Goal: Task Accomplishment & Management: Manage account settings

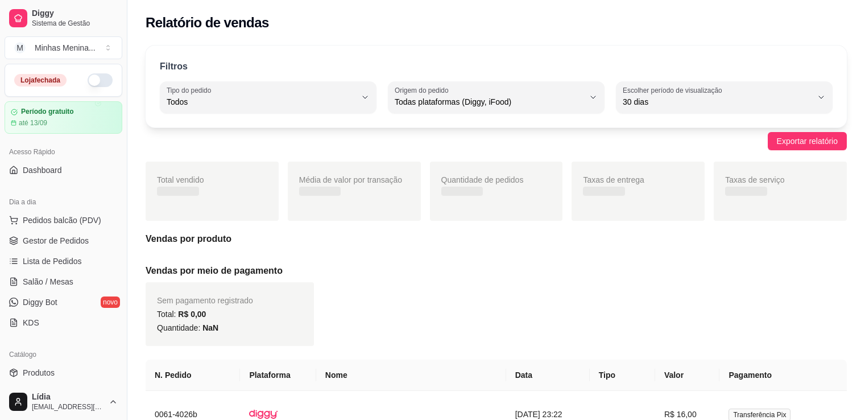
select select "ALL"
select select "30"
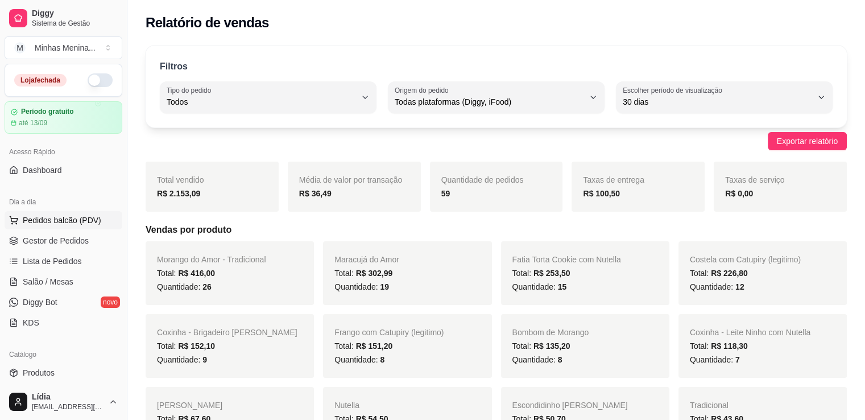
click at [48, 217] on span "Pedidos balcão (PDV)" at bounding box center [62, 219] width 78 height 11
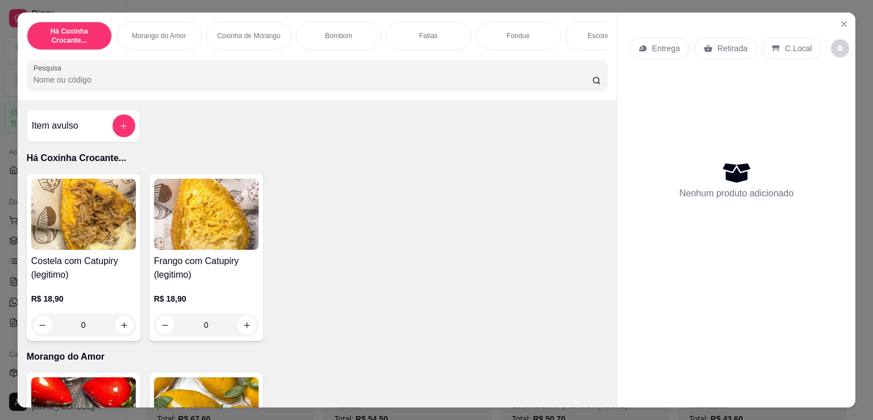
click at [831, 28] on div "Entrega Retirada C.Local" at bounding box center [737, 48] width 216 height 40
click at [840, 21] on icon "Close" at bounding box center [844, 23] width 9 height 9
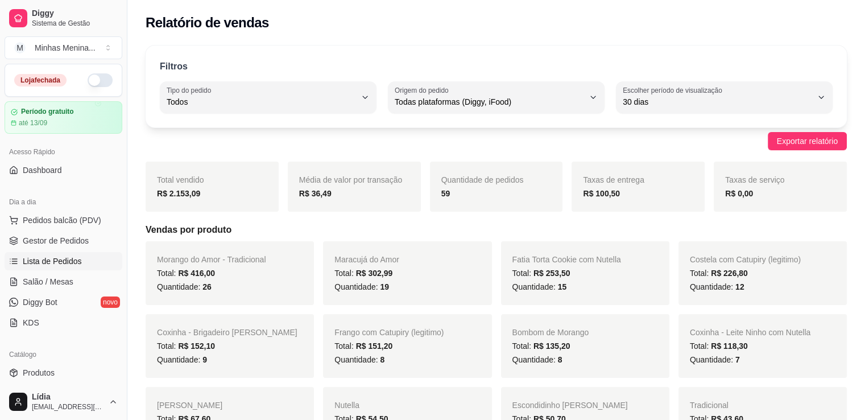
click at [65, 260] on span "Lista de Pedidos" at bounding box center [52, 260] width 59 height 11
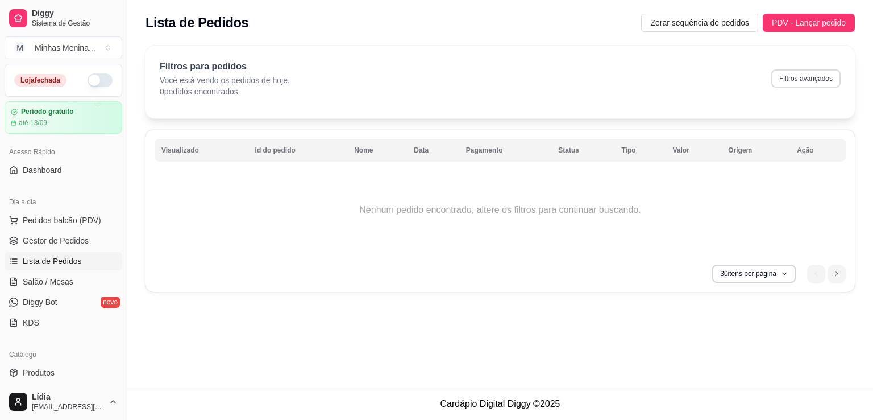
click at [800, 82] on button "Filtros avançados" at bounding box center [806, 78] width 69 height 18
select select "0"
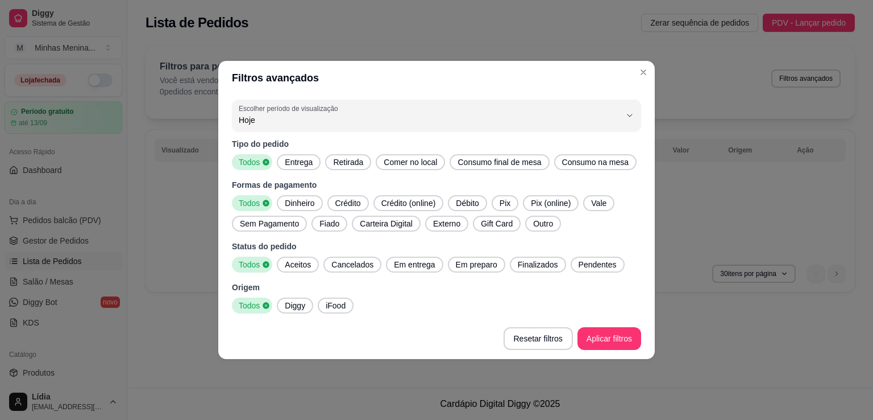
click at [270, 162] on icon at bounding box center [266, 162] width 8 height 8
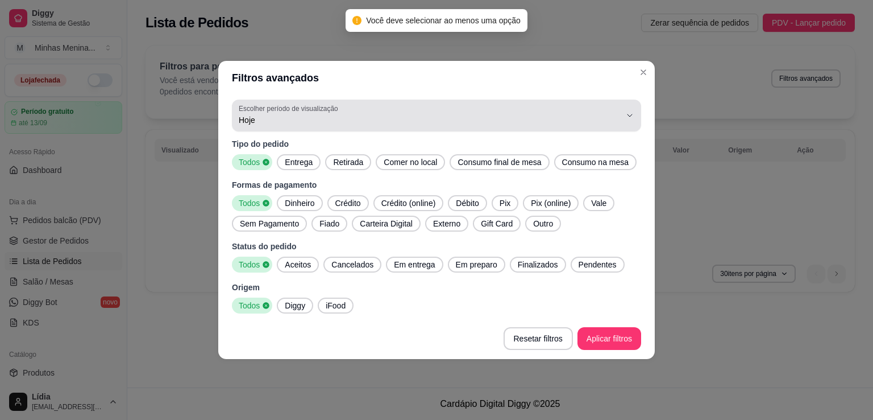
click at [380, 117] on span "Hoje" at bounding box center [430, 119] width 382 height 11
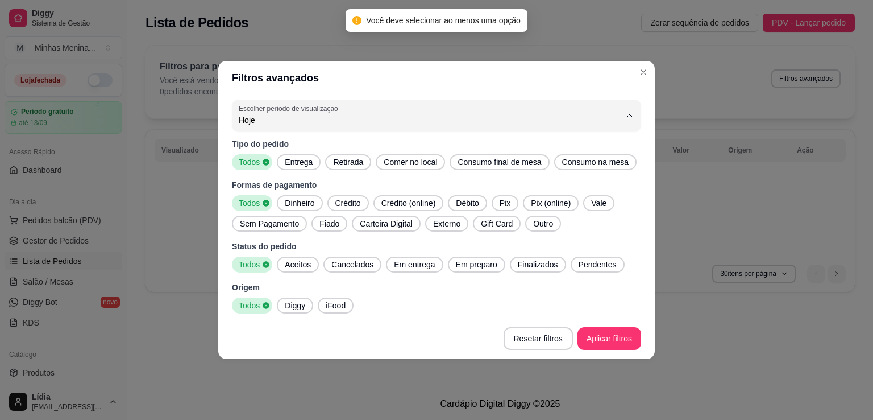
click at [293, 168] on span "Ontem" at bounding box center [431, 165] width 365 height 11
type input "1"
select select "1"
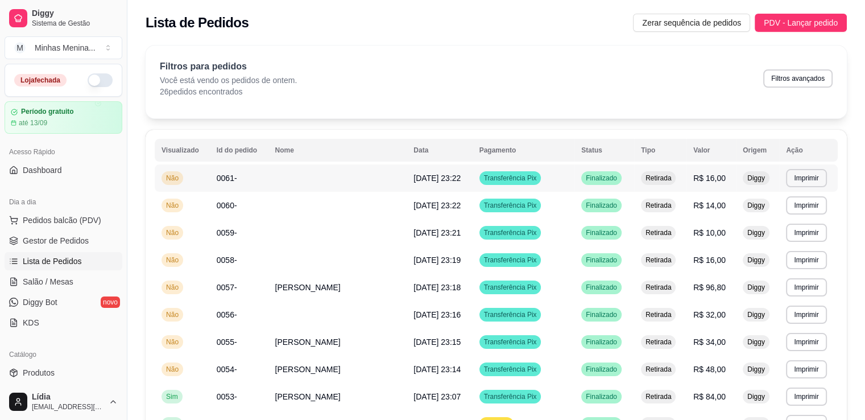
click at [328, 172] on td at bounding box center [337, 177] width 139 height 27
click at [810, 14] on button "PDV - Lançar pedido" at bounding box center [801, 23] width 92 height 18
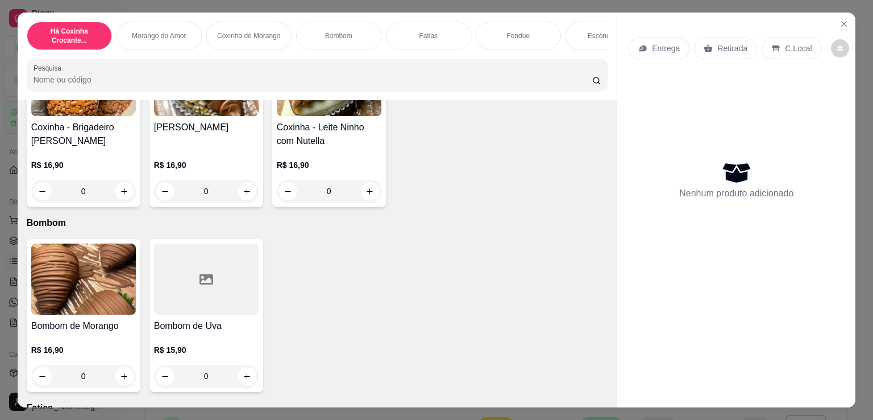
scroll to position [796, 0]
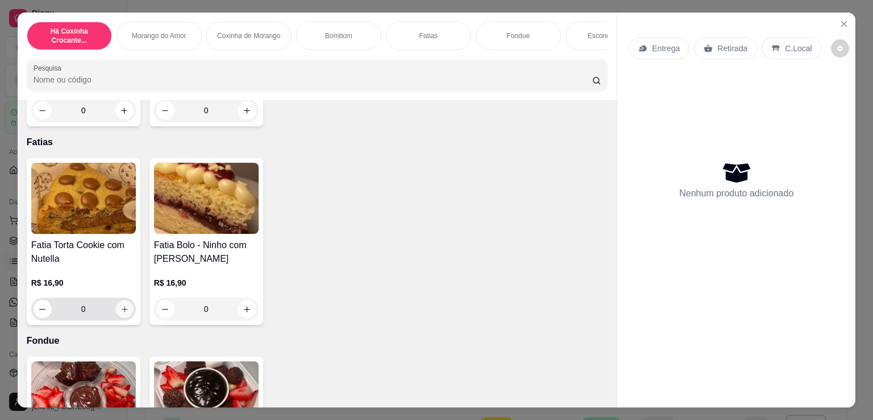
click at [121, 309] on icon "increase-product-quantity" at bounding box center [124, 309] width 9 height 9
type input "1"
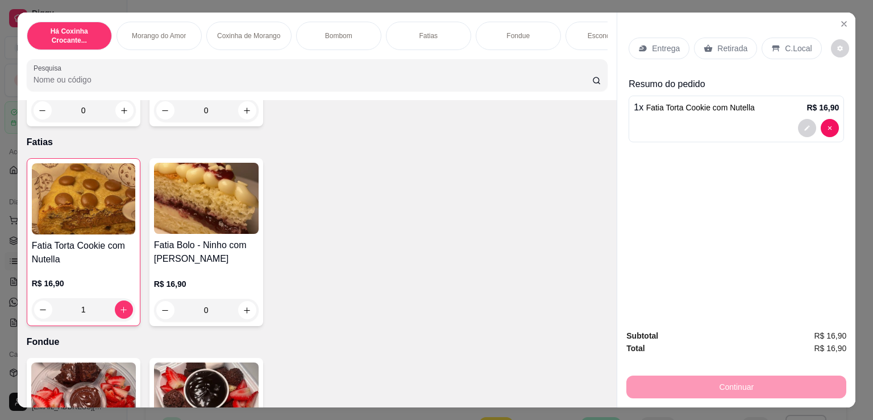
click at [714, 49] on div "Retirada" at bounding box center [725, 49] width 63 height 22
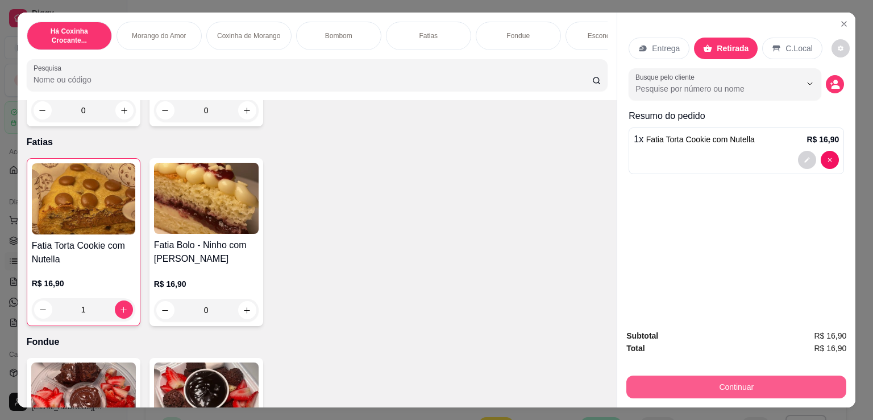
click at [693, 378] on button "Continuar" at bounding box center [737, 386] width 220 height 23
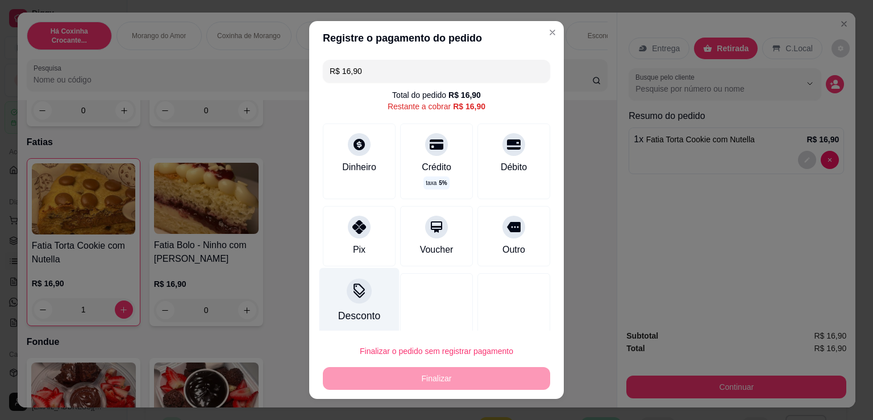
click at [365, 297] on div "Desconto" at bounding box center [360, 301] width 80 height 67
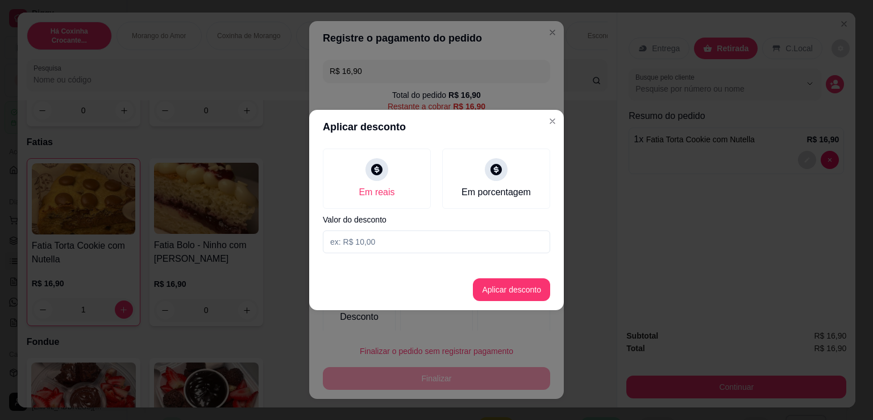
click at [427, 239] on input at bounding box center [436, 241] width 227 height 23
type input "0,90"
click at [524, 291] on button "Aplicar desconto" at bounding box center [511, 289] width 77 height 23
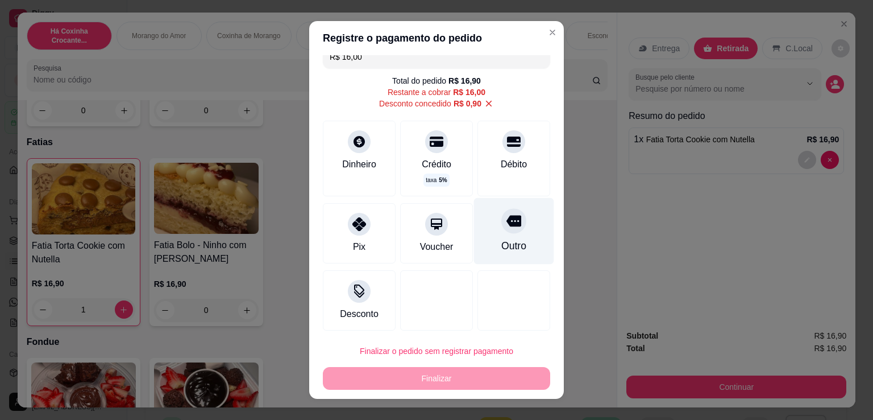
scroll to position [18, 0]
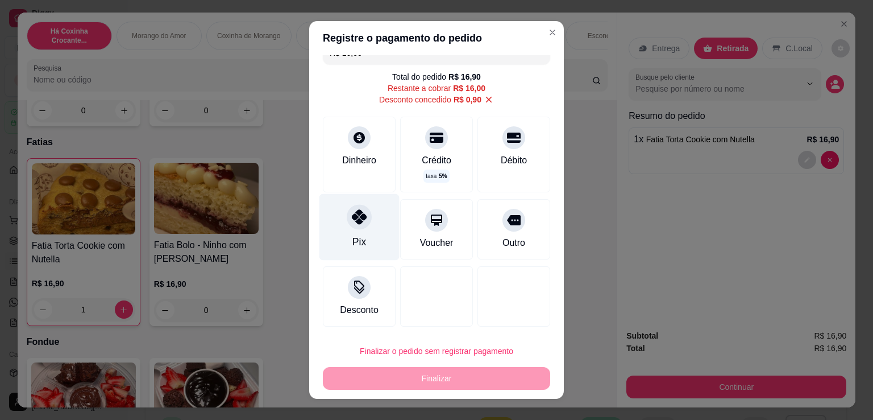
click at [366, 226] on div "Pix" at bounding box center [360, 227] width 80 height 67
type input "R$ 0,00"
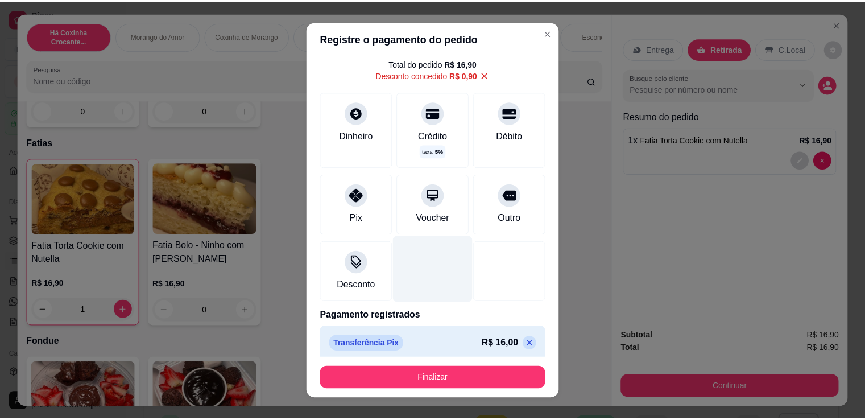
scroll to position [39, 0]
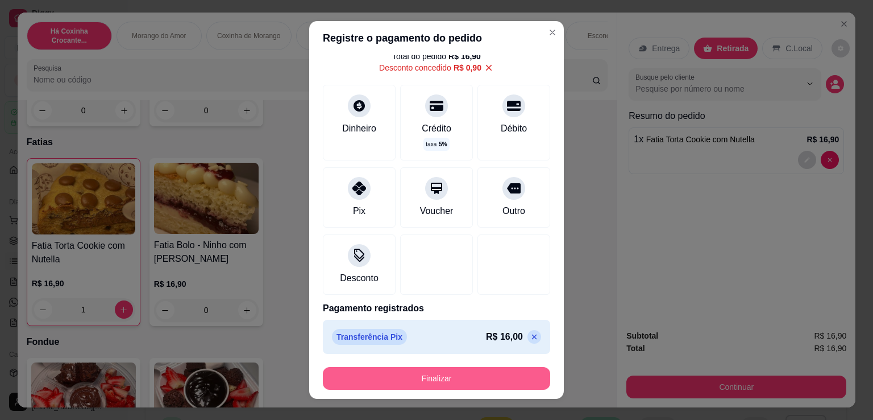
click at [483, 373] on button "Finalizar" at bounding box center [436, 378] width 227 height 23
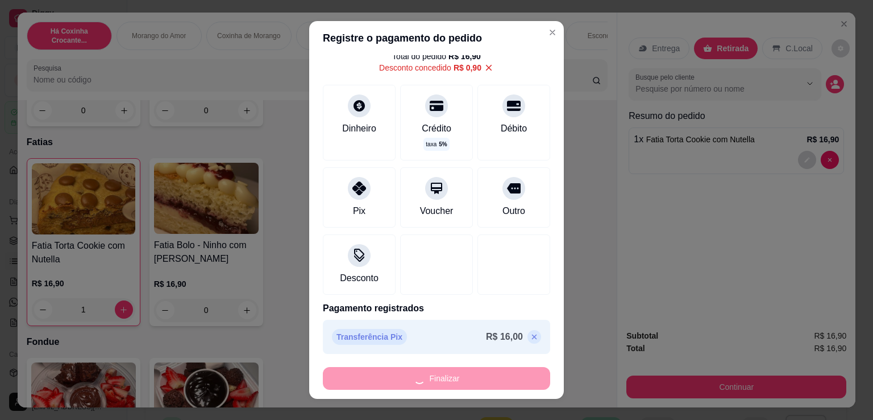
type input "0"
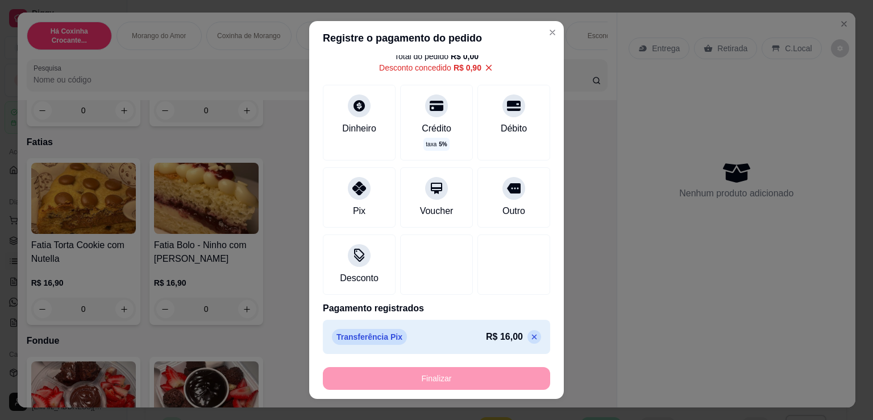
type input "-R$ 16,90"
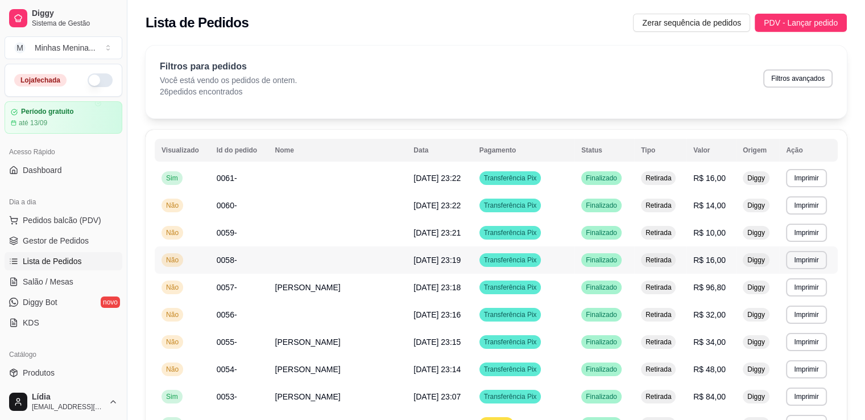
click at [324, 262] on td at bounding box center [337, 259] width 139 height 27
click at [796, 19] on span "PDV - Lançar pedido" at bounding box center [801, 22] width 74 height 13
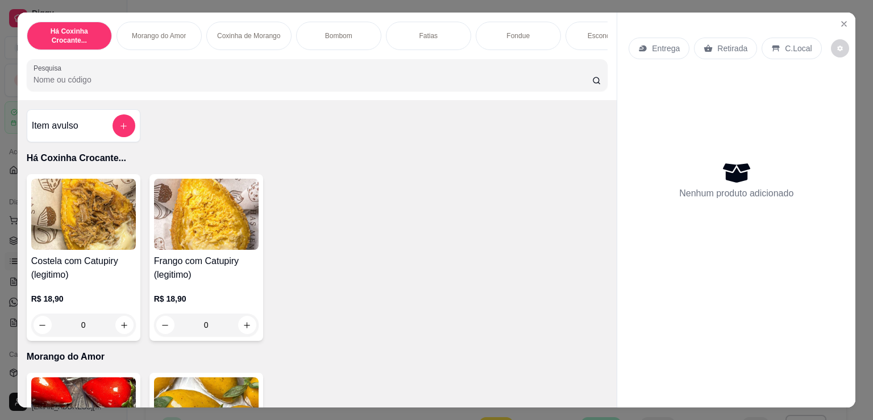
scroll to position [265, 0]
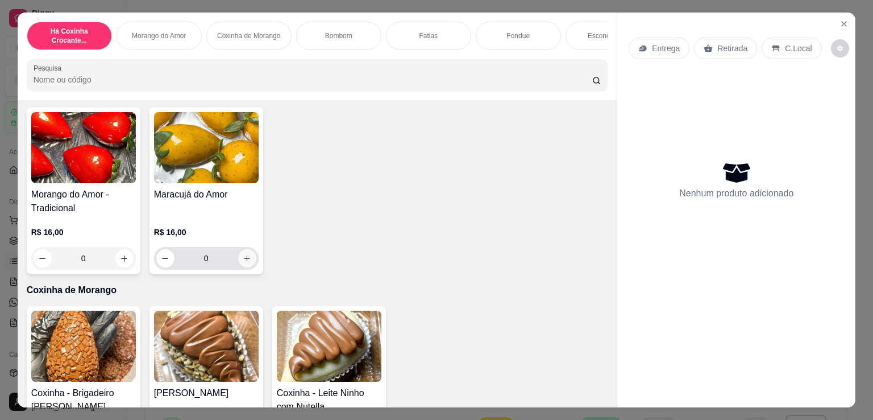
click at [246, 261] on icon "increase-product-quantity" at bounding box center [247, 258] width 9 height 9
type input "1"
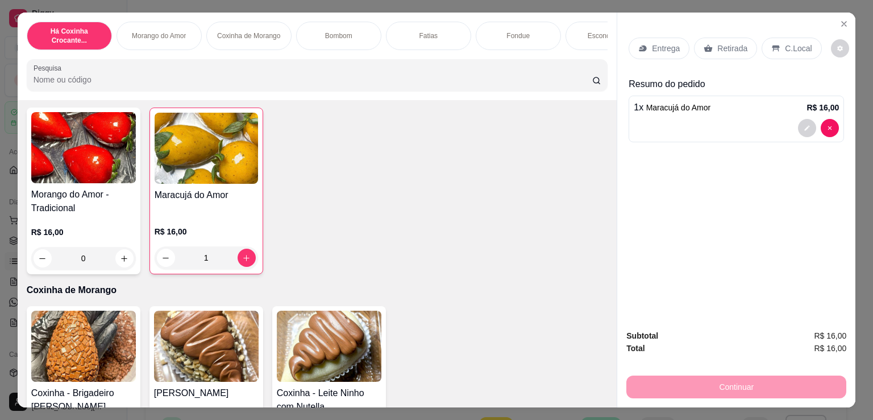
click at [704, 44] on icon at bounding box center [708, 48] width 9 height 9
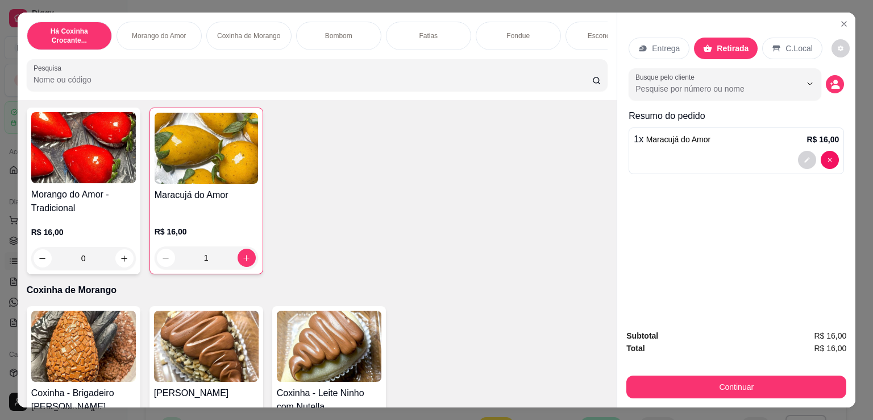
scroll to position [531, 0]
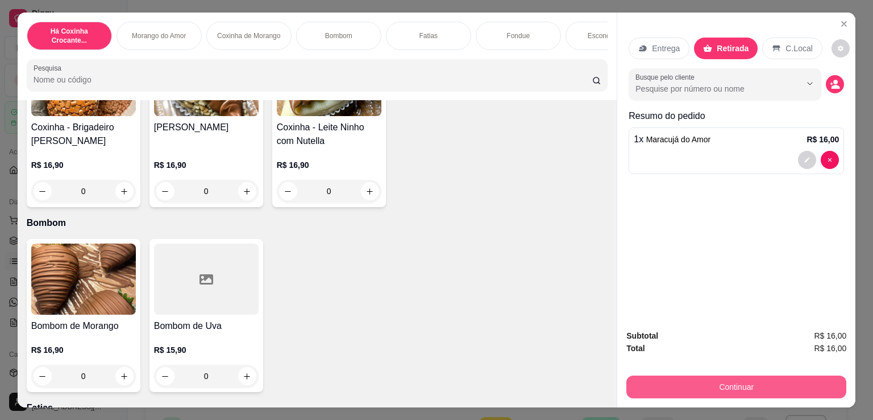
click at [706, 386] on button "Continuar" at bounding box center [737, 386] width 220 height 23
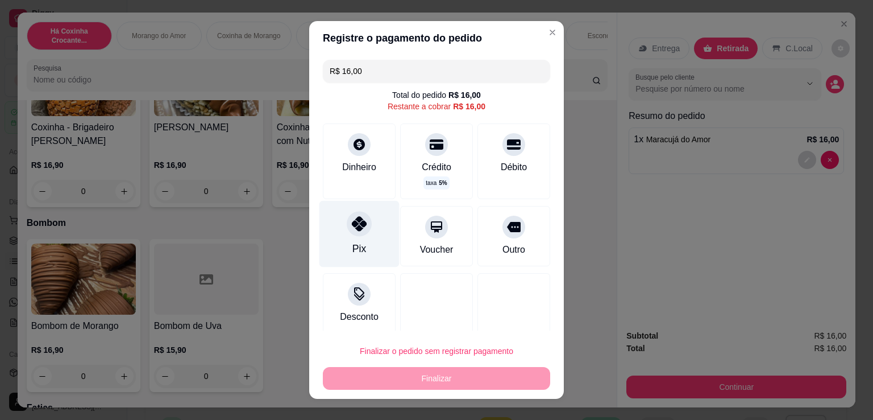
click at [369, 243] on div "Pix" at bounding box center [360, 234] width 80 height 67
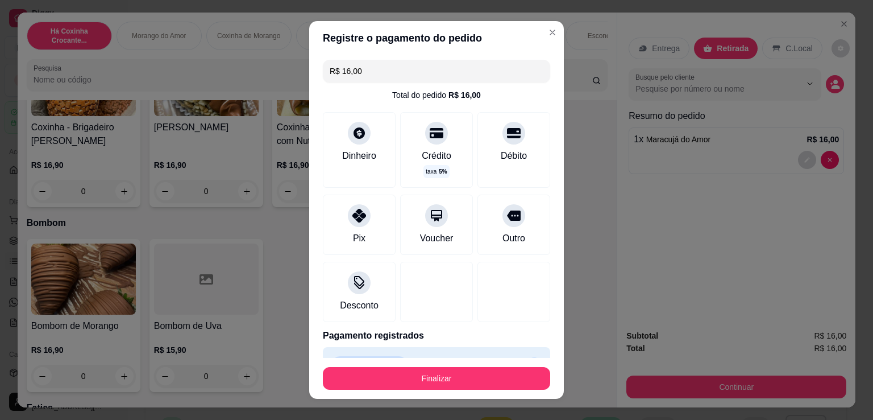
type input "R$ 0,00"
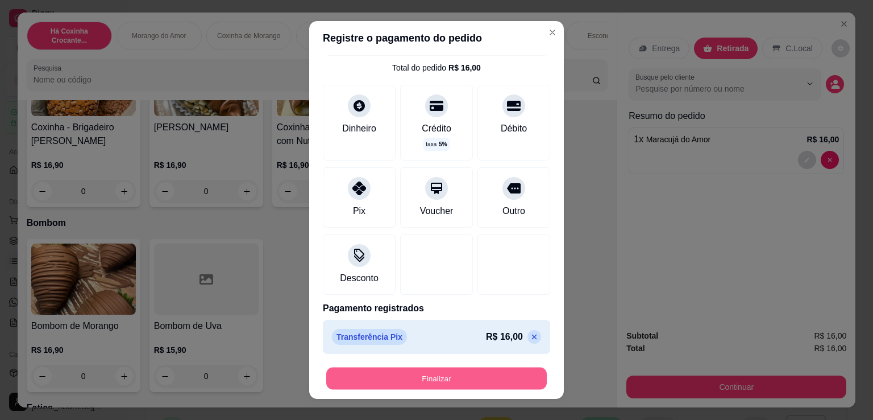
click at [482, 374] on button "Finalizar" at bounding box center [436, 378] width 221 height 22
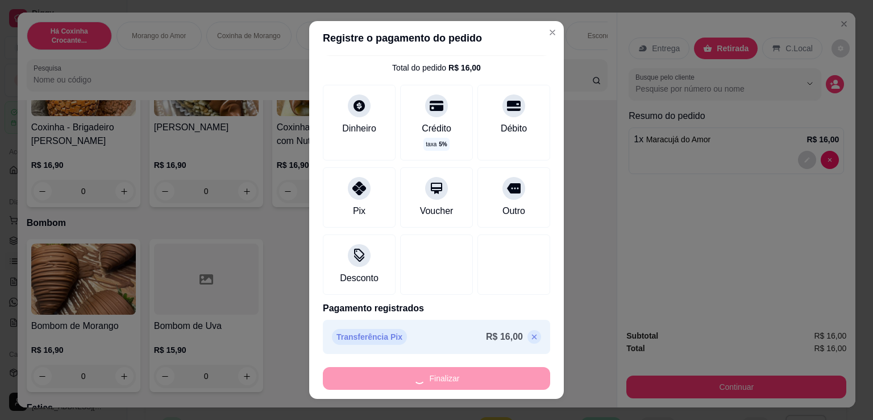
type input "0"
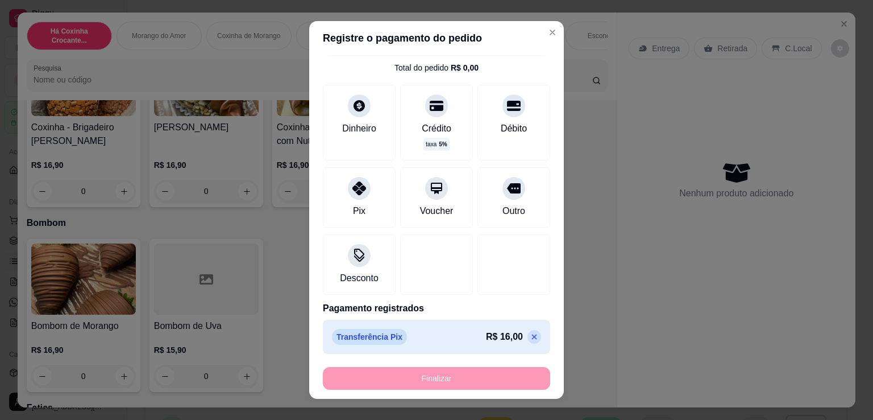
type input "-R$ 16,00"
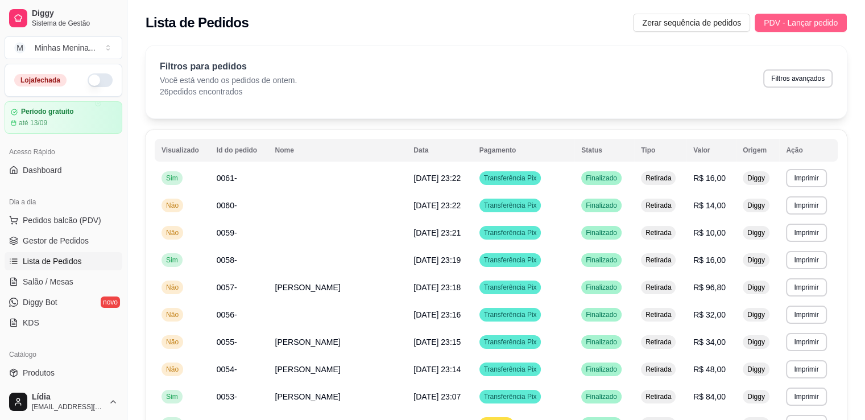
click at [840, 26] on button "PDV - Lançar pedido" at bounding box center [801, 23] width 92 height 18
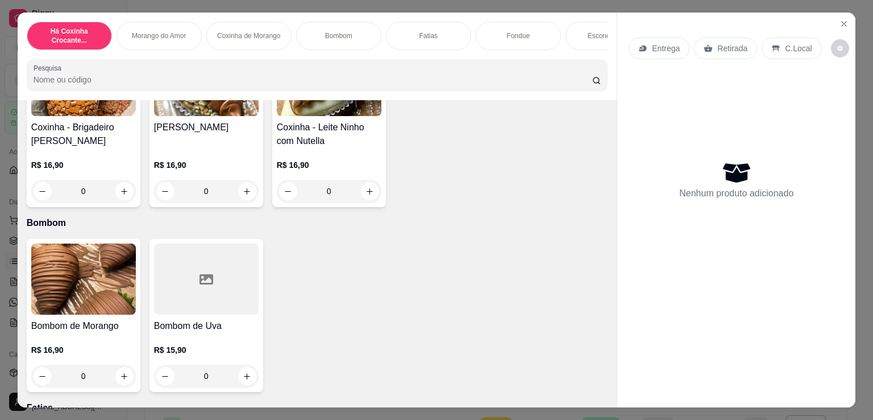
scroll to position [796, 0]
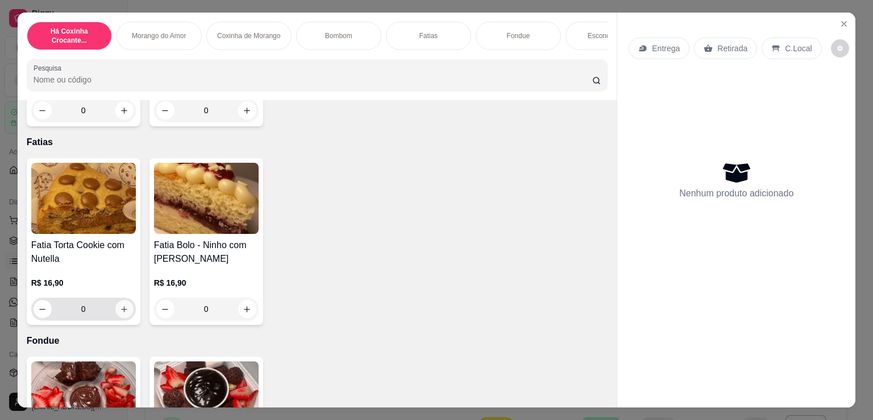
click at [121, 312] on icon "increase-product-quantity" at bounding box center [124, 309] width 6 height 6
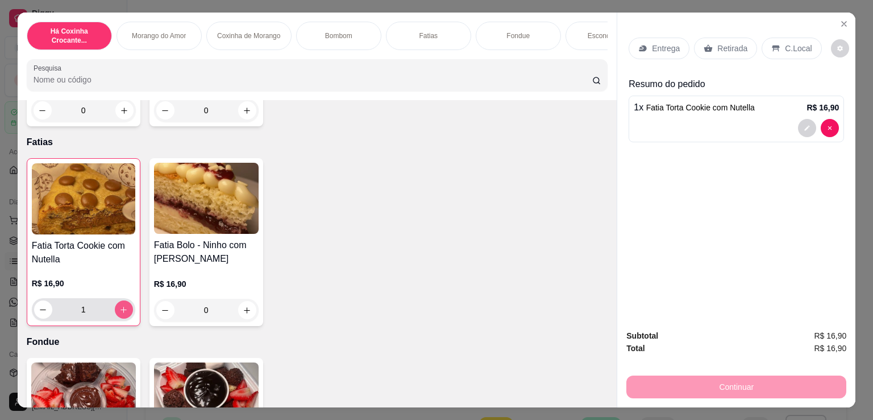
type input "1"
click at [723, 43] on p "Retirada" at bounding box center [733, 48] width 30 height 11
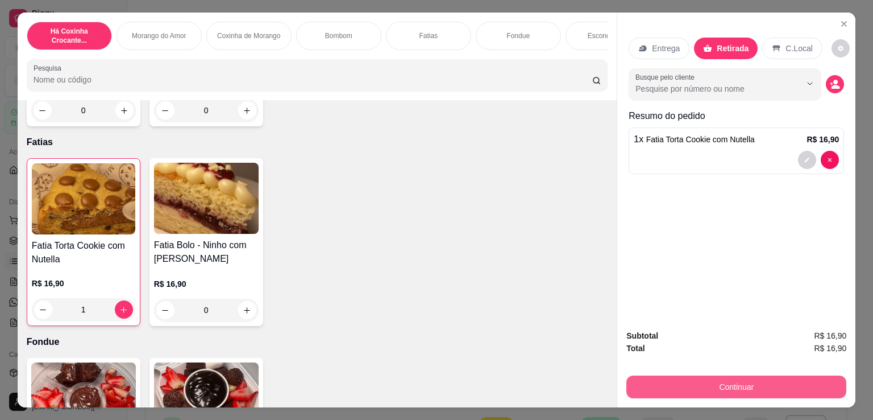
click at [663, 380] on button "Continuar" at bounding box center [737, 386] width 220 height 23
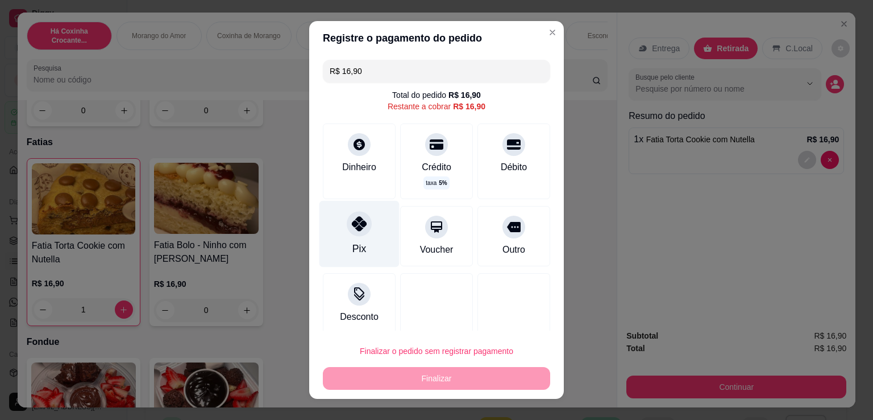
scroll to position [7, 0]
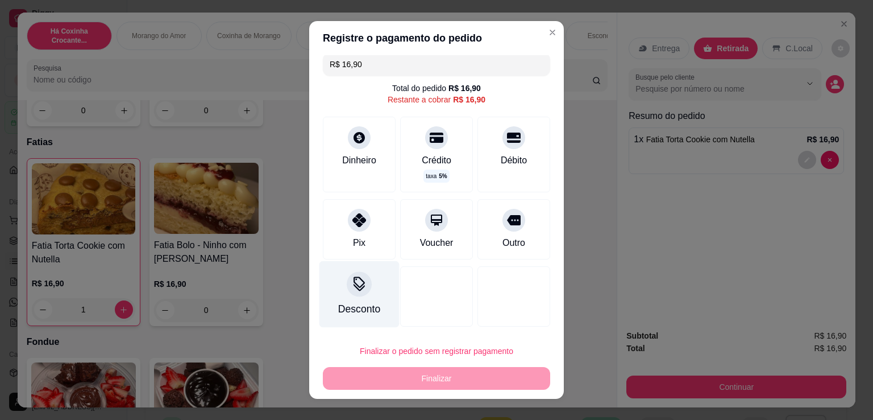
click at [336, 294] on div "Desconto" at bounding box center [360, 294] width 80 height 67
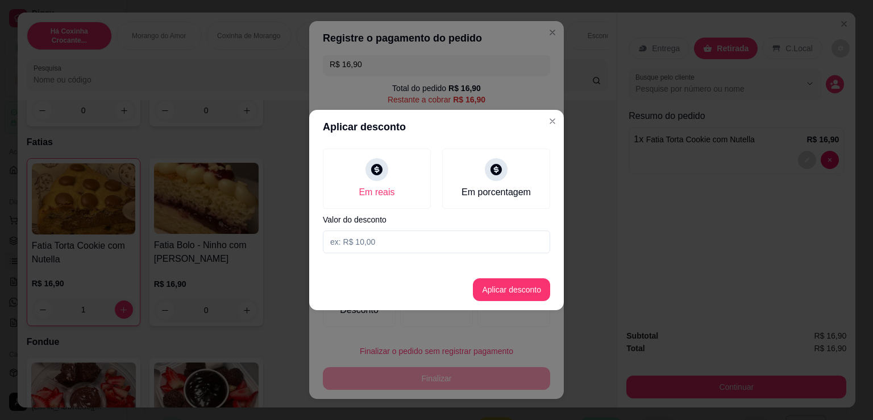
click at [397, 241] on input at bounding box center [436, 241] width 227 height 23
type input "0,90"
click at [535, 273] on footer "Aplicar desconto" at bounding box center [436, 289] width 255 height 41
click at [517, 289] on button "Aplicar desconto" at bounding box center [511, 289] width 77 height 23
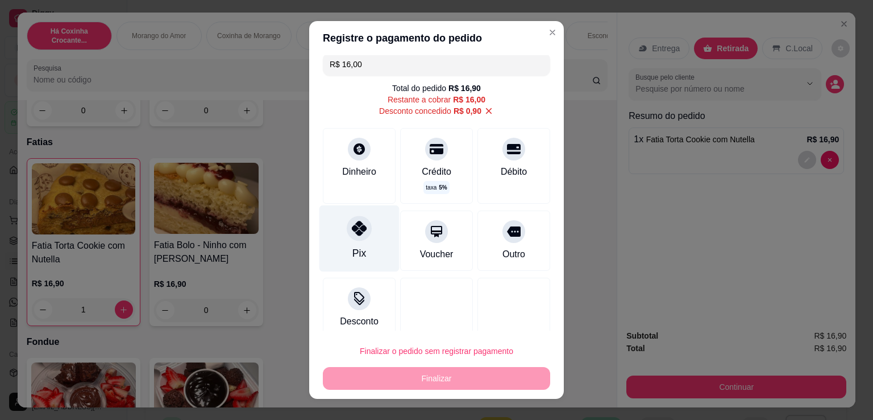
click at [367, 251] on div "Pix" at bounding box center [360, 238] width 80 height 67
type input "R$ 0,00"
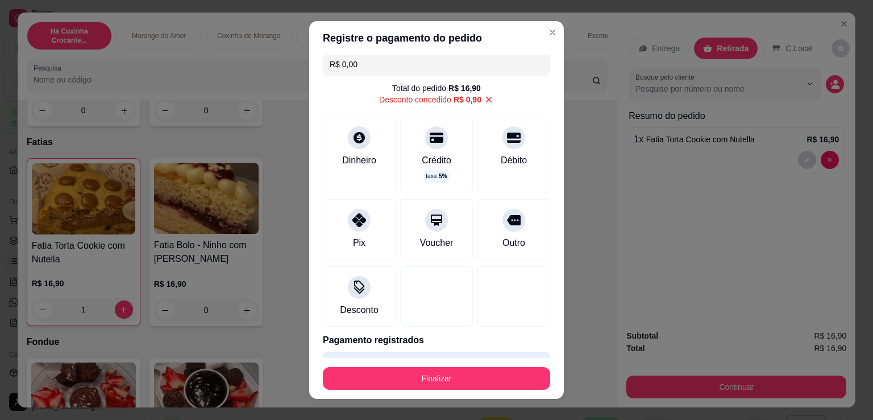
scroll to position [39, 0]
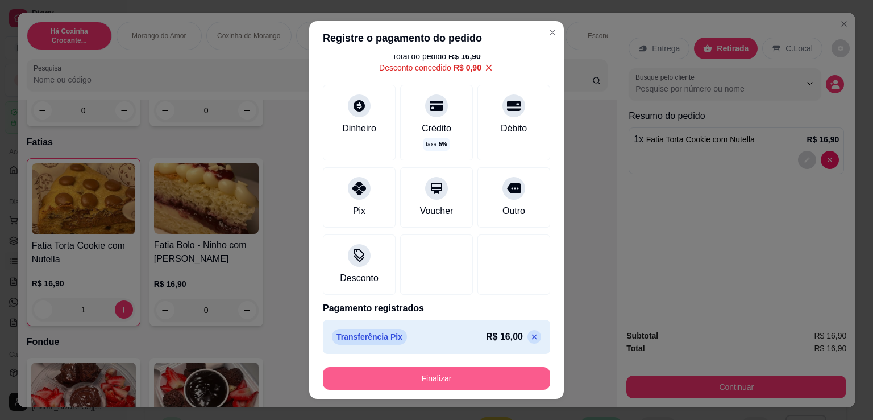
click at [448, 374] on button "Finalizar" at bounding box center [436, 378] width 227 height 23
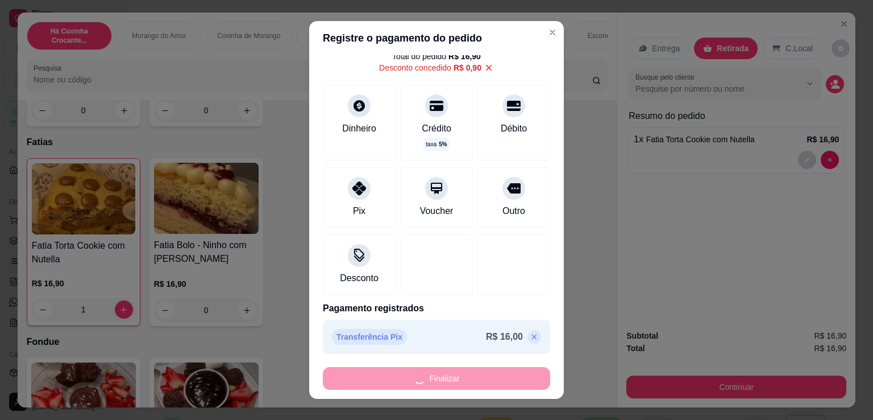
type input "0"
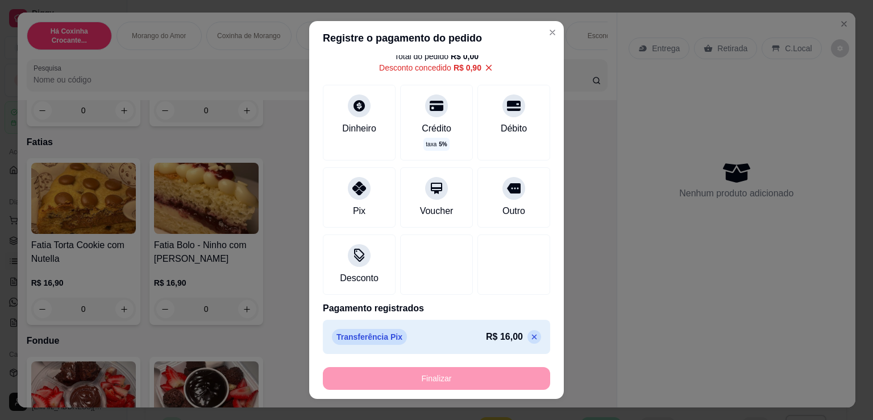
type input "-R$ 16,90"
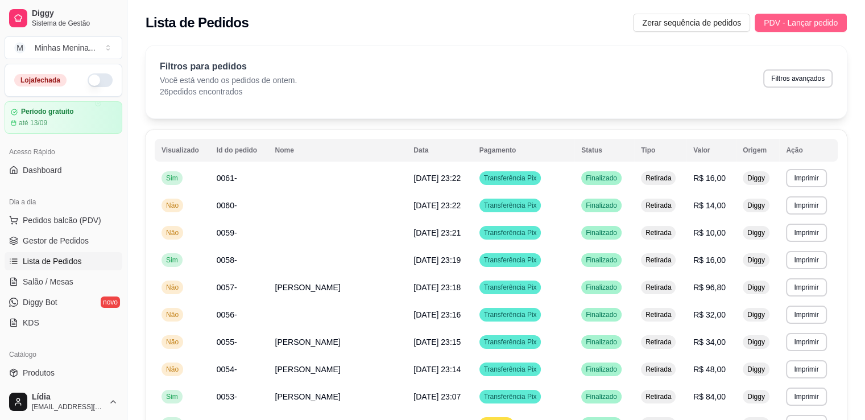
click at [825, 23] on span "PDV - Lançar pedido" at bounding box center [801, 22] width 74 height 13
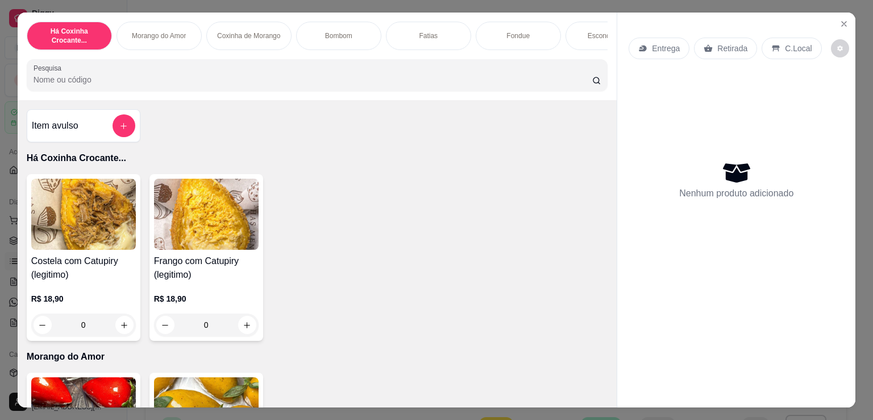
click at [115, 322] on button "increase-product-quantity" at bounding box center [124, 325] width 18 height 18
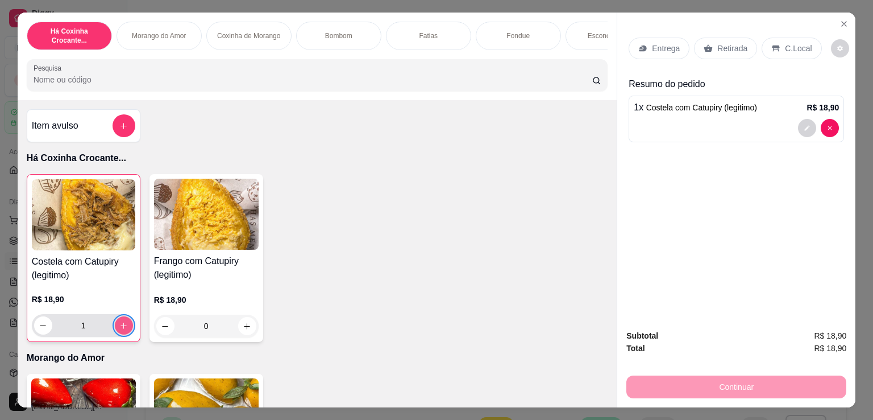
type input "1"
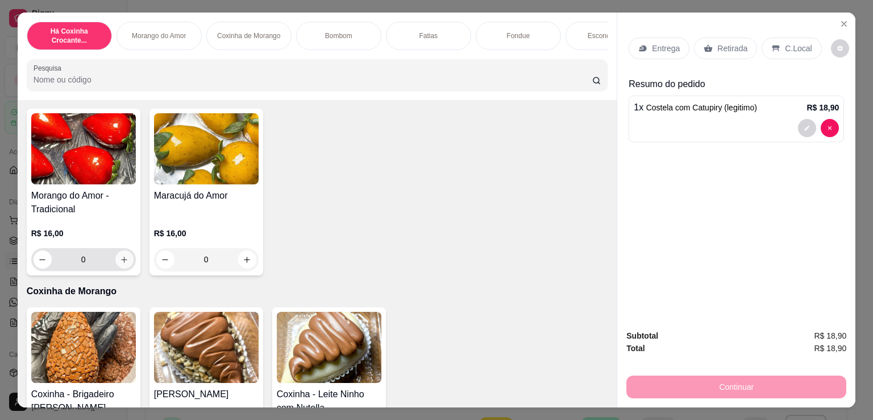
click at [117, 267] on button "increase-product-quantity" at bounding box center [124, 259] width 18 height 18
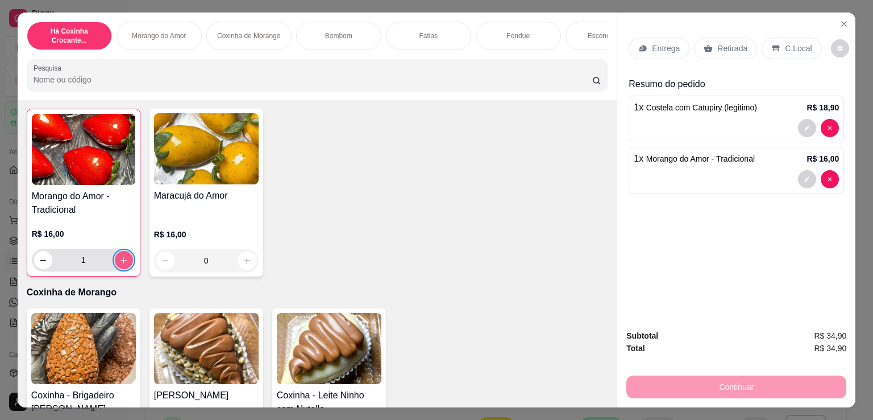
type input "1"
click at [723, 43] on p "Retirada" at bounding box center [733, 48] width 30 height 11
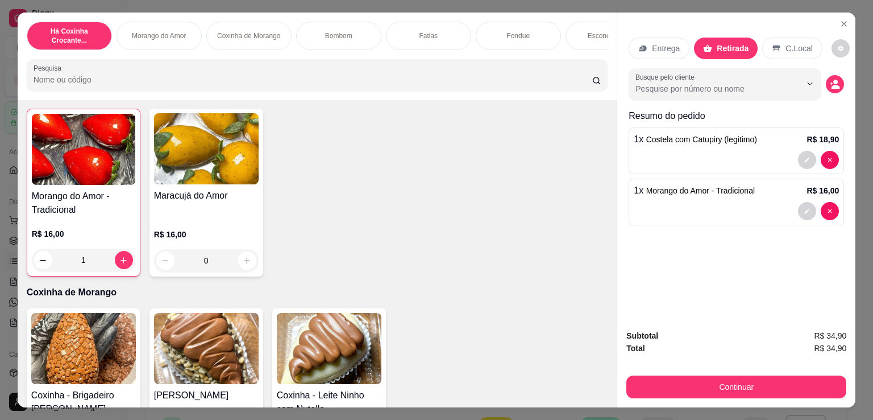
scroll to position [796, 0]
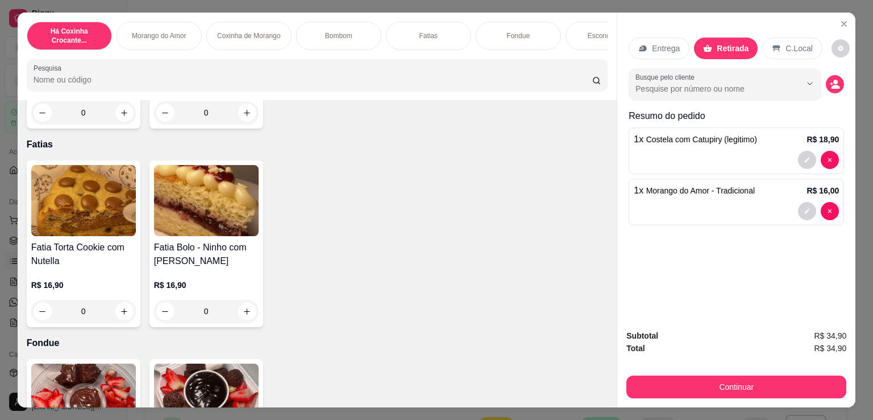
click at [670, 384] on button "Continuar" at bounding box center [737, 386] width 220 height 23
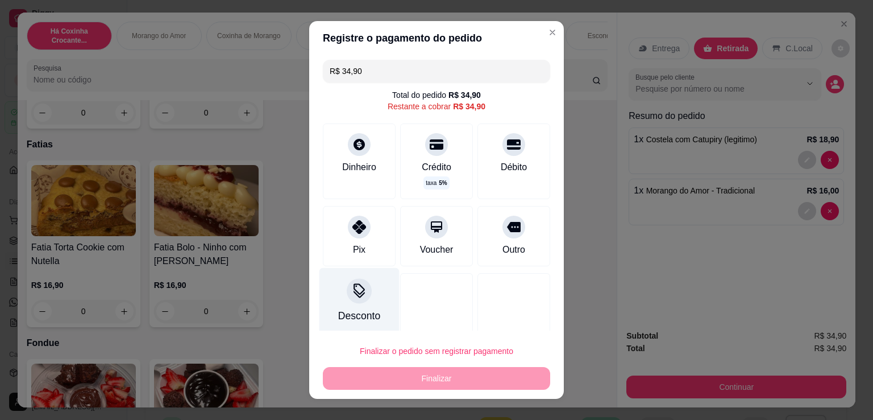
click at [365, 293] on div "Desconto" at bounding box center [360, 301] width 80 height 67
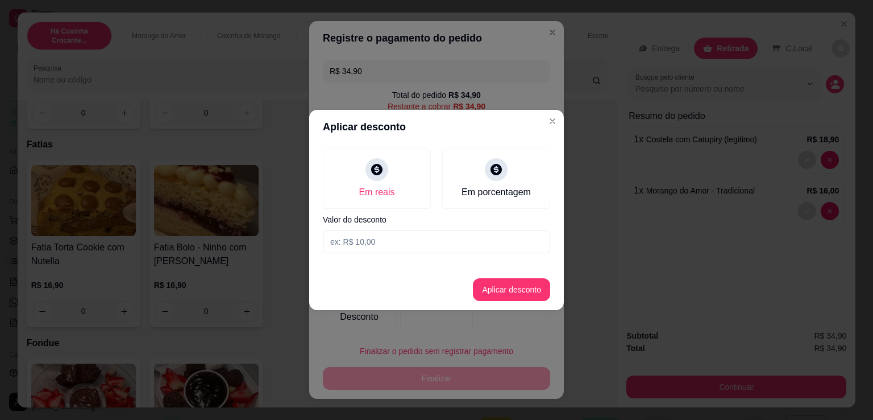
click at [390, 243] on input at bounding box center [436, 241] width 227 height 23
type input "0,90"
click at [510, 295] on button "Aplicar desconto" at bounding box center [511, 289] width 77 height 23
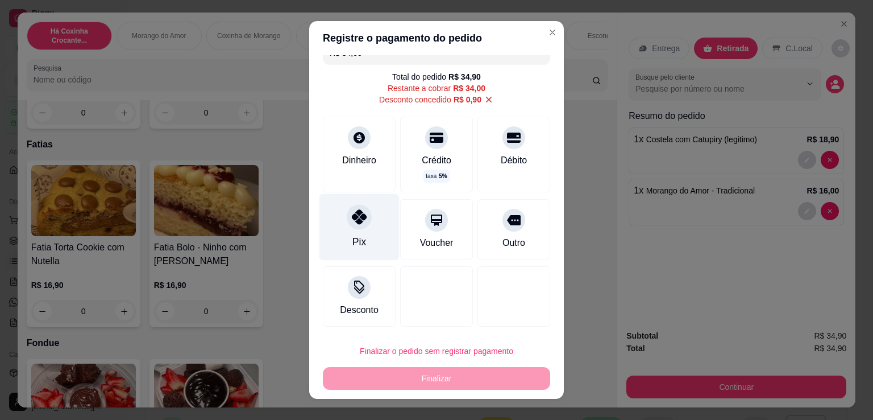
click at [355, 238] on div "Pix" at bounding box center [360, 241] width 14 height 15
type input "R$ 0,00"
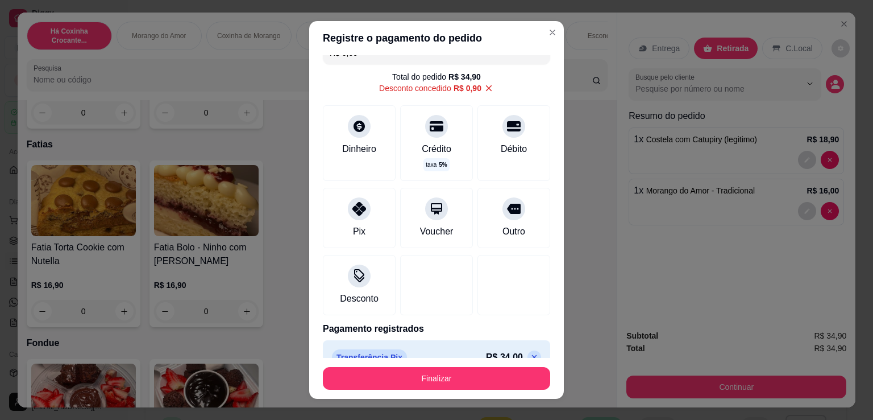
scroll to position [39, 0]
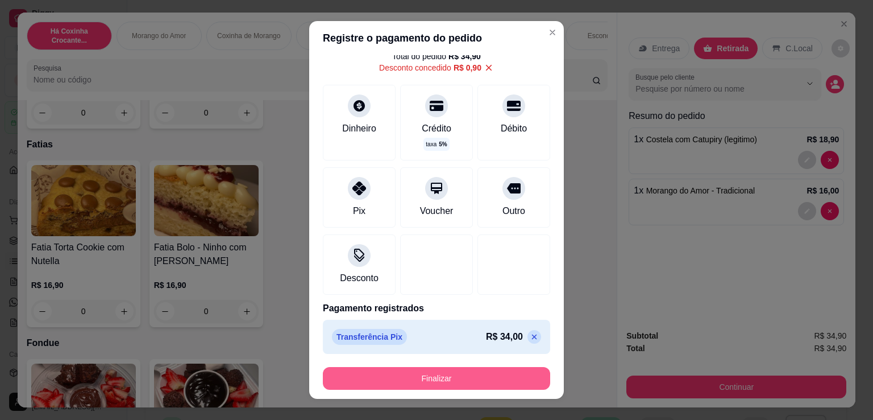
click at [452, 382] on button "Finalizar" at bounding box center [436, 378] width 227 height 23
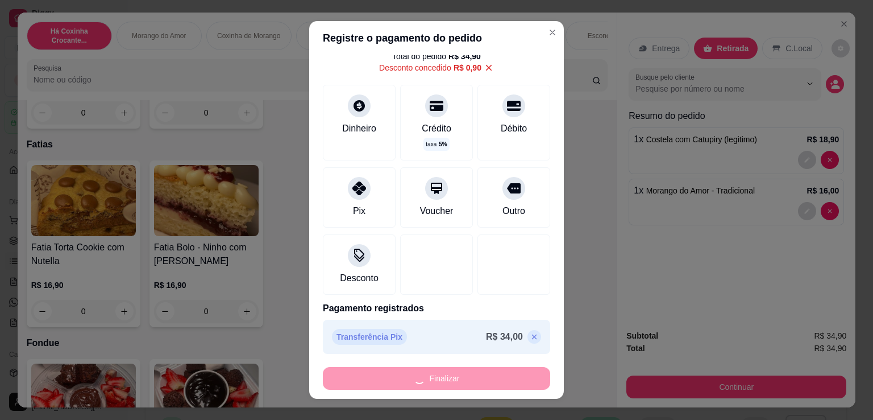
type input "0"
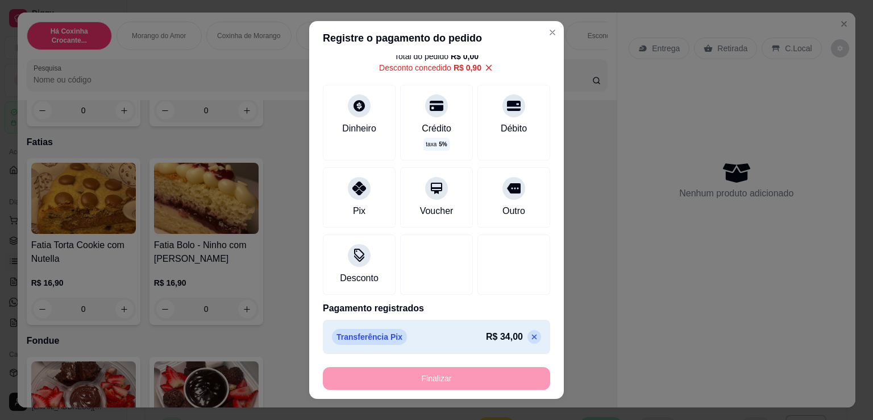
type input "-R$ 34,90"
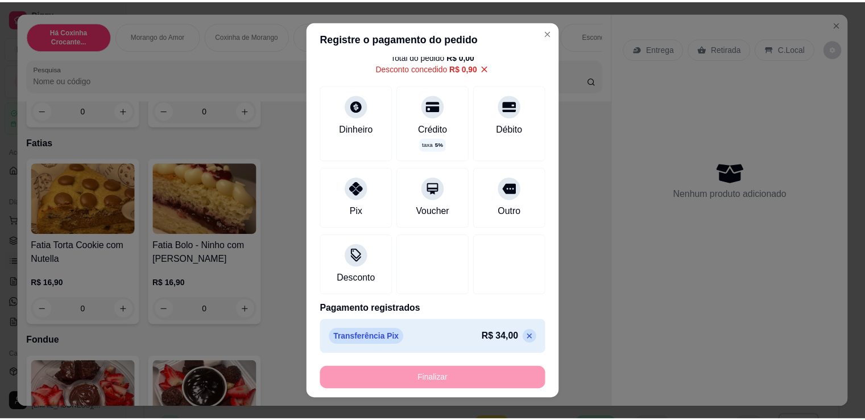
scroll to position [794, 0]
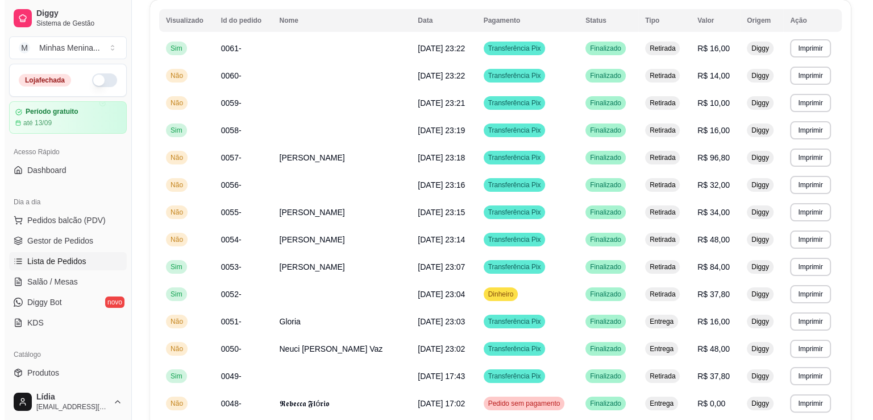
scroll to position [6, 0]
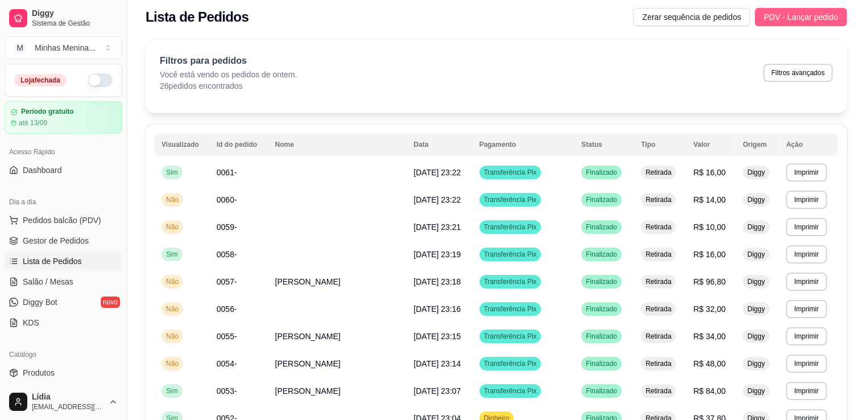
click at [792, 20] on span "PDV - Lançar pedido" at bounding box center [801, 17] width 74 height 13
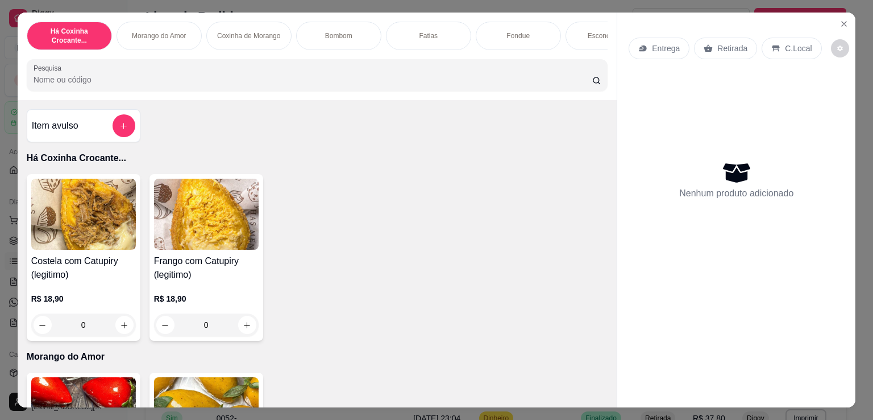
scroll to position [265, 0]
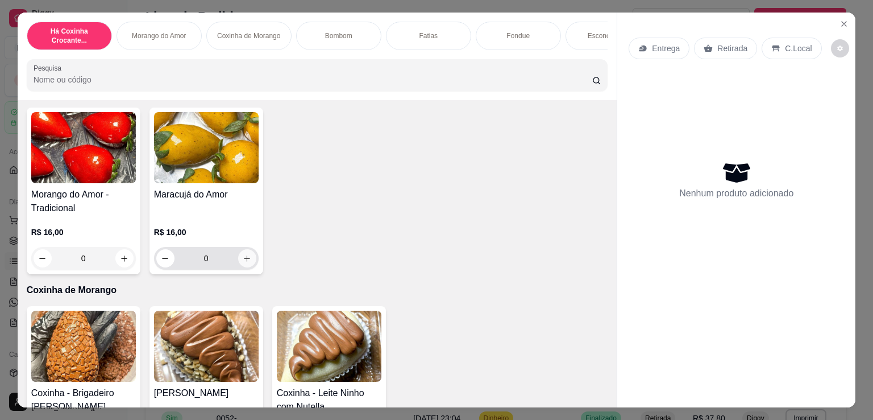
click at [243, 258] on icon "increase-product-quantity" at bounding box center [247, 258] width 9 height 9
type input "1"
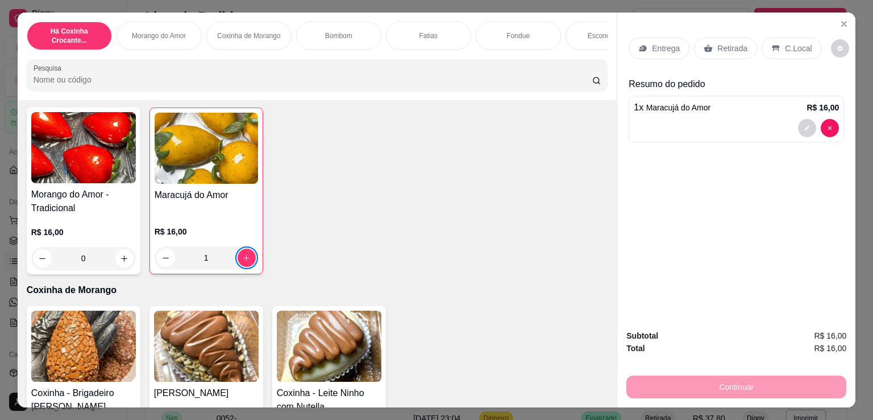
click at [721, 43] on p "Retirada" at bounding box center [733, 48] width 30 height 11
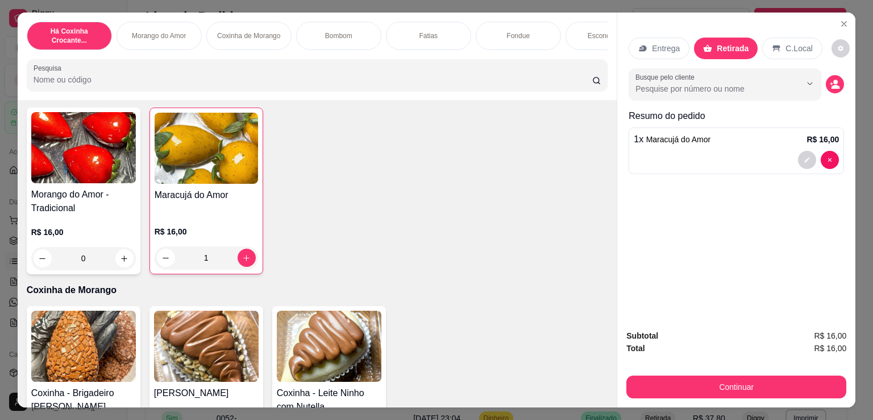
click at [656, 360] on div "Subtotal R$ 16,00 Total R$ 16,00 Continuar" at bounding box center [737, 363] width 220 height 69
click at [661, 383] on button "Continuar" at bounding box center [737, 386] width 220 height 23
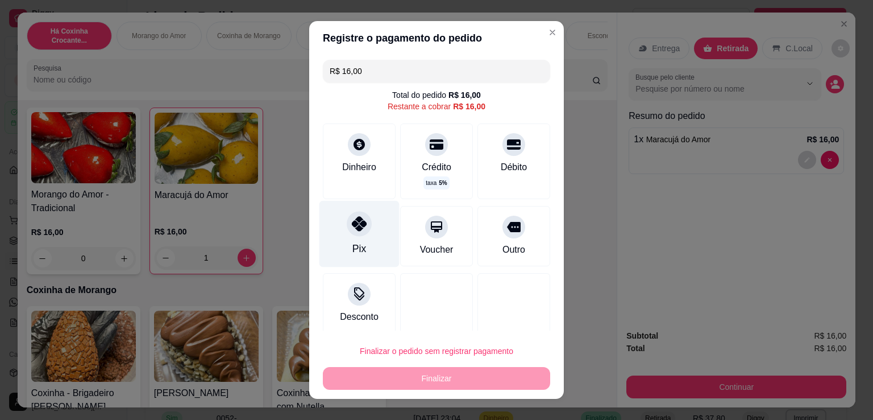
click at [361, 232] on div at bounding box center [359, 223] width 25 height 25
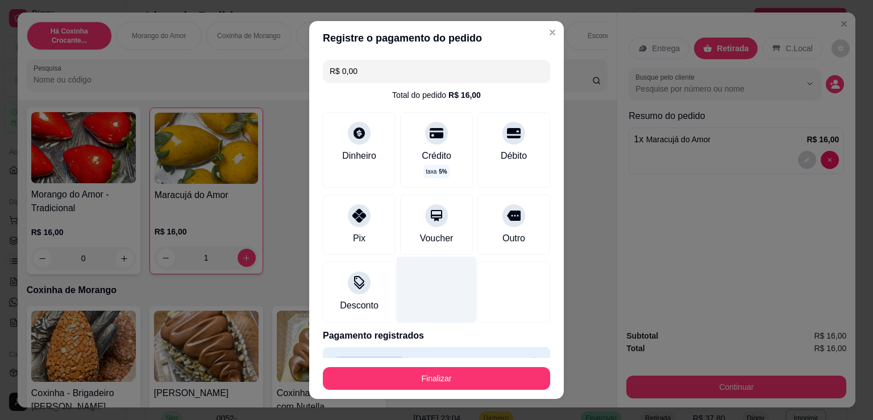
type input "R$ 0,00"
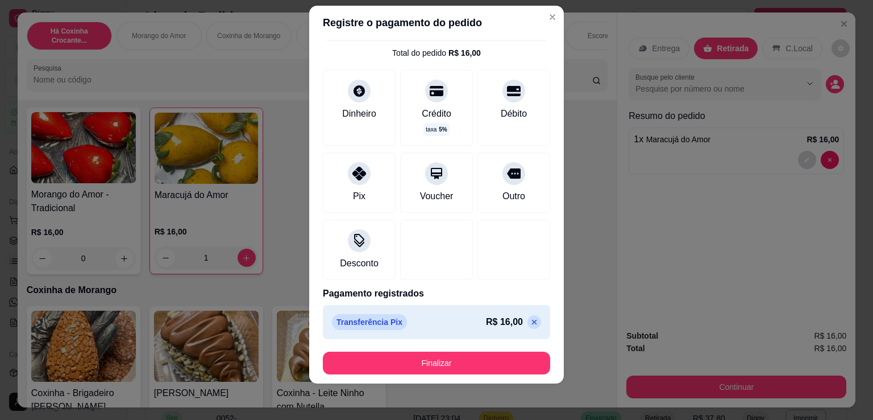
scroll to position [27, 0]
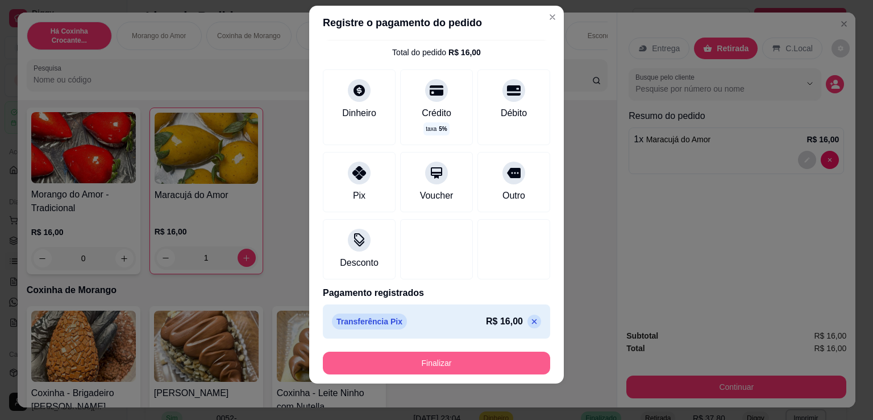
click at [437, 357] on button "Finalizar" at bounding box center [436, 362] width 227 height 23
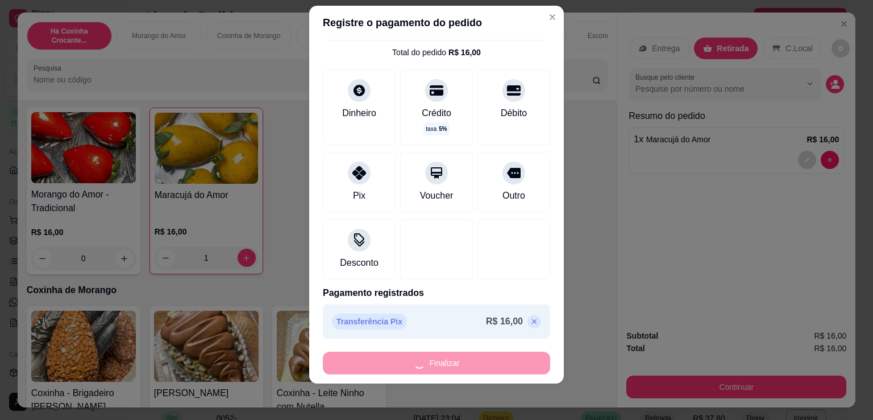
type input "0"
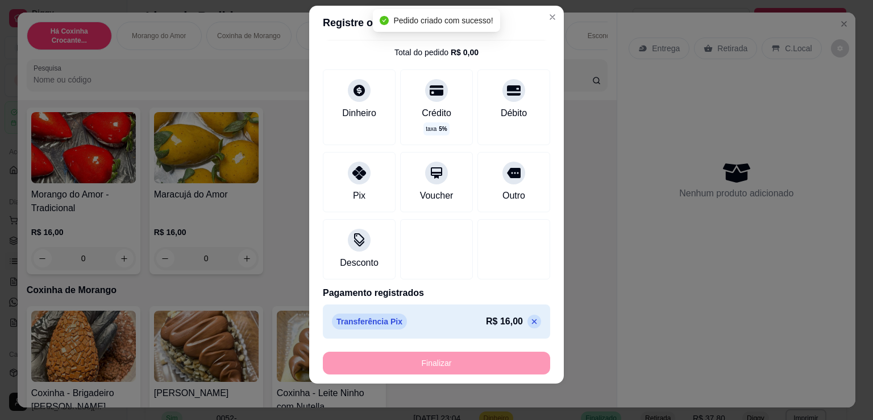
type input "-R$ 16,00"
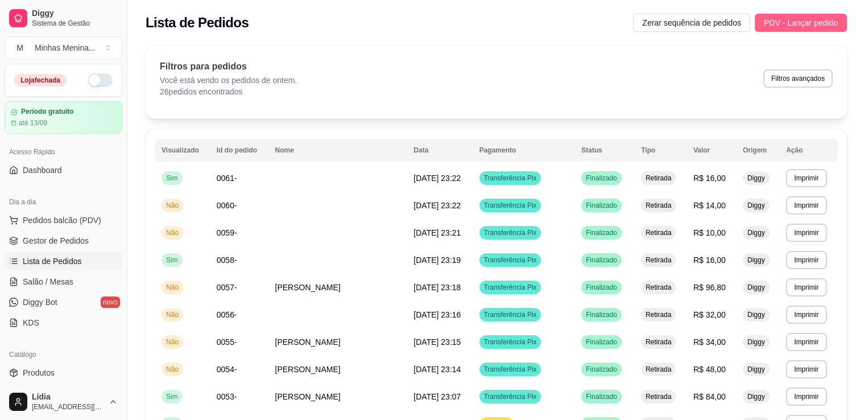
click at [806, 28] on span "PDV - Lançar pedido" at bounding box center [801, 22] width 74 height 13
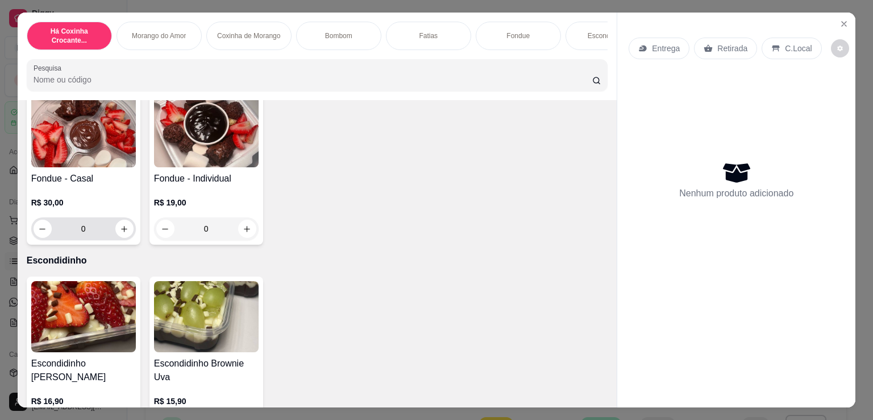
scroll to position [796, 0]
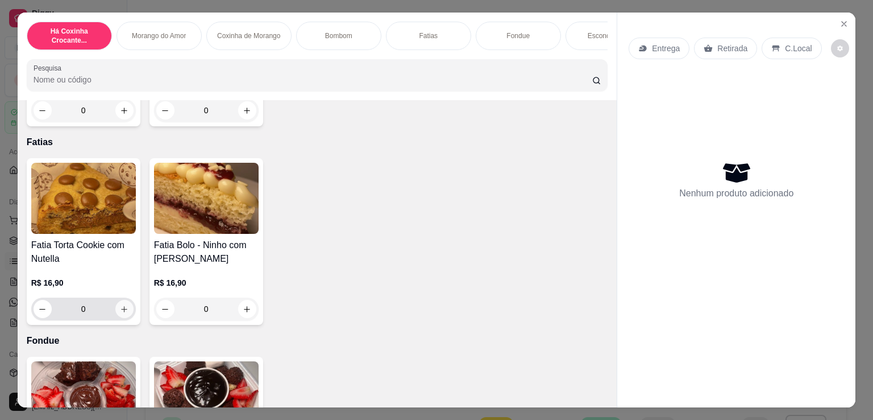
click at [120, 312] on icon "increase-product-quantity" at bounding box center [124, 309] width 9 height 9
type input "1"
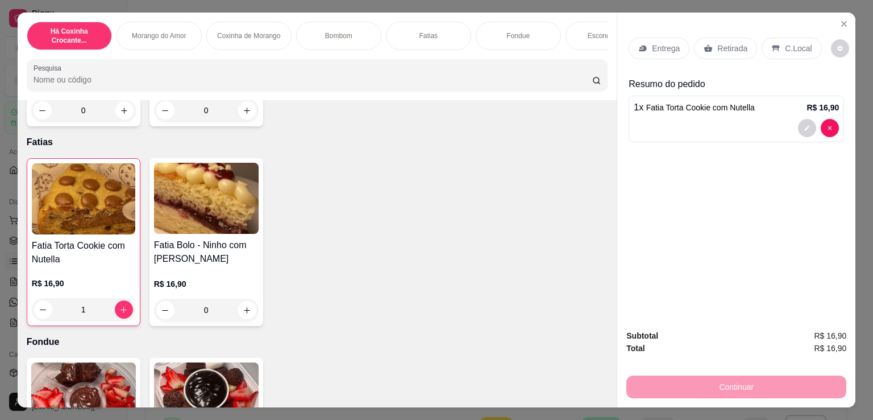
scroll to position [531, 0]
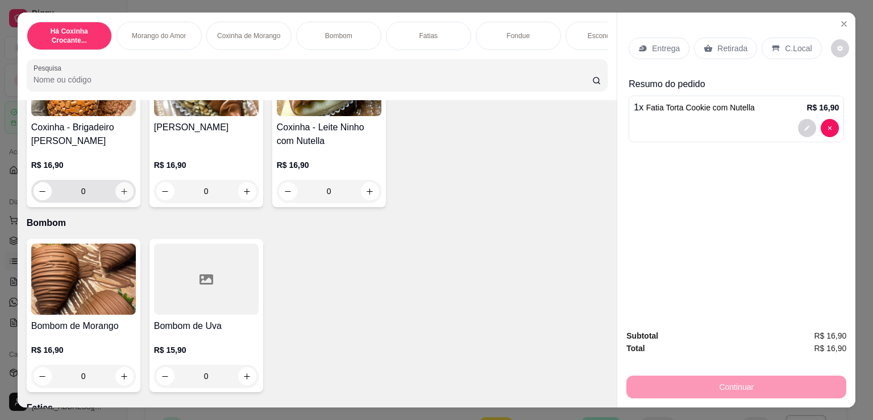
click at [121, 189] on button "increase-product-quantity" at bounding box center [124, 191] width 18 height 18
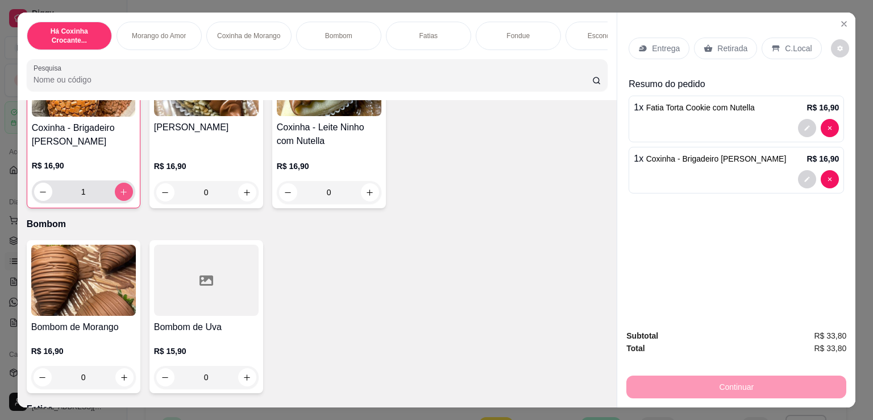
scroll to position [531, 0]
click at [121, 189] on button "increase-product-quantity" at bounding box center [124, 192] width 18 height 18
type input "2"
click at [639, 44] on icon at bounding box center [643, 48] width 9 height 9
click at [659, 38] on div "Entrega" at bounding box center [659, 49] width 61 height 22
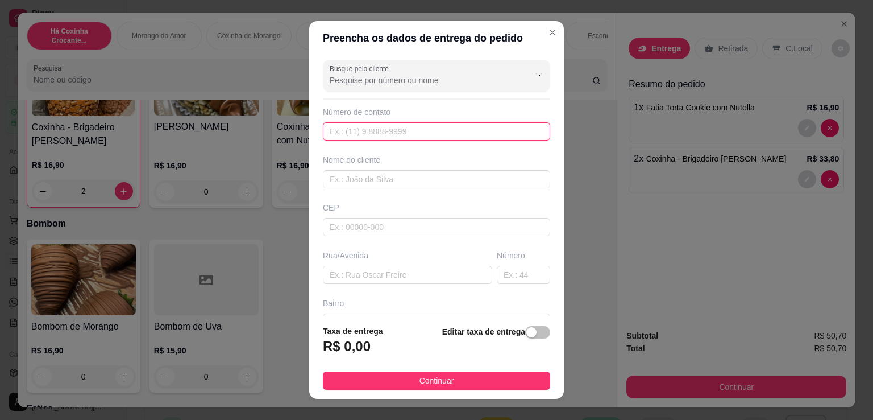
click at [362, 134] on input "text" at bounding box center [436, 131] width 227 height 18
type input "[PHONE_NUMBER]"
click at [371, 179] on input "text" at bounding box center [436, 179] width 227 height 18
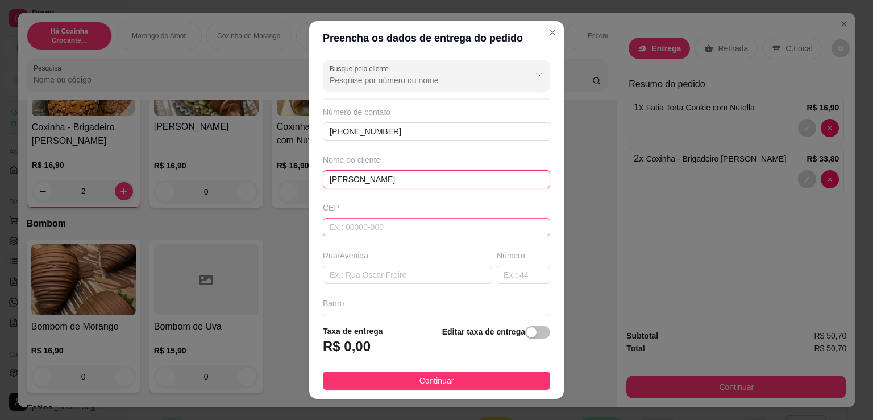
type input "[PERSON_NAME]"
click at [382, 226] on input "text" at bounding box center [436, 227] width 227 height 18
type input "04184000"
type input "Rua Professor [PERSON_NAME]"
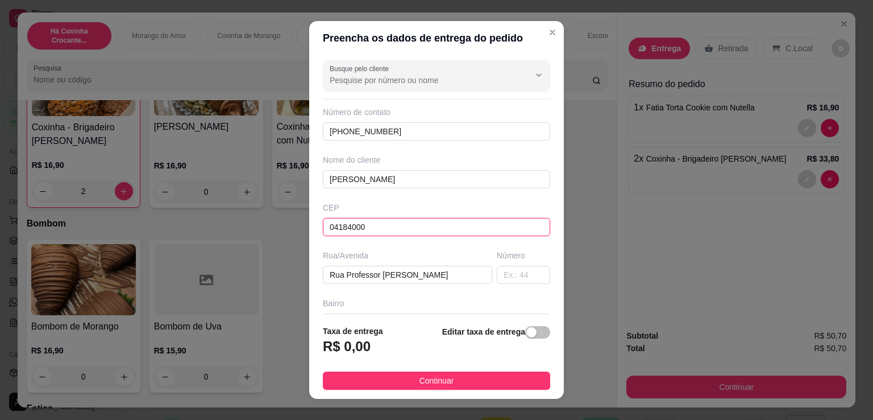
type input "[GEOGRAPHIC_DATA]"
drag, startPoint x: 275, startPoint y: 217, endPoint x: 261, endPoint y: 217, distance: 14.2
click at [261, 217] on div "Preencha os dados de entrega do pedido Busque pelo cliente Número de contato [P…" at bounding box center [436, 210] width 873 height 420
paste input "162"
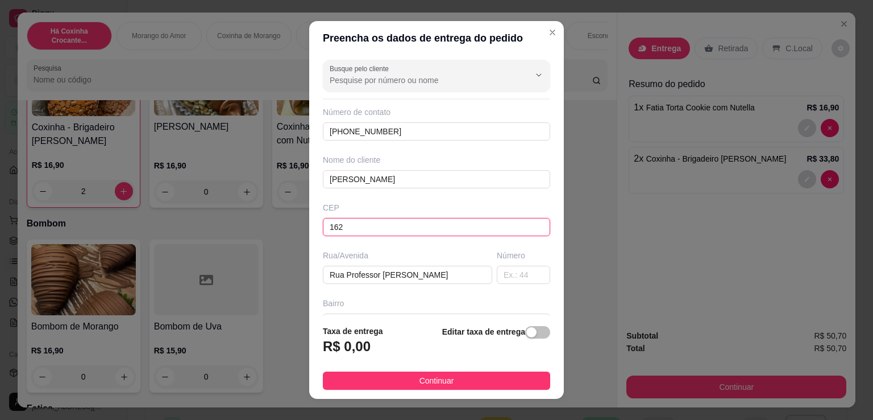
drag, startPoint x: 352, startPoint y: 223, endPoint x: 294, endPoint y: 218, distance: 58.3
click at [294, 218] on div "Preencha os dados de entrega do pedido Busque pelo cliente Número de contato [P…" at bounding box center [436, 210] width 873 height 420
paste input "04185060"
type input "04185060"
click at [497, 269] on input "text" at bounding box center [523, 275] width 53 height 18
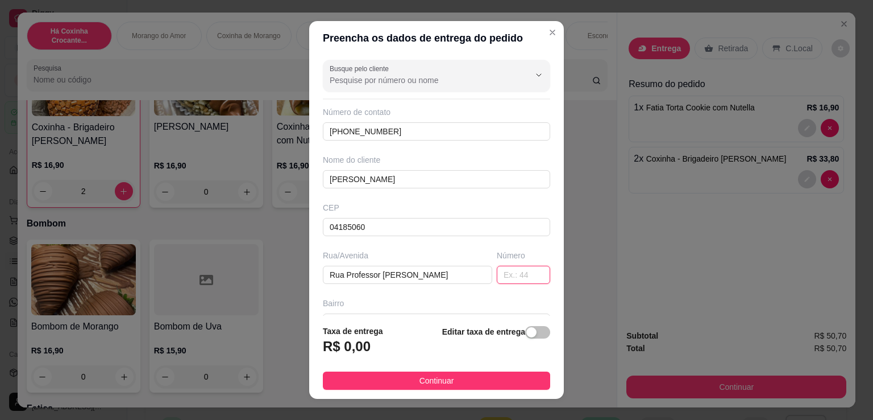
type input "[GEOGRAPHIC_DATA][PERSON_NAME]"
type input "Vila Liviero"
type input "162"
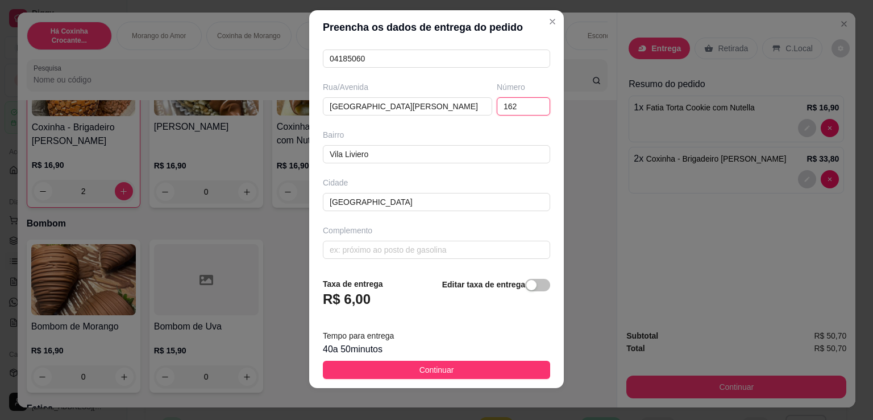
scroll to position [15, 0]
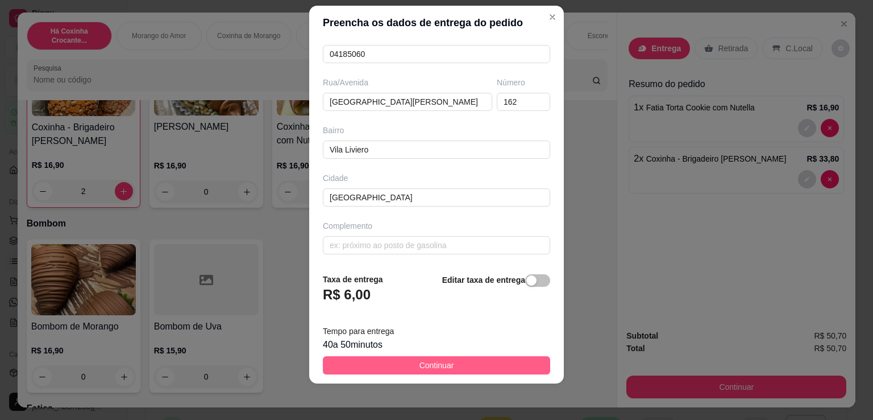
click at [428, 361] on span "Continuar" at bounding box center [437, 365] width 35 height 13
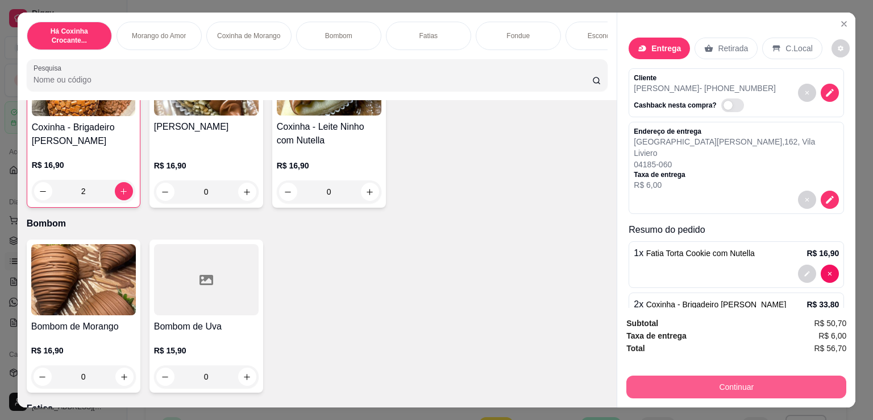
click at [701, 378] on button "Continuar" at bounding box center [737, 386] width 220 height 23
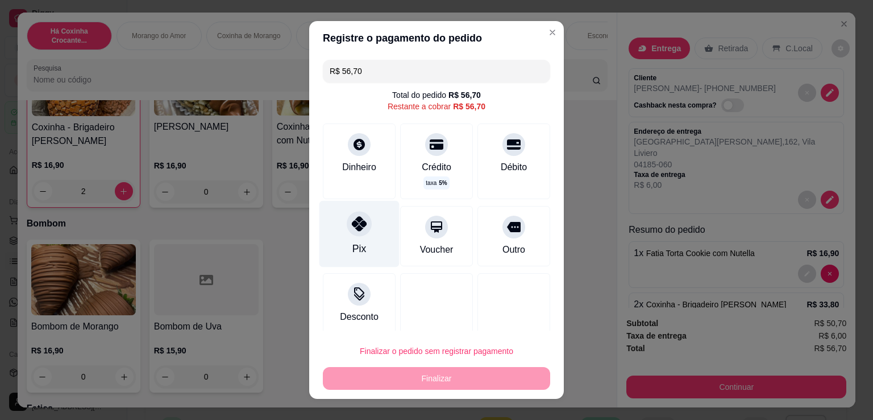
click at [358, 246] on div "Pix" at bounding box center [360, 234] width 80 height 67
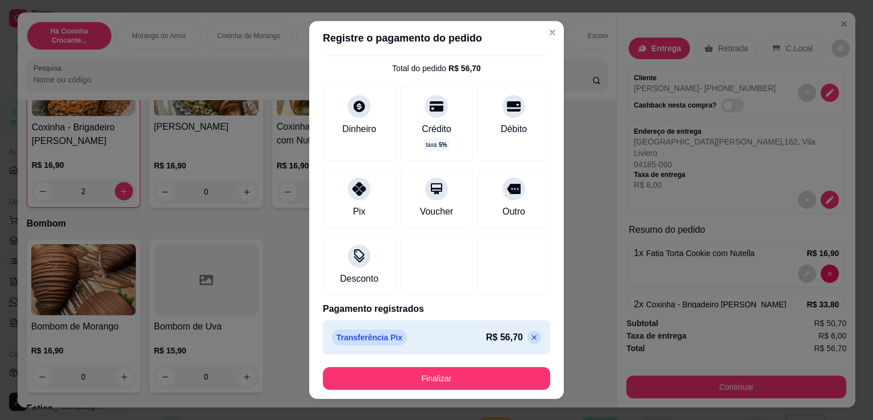
scroll to position [27, 0]
click at [530, 337] on icon at bounding box center [534, 336] width 9 height 9
type input "R$ 56,70"
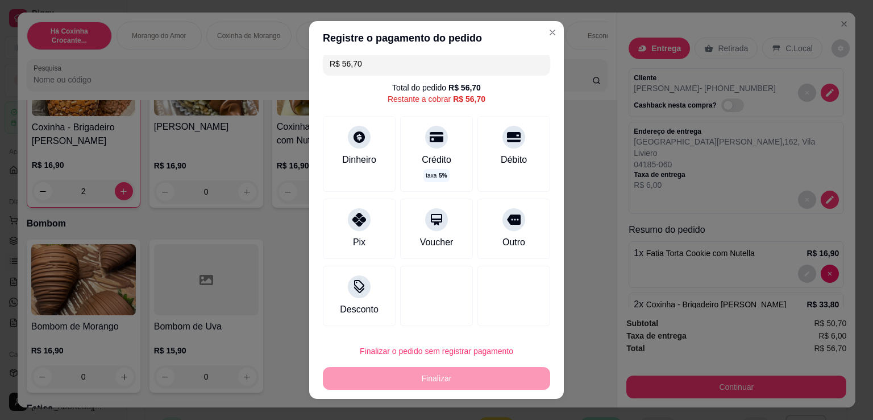
scroll to position [7, 0]
click at [349, 296] on div "Desconto" at bounding box center [360, 294] width 80 height 67
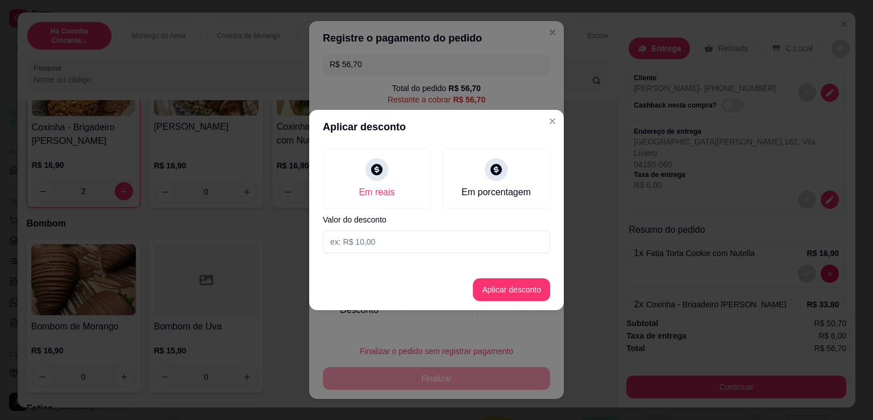
click at [403, 240] on input at bounding box center [436, 241] width 227 height 23
type input "2,70"
click at [511, 299] on button "Aplicar desconto" at bounding box center [512, 290] width 74 height 22
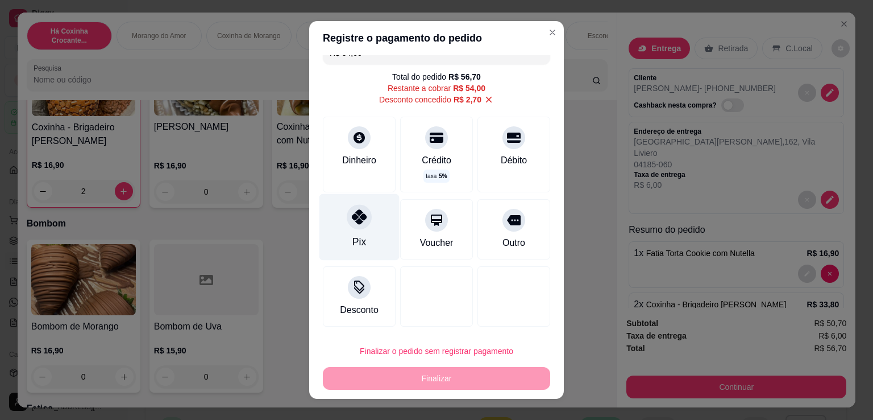
click at [359, 239] on div "Pix" at bounding box center [360, 227] width 80 height 67
type input "R$ 0,00"
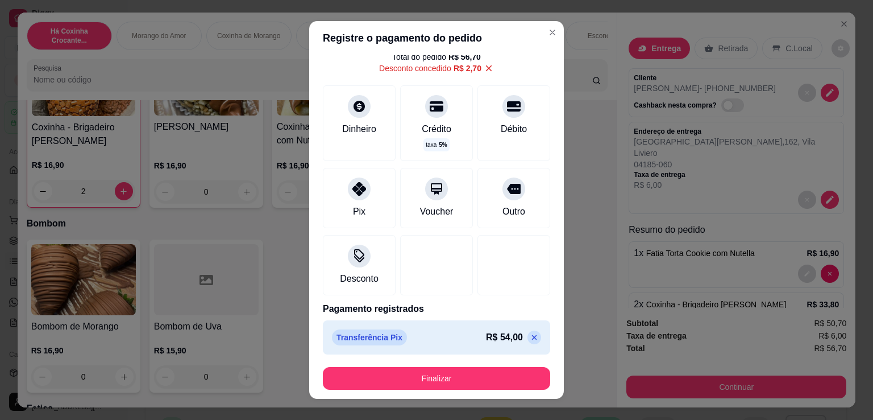
scroll to position [39, 0]
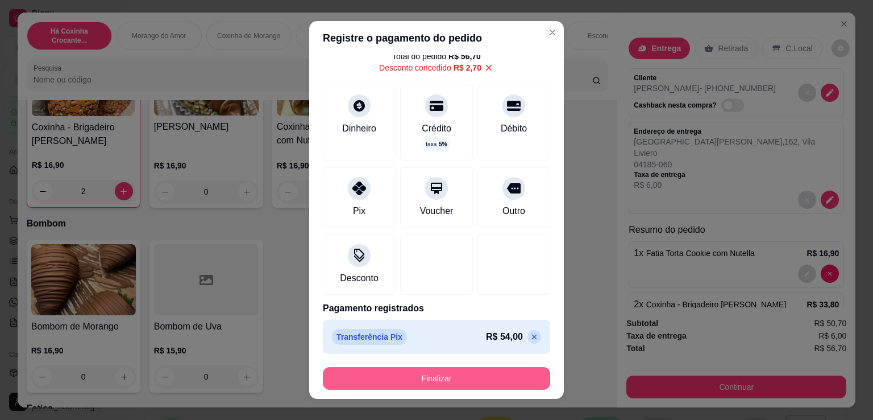
click at [464, 379] on button "Finalizar" at bounding box center [436, 378] width 227 height 23
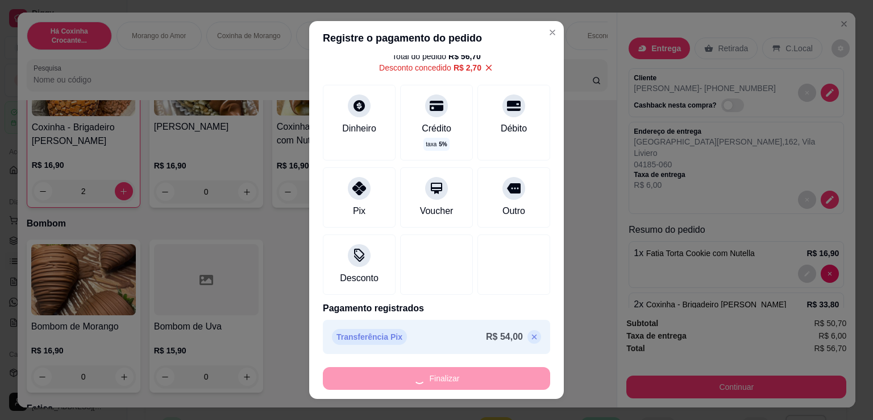
type input "0"
type input "-R$ 56,70"
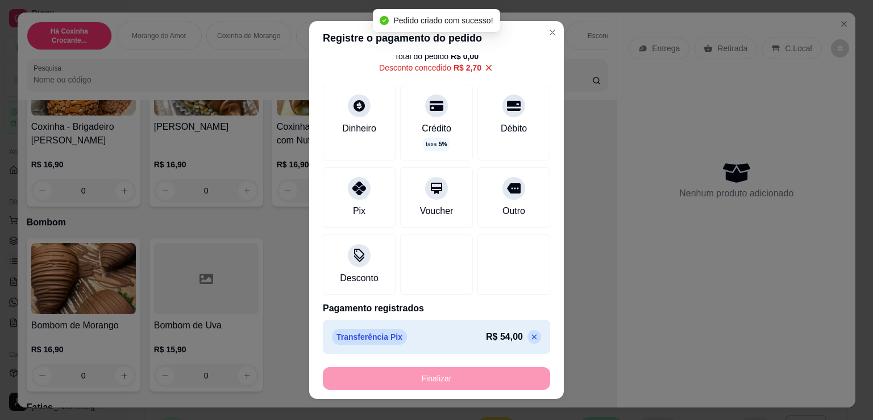
scroll to position [531, 0]
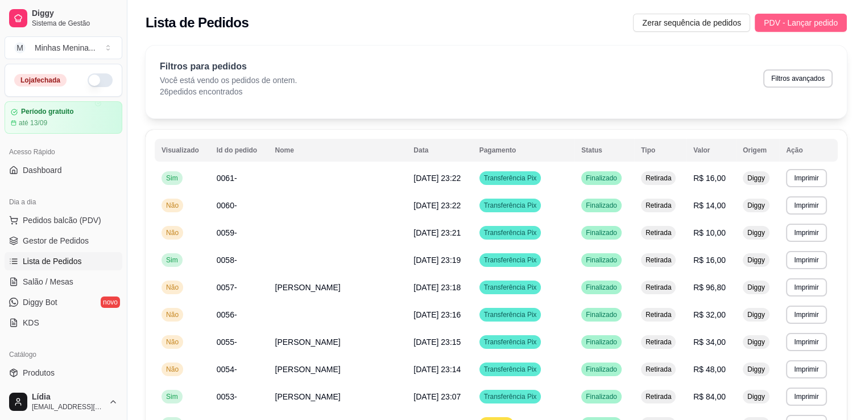
click at [794, 21] on span "PDV - Lançar pedido" at bounding box center [801, 22] width 74 height 13
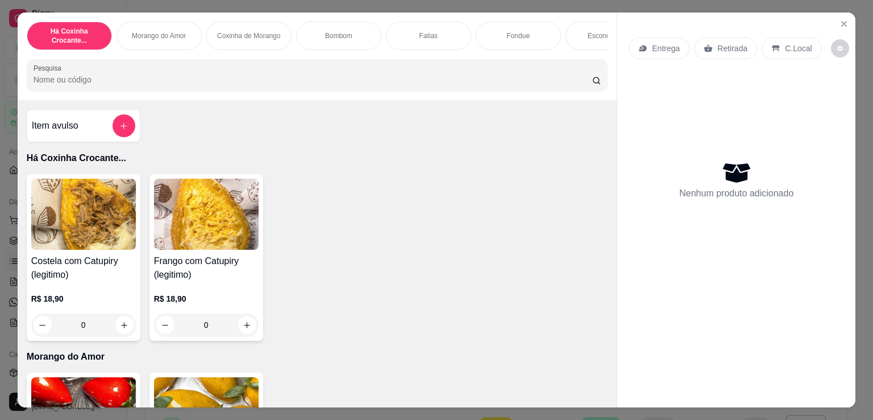
click at [246, 326] on div "0" at bounding box center [206, 324] width 105 height 23
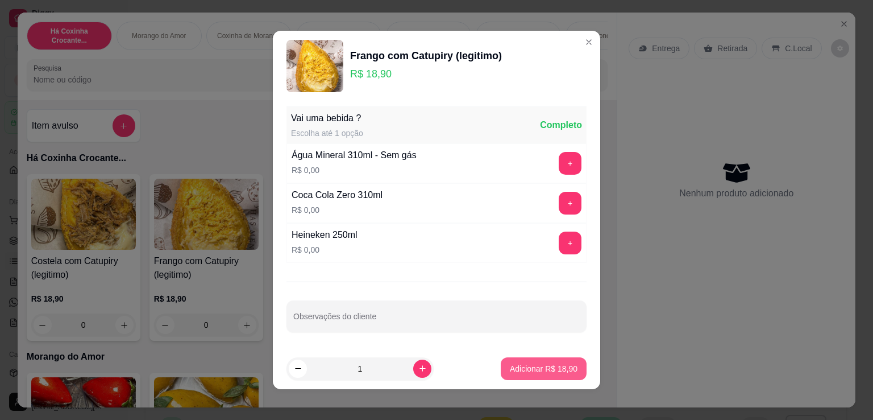
click at [536, 369] on p "Adicionar R$ 18,90" at bounding box center [544, 368] width 68 height 11
type input "1"
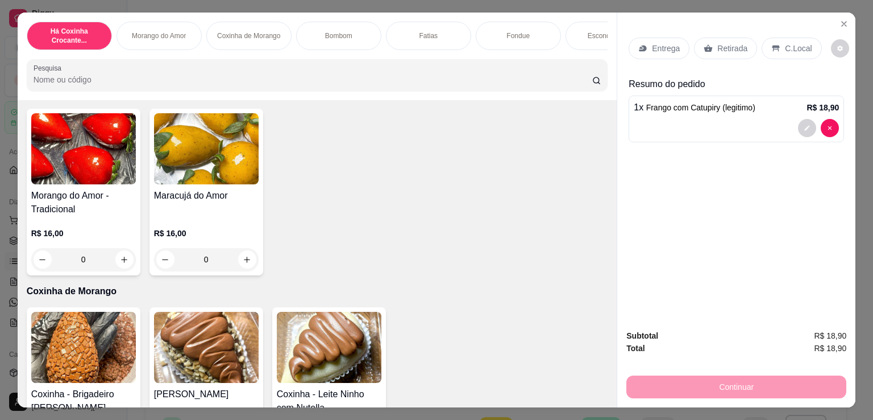
scroll to position [531, 0]
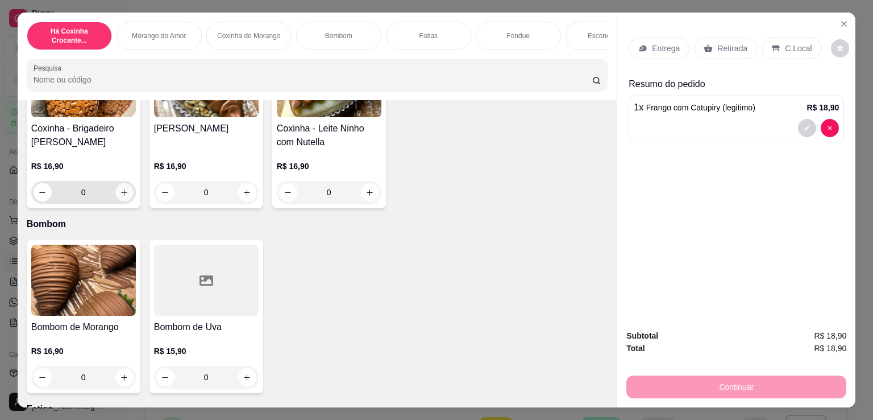
click at [117, 201] on button "increase-product-quantity" at bounding box center [124, 192] width 18 height 18
type input "1"
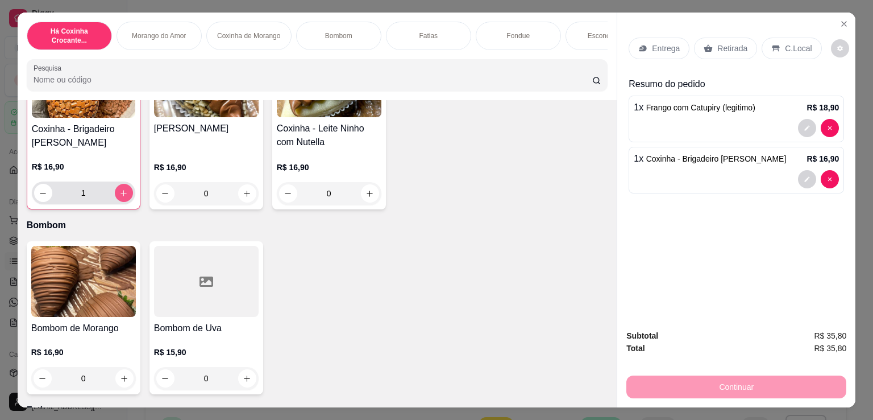
scroll to position [531, 0]
click at [239, 201] on button "increase-product-quantity" at bounding box center [247, 193] width 18 height 18
type input "1"
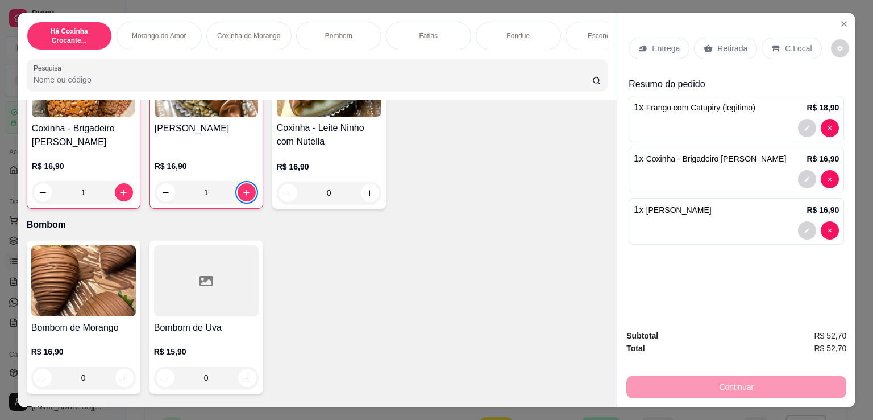
click at [650, 52] on div "Entrega" at bounding box center [659, 49] width 61 height 22
click at [707, 55] on div "Entrega Retirada C.Local" at bounding box center [737, 48] width 216 height 40
click at [708, 49] on div "Retirada" at bounding box center [725, 49] width 63 height 22
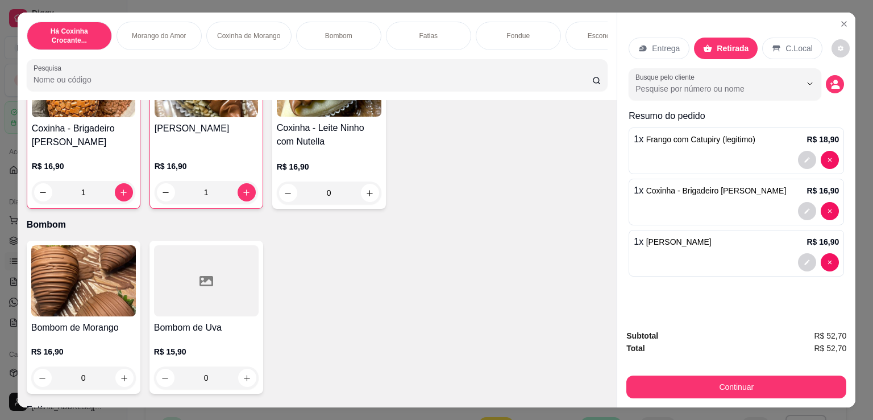
click at [655, 43] on p "Entrega" at bounding box center [666, 48] width 28 height 11
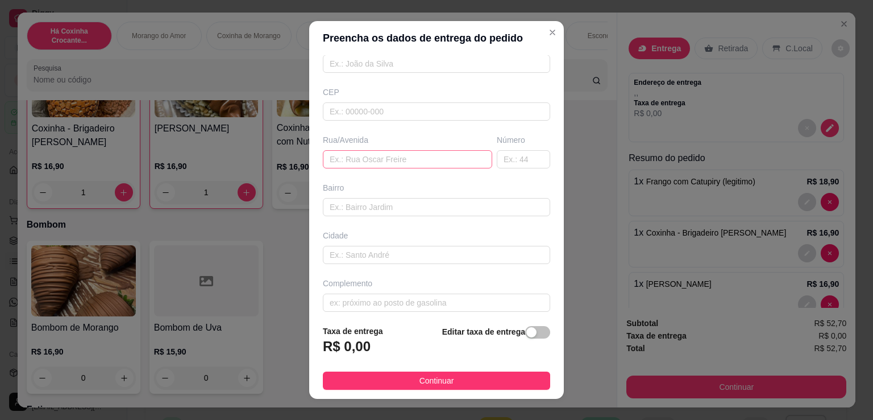
scroll to position [121, 0]
click at [524, 339] on div "Editar taxa de entrega" at bounding box center [496, 344] width 108 height 38
click at [523, 332] on div "Editar taxa de entrega" at bounding box center [496, 344] width 108 height 38
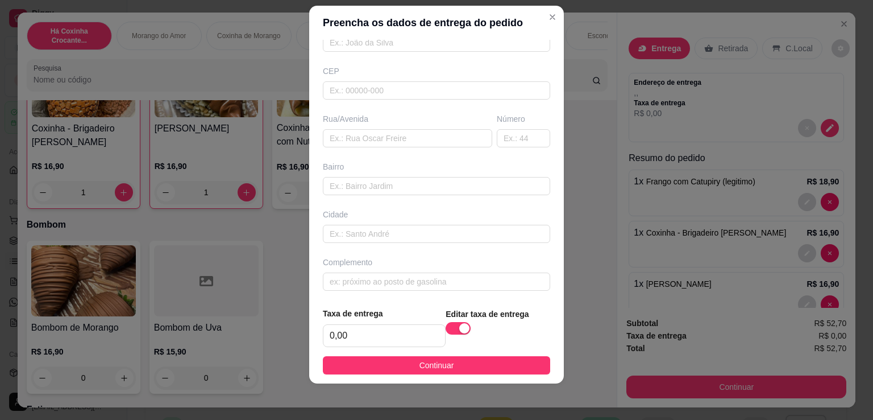
click at [534, 316] on div "Editar taxa de entrega" at bounding box center [498, 327] width 105 height 40
drag, startPoint x: 366, startPoint y: 337, endPoint x: 247, endPoint y: 326, distance: 120.0
click at [247, 326] on div "Preencha os dados de entrega do pedido Busque pelo cliente Número de contato No…" at bounding box center [436, 210] width 873 height 420
type input "60,00"
click at [450, 360] on button "Continuar" at bounding box center [436, 365] width 227 height 18
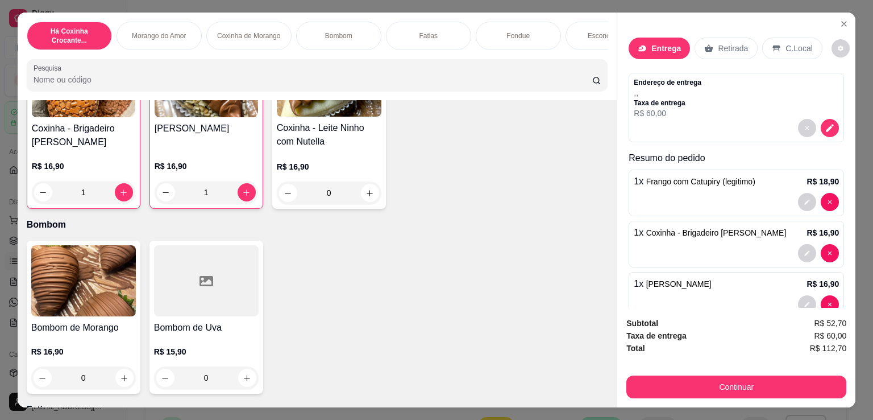
scroll to position [26, 0]
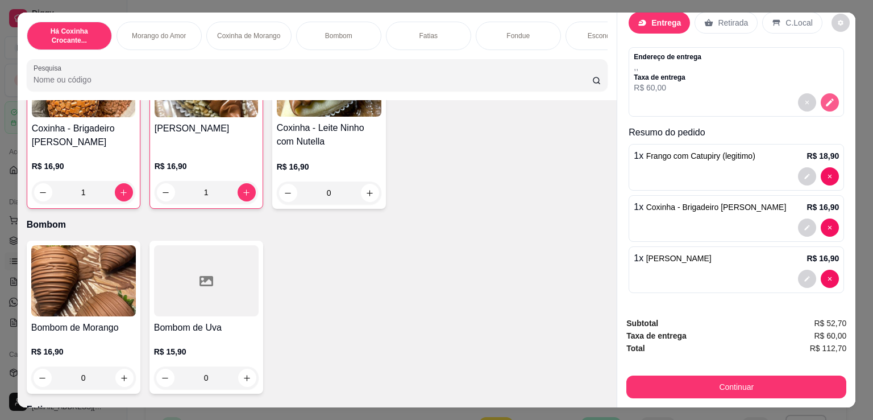
click at [826, 96] on button "decrease-product-quantity" at bounding box center [830, 102] width 18 height 18
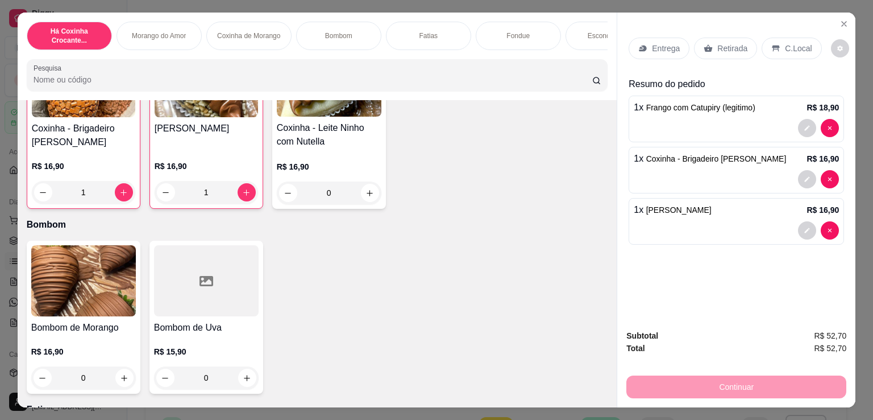
scroll to position [0, 0]
click at [662, 49] on p "Entrega" at bounding box center [666, 48] width 28 height 11
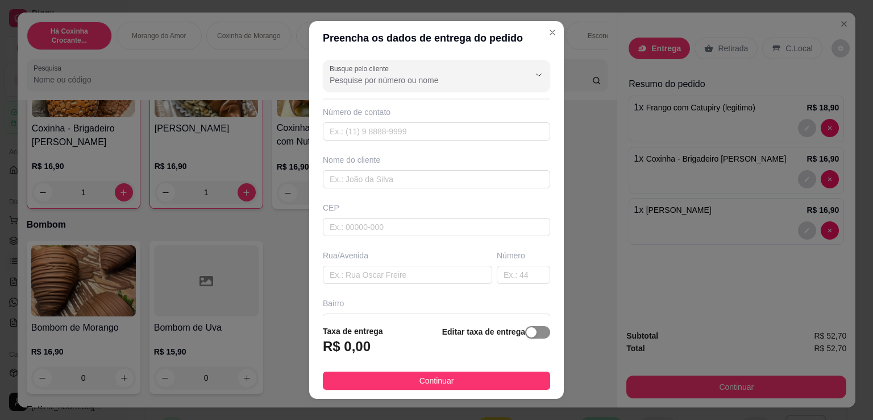
click at [527, 336] on div "Editar taxa de entrega" at bounding box center [496, 344] width 108 height 38
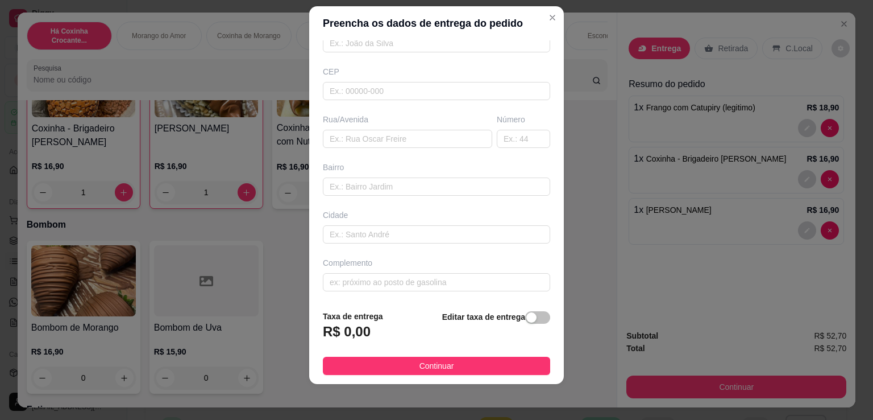
scroll to position [15, 0]
click at [519, 309] on div "Editar taxa de entrega" at bounding box center [496, 328] width 108 height 38
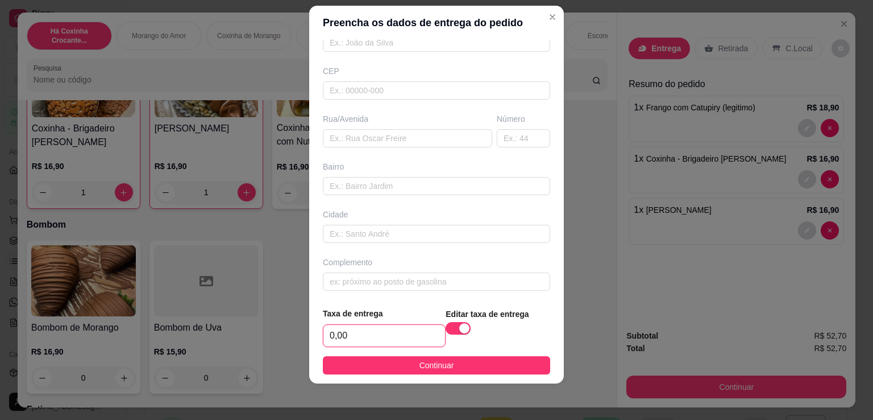
click at [365, 342] on input "0,00" at bounding box center [385, 336] width 122 height 22
click at [369, 336] on input "0,00" at bounding box center [385, 336] width 122 height 22
click at [369, 336] on input "0,006" at bounding box center [385, 336] width 122 height 22
click at [368, 335] on input "0,60" at bounding box center [385, 336] width 122 height 22
type input "6,00"
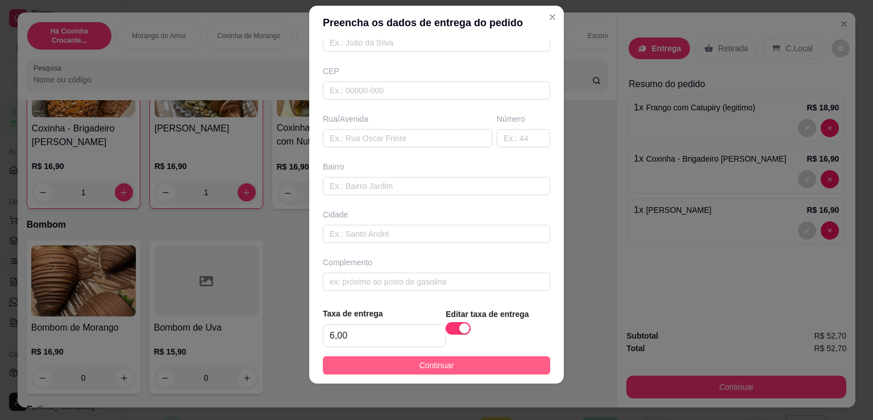
click at [409, 364] on button "Continuar" at bounding box center [436, 365] width 227 height 18
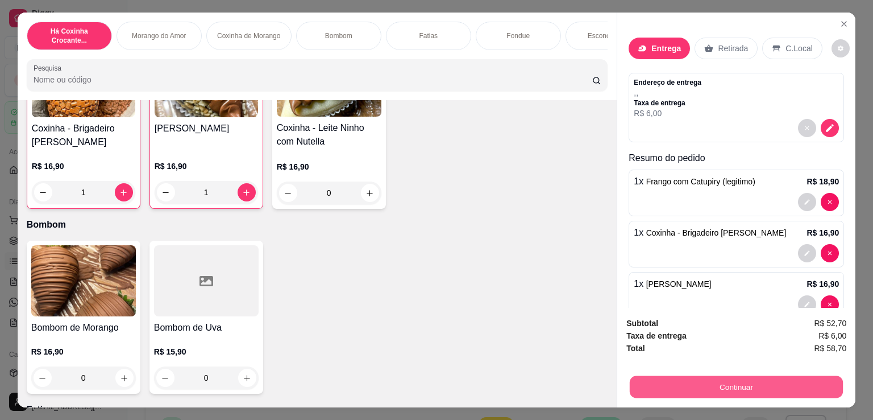
click at [693, 375] on button "Continuar" at bounding box center [736, 386] width 213 height 22
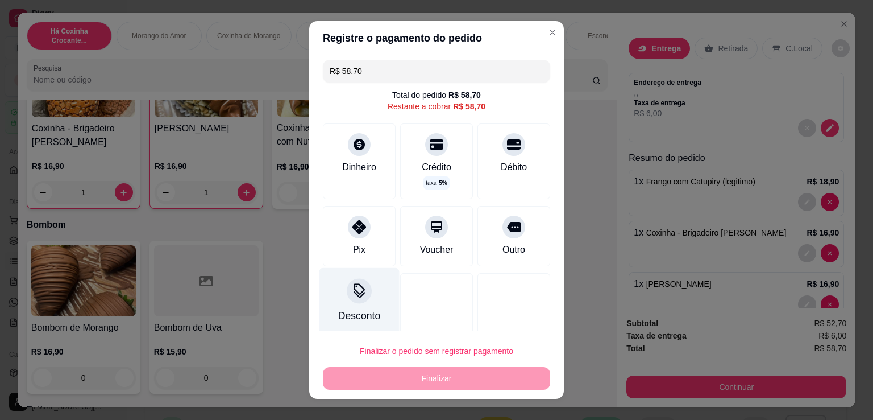
click at [363, 301] on div "Desconto" at bounding box center [360, 301] width 80 height 67
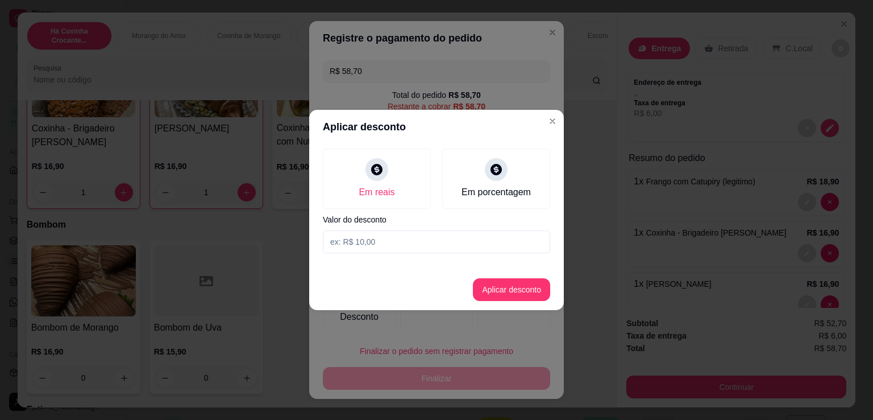
click at [475, 239] on input at bounding box center [436, 241] width 227 height 23
type input "2,70"
click at [492, 291] on button "Aplicar desconto" at bounding box center [511, 289] width 77 height 23
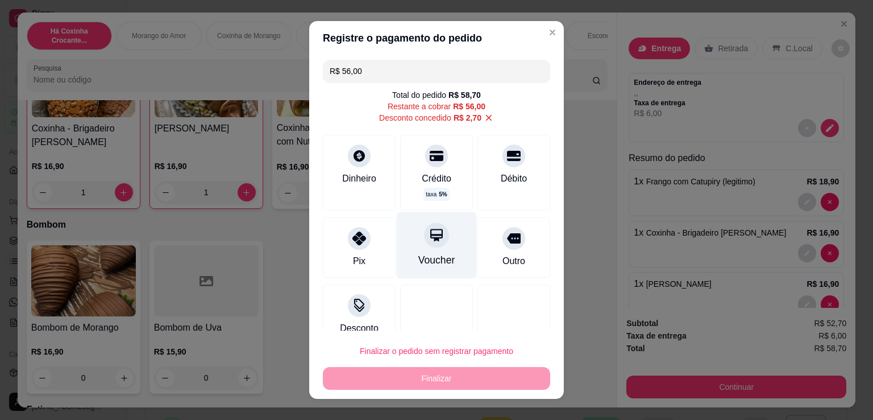
scroll to position [18, 0]
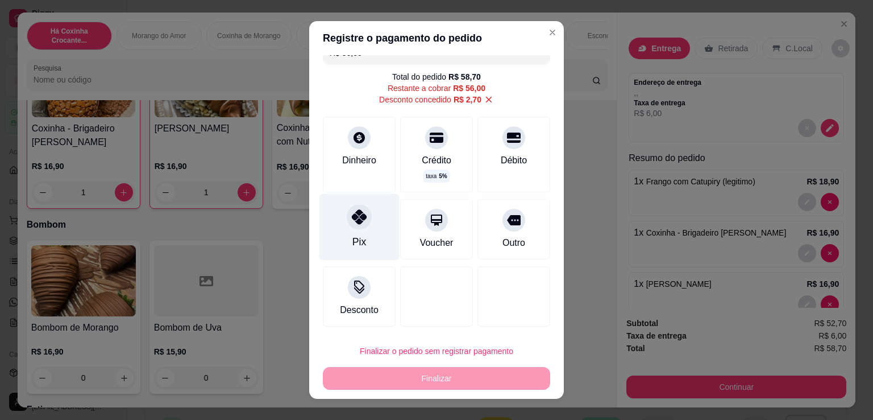
click at [358, 235] on div "Pix" at bounding box center [360, 241] width 14 height 15
type input "R$ 0,00"
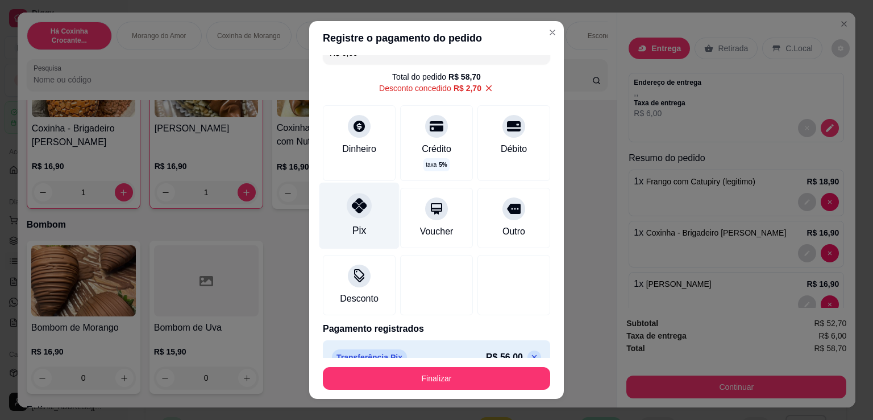
scroll to position [39, 0]
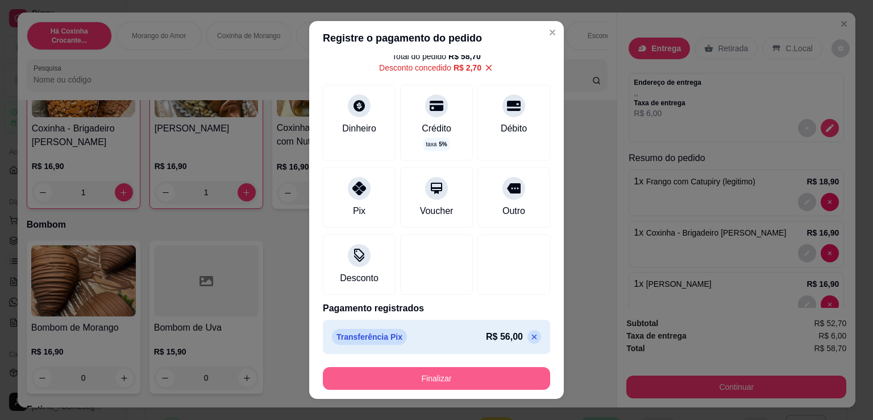
click at [430, 376] on button "Finalizar" at bounding box center [436, 378] width 227 height 23
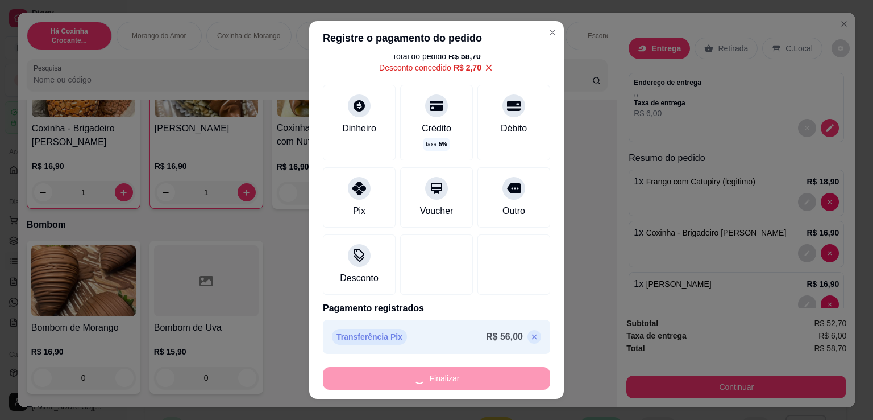
type input "0"
type input "-R$ 58,70"
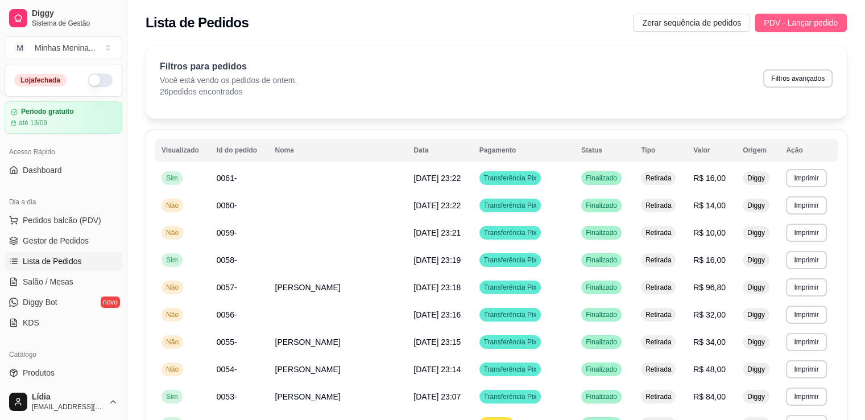
click at [784, 18] on span "PDV - Lançar pedido" at bounding box center [801, 22] width 74 height 13
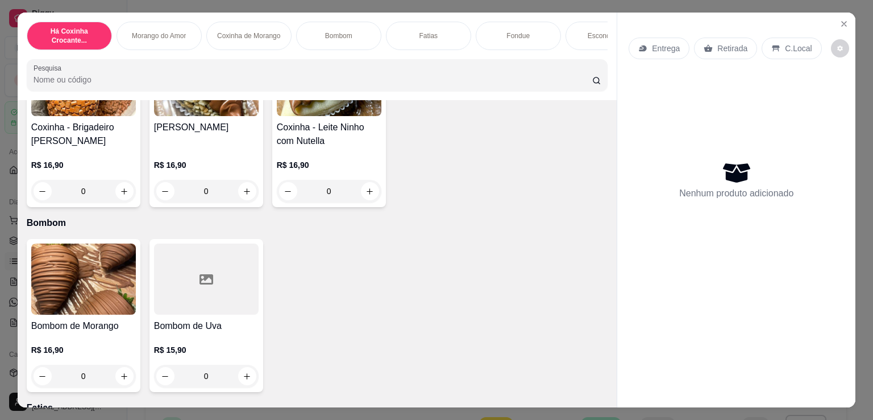
scroll to position [265, 0]
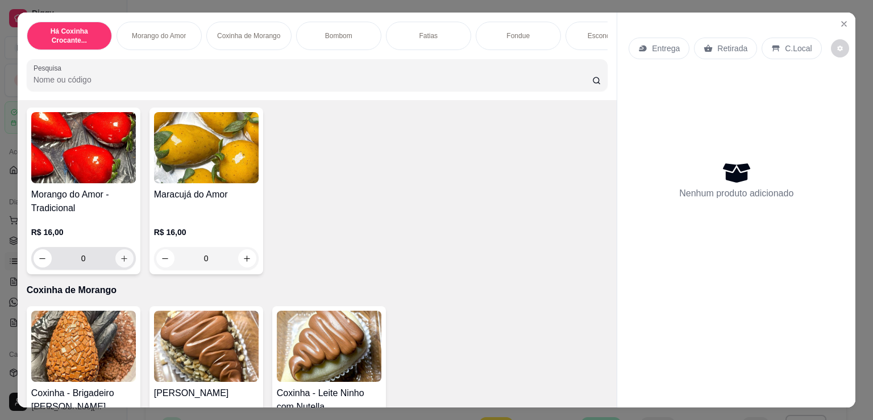
click at [120, 261] on icon "increase-product-quantity" at bounding box center [124, 258] width 9 height 9
type input "1"
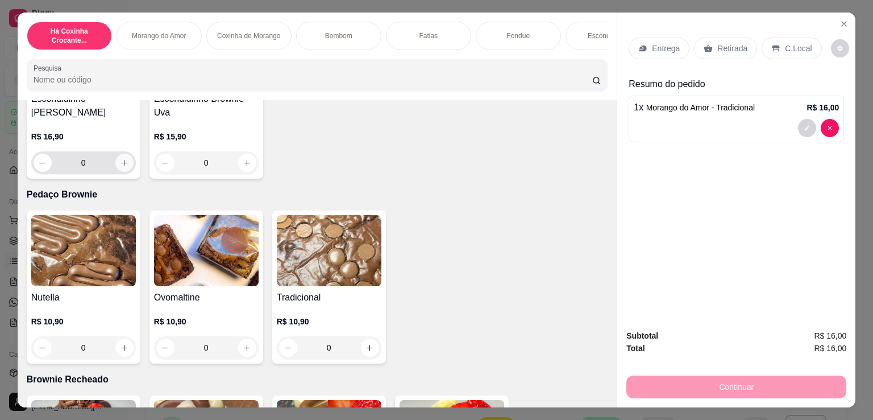
click at [125, 165] on button "increase-product-quantity" at bounding box center [124, 163] width 18 height 18
type input "1"
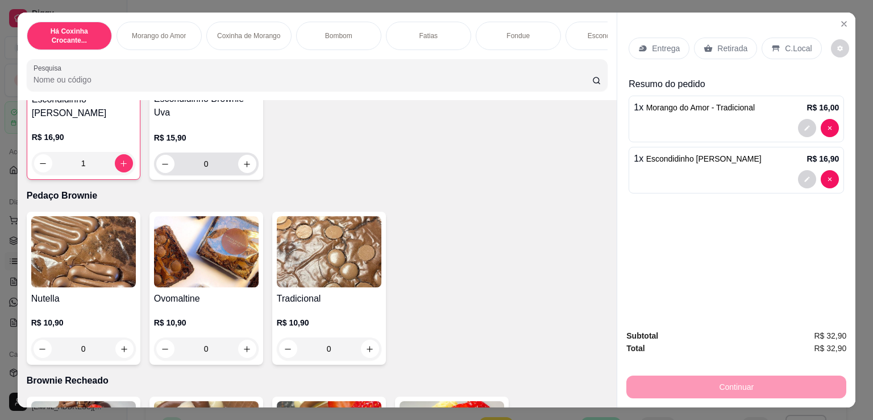
scroll to position [1327, 0]
click at [665, 48] on p "Entrega" at bounding box center [666, 48] width 28 height 11
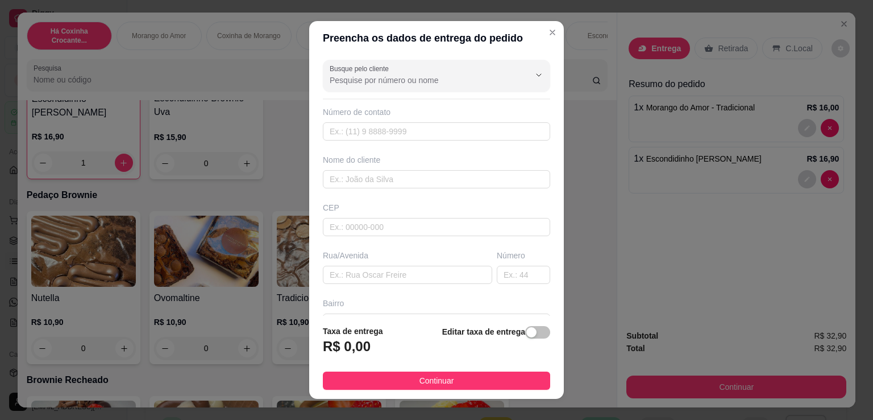
scroll to position [121, 0]
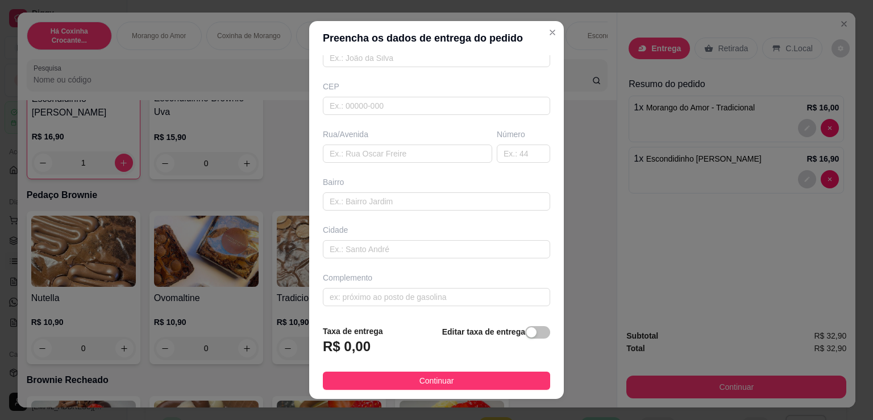
click at [527, 333] on div "button" at bounding box center [532, 332] width 10 height 10
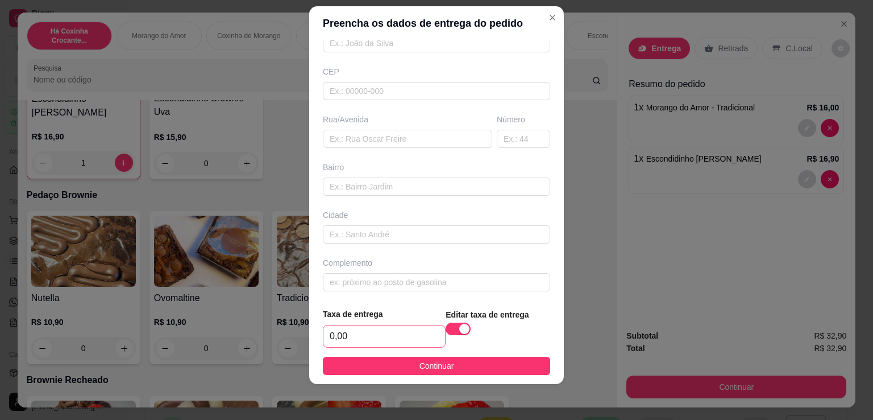
scroll to position [15, 0]
click at [379, 341] on input "0,00" at bounding box center [385, 336] width 122 height 22
type input "6,00"
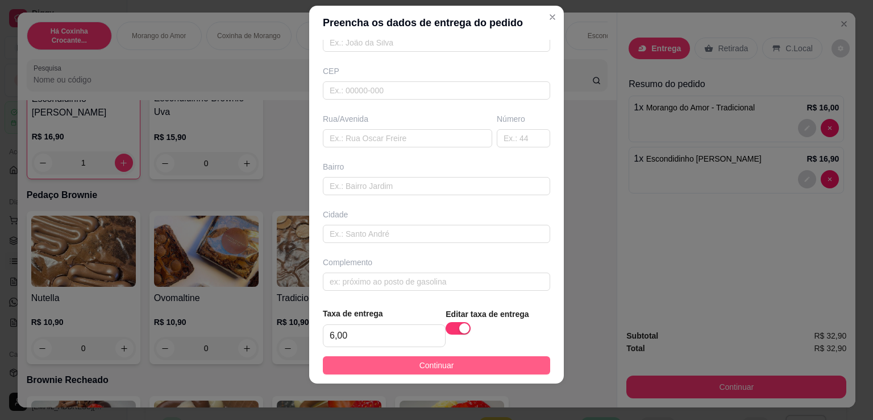
click at [391, 361] on button "Continuar" at bounding box center [436, 365] width 227 height 18
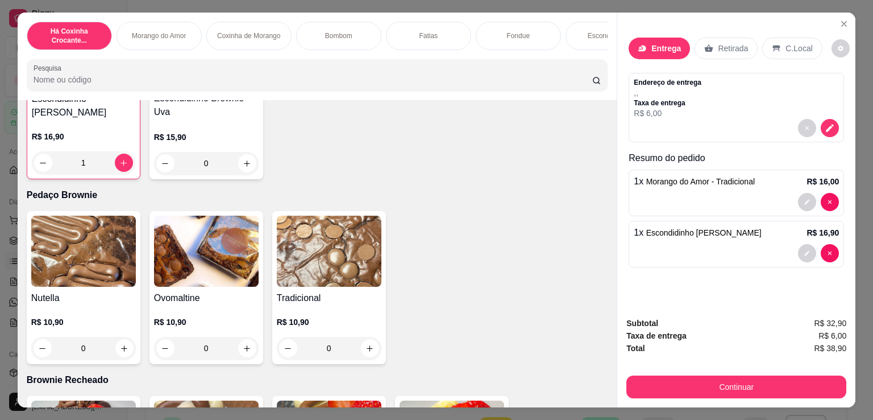
click at [660, 378] on button "Continuar" at bounding box center [737, 386] width 220 height 23
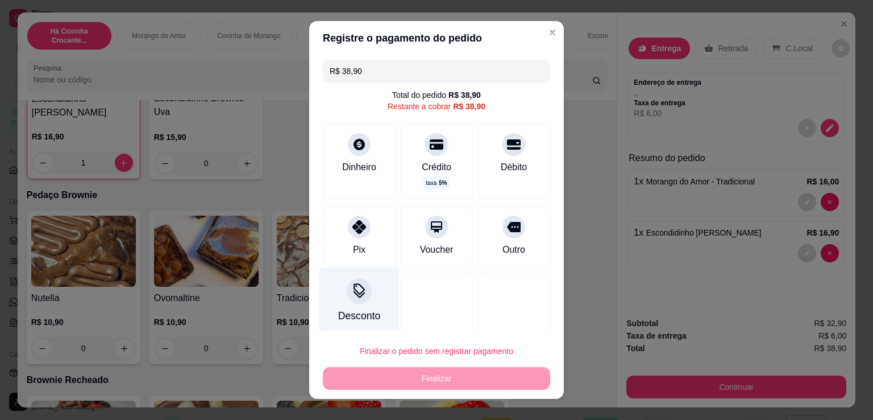
click at [363, 302] on div "Desconto" at bounding box center [360, 301] width 80 height 67
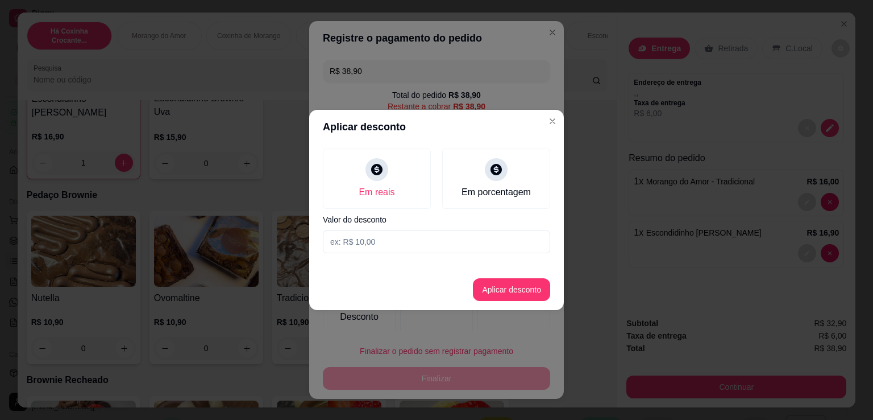
click at [400, 243] on input at bounding box center [436, 241] width 227 height 23
type input "0,90"
click at [519, 285] on button "Aplicar desconto" at bounding box center [511, 289] width 77 height 23
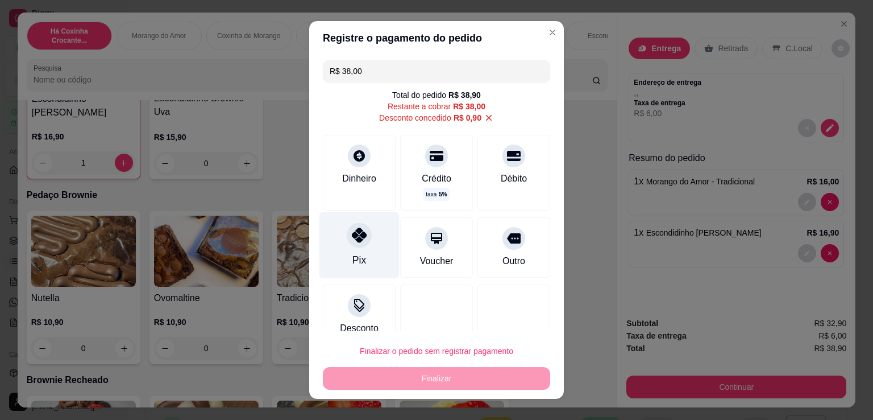
drag, startPoint x: 351, startPoint y: 249, endPoint x: 371, endPoint y: 247, distance: 19.9
click at [353, 248] on div "Pix" at bounding box center [360, 245] width 80 height 67
type input "R$ 0,00"
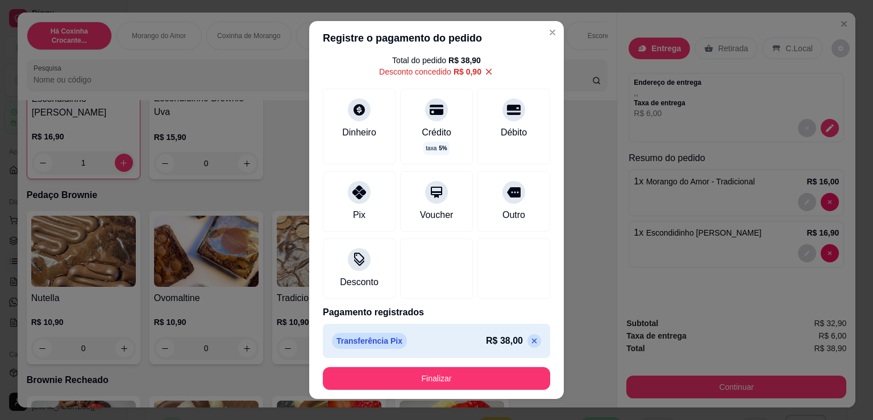
scroll to position [39, 0]
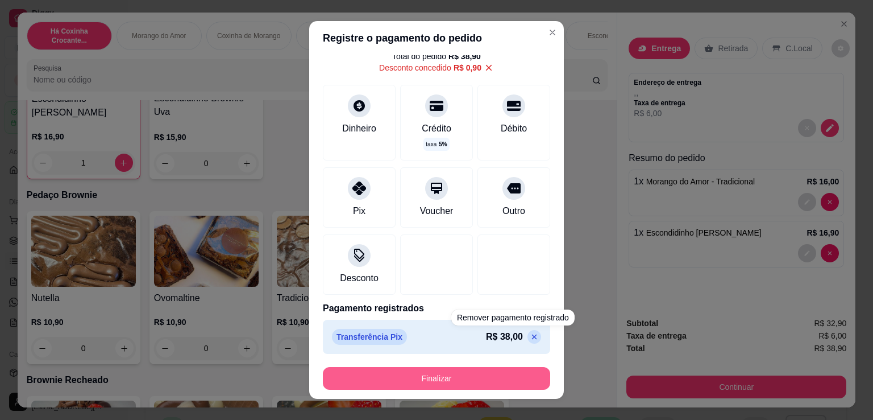
click at [510, 375] on button "Finalizar" at bounding box center [436, 378] width 227 height 23
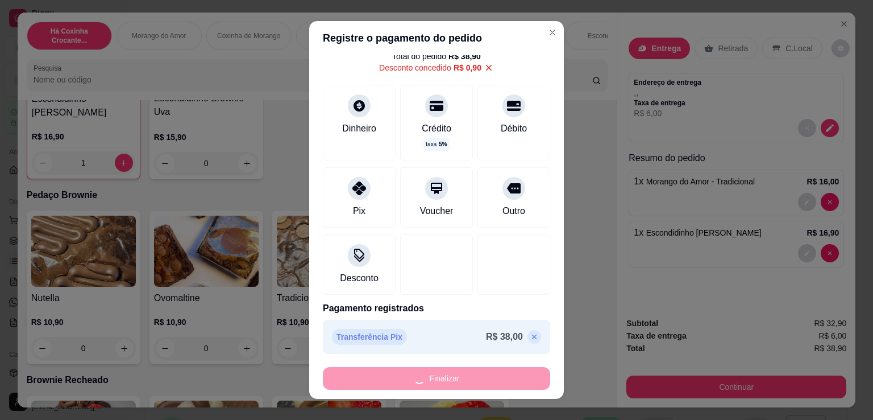
type input "0"
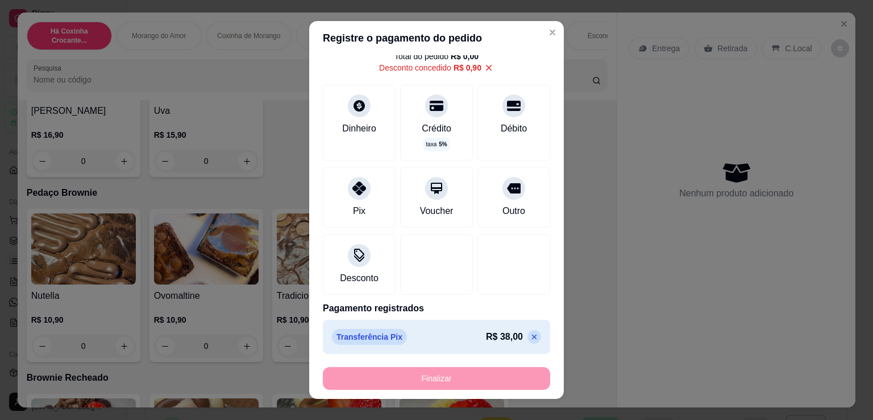
type input "-R$ 38,90"
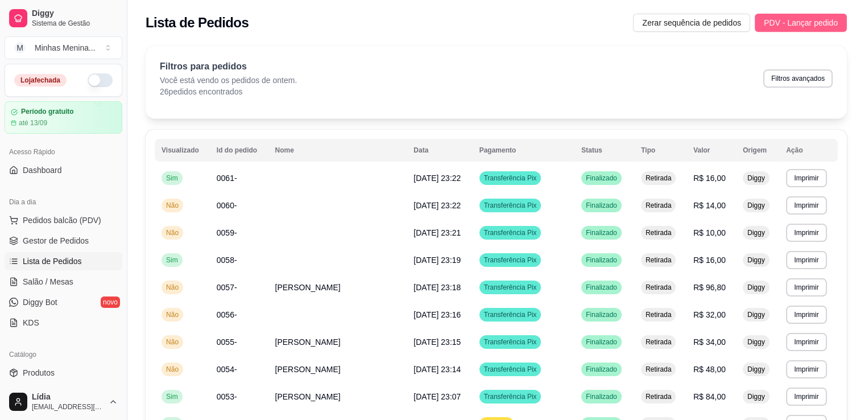
click at [786, 17] on span "PDV - Lançar pedido" at bounding box center [801, 22] width 74 height 13
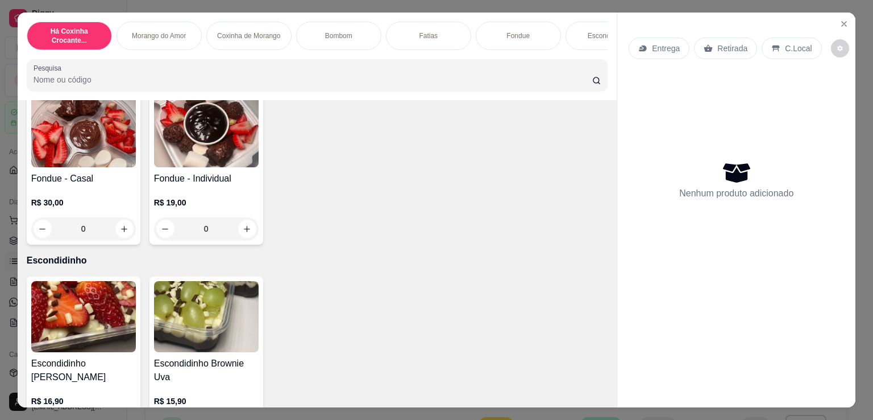
scroll to position [1327, 0]
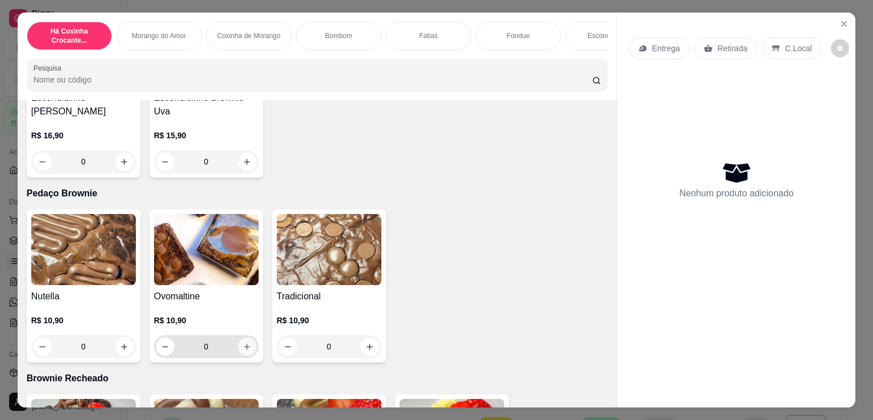
click at [241, 354] on button "increase-product-quantity" at bounding box center [247, 346] width 18 height 18
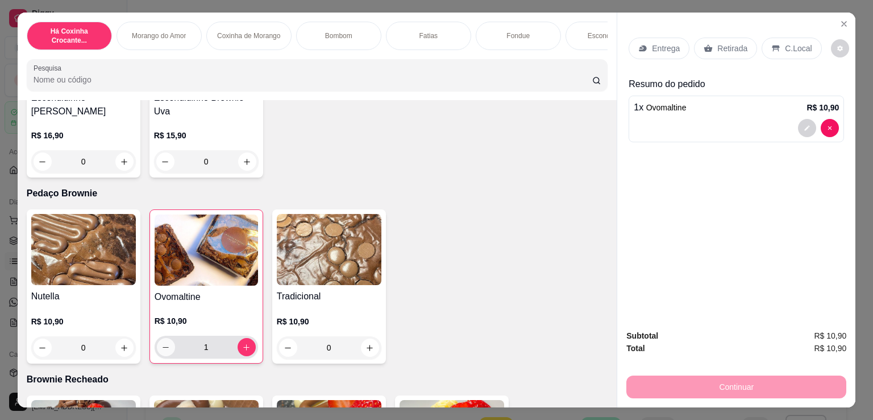
click at [165, 349] on icon "decrease-product-quantity" at bounding box center [166, 347] width 9 height 9
type input "0"
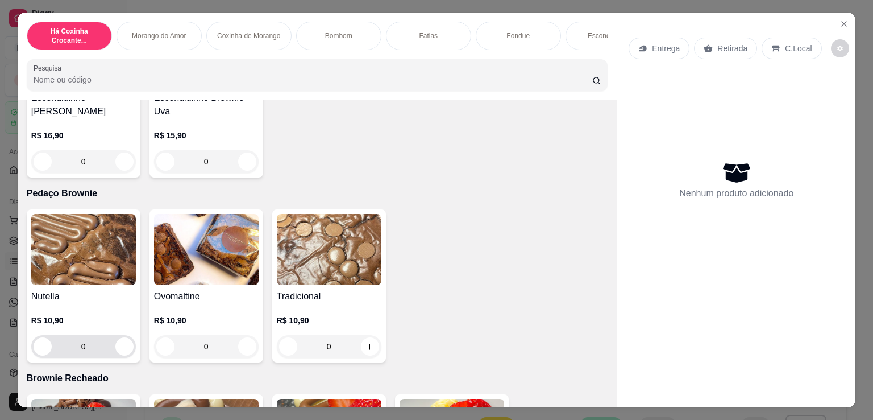
click at [127, 357] on div "0" at bounding box center [84, 346] width 100 height 23
click at [122, 351] on icon "increase-product-quantity" at bounding box center [124, 346] width 9 height 9
type input "1"
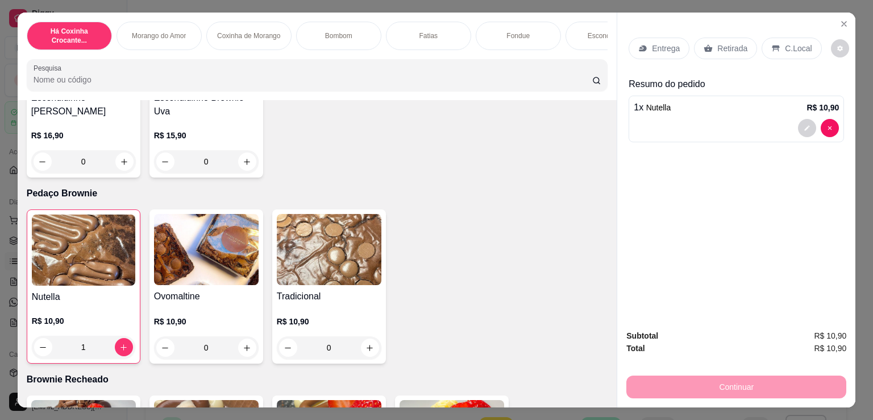
click at [736, 48] on p "Retirada" at bounding box center [733, 48] width 30 height 11
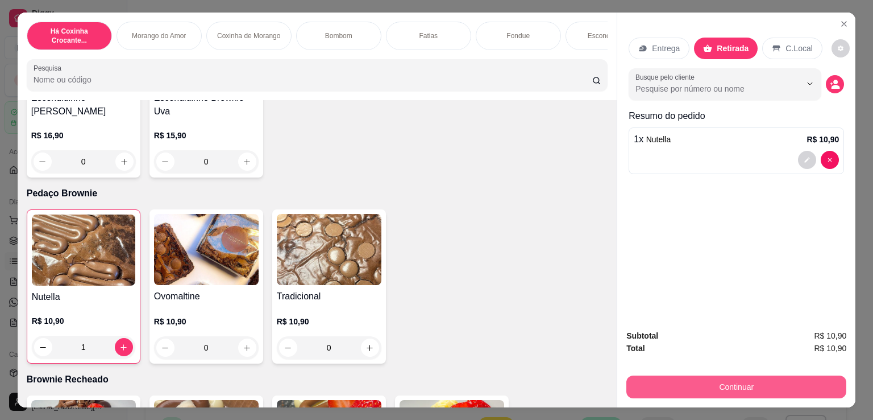
click at [710, 379] on button "Continuar" at bounding box center [737, 386] width 220 height 23
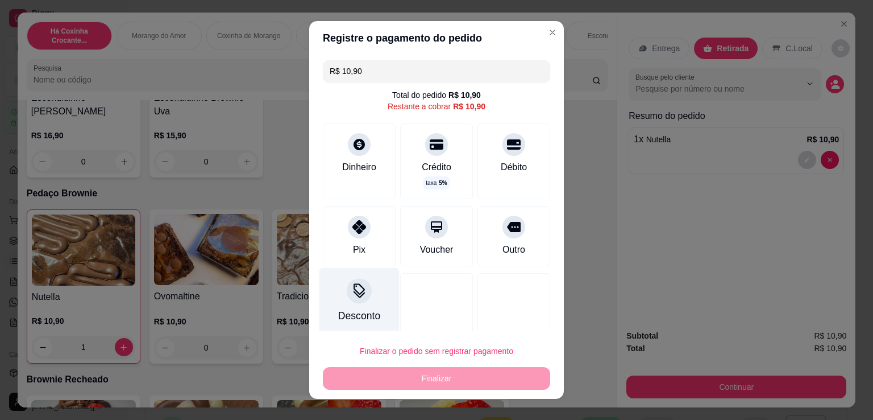
click at [355, 315] on div "Desconto" at bounding box center [359, 315] width 42 height 15
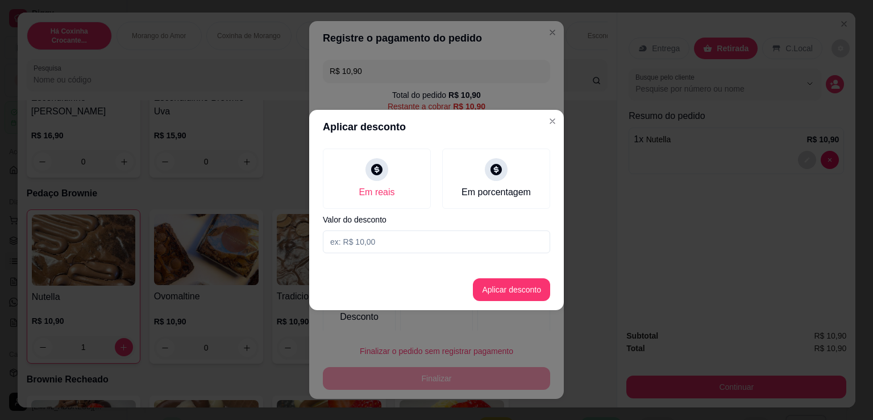
drag, startPoint x: 451, startPoint y: 253, endPoint x: 451, endPoint y: 243, distance: 10.2
click at [451, 251] on div "Em reais Em porcentagem Valor do desconto" at bounding box center [436, 201] width 255 height 114
click at [452, 242] on input at bounding box center [436, 241] width 227 height 23
type input "0,90"
click at [493, 281] on button "Aplicar desconto" at bounding box center [511, 289] width 77 height 23
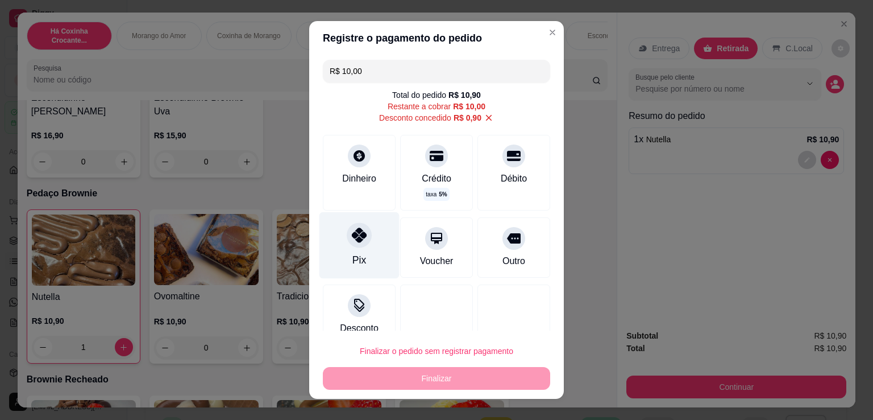
click at [355, 234] on icon at bounding box center [359, 234] width 15 height 15
type input "R$ 0,00"
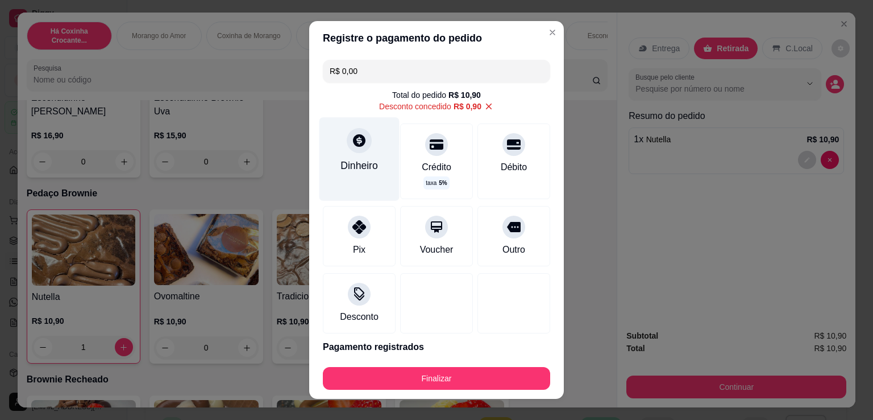
click at [357, 142] on icon at bounding box center [359, 140] width 13 height 13
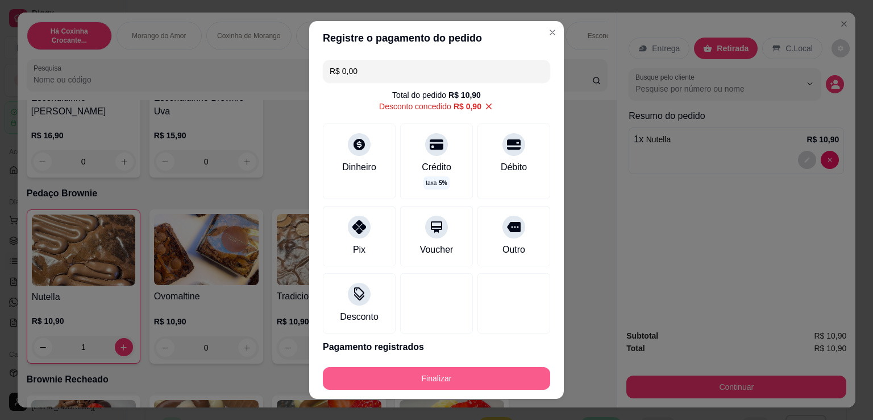
click at [443, 369] on button "Finalizar" at bounding box center [436, 378] width 227 height 23
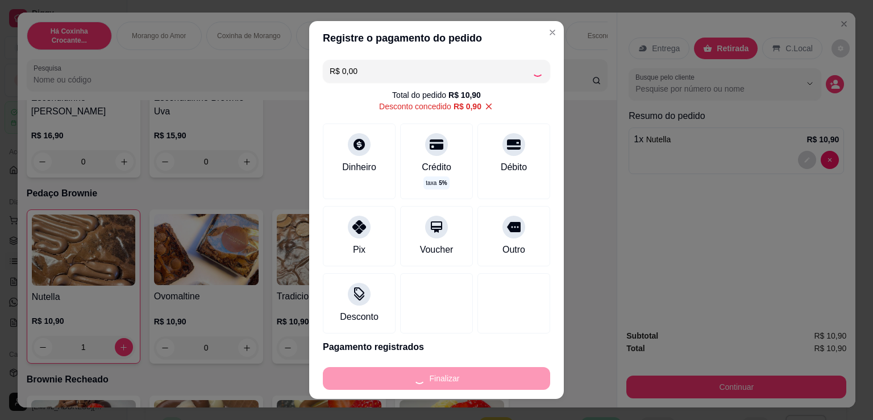
type input "0"
type input "-R$ 10,90"
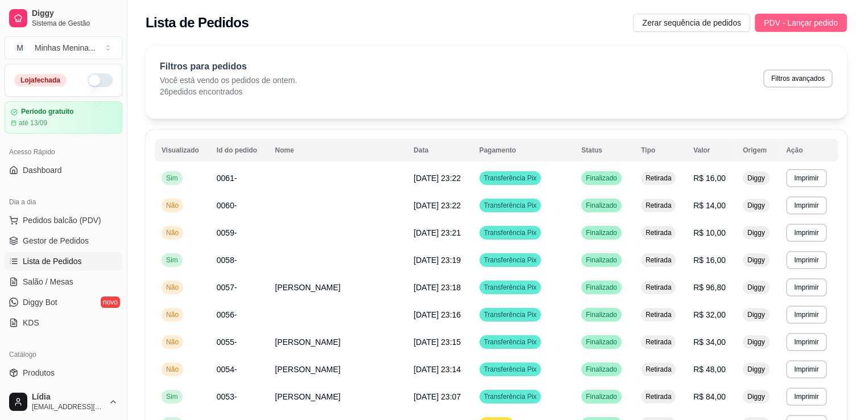
click at [812, 15] on button "PDV - Lançar pedido" at bounding box center [801, 23] width 92 height 18
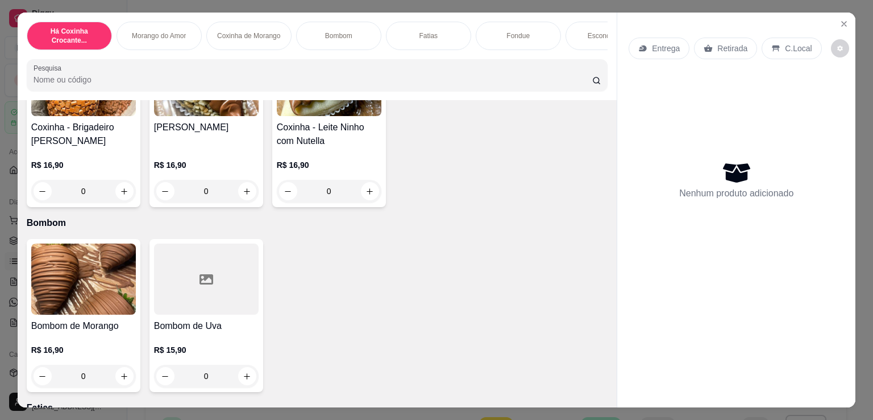
scroll to position [265, 0]
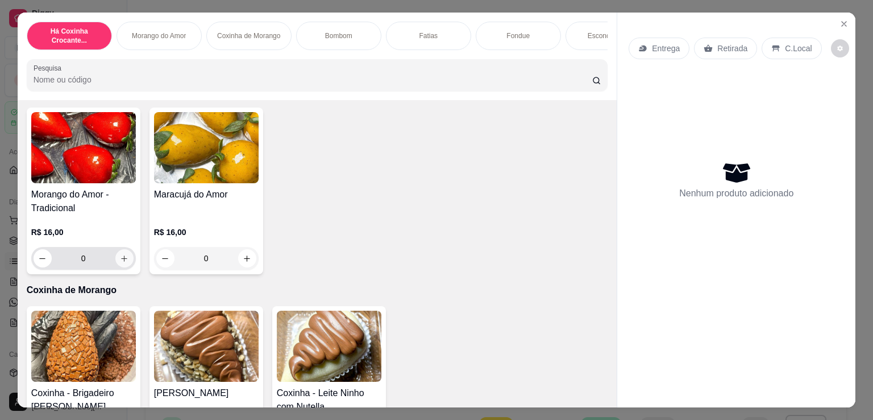
click at [115, 264] on button "increase-product-quantity" at bounding box center [124, 258] width 18 height 18
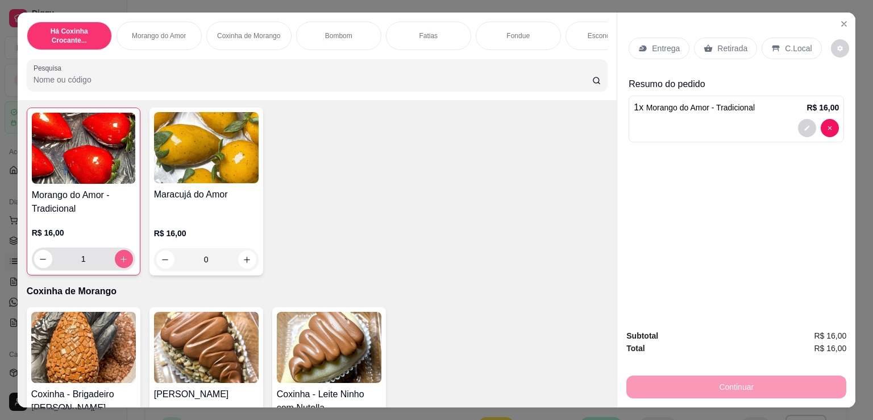
click at [115, 264] on button "increase-product-quantity" at bounding box center [124, 259] width 18 height 18
type input "2"
click at [238, 265] on button "increase-product-quantity" at bounding box center [247, 259] width 18 height 18
type input "1"
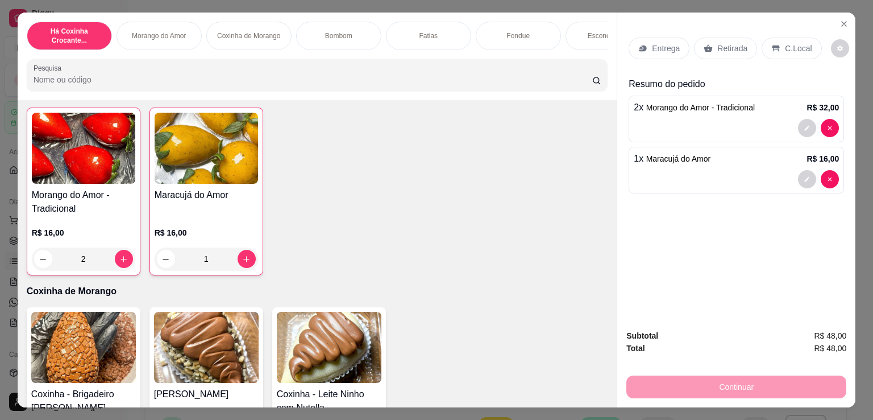
click at [666, 44] on p "Entrega" at bounding box center [666, 48] width 28 height 11
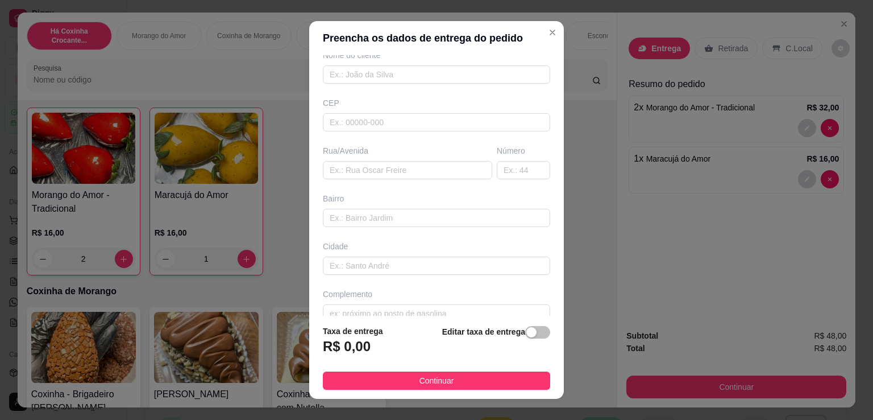
scroll to position [121, 0]
drag, startPoint x: 514, startPoint y: 332, endPoint x: 523, endPoint y: 332, distance: 9.1
click at [527, 332] on div "button" at bounding box center [532, 332] width 10 height 10
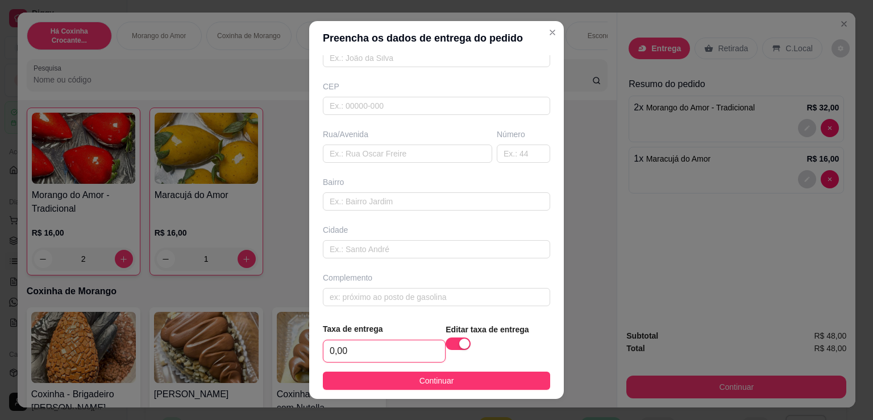
click at [403, 349] on input "0,00" at bounding box center [385, 351] width 122 height 22
type input "6,00"
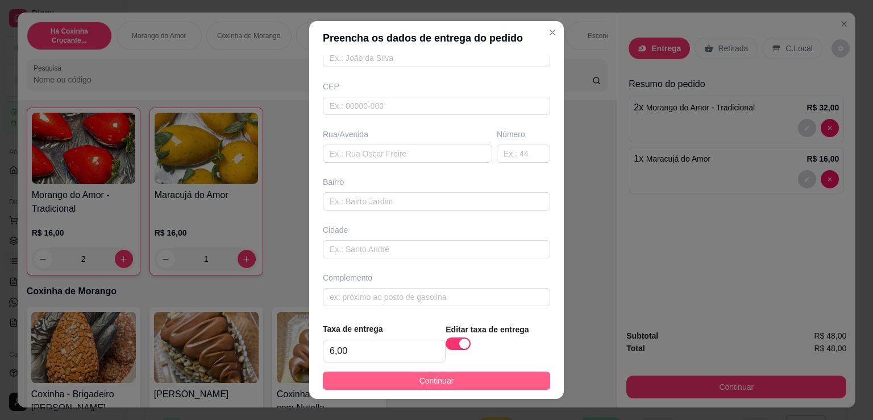
click at [431, 378] on span "Continuar" at bounding box center [437, 380] width 35 height 13
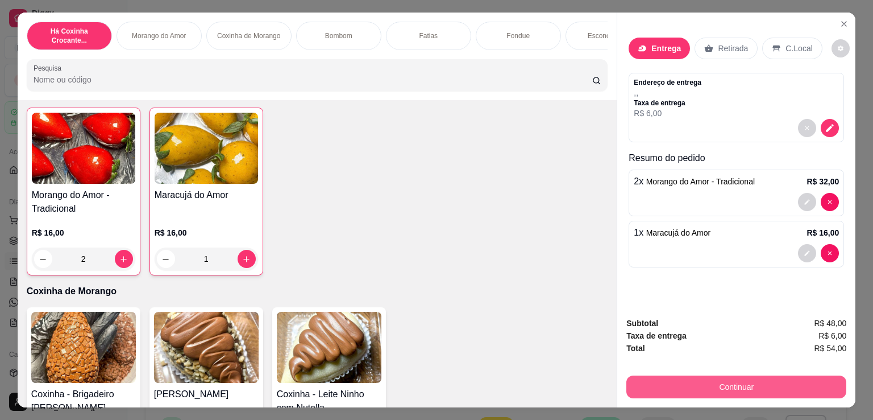
click at [701, 378] on button "Continuar" at bounding box center [737, 386] width 220 height 23
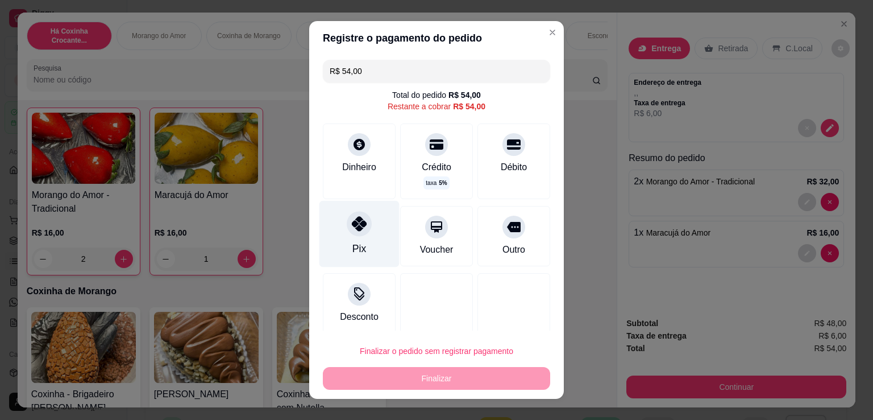
click at [369, 243] on div "Pix" at bounding box center [360, 234] width 80 height 67
type input "R$ 0,00"
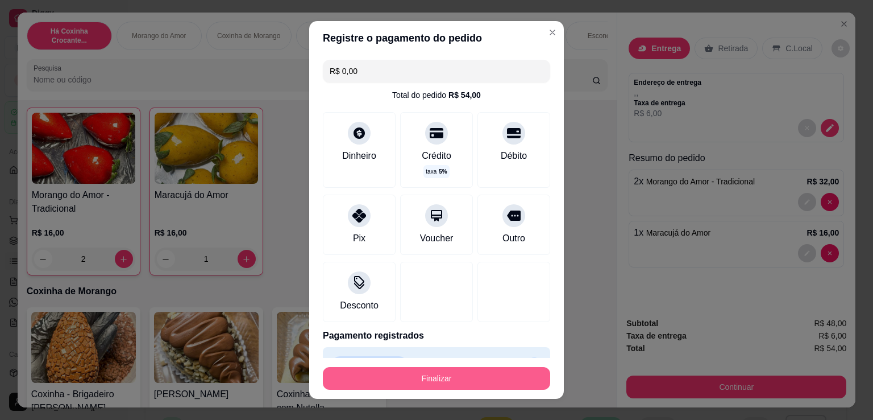
click at [439, 375] on button "Finalizar" at bounding box center [436, 378] width 227 height 23
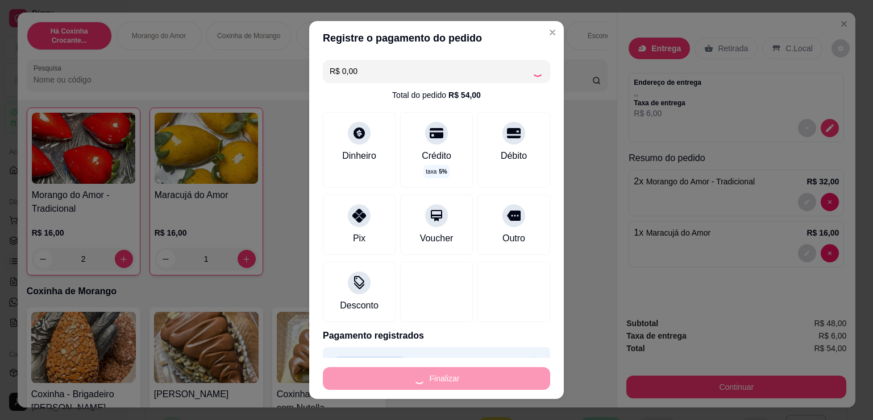
type input "0"
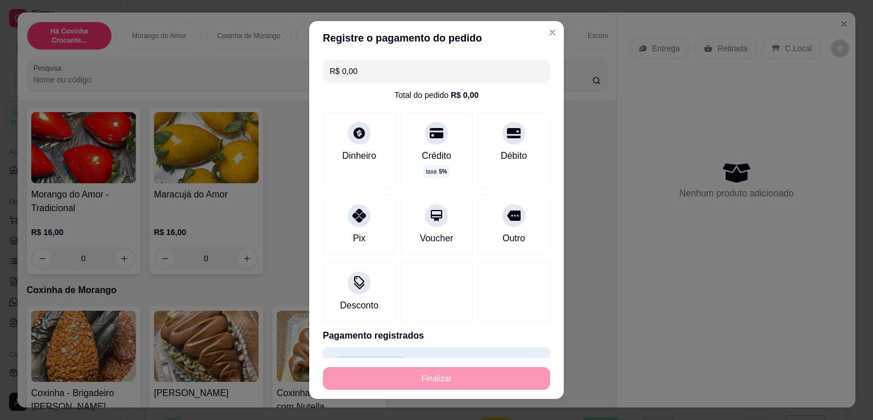
type input "-R$ 54,00"
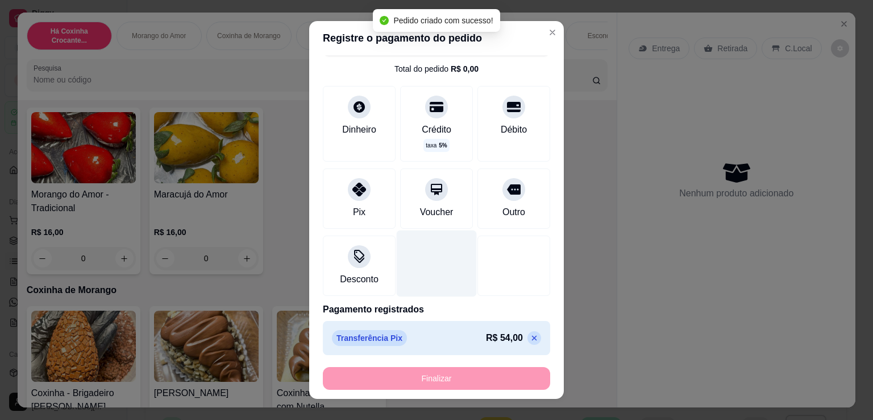
scroll to position [27, 0]
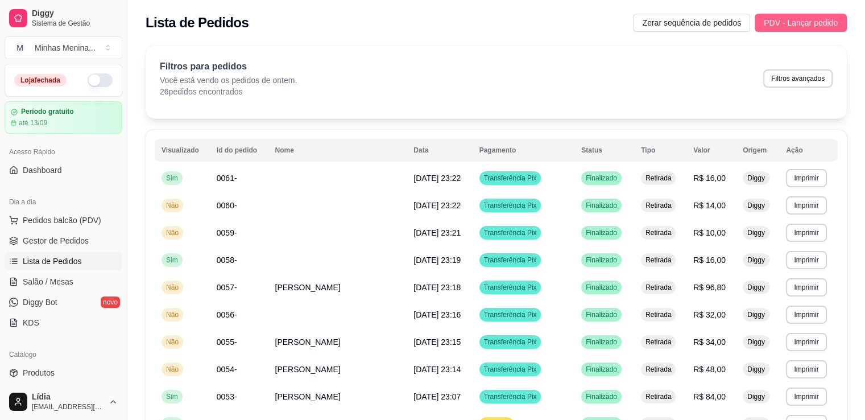
click at [809, 14] on button "PDV - Lançar pedido" at bounding box center [801, 23] width 92 height 18
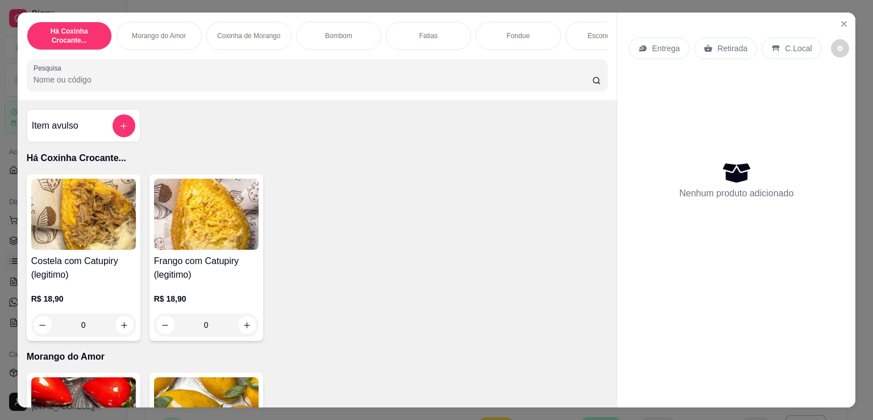
scroll to position [265, 0]
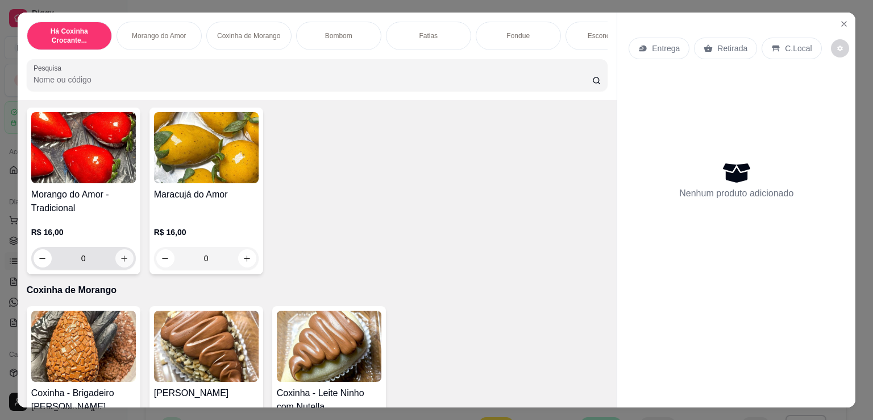
click at [119, 253] on button "increase-product-quantity" at bounding box center [124, 258] width 18 height 18
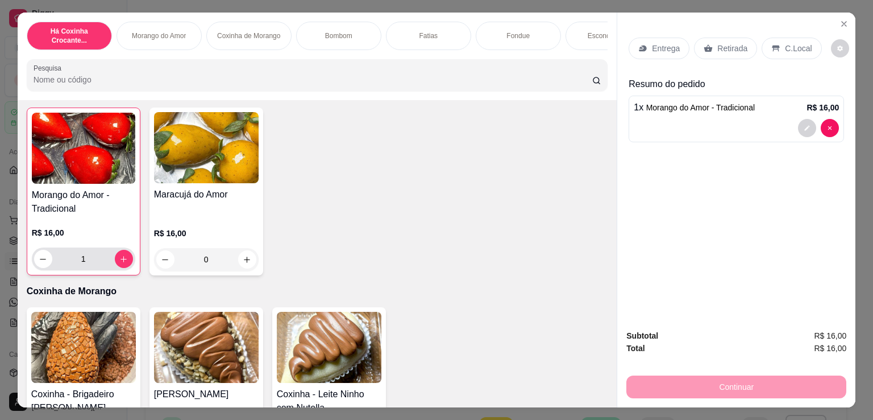
click at [119, 253] on div "1" at bounding box center [83, 258] width 99 height 23
click at [122, 262] on icon "increase-product-quantity" at bounding box center [123, 259] width 9 height 9
type input "2"
click at [704, 44] on icon at bounding box center [708, 48] width 9 height 9
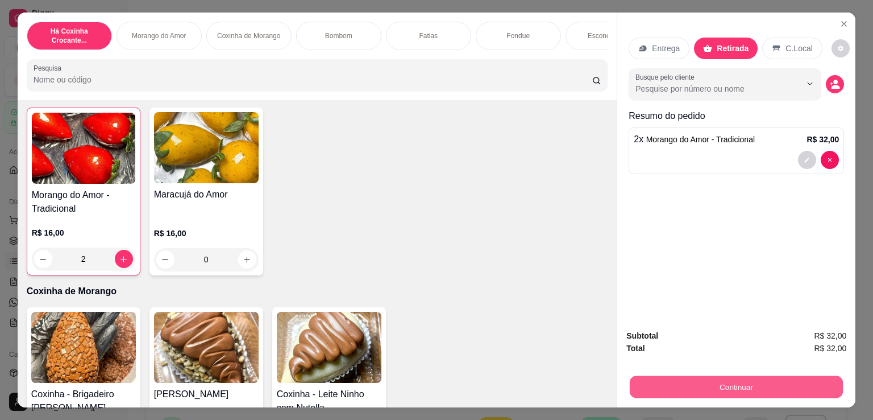
click at [734, 385] on button "Continuar" at bounding box center [736, 386] width 213 height 22
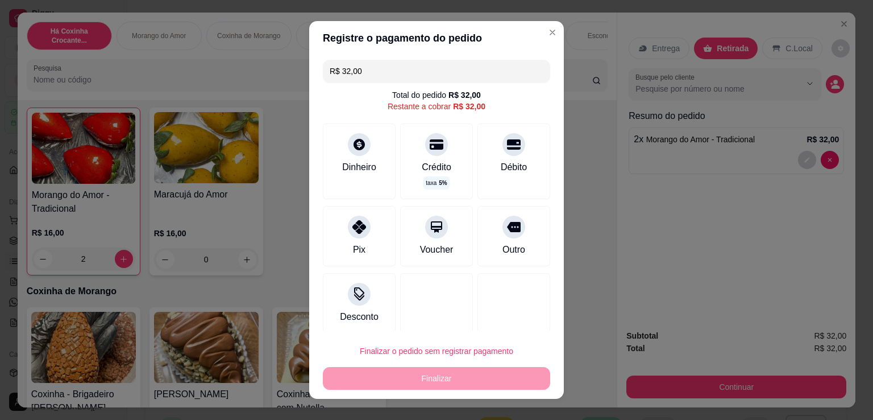
drag, startPoint x: 364, startPoint y: 242, endPoint x: 388, endPoint y: 271, distance: 38.0
click at [365, 242] on div "Pix" at bounding box center [359, 236] width 73 height 60
type input "R$ 0,00"
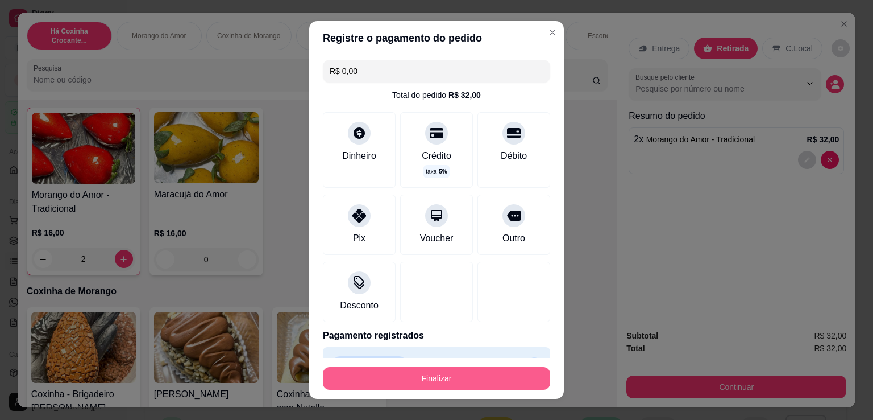
click at [437, 378] on button "Finalizar" at bounding box center [436, 378] width 227 height 23
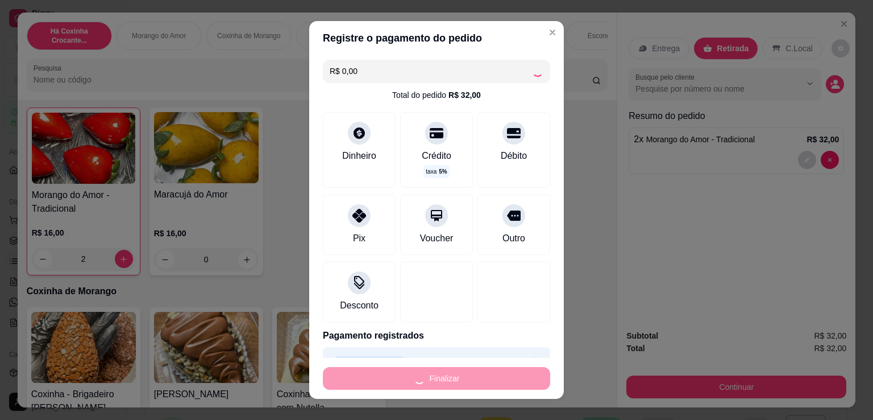
type input "0"
type input "-R$ 32,00"
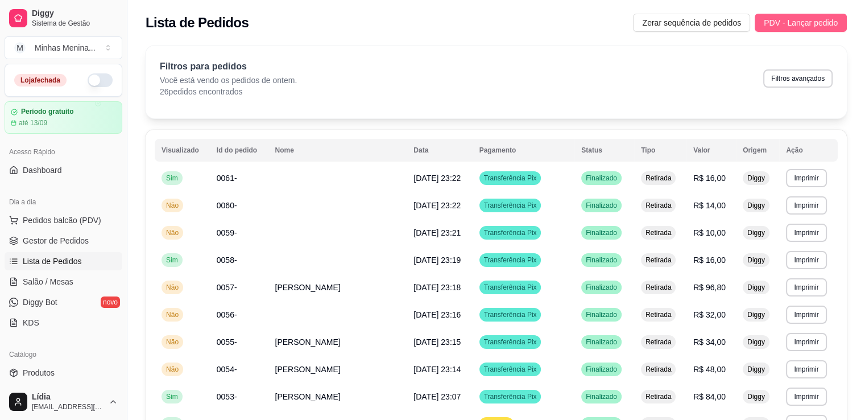
click at [801, 26] on span "PDV - Lançar pedido" at bounding box center [801, 22] width 74 height 13
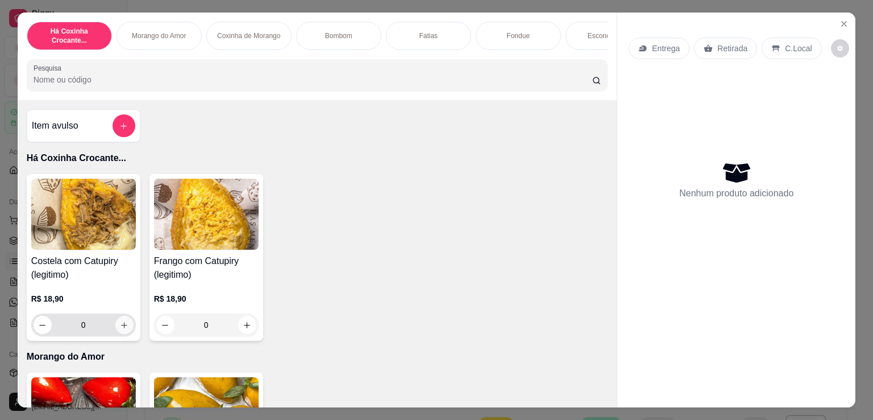
click at [115, 326] on button "increase-product-quantity" at bounding box center [124, 325] width 18 height 18
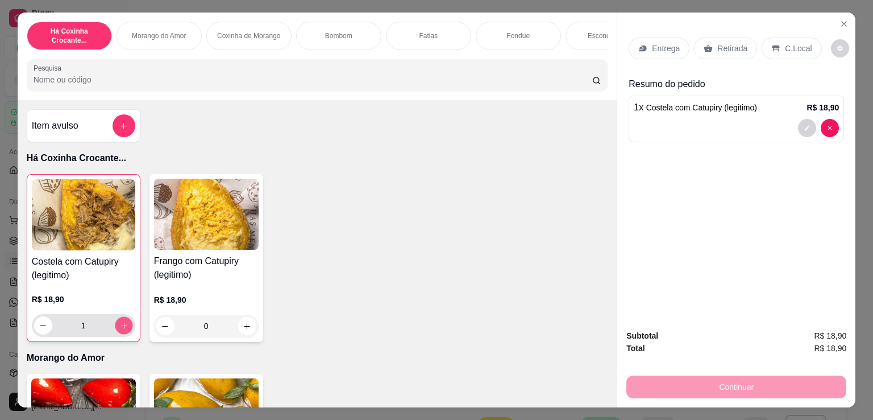
click at [115, 326] on button "increase-product-quantity" at bounding box center [124, 326] width 18 height 18
type input "2"
click at [735, 43] on p "Retirada" at bounding box center [733, 48] width 30 height 11
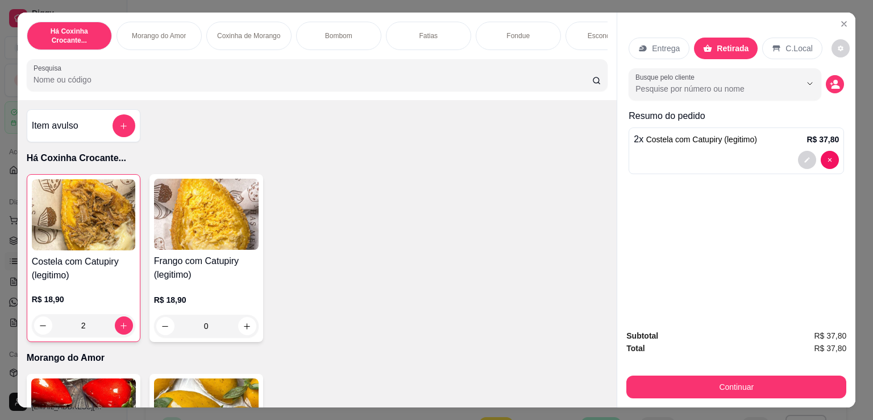
click at [742, 194] on div "Entrega Retirada C.Local Busque pelo cliente Resumo do pedido 2 x Costela com C…" at bounding box center [737, 167] width 238 height 308
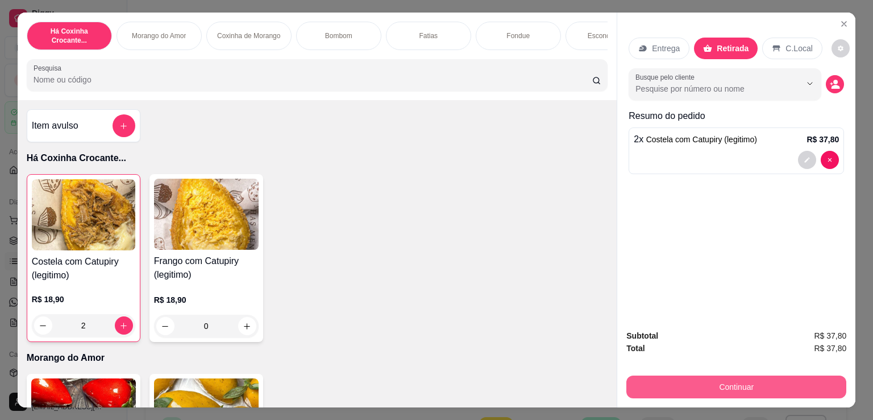
click at [713, 382] on button "Continuar" at bounding box center [737, 386] width 220 height 23
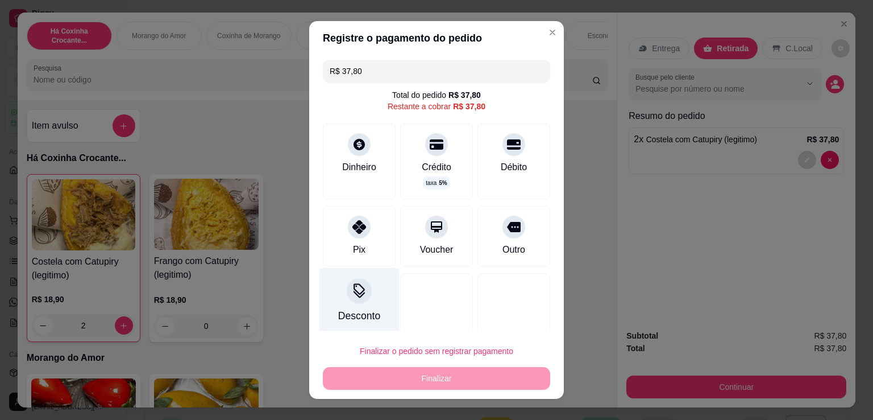
click at [357, 314] on div "Desconto" at bounding box center [359, 315] width 42 height 15
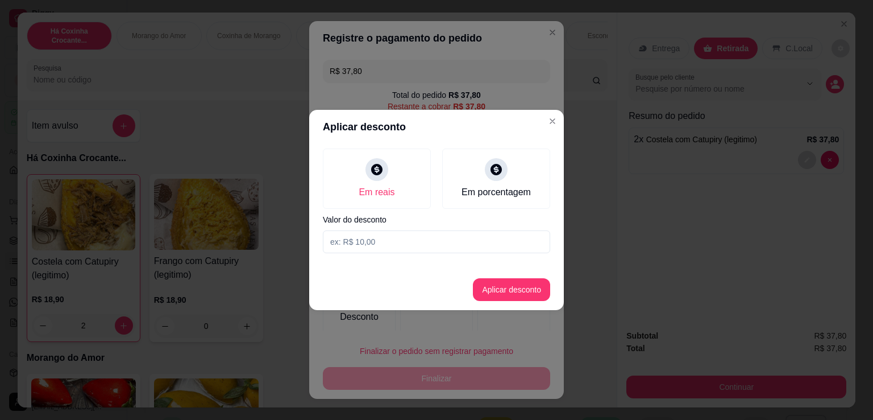
click at [438, 243] on input at bounding box center [436, 241] width 227 height 23
type input "1,80"
click at [481, 295] on button "Aplicar desconto" at bounding box center [511, 289] width 77 height 23
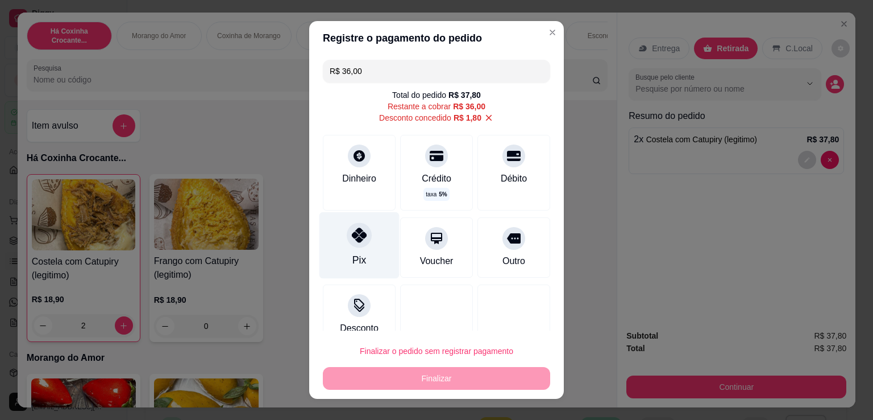
scroll to position [18, 0]
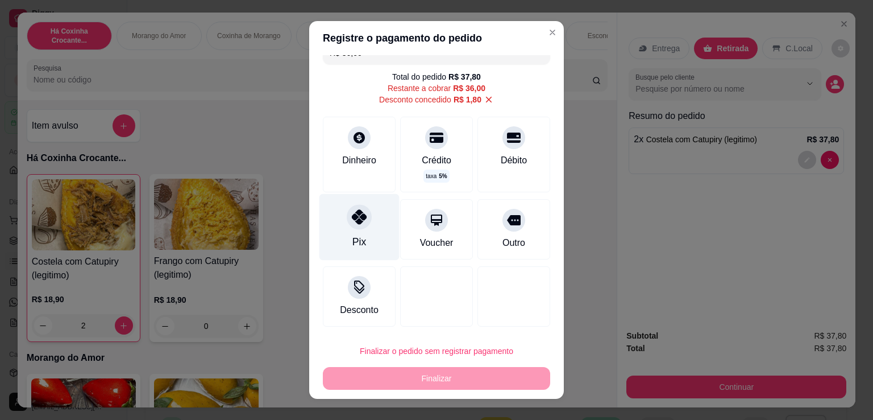
click at [348, 228] on div at bounding box center [359, 216] width 25 height 25
type input "R$ 0,00"
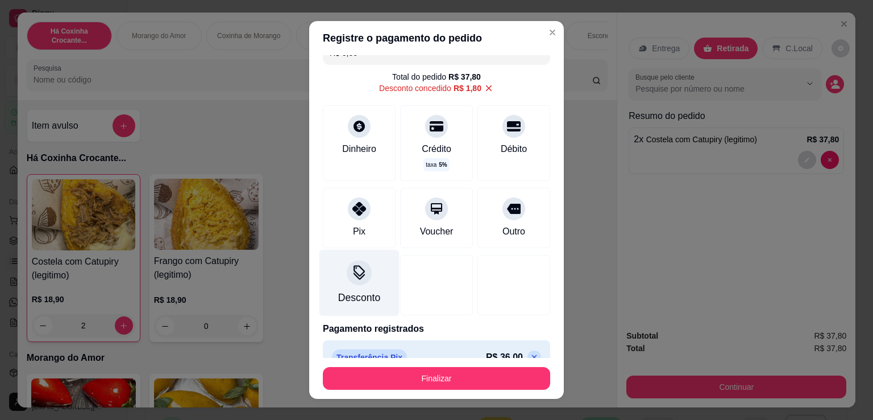
scroll to position [39, 0]
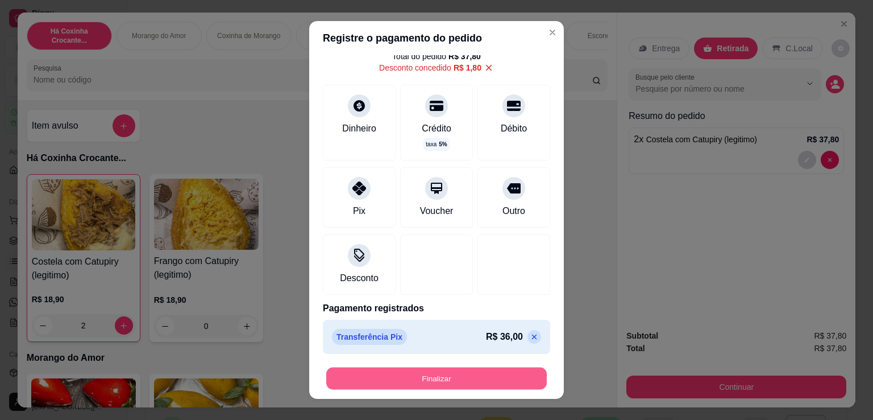
click at [429, 388] on button "Finalizar" at bounding box center [436, 378] width 221 height 22
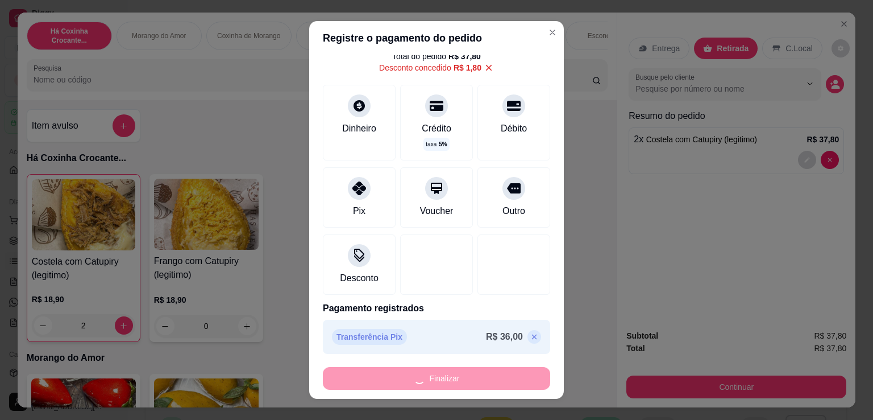
type input "0"
type input "-R$ 37,80"
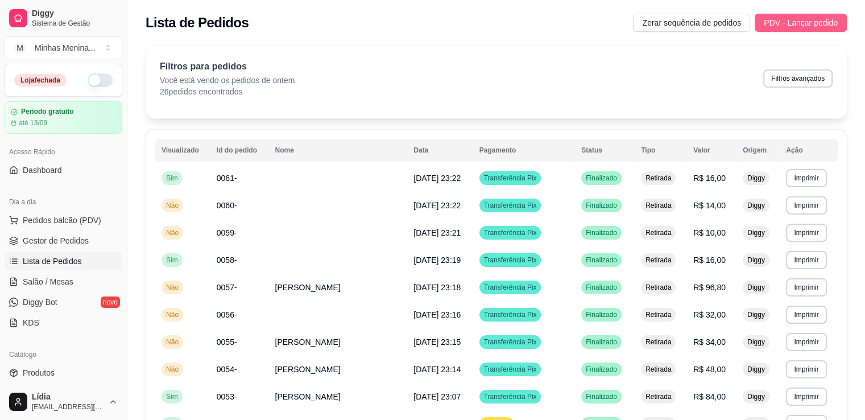
click at [823, 17] on span "PDV - Lançar pedido" at bounding box center [801, 22] width 74 height 13
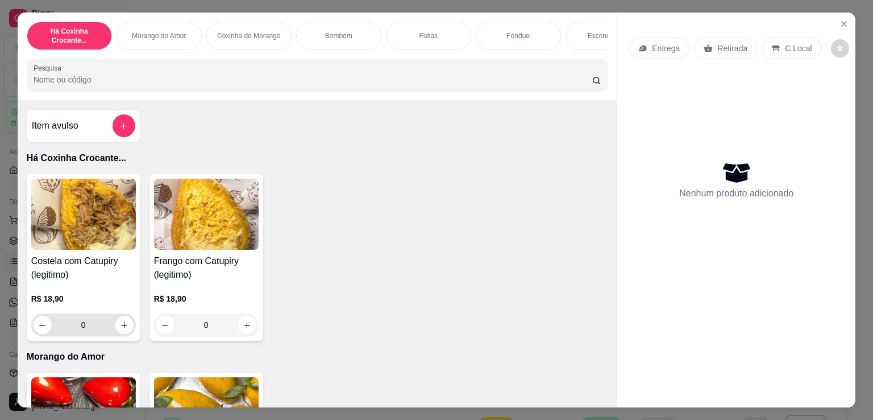
click at [120, 336] on div "0" at bounding box center [84, 324] width 100 height 23
click at [121, 326] on icon "increase-product-quantity" at bounding box center [124, 325] width 9 height 9
type input "1"
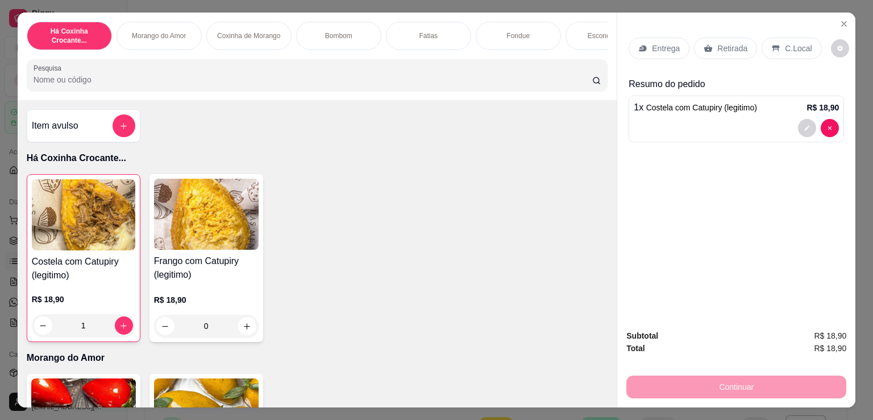
click at [712, 50] on div "Retirada" at bounding box center [725, 49] width 63 height 22
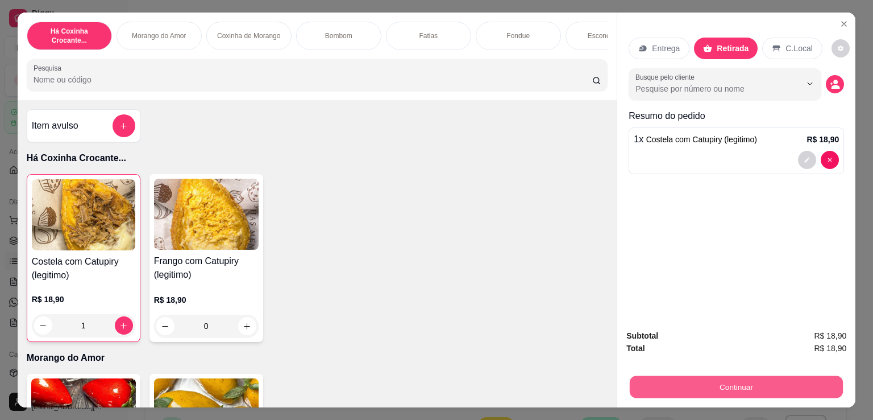
click at [713, 376] on button "Continuar" at bounding box center [736, 386] width 213 height 22
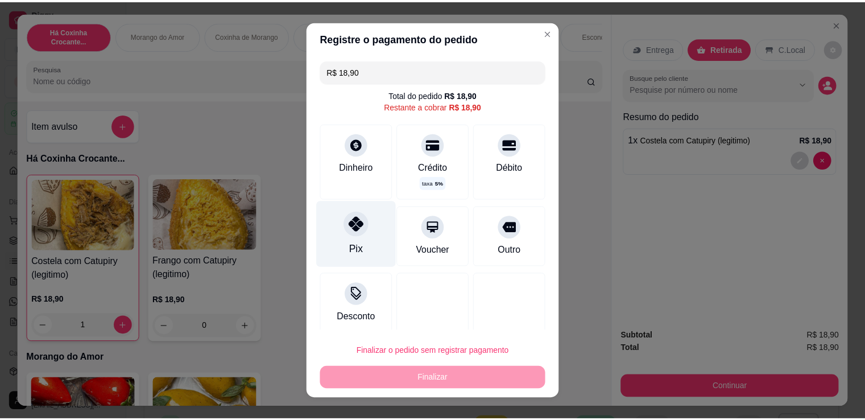
scroll to position [7, 0]
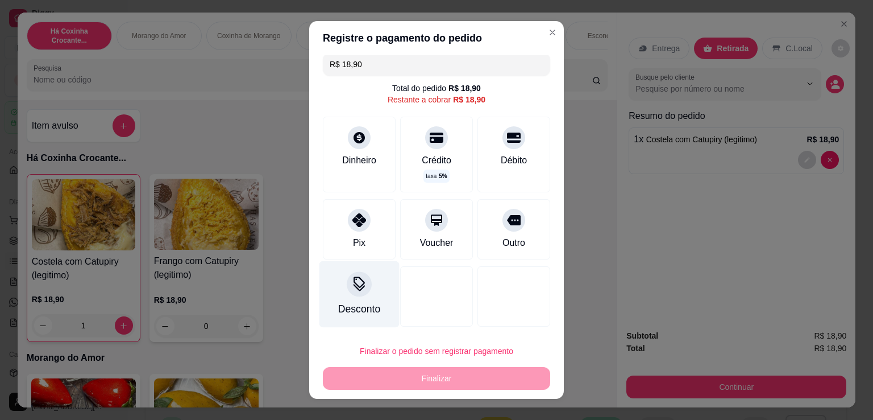
click at [353, 282] on icon at bounding box center [359, 283] width 15 height 15
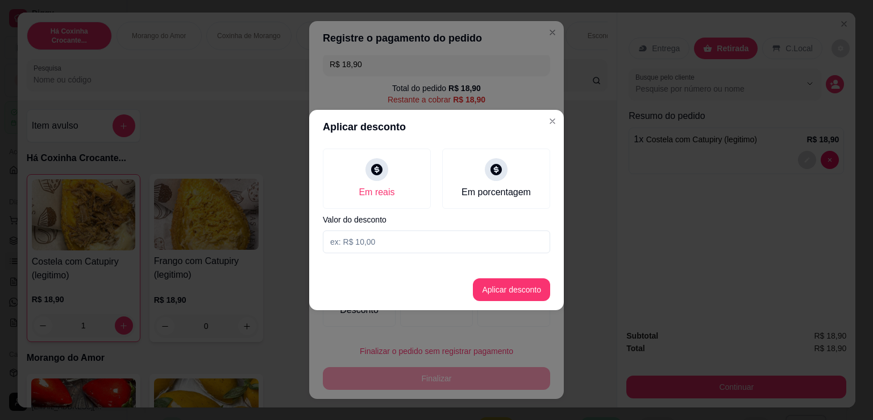
click at [479, 237] on input at bounding box center [436, 241] width 227 height 23
type input "0,90"
click at [489, 299] on button "Aplicar desconto" at bounding box center [512, 290] width 74 height 22
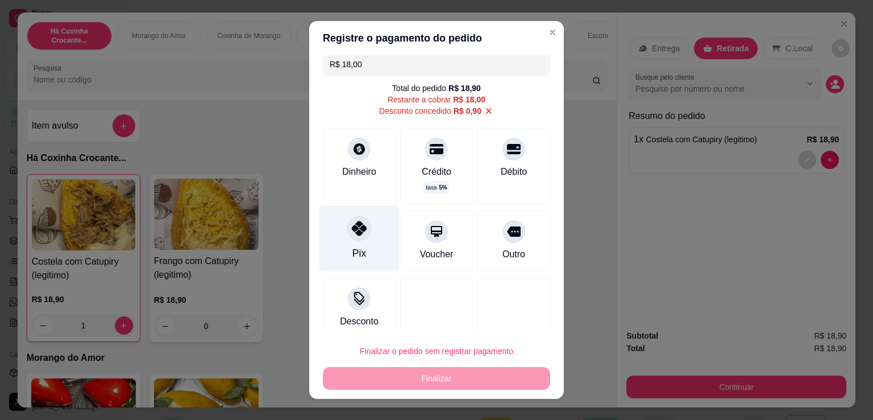
click at [350, 222] on div at bounding box center [359, 228] width 25 height 25
type input "R$ 0,00"
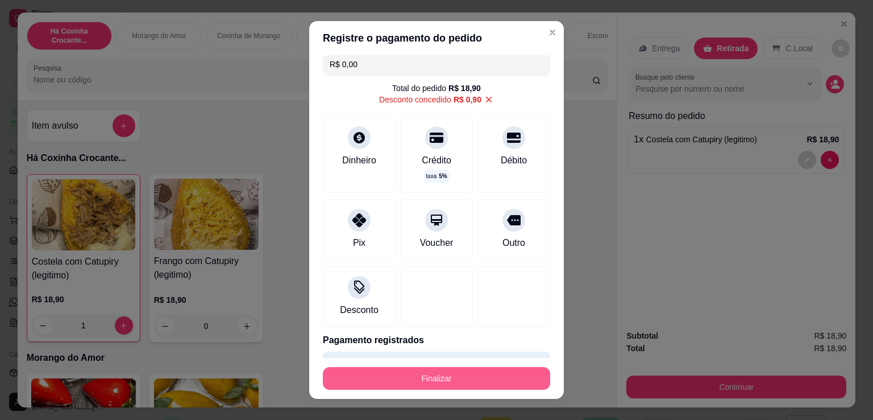
click at [423, 381] on button "Finalizar" at bounding box center [436, 378] width 227 height 23
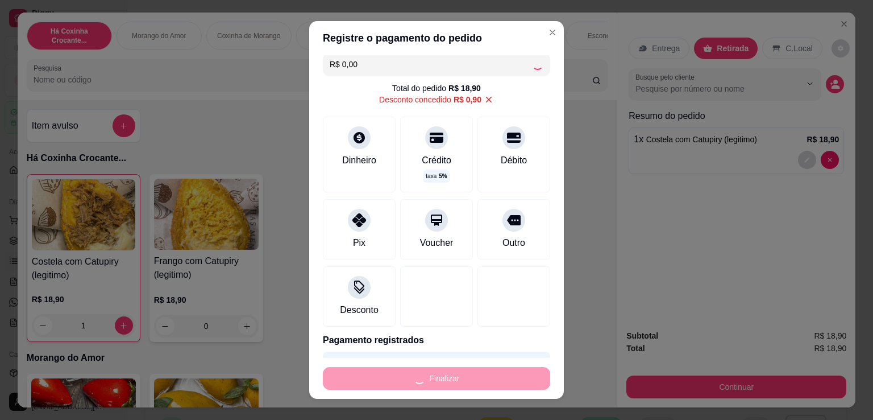
type input "0"
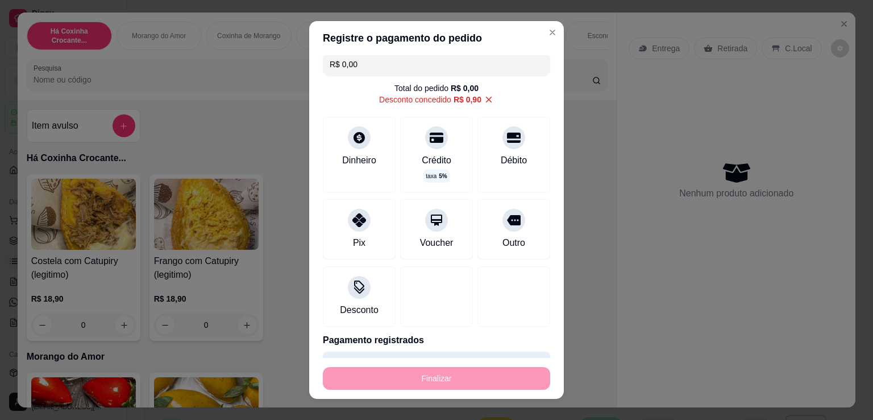
type input "-R$ 18,90"
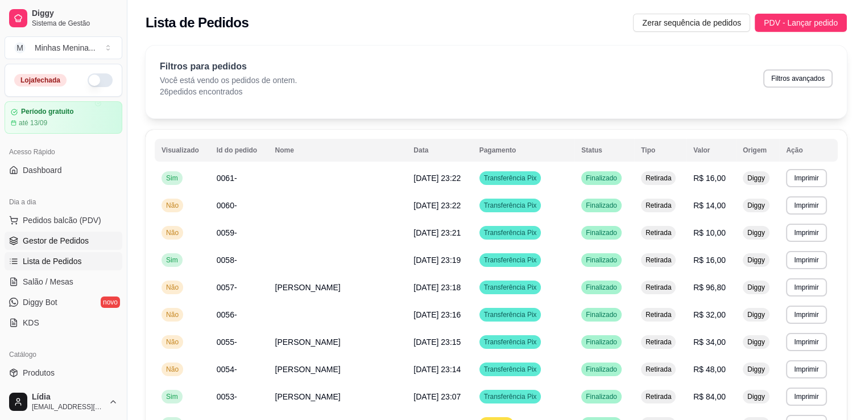
click at [68, 240] on span "Gestor de Pedidos" at bounding box center [56, 240] width 66 height 11
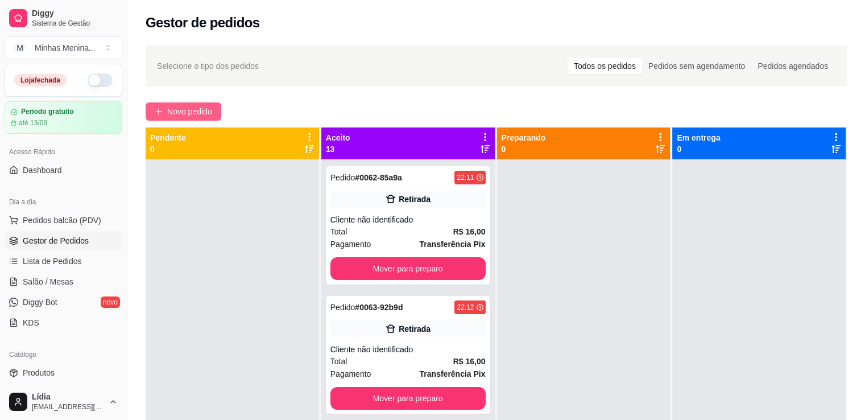
click at [201, 105] on button "Novo pedido" at bounding box center [184, 111] width 76 height 18
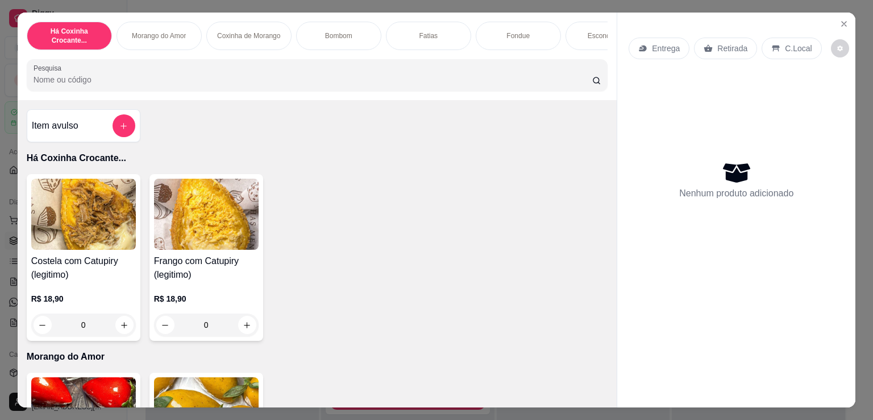
scroll to position [265, 0]
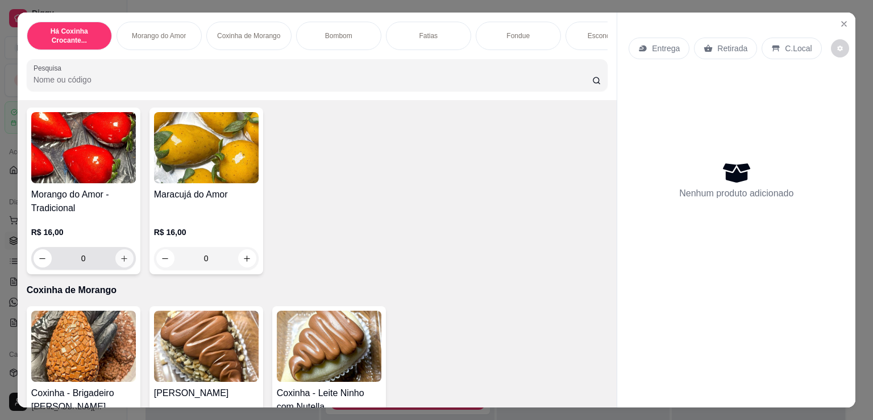
click at [120, 263] on icon "increase-product-quantity" at bounding box center [124, 258] width 9 height 9
type input "1"
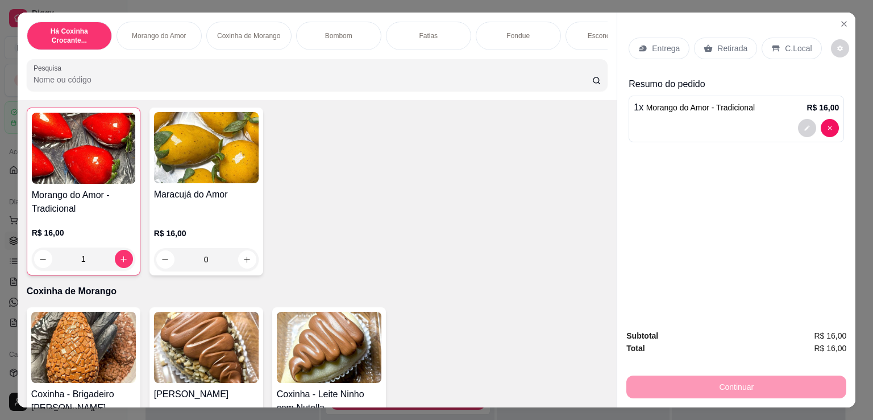
click at [706, 45] on icon at bounding box center [709, 47] width 9 height 7
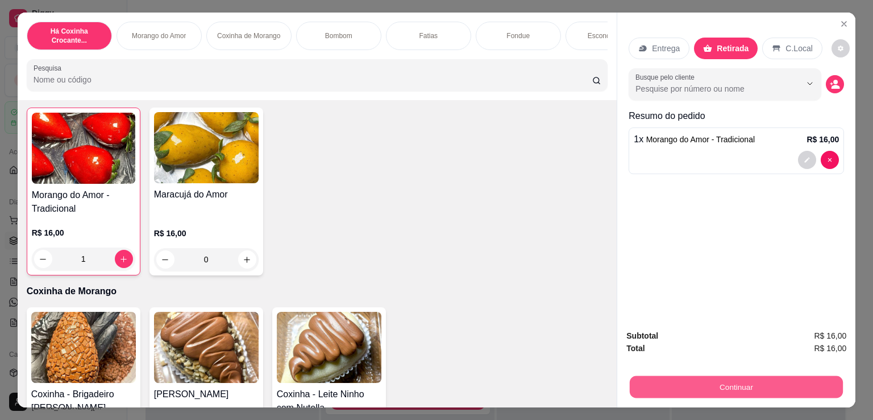
click at [674, 385] on button "Continuar" at bounding box center [736, 386] width 213 height 22
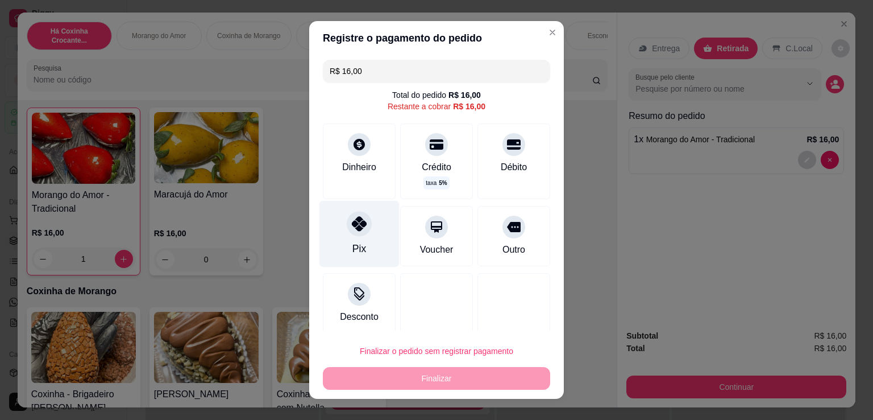
click at [365, 237] on div "Pix" at bounding box center [360, 234] width 80 height 67
type input "R$ 0,00"
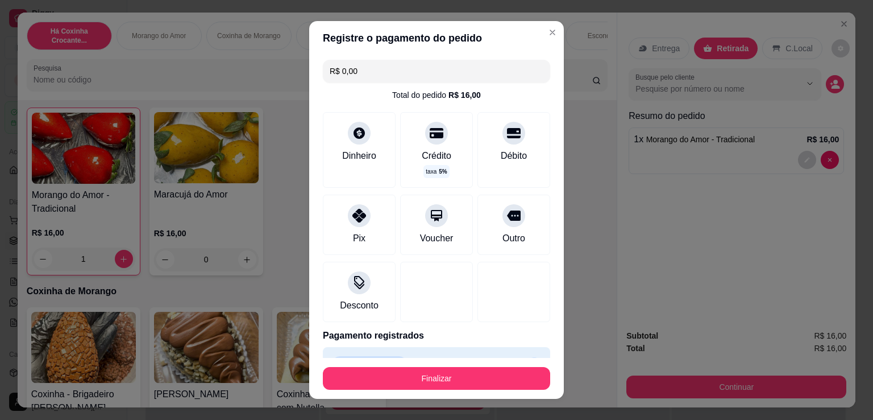
click at [392, 374] on button "Finalizar" at bounding box center [436, 378] width 227 height 23
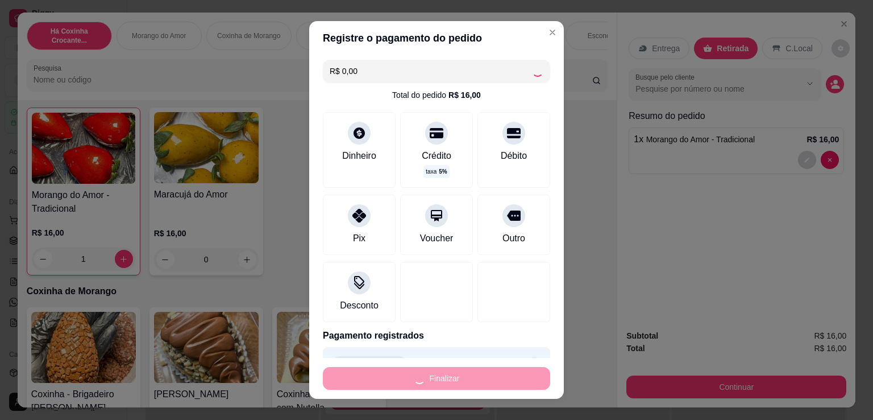
type input "0"
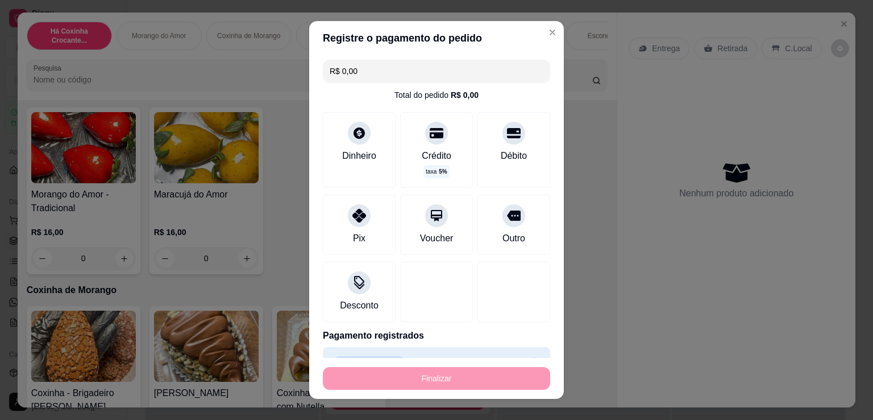
type input "-R$ 16,00"
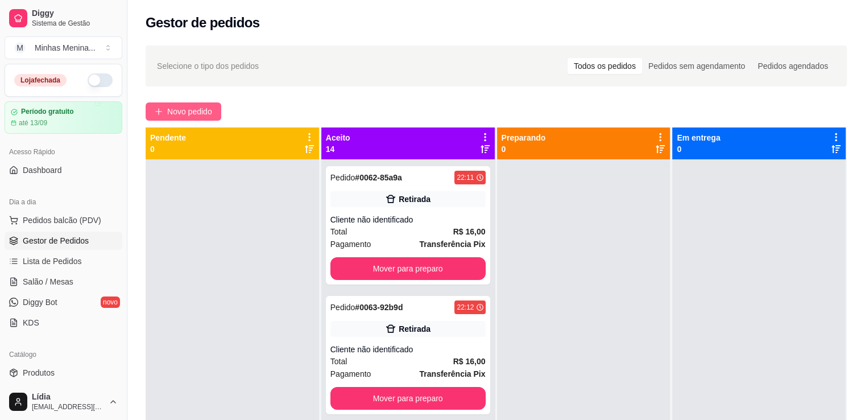
click at [205, 113] on span "Novo pedido" at bounding box center [189, 111] width 45 height 13
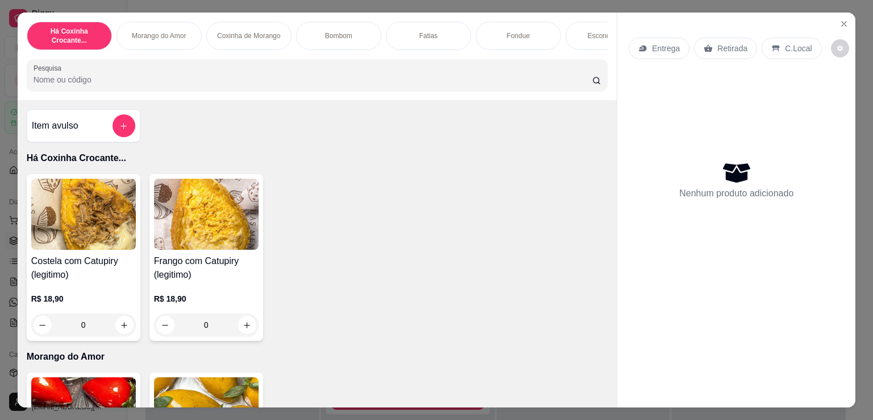
scroll to position [265, 0]
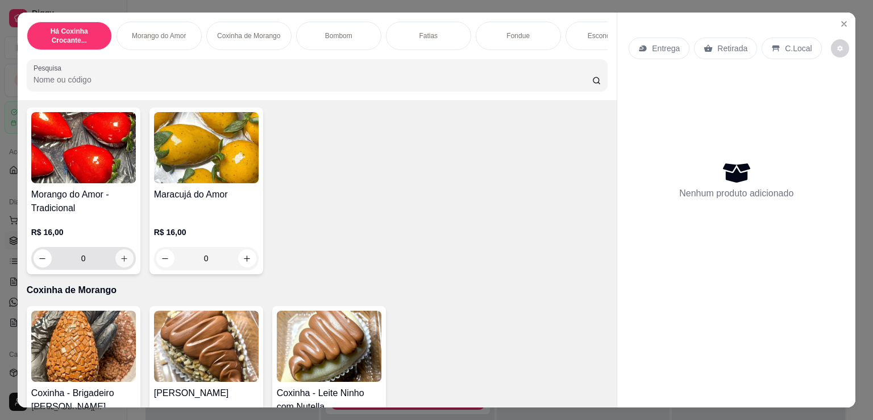
click at [123, 255] on button "increase-product-quantity" at bounding box center [124, 258] width 18 height 18
type input "1"
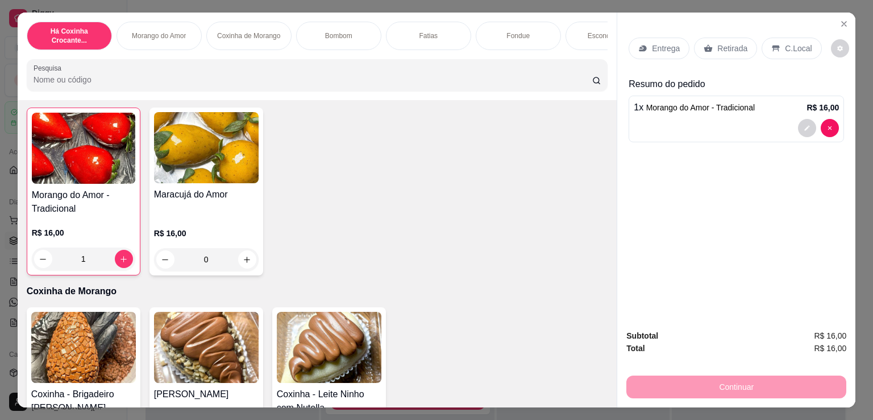
click at [704, 49] on div "Retirada" at bounding box center [725, 49] width 63 height 22
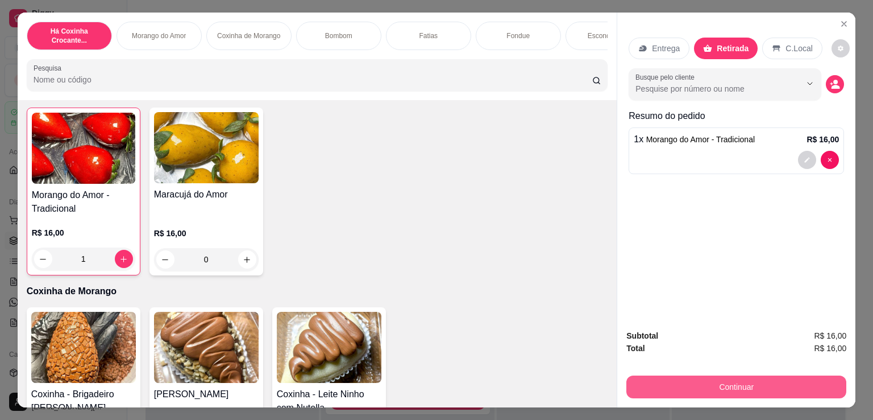
click at [651, 378] on button "Continuar" at bounding box center [737, 386] width 220 height 23
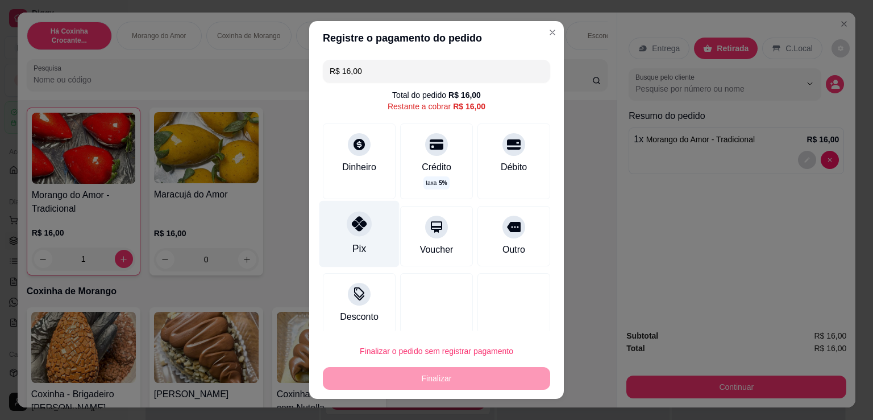
click at [375, 232] on div "Pix" at bounding box center [360, 234] width 80 height 67
type input "R$ 0,00"
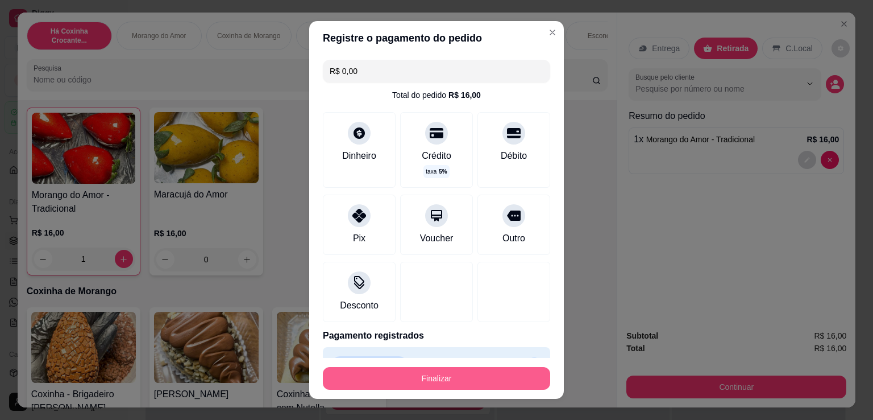
click at [394, 380] on button "Finalizar" at bounding box center [436, 378] width 227 height 23
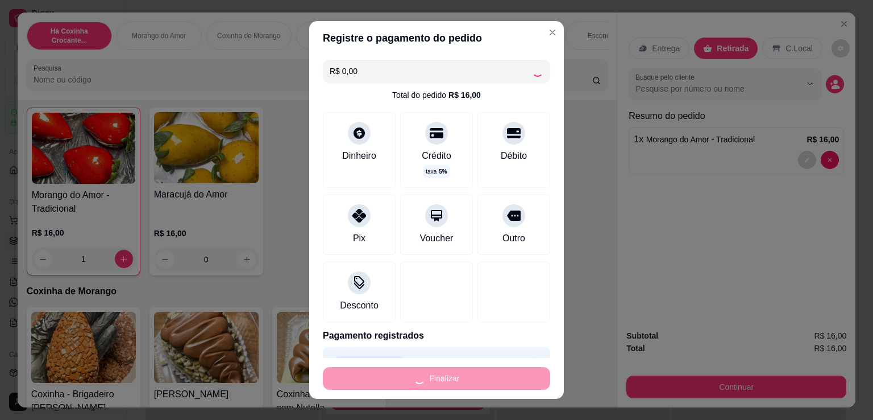
type input "0"
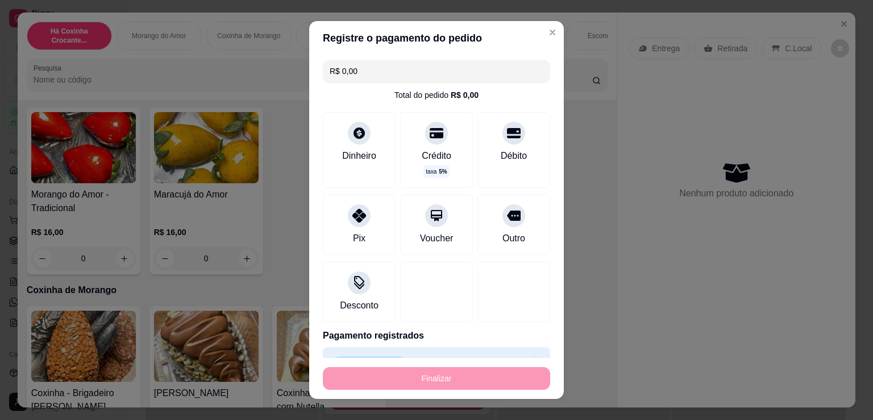
type input "-R$ 16,00"
click at [394, 374] on div "Finalizar" at bounding box center [436, 378] width 227 height 23
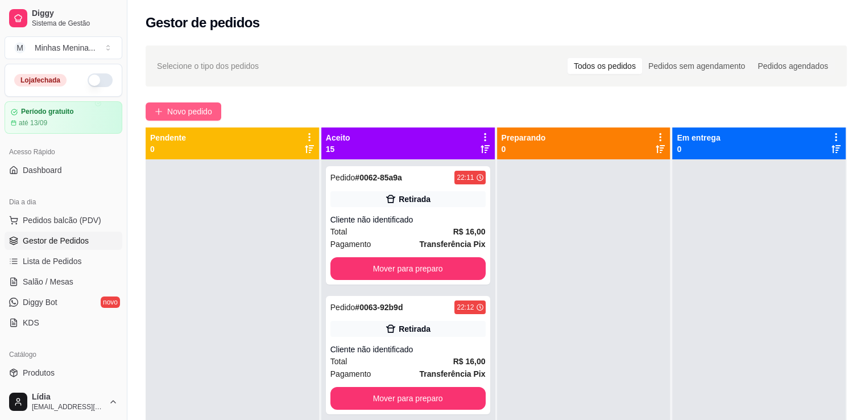
click at [192, 113] on span "Novo pedido" at bounding box center [189, 111] width 45 height 13
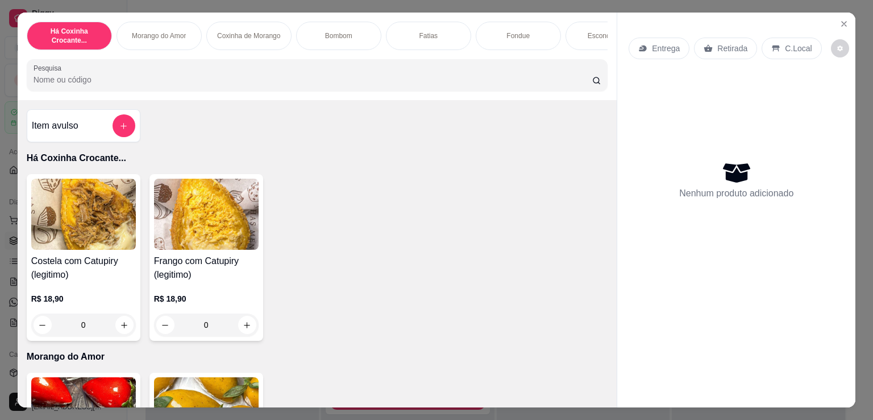
scroll to position [265, 0]
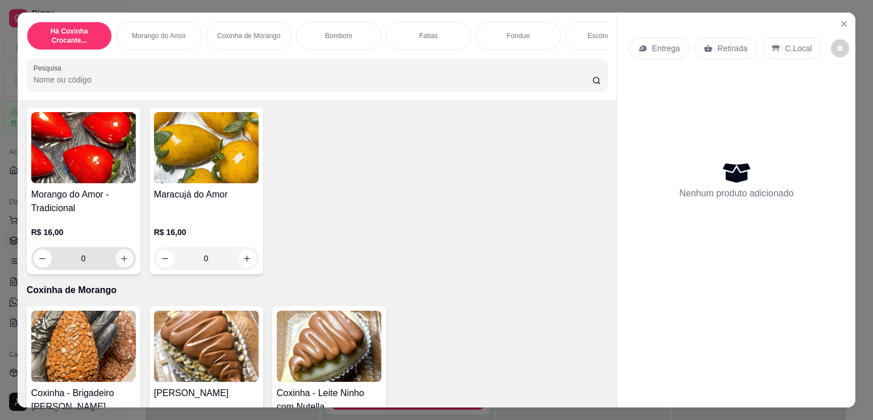
click at [125, 263] on button "increase-product-quantity" at bounding box center [124, 258] width 18 height 18
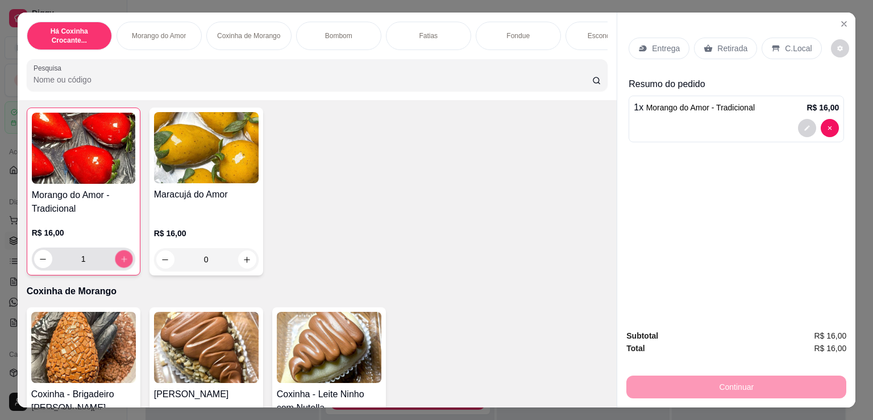
click at [125, 263] on button "increase-product-quantity" at bounding box center [124, 259] width 18 height 18
type input "2"
click at [665, 52] on div "Entrega Retirada C.Local" at bounding box center [737, 48] width 216 height 40
click at [664, 49] on div "Entrega" at bounding box center [659, 49] width 61 height 22
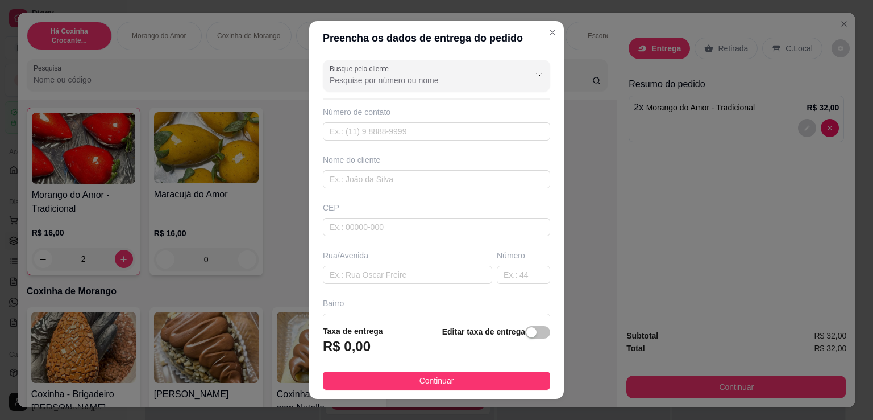
click at [537, 333] on footer "Taxa de entrega R$ 0,00 Editar taxa de entrega Continuar" at bounding box center [436, 357] width 255 height 83
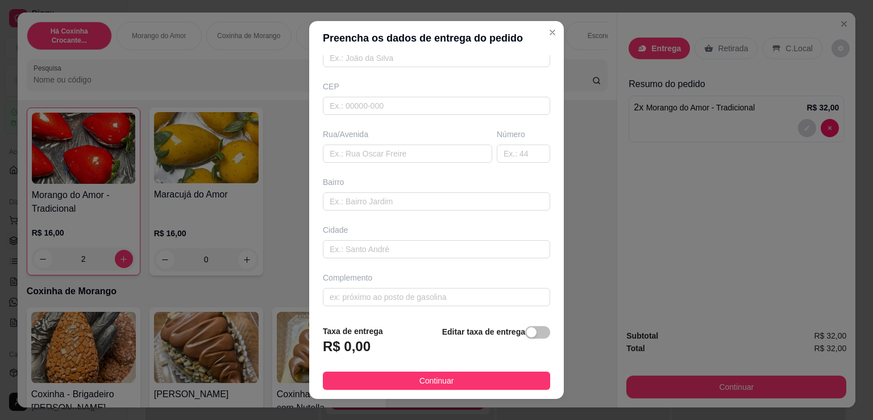
click at [527, 332] on div "button" at bounding box center [532, 332] width 10 height 10
drag, startPoint x: 360, startPoint y: 350, endPoint x: 279, endPoint y: 350, distance: 80.8
click at [279, 350] on div "Preencha os dados de entrega do pedido Busque pelo cliente Número de contato No…" at bounding box center [436, 210] width 873 height 420
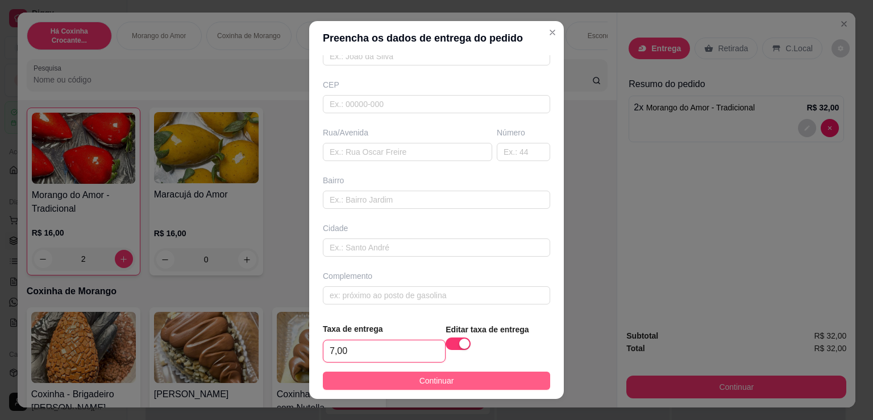
type input "7,00"
click at [420, 374] on span "Continuar" at bounding box center [437, 380] width 35 height 13
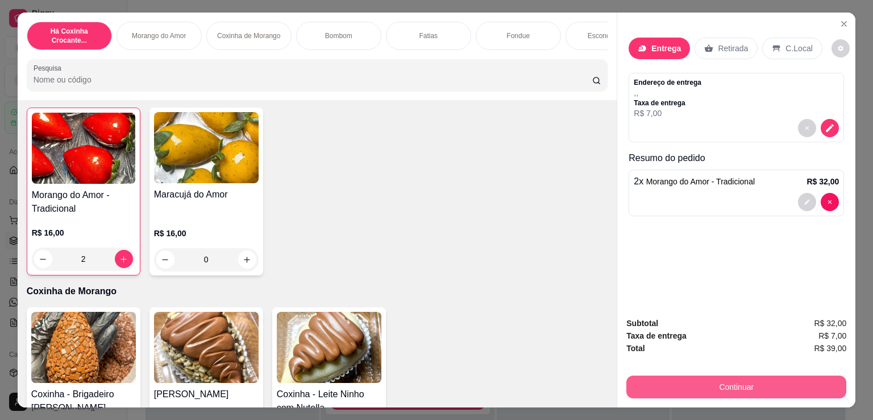
click at [673, 380] on button "Continuar" at bounding box center [737, 386] width 220 height 23
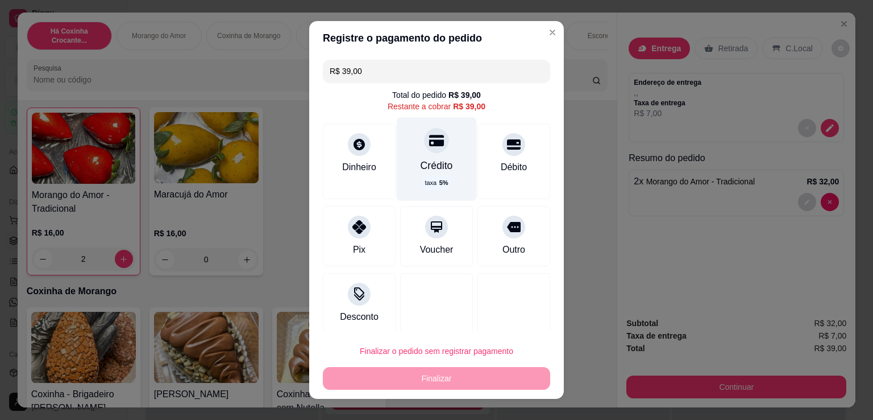
click at [427, 169] on div "Crédito" at bounding box center [437, 165] width 32 height 15
type input "R$ 0,00"
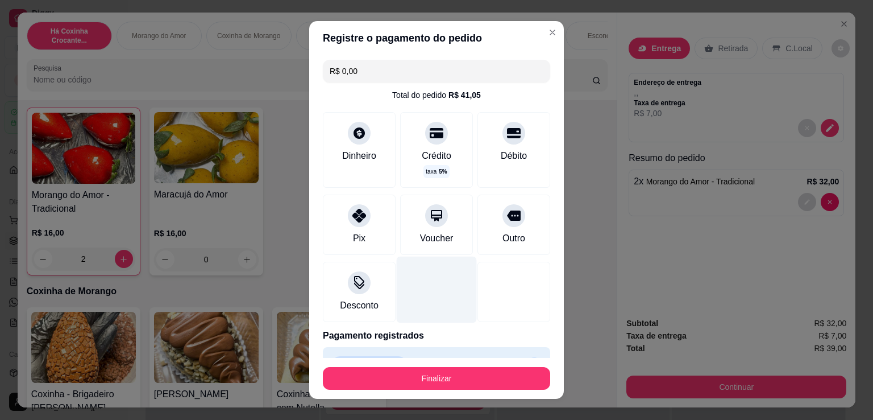
scroll to position [27, 0]
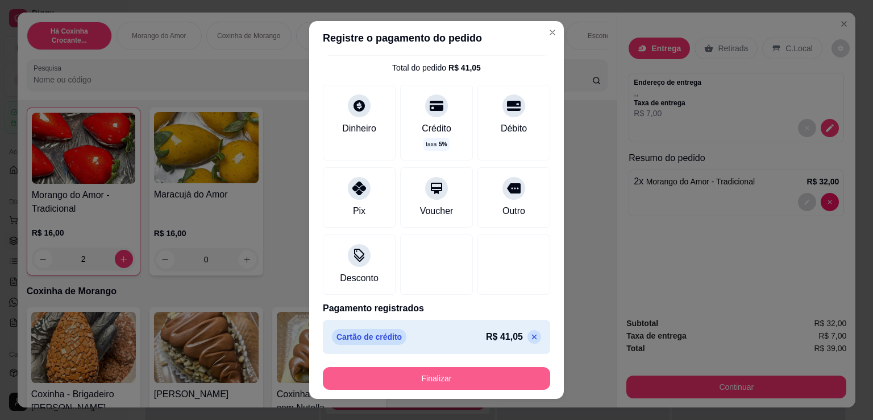
click at [447, 371] on button "Finalizar" at bounding box center [436, 378] width 227 height 23
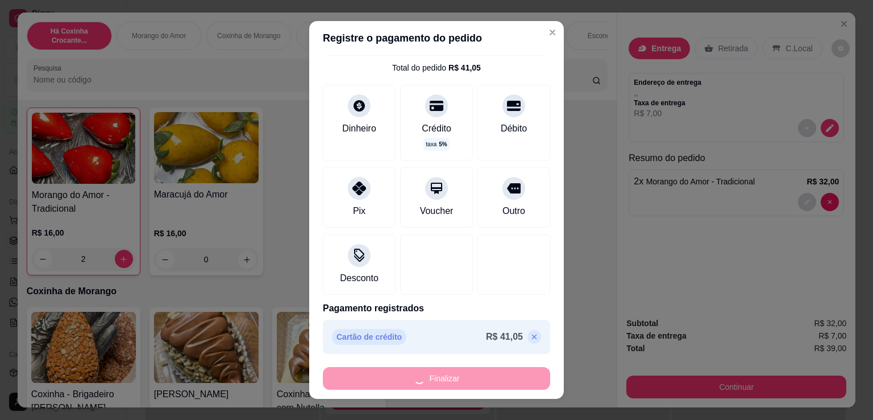
type input "0"
type input "-R$ 39,00"
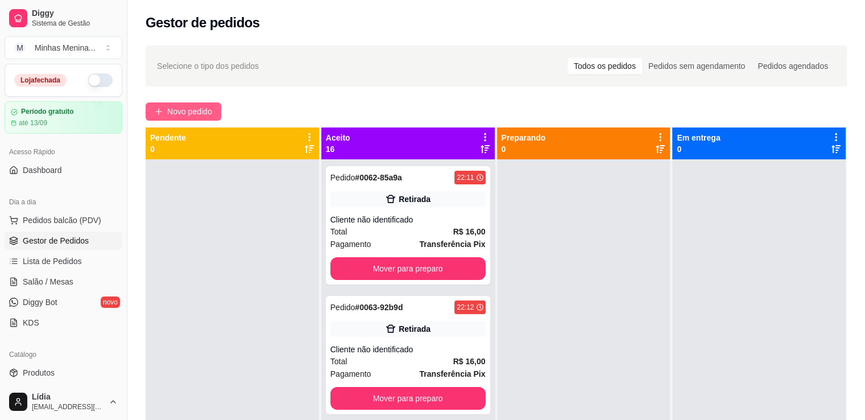
click at [206, 103] on button "Novo pedido" at bounding box center [184, 111] width 76 height 18
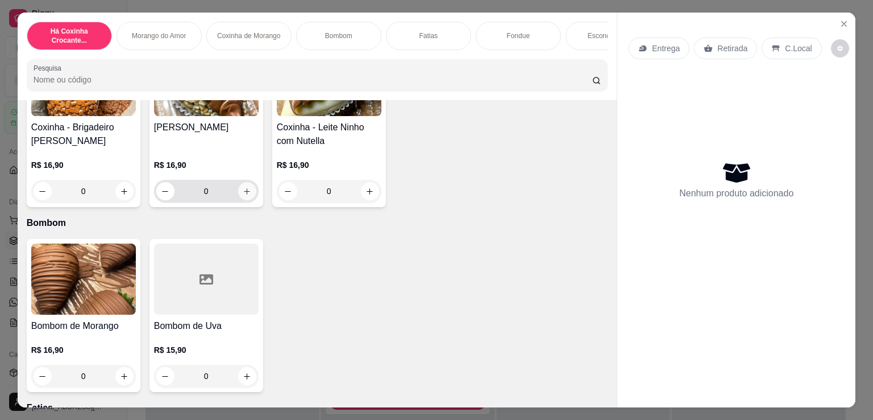
scroll to position [265, 0]
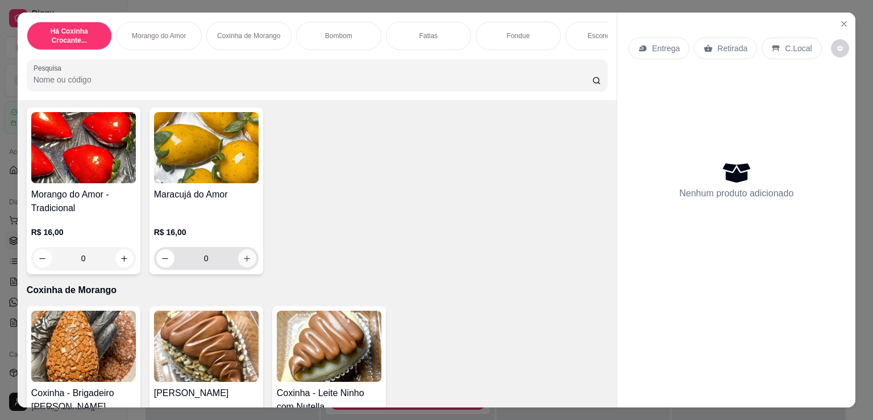
click at [243, 263] on icon "increase-product-quantity" at bounding box center [247, 258] width 9 height 9
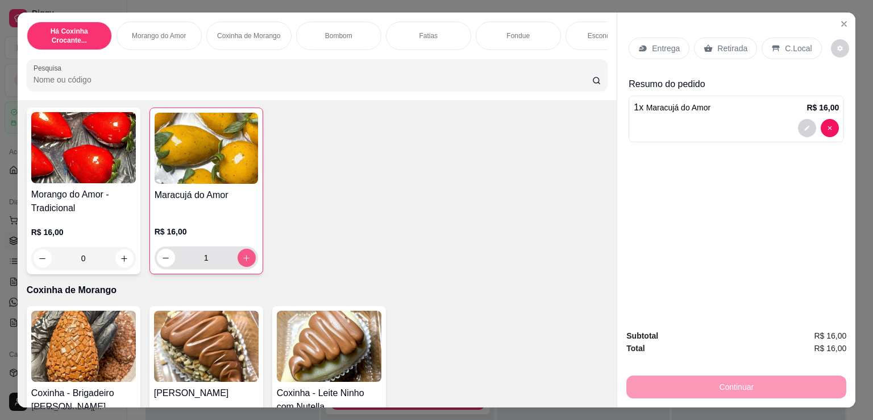
click at [242, 262] on icon "increase-product-quantity" at bounding box center [246, 258] width 9 height 9
type input "2"
click at [656, 44] on p "Entrega" at bounding box center [666, 48] width 28 height 11
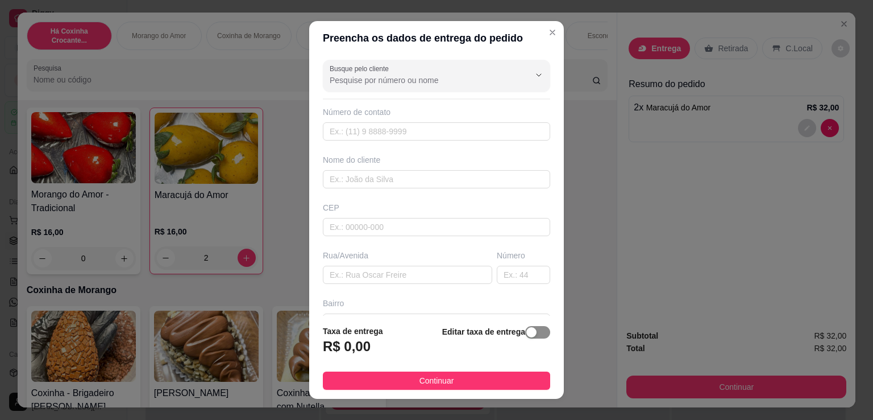
click at [530, 334] on span "button" at bounding box center [537, 332] width 25 height 13
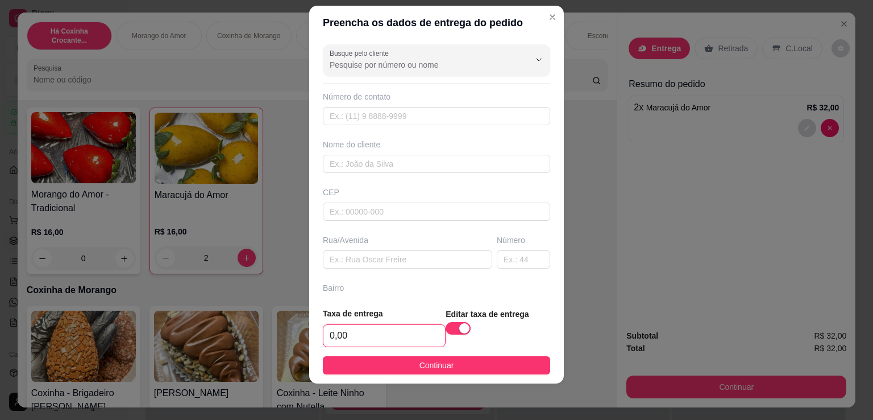
click at [384, 333] on input "0,00" at bounding box center [385, 336] width 122 height 22
type input "6,00"
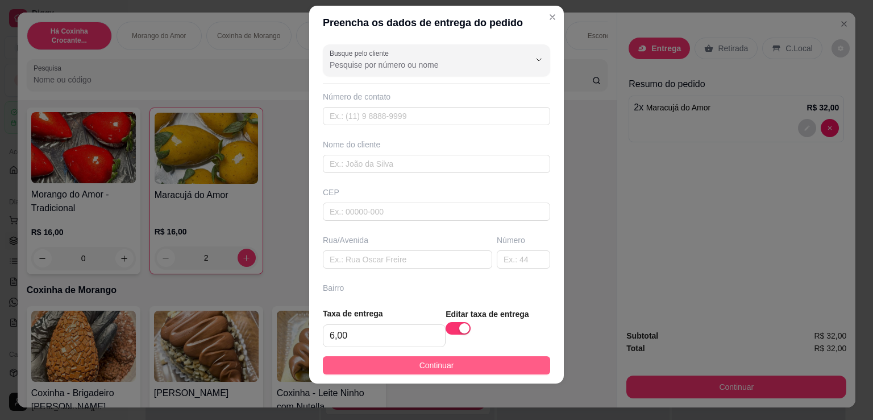
click at [424, 367] on span "Continuar" at bounding box center [437, 365] width 35 height 13
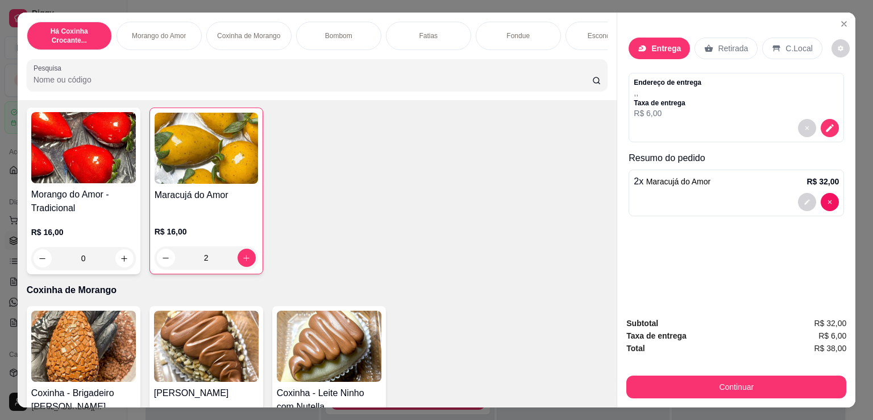
click at [687, 404] on div "Há Coxinha Crocante... Morango do Amor Coxinha de Morango Bombom Fatias Fondue …" at bounding box center [436, 210] width 873 height 420
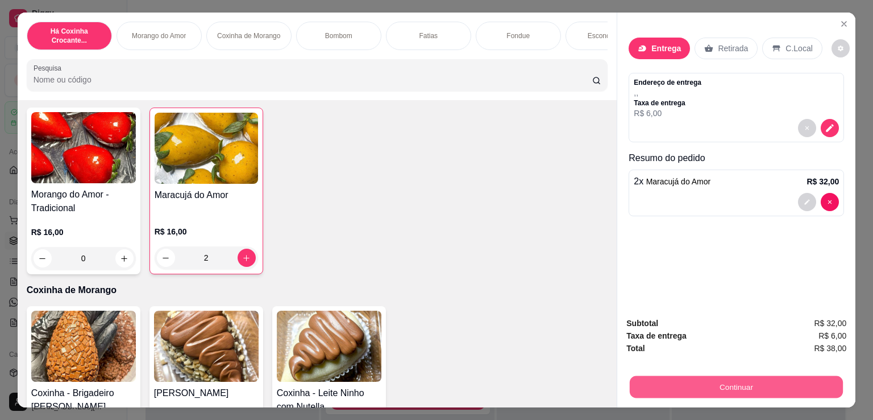
click at [682, 382] on button "Continuar" at bounding box center [736, 386] width 213 height 22
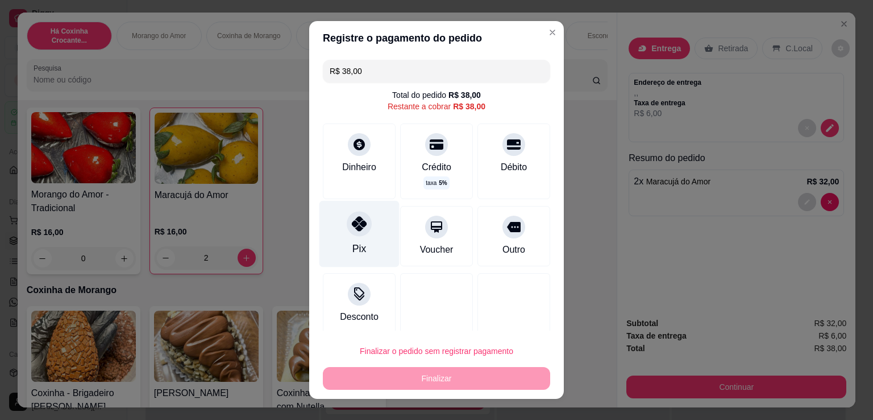
click at [359, 236] on div "Pix" at bounding box center [360, 234] width 80 height 67
type input "R$ 0,00"
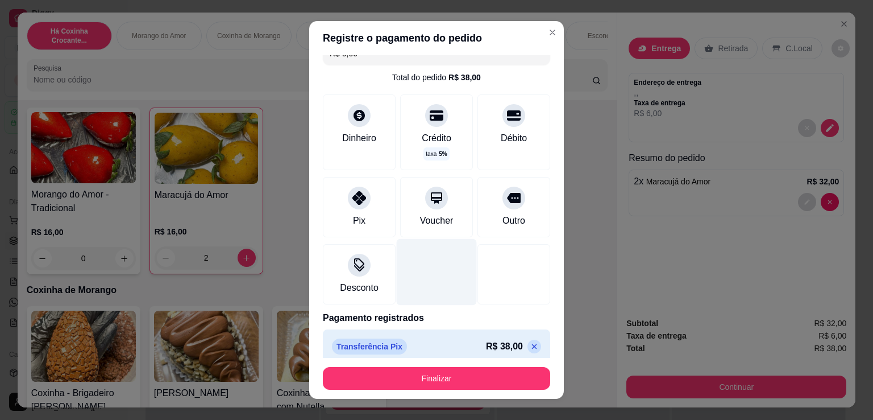
scroll to position [27, 0]
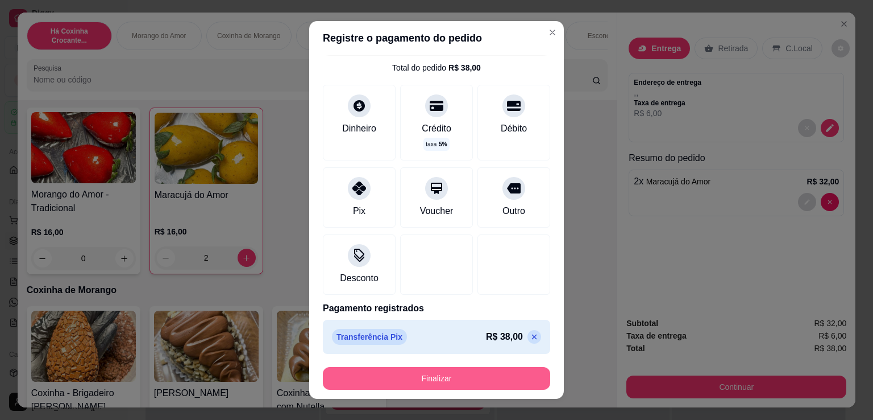
click at [439, 374] on button "Finalizar" at bounding box center [436, 378] width 227 height 23
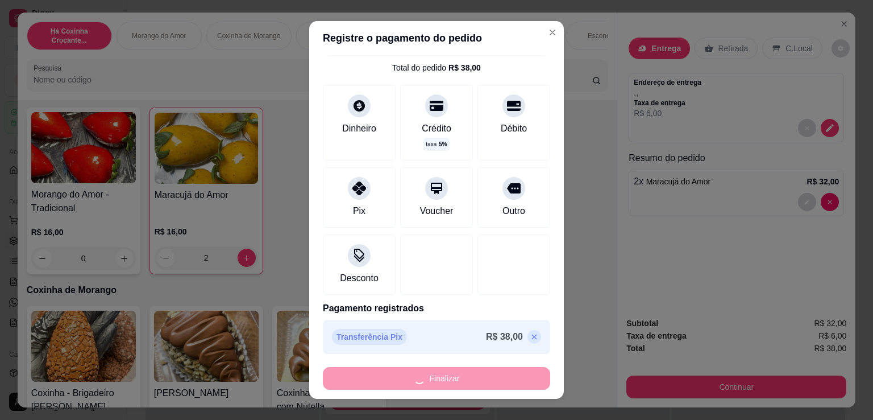
type input "0"
type input "-R$ 38,00"
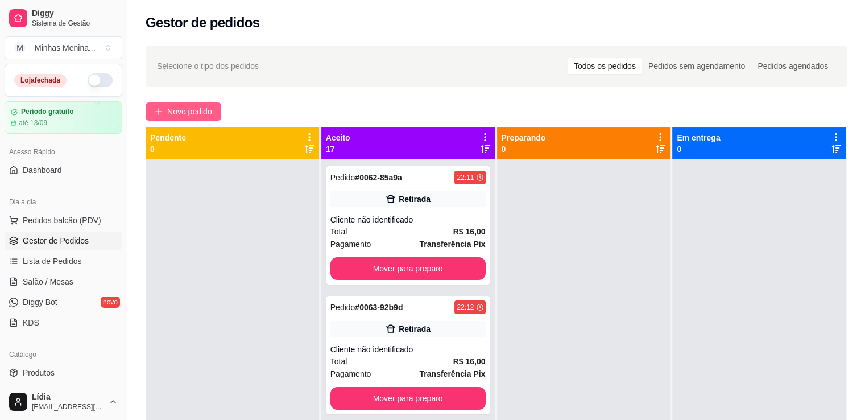
click at [185, 112] on span "Novo pedido" at bounding box center [189, 111] width 45 height 13
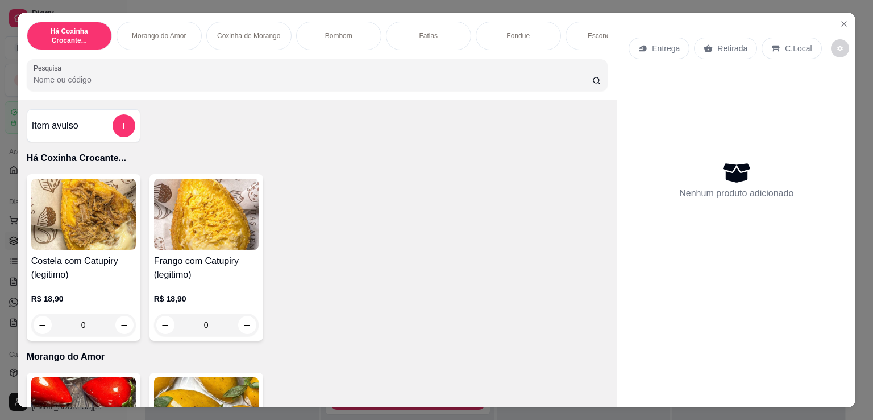
scroll to position [265, 0]
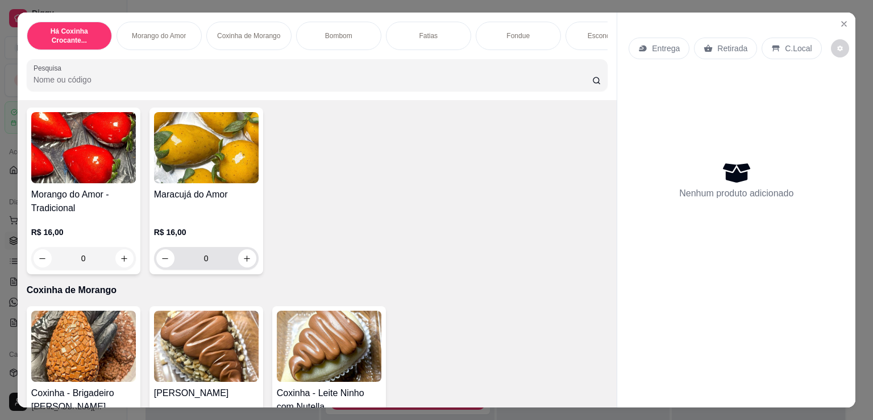
click at [245, 261] on icon "increase-product-quantity" at bounding box center [247, 258] width 9 height 9
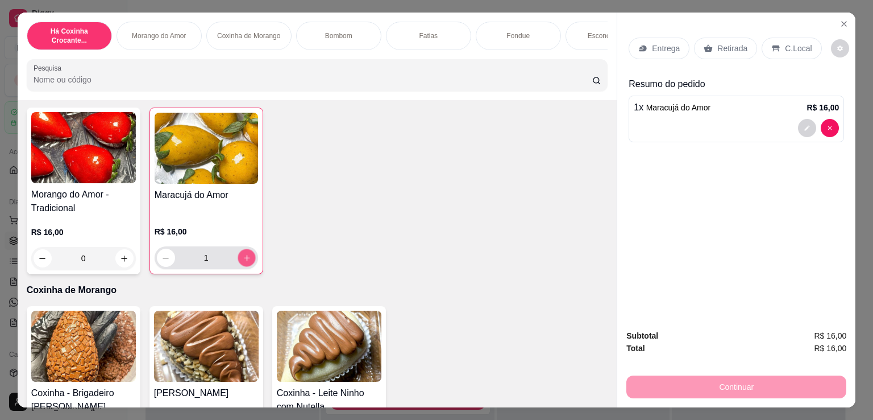
click at [245, 261] on icon "increase-product-quantity" at bounding box center [246, 258] width 9 height 9
type input "2"
click at [718, 43] on p "Retirada" at bounding box center [733, 48] width 30 height 11
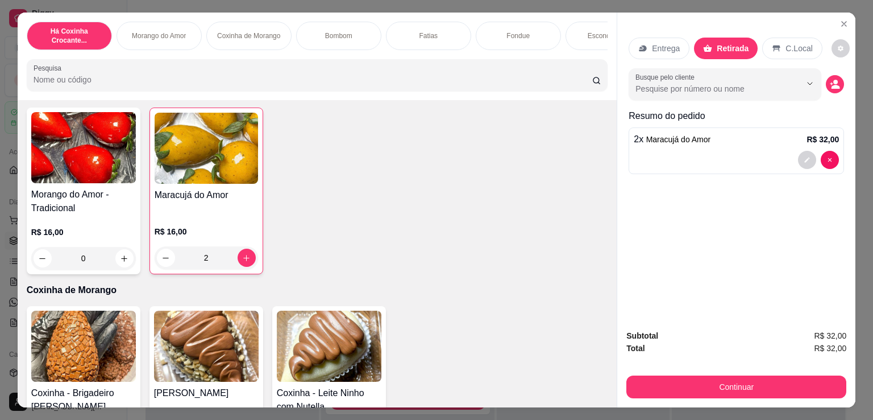
click at [680, 379] on button "Continuar" at bounding box center [737, 386] width 220 height 23
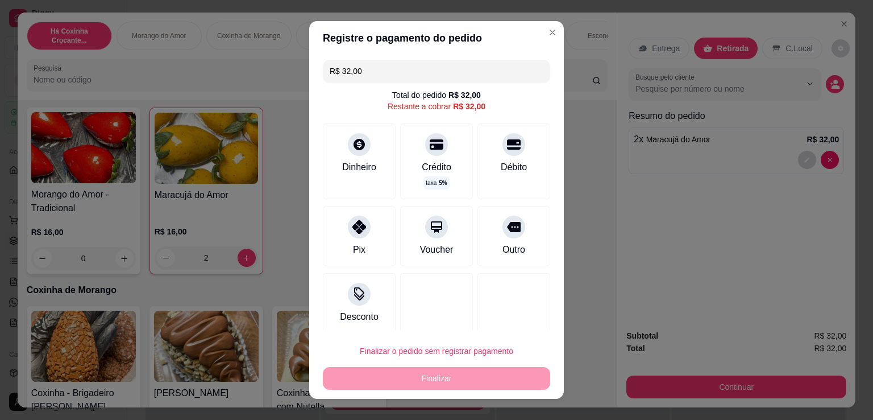
drag, startPoint x: 353, startPoint y: 243, endPoint x: 400, endPoint y: 321, distance: 91.4
click at [353, 243] on div "Pix" at bounding box center [359, 250] width 13 height 14
type input "R$ 0,00"
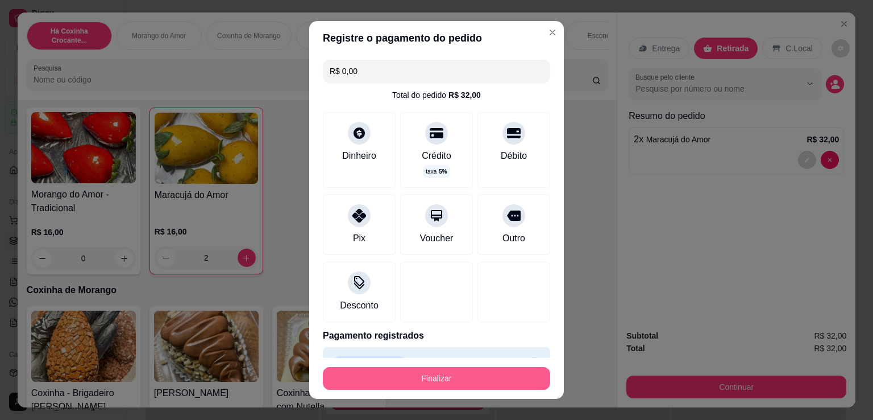
click at [426, 378] on button "Finalizar" at bounding box center [436, 378] width 227 height 23
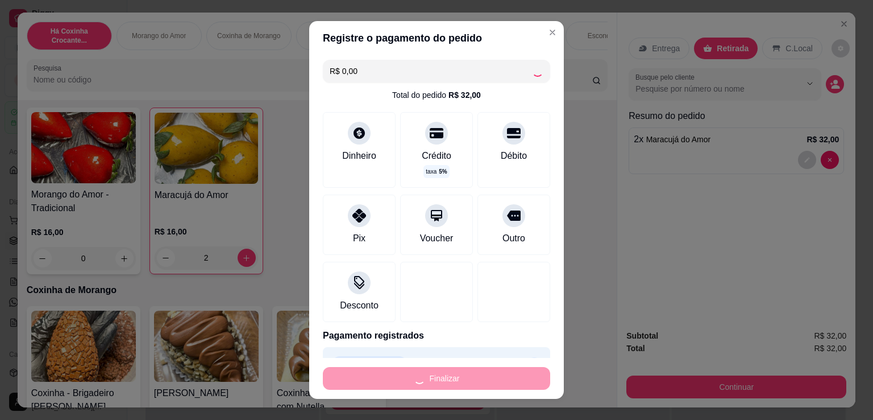
type input "0"
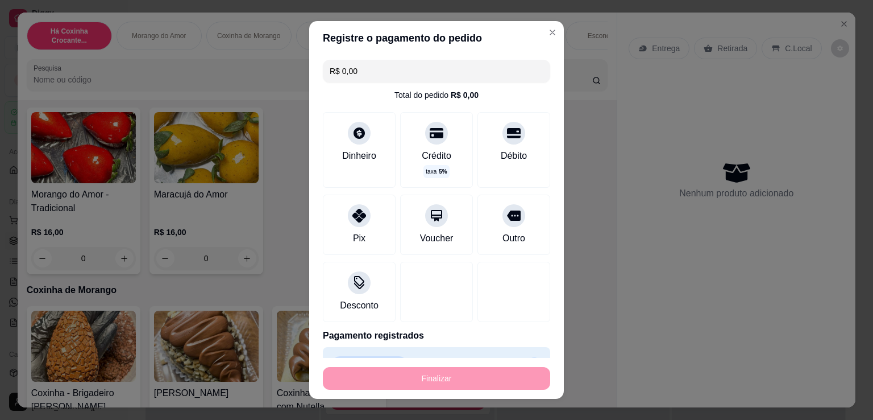
type input "-R$ 32,00"
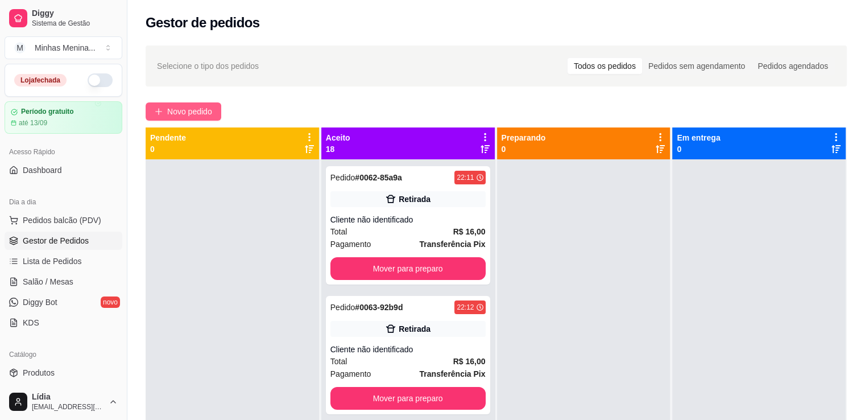
click at [196, 106] on span "Novo pedido" at bounding box center [189, 111] width 45 height 13
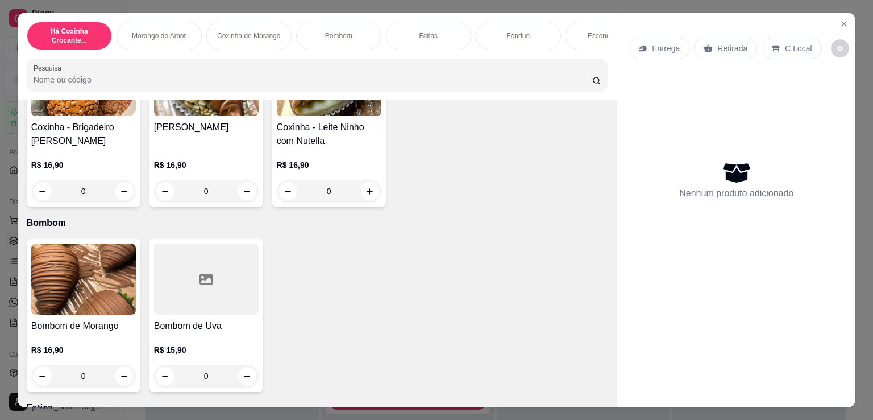
scroll to position [265, 0]
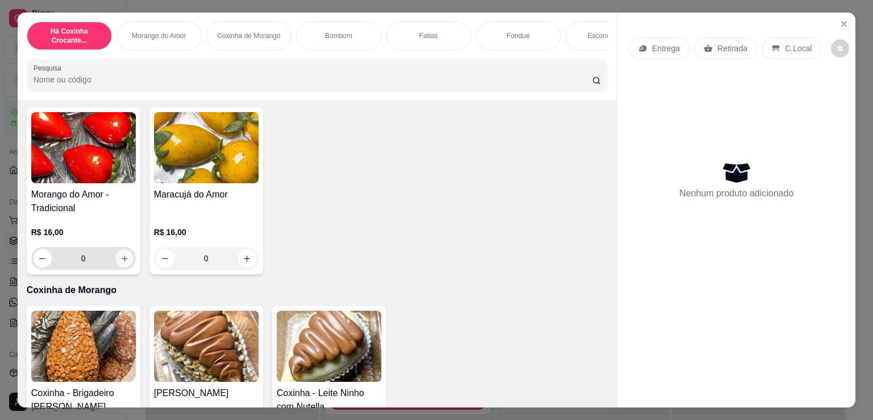
click at [124, 259] on icon "increase-product-quantity" at bounding box center [124, 258] width 9 height 9
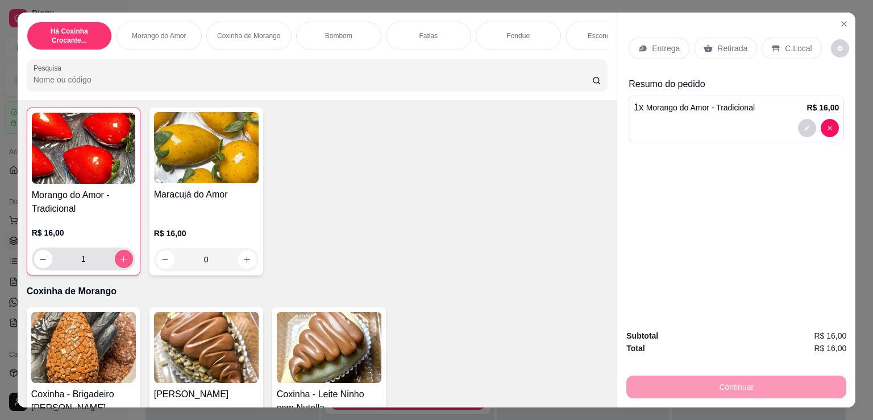
click at [124, 259] on button "increase-product-quantity" at bounding box center [124, 259] width 18 height 18
type input "3"
click at [718, 49] on p "Retirada" at bounding box center [733, 48] width 30 height 11
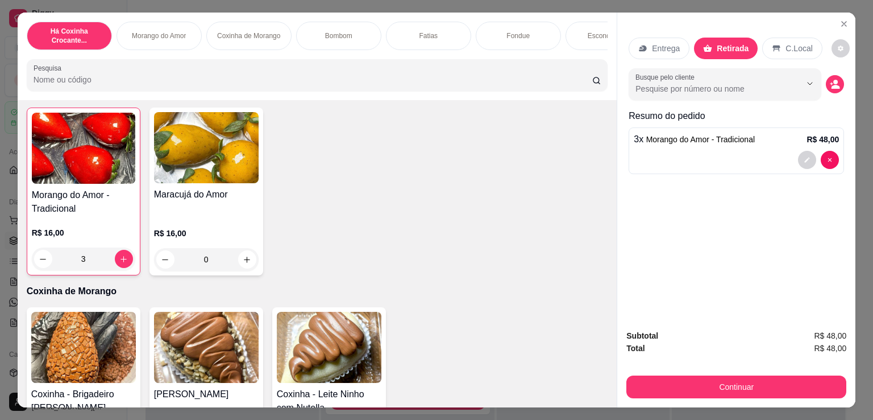
click at [710, 375] on button "Continuar" at bounding box center [737, 386] width 220 height 23
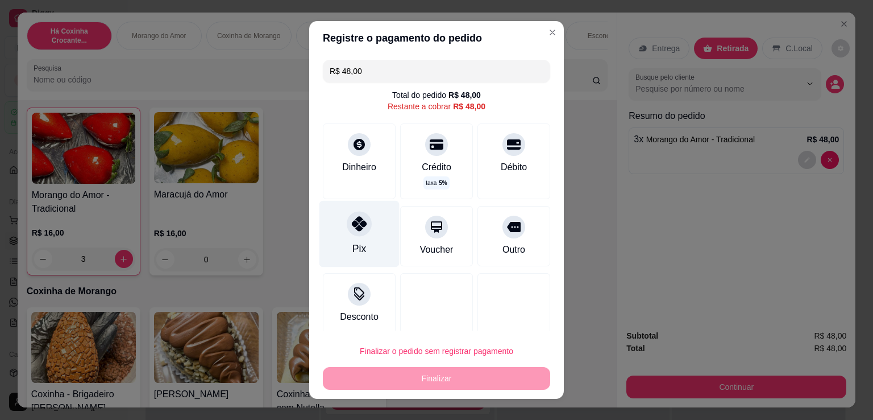
click at [370, 242] on div "Pix" at bounding box center [360, 234] width 80 height 67
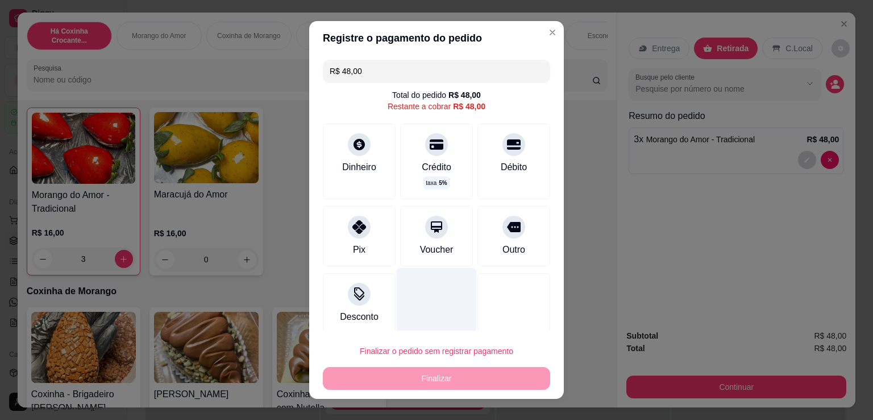
type input "R$ 0,00"
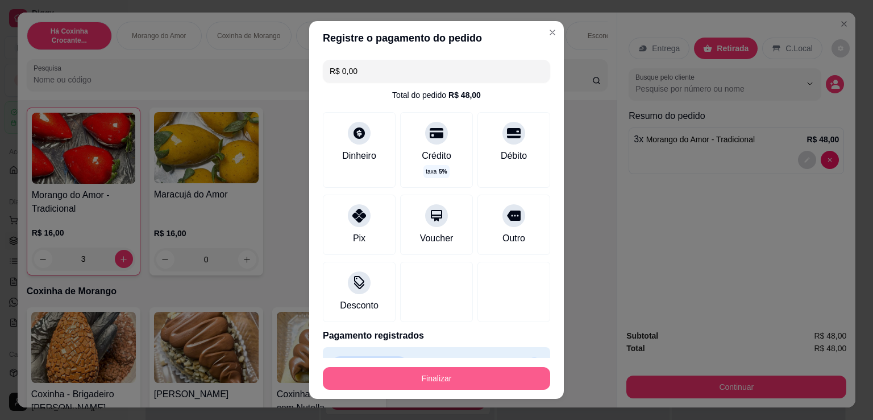
click at [434, 375] on button "Finalizar" at bounding box center [436, 378] width 227 height 23
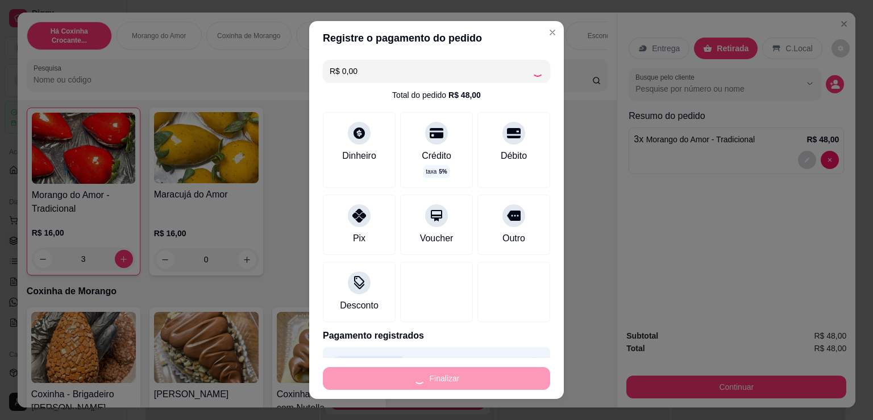
type input "0"
type input "-R$ 48,00"
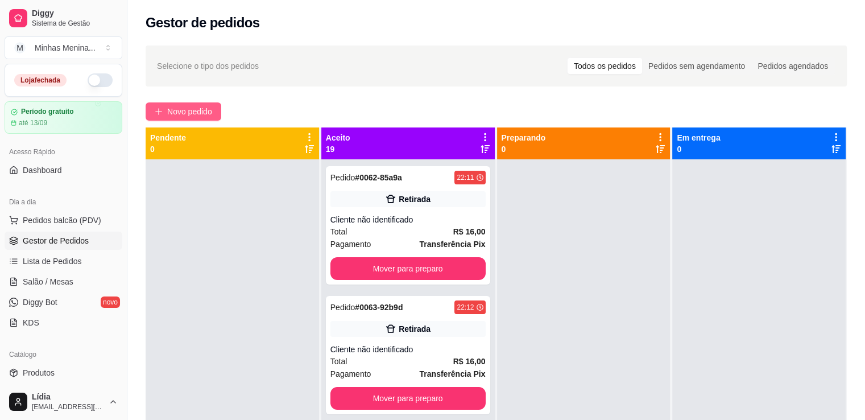
click at [212, 106] on span "Novo pedido" at bounding box center [189, 111] width 45 height 13
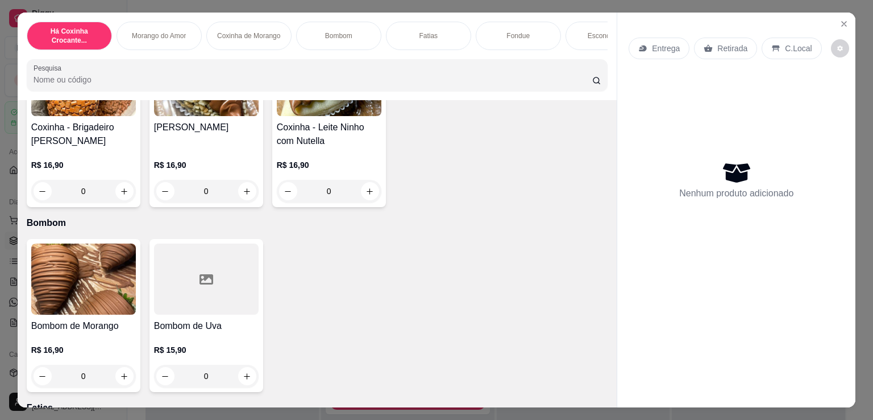
scroll to position [796, 0]
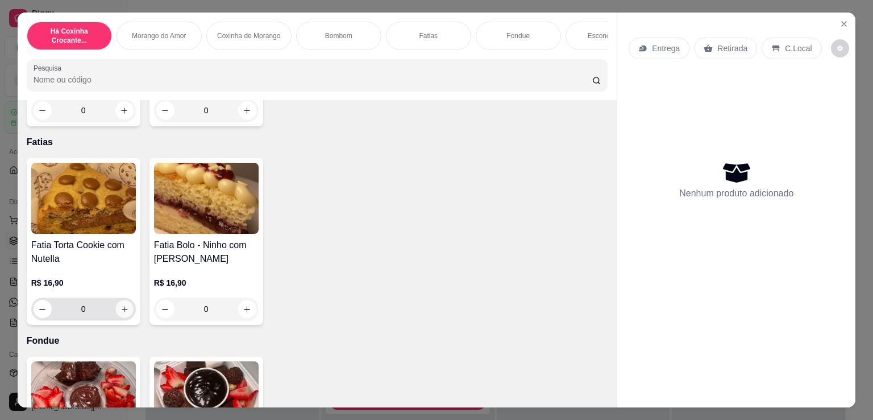
click at [121, 306] on button "increase-product-quantity" at bounding box center [124, 309] width 18 height 18
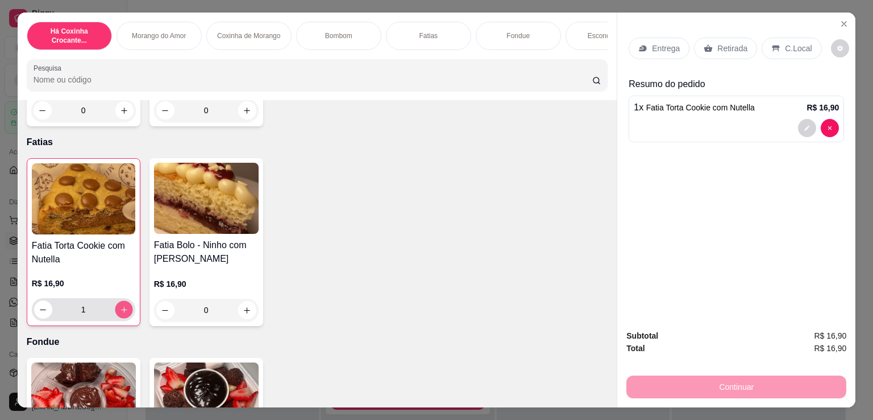
click at [121, 306] on button "increase-product-quantity" at bounding box center [124, 310] width 18 height 18
type input "2"
click at [669, 38] on div "Entrega" at bounding box center [659, 49] width 61 height 22
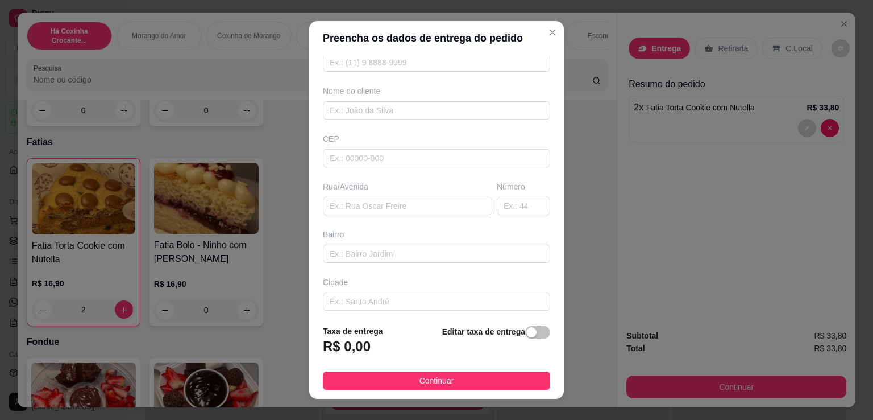
scroll to position [121, 0]
click at [527, 333] on div "button" at bounding box center [532, 332] width 10 height 10
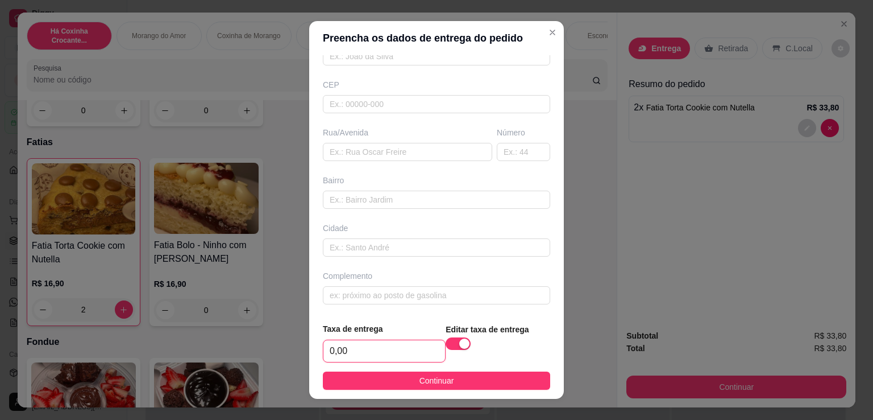
click at [388, 345] on input "0,00" at bounding box center [385, 351] width 122 height 22
type input "6,00"
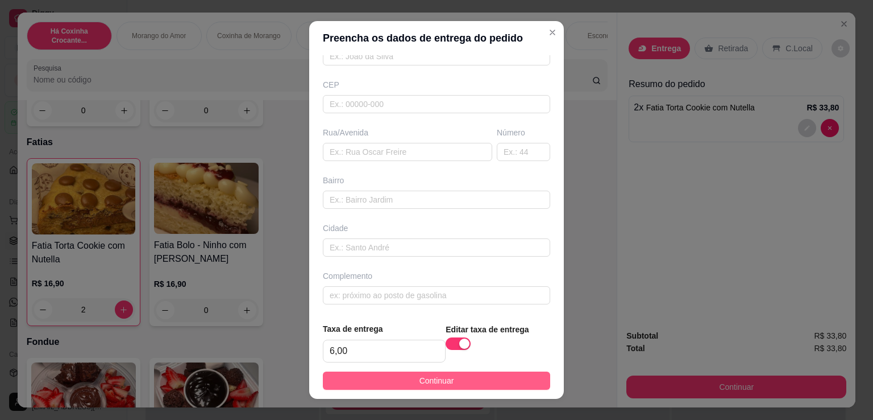
click at [387, 386] on button "Continuar" at bounding box center [436, 380] width 227 height 18
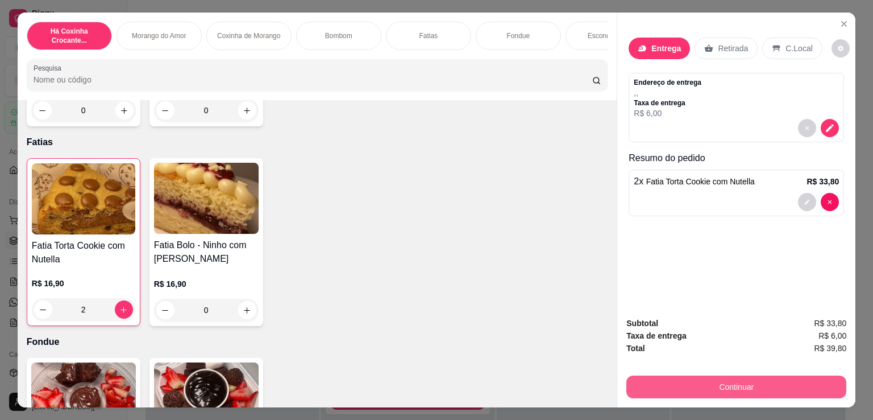
click at [699, 382] on button "Continuar" at bounding box center [737, 386] width 220 height 23
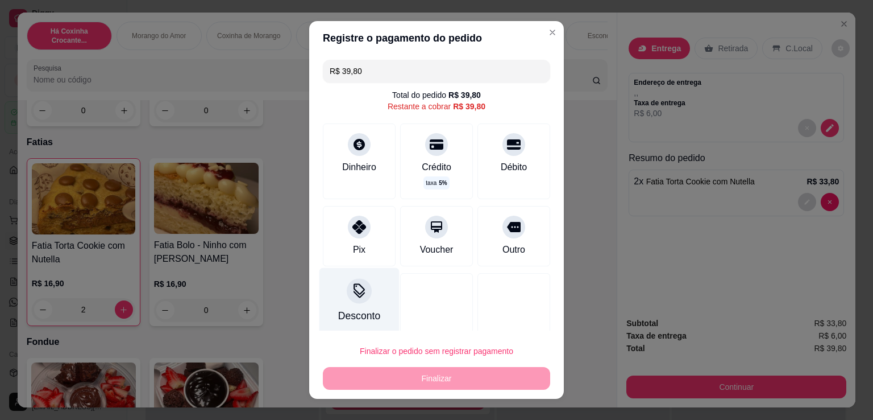
click at [353, 289] on icon at bounding box center [359, 290] width 15 height 15
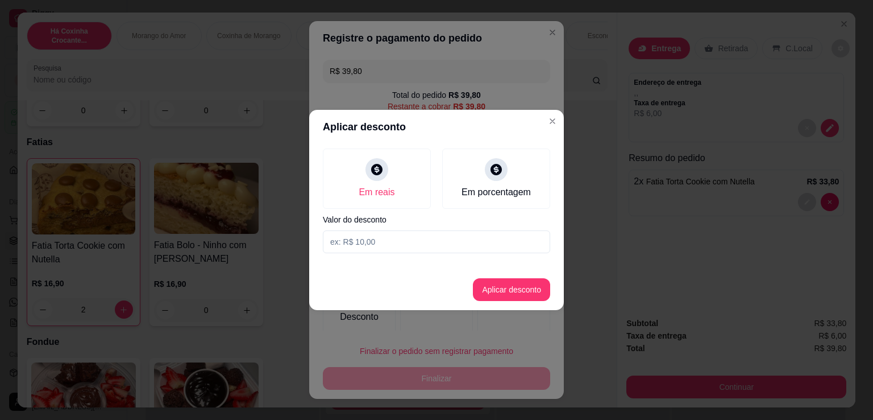
click at [411, 230] on input at bounding box center [436, 241] width 227 height 23
type input "1,80"
click at [525, 291] on button "Aplicar desconto" at bounding box center [512, 290] width 74 height 22
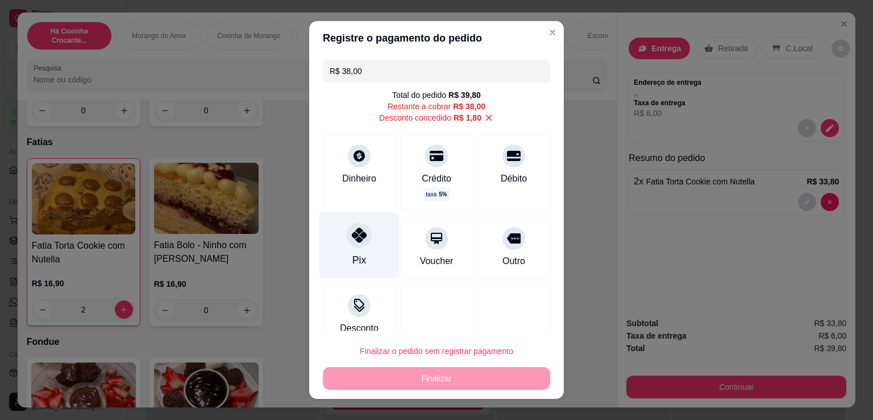
click at [357, 235] on icon at bounding box center [359, 234] width 15 height 15
type input "R$ 0,00"
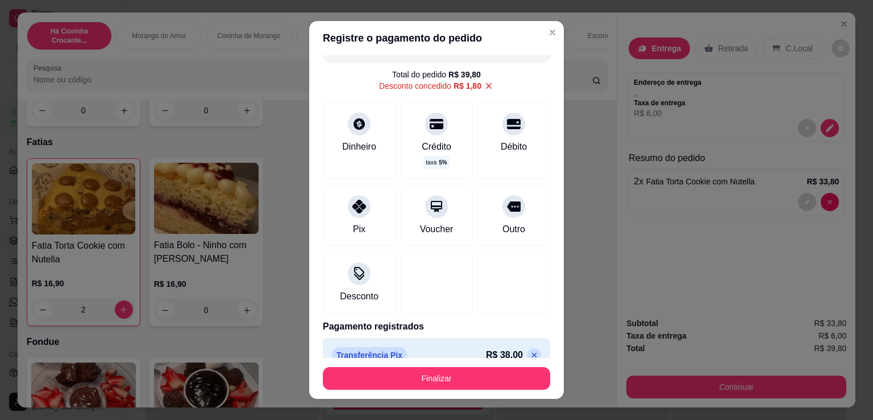
scroll to position [39, 0]
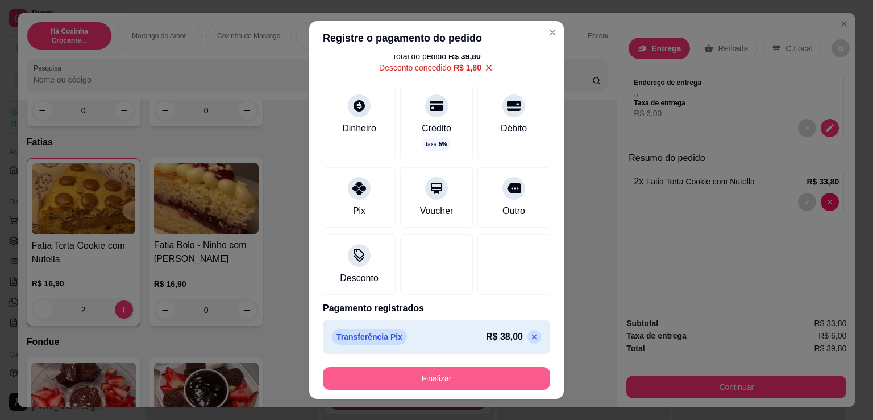
click at [467, 380] on button "Finalizar" at bounding box center [436, 378] width 227 height 23
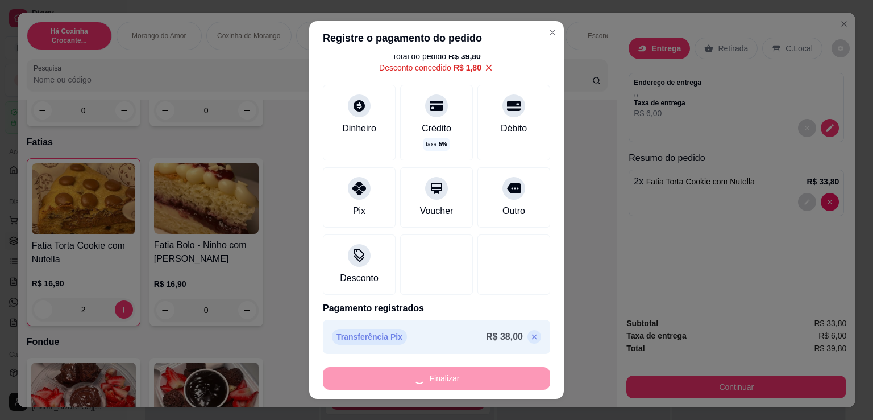
type input "0"
type input "-R$ 39,80"
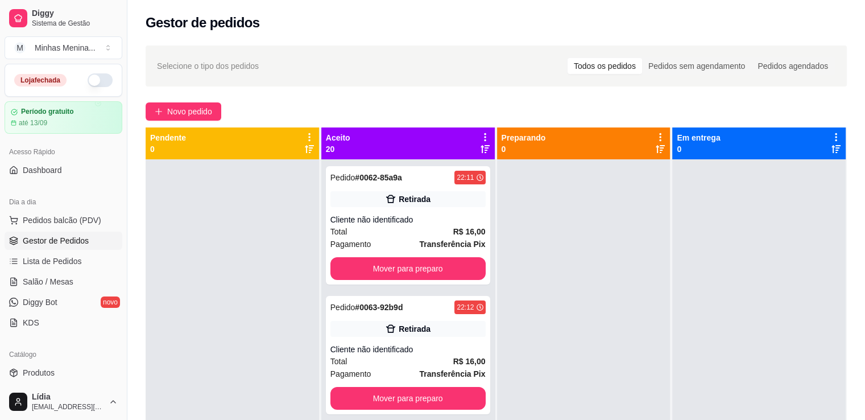
click at [168, 98] on div "Selecione o tipo dos pedidos Todos os pedidos Pedidos sem agendamento Pedidos a…" at bounding box center [496, 300] width 738 height 522
click at [164, 105] on button "Novo pedido" at bounding box center [184, 111] width 76 height 18
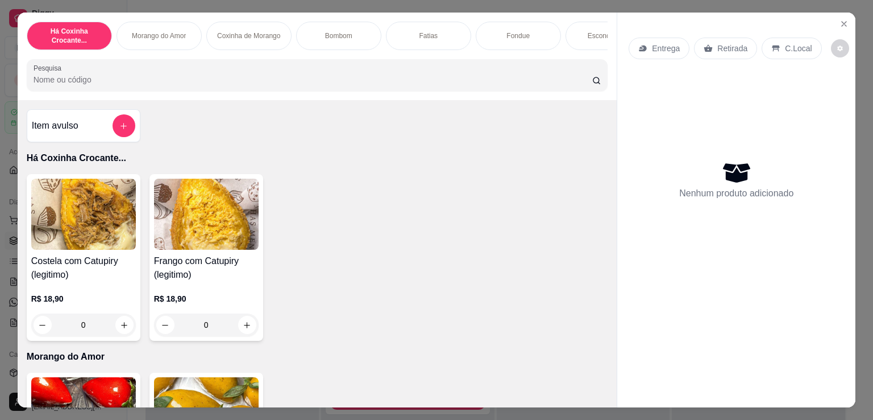
scroll to position [531, 0]
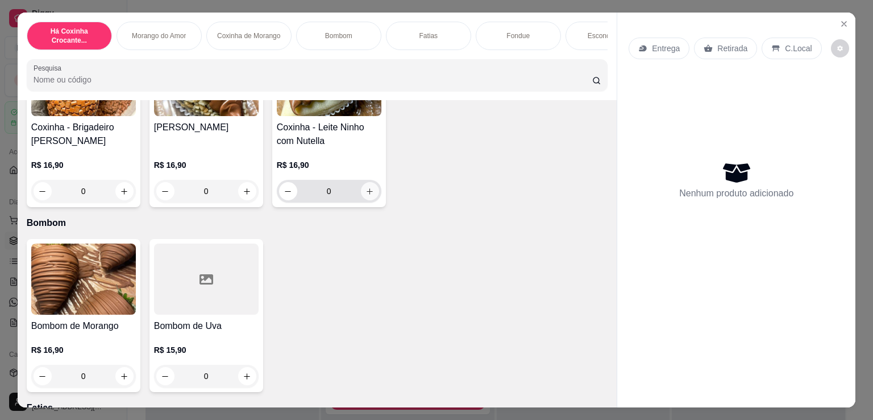
click at [372, 197] on button "increase-product-quantity" at bounding box center [370, 191] width 18 height 18
type input "1"
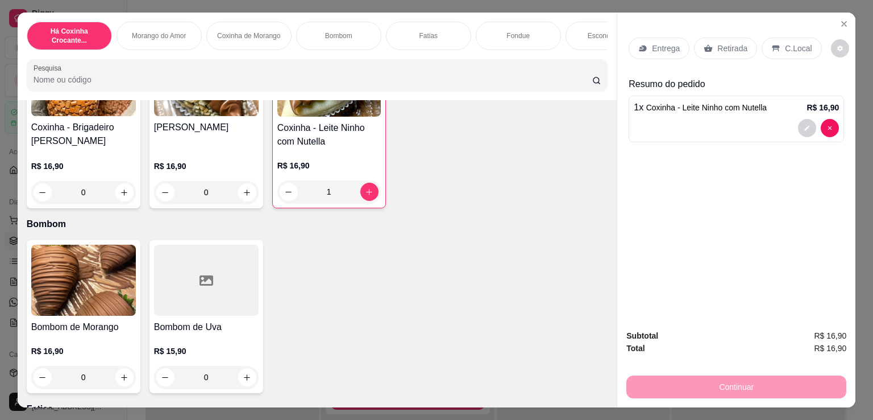
click at [718, 46] on p "Retirada" at bounding box center [733, 48] width 30 height 11
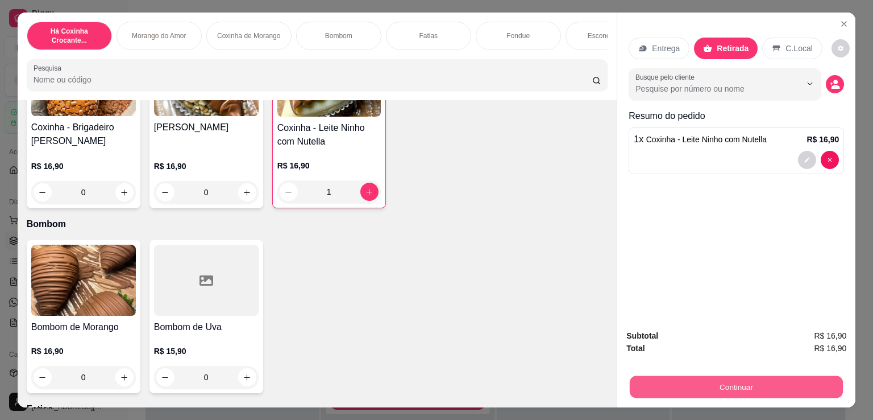
click at [668, 380] on button "Continuar" at bounding box center [736, 386] width 213 height 22
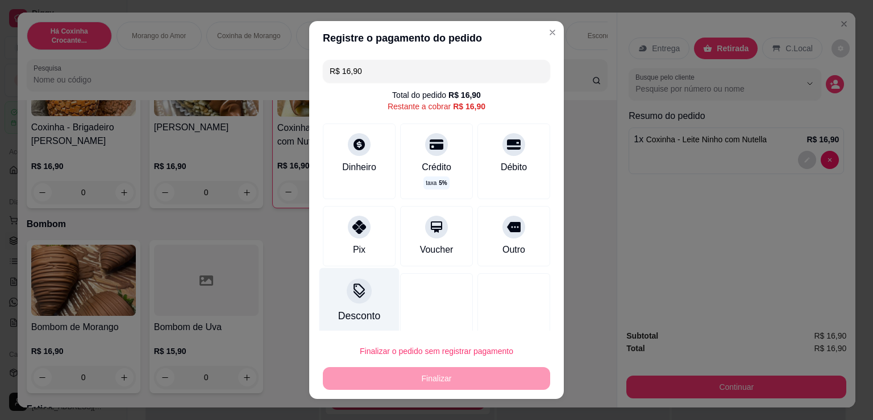
click at [357, 296] on icon at bounding box center [359, 290] width 15 height 15
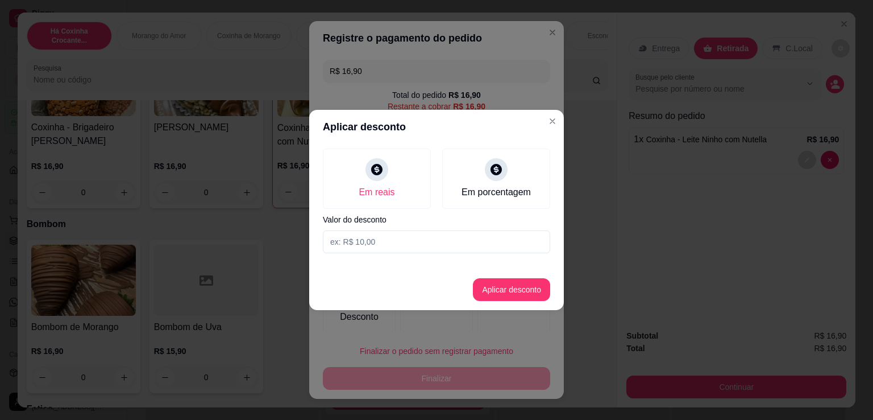
click at [396, 237] on input at bounding box center [436, 241] width 227 height 23
type input "4,90"
click at [496, 293] on button "Aplicar desconto" at bounding box center [511, 289] width 77 height 23
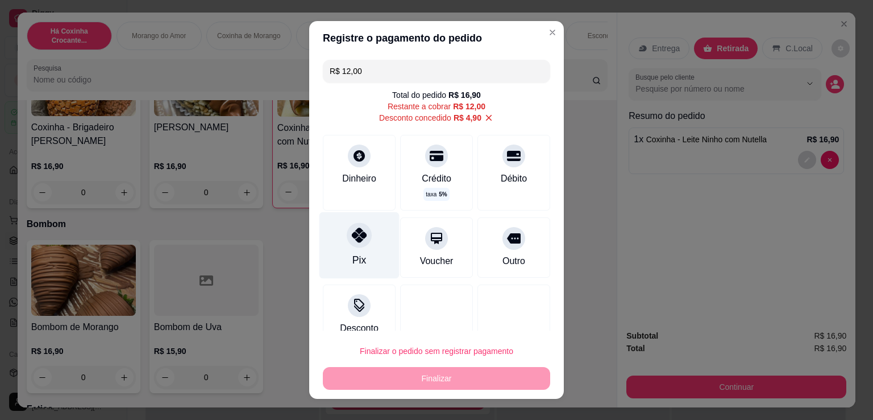
click at [330, 252] on div "Pix" at bounding box center [360, 245] width 80 height 67
type input "R$ 0,00"
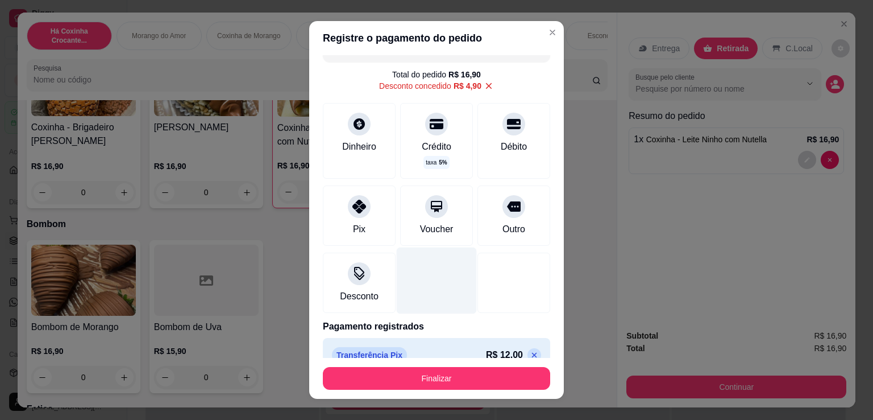
scroll to position [39, 0]
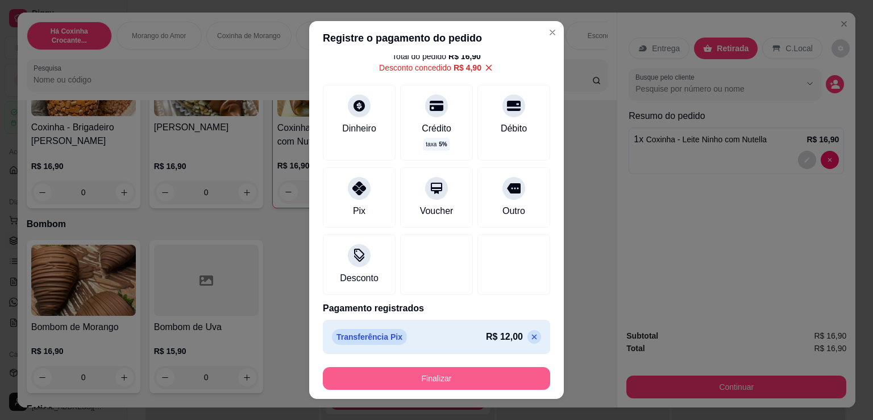
click at [453, 378] on button "Finalizar" at bounding box center [436, 378] width 227 height 23
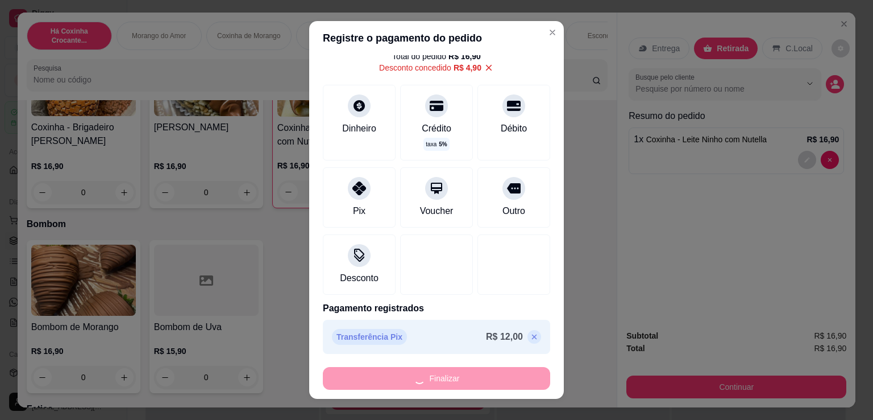
type input "0"
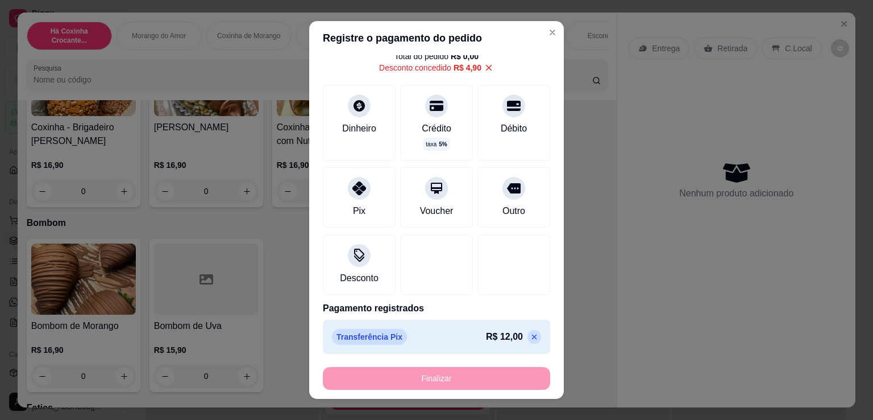
type input "-R$ 16,90"
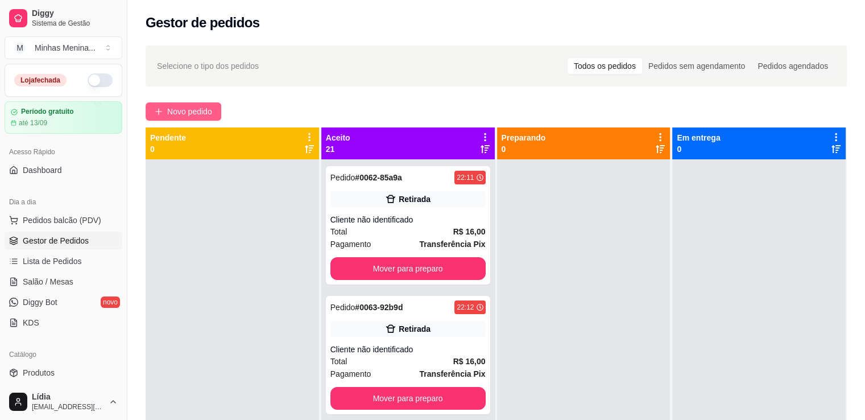
click at [188, 106] on span "Novo pedido" at bounding box center [189, 111] width 45 height 13
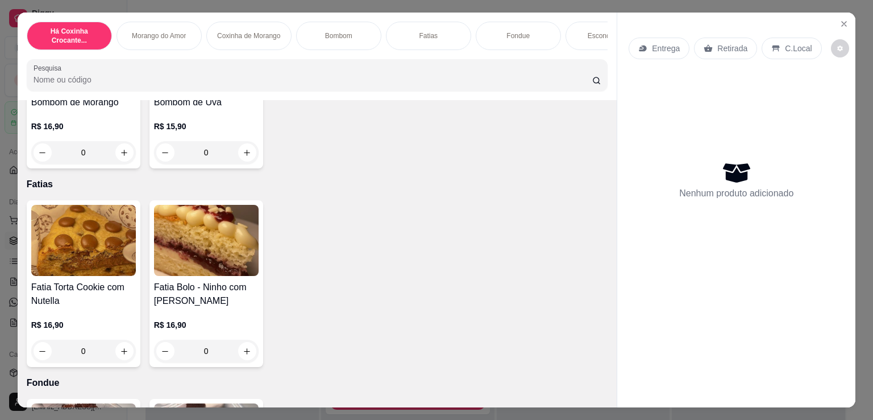
scroll to position [796, 0]
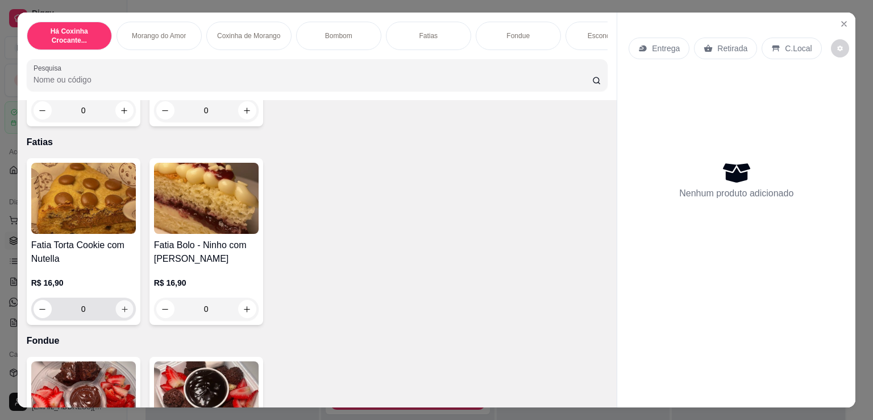
click at [123, 318] on button "increase-product-quantity" at bounding box center [124, 309] width 18 height 18
type input "1"
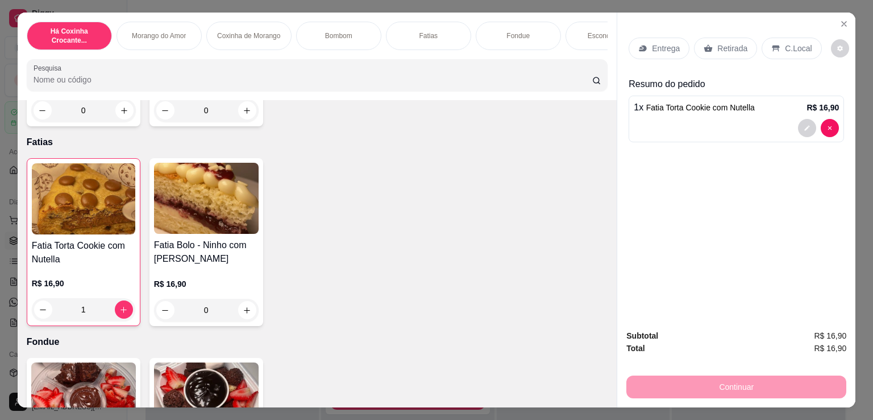
click at [736, 45] on p "Retirada" at bounding box center [733, 48] width 30 height 11
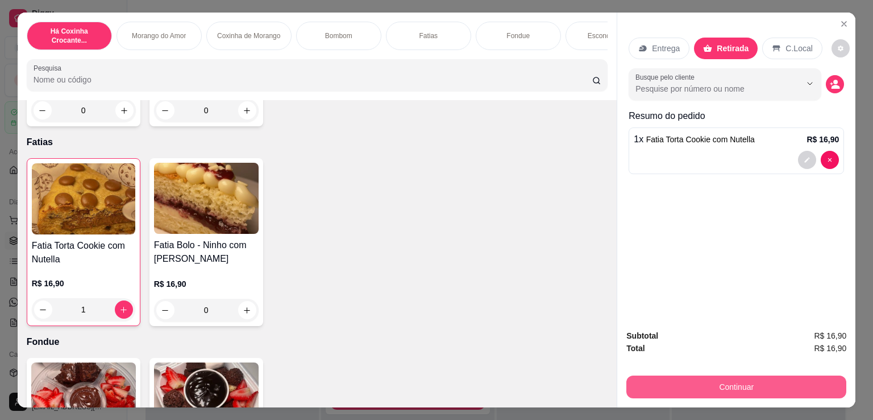
click at [686, 378] on button "Continuar" at bounding box center [737, 386] width 220 height 23
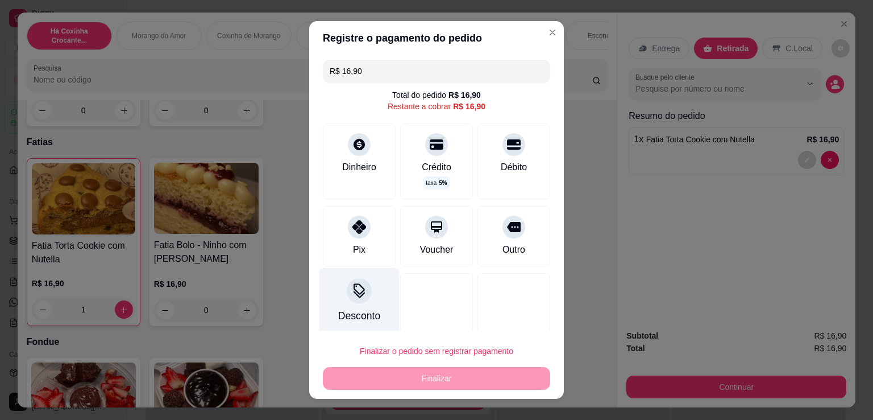
click at [347, 300] on div at bounding box center [359, 290] width 25 height 25
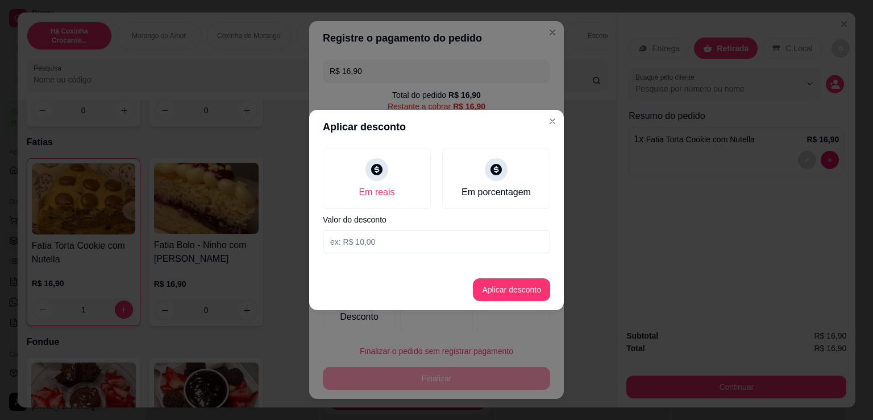
drag, startPoint x: 415, startPoint y: 253, endPoint x: 416, endPoint y: 247, distance: 5.7
click at [415, 251] on div "Em reais Em porcentagem Valor do desconto" at bounding box center [436, 201] width 255 height 114
click at [416, 247] on input at bounding box center [436, 241] width 227 height 23
type input "0,90"
click at [511, 296] on button "Aplicar desconto" at bounding box center [511, 289] width 77 height 23
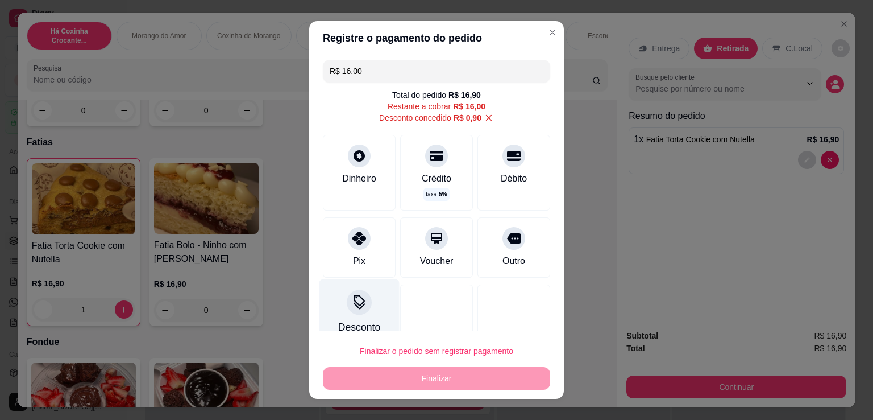
drag, startPoint x: 355, startPoint y: 233, endPoint x: 362, endPoint y: 324, distance: 91.2
click at [355, 233] on icon at bounding box center [360, 238] width 14 height 14
type input "R$ 0,00"
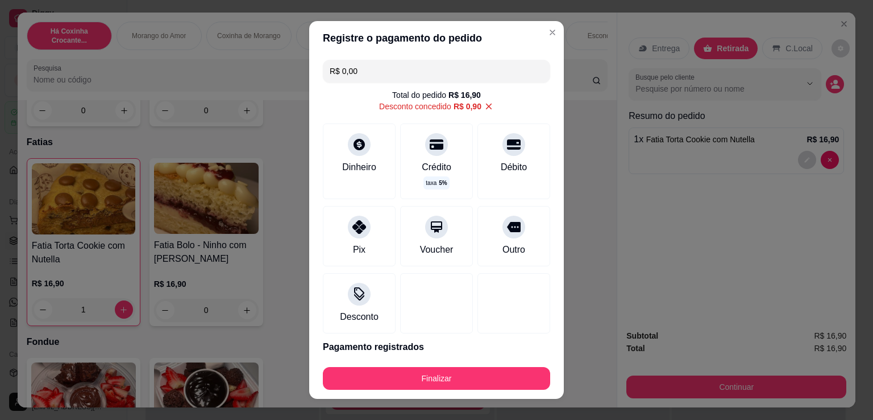
click at [370, 367] on footer "Finalizar" at bounding box center [436, 378] width 255 height 41
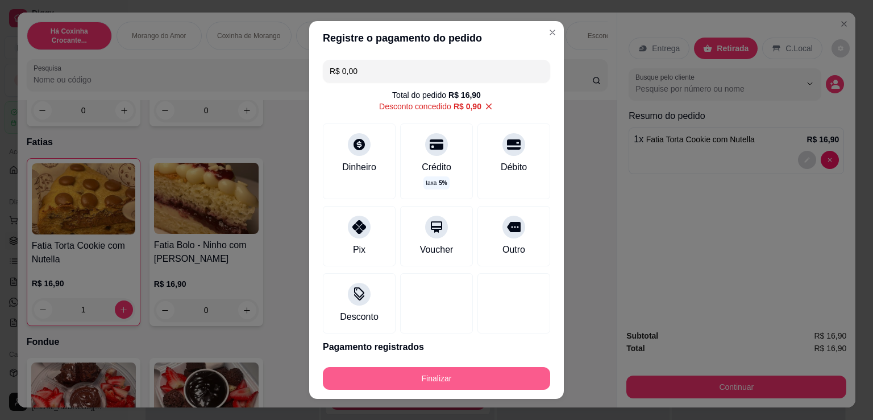
click at [373, 378] on button "Finalizar" at bounding box center [436, 378] width 227 height 23
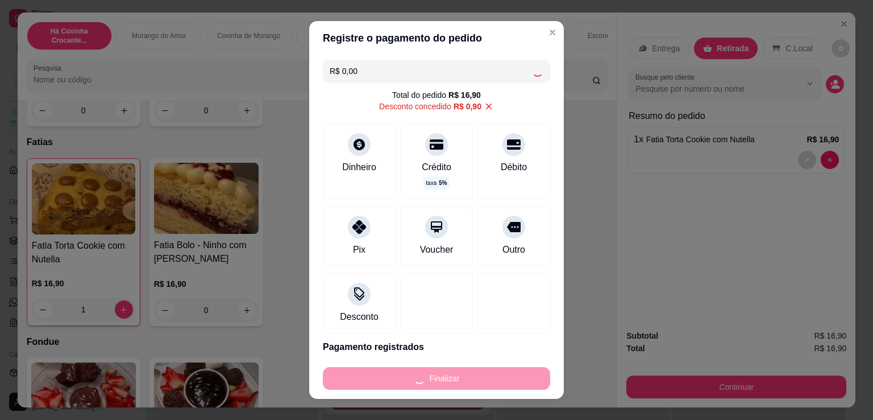
type input "0"
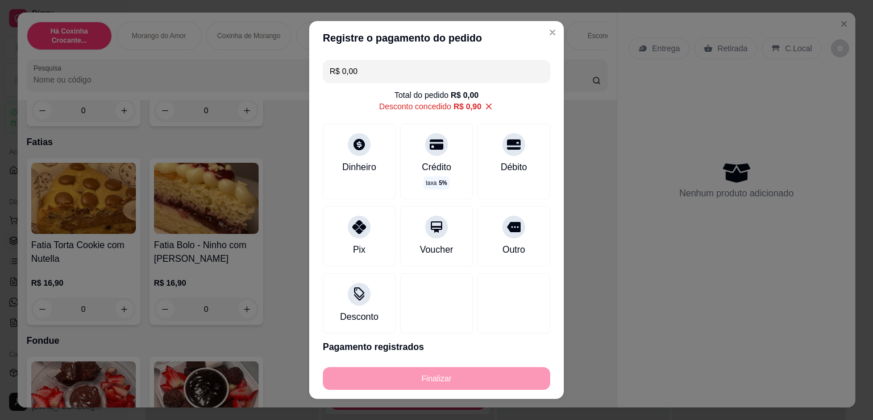
type input "-R$ 16,90"
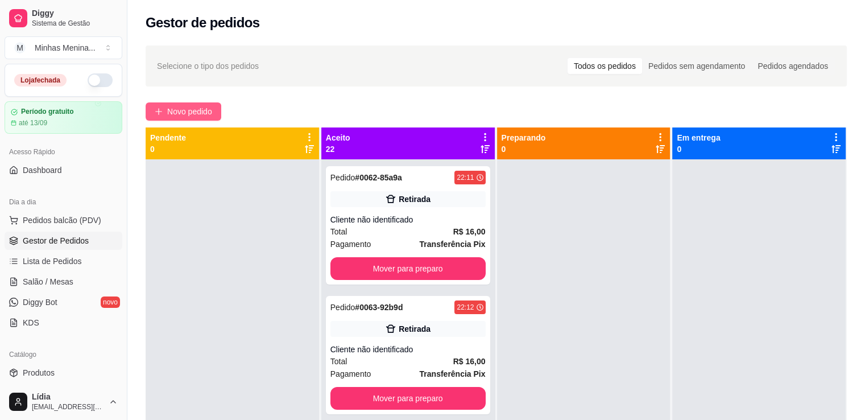
click at [175, 114] on span "Novo pedido" at bounding box center [189, 111] width 45 height 13
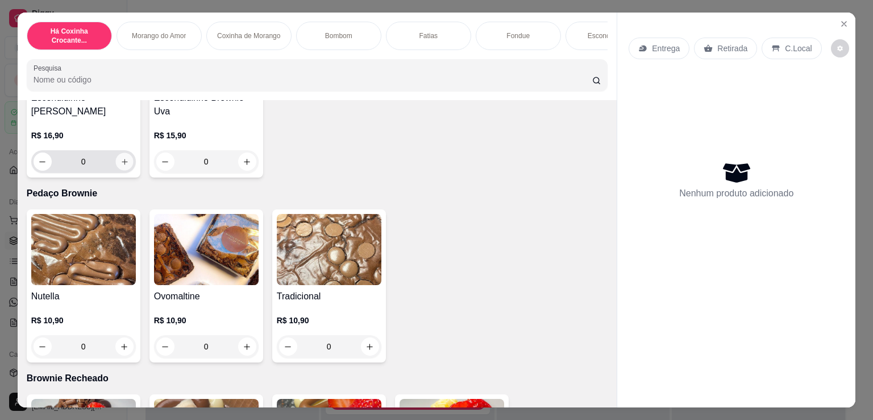
click at [123, 166] on icon "increase-product-quantity" at bounding box center [124, 162] width 9 height 9
type input "1"
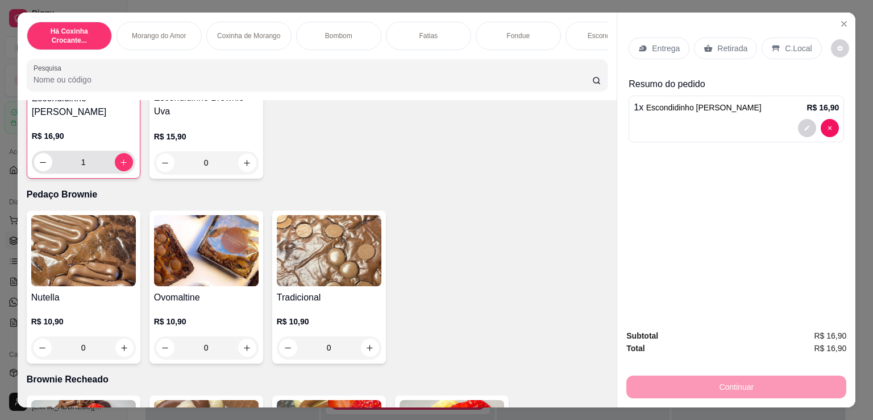
scroll to position [1327, 0]
click at [718, 22] on div "Entrega Retirada C.Local Resumo do pedido 1 x Escondidinho Brownie Morango R$ 1…" at bounding box center [737, 167] width 238 height 308
click at [721, 43] on p "Retirada" at bounding box center [733, 48] width 30 height 11
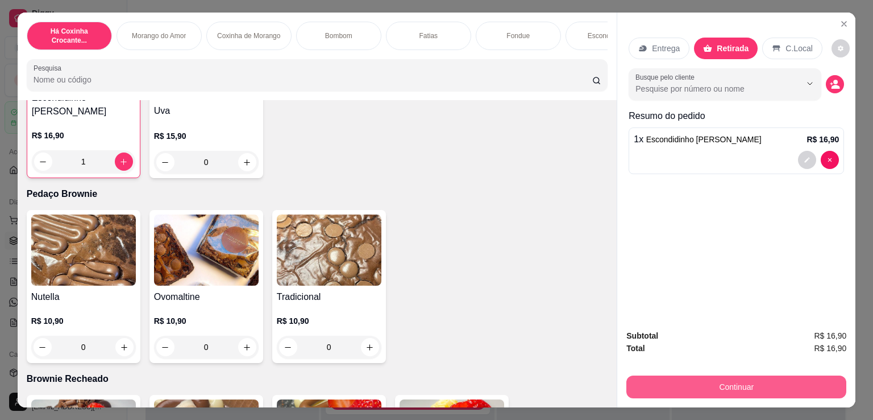
click at [680, 382] on button "Continuar" at bounding box center [737, 386] width 220 height 23
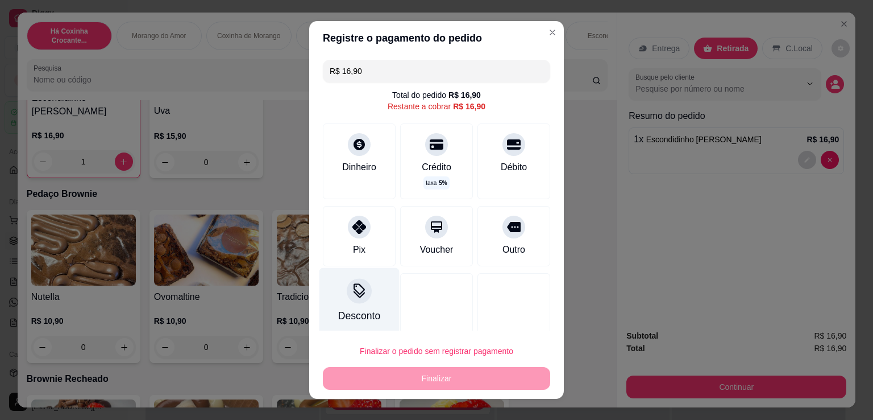
click at [355, 307] on div "Desconto" at bounding box center [360, 301] width 80 height 67
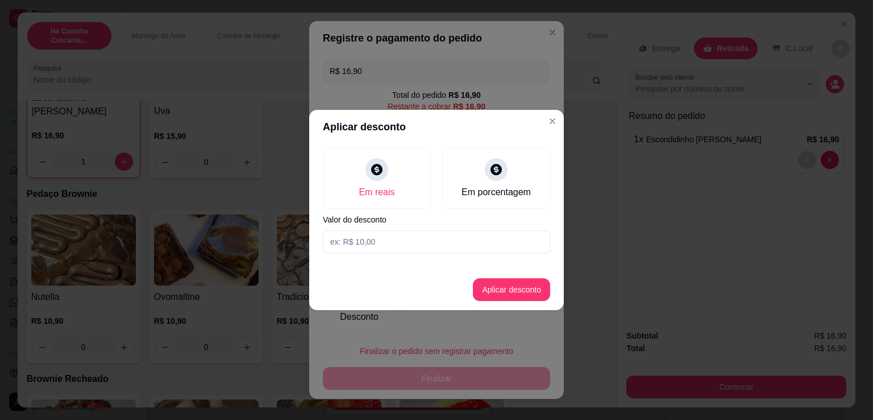
click at [391, 242] on input at bounding box center [436, 241] width 227 height 23
type input "0,90"
click at [521, 287] on button "Aplicar desconto" at bounding box center [511, 289] width 77 height 23
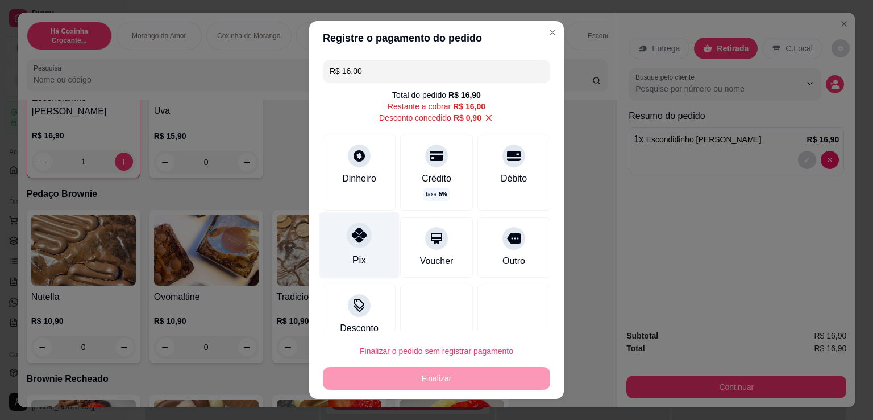
click at [350, 250] on div "Pix" at bounding box center [360, 245] width 80 height 67
type input "R$ 0,00"
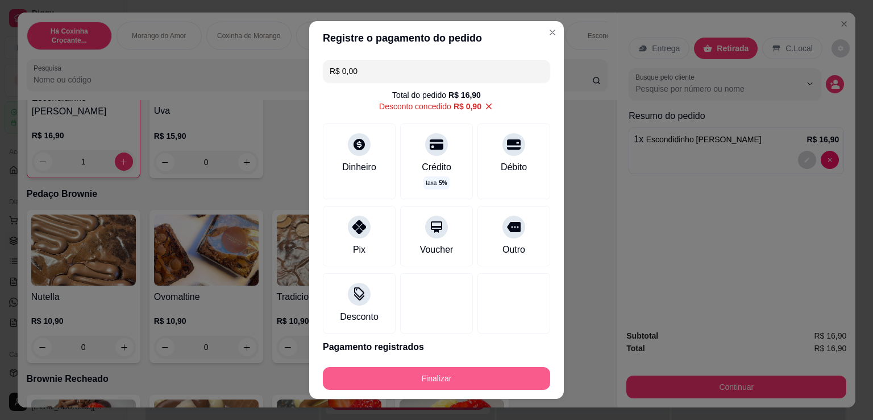
click at [393, 370] on button "Finalizar" at bounding box center [436, 378] width 227 height 23
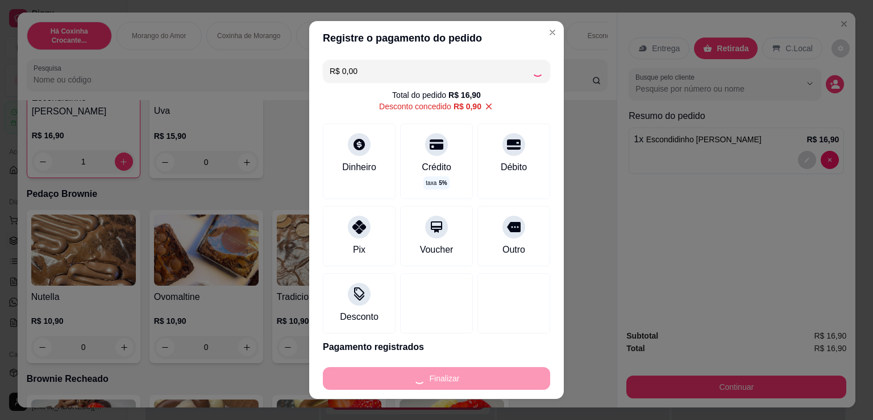
type input "0"
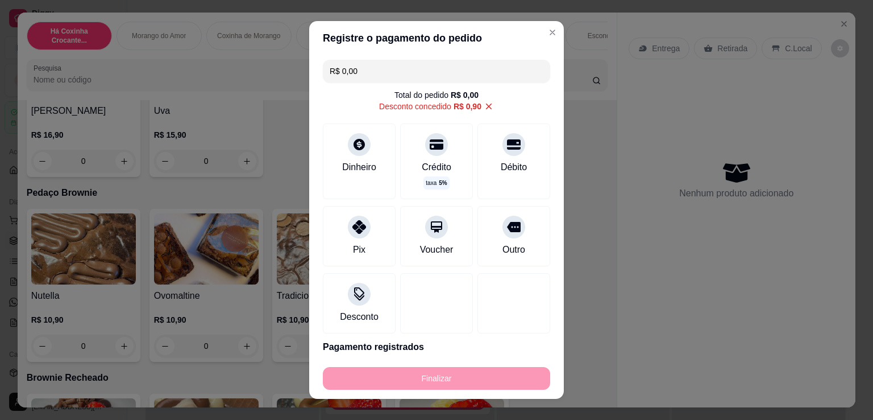
type input "-R$ 16,90"
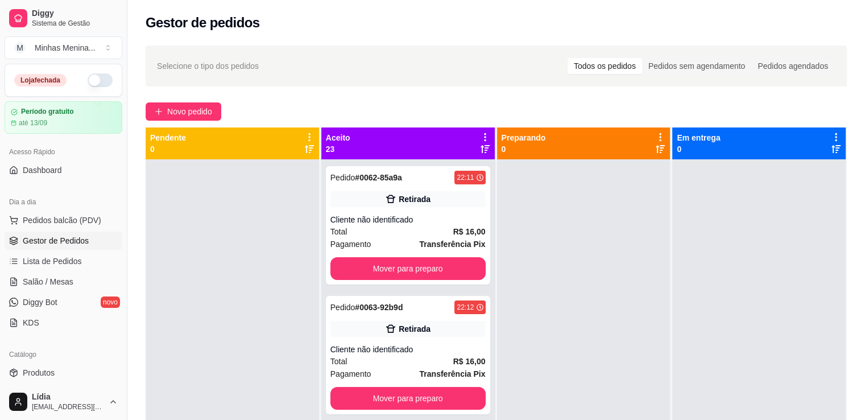
drag, startPoint x: 578, startPoint y: 194, endPoint x: 550, endPoint y: 189, distance: 27.7
click at [578, 192] on div at bounding box center [583, 369] width 173 height 420
click at [205, 113] on span "Novo pedido" at bounding box center [189, 111] width 45 height 13
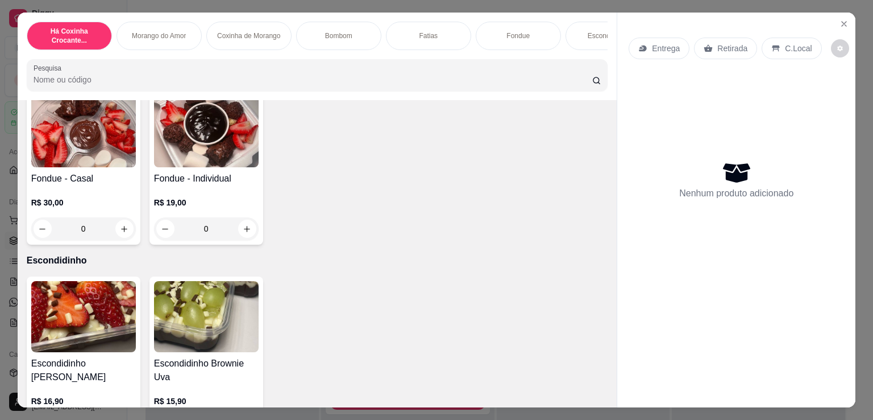
scroll to position [1327, 0]
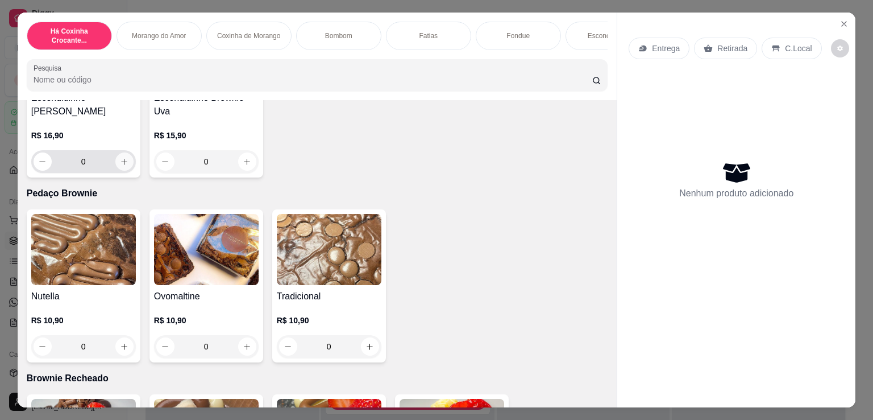
click at [122, 171] on button "increase-product-quantity" at bounding box center [124, 161] width 18 height 18
type input "1"
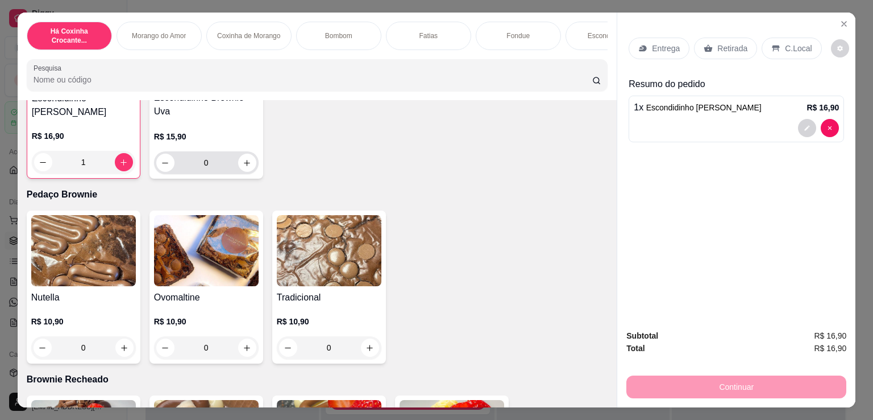
scroll to position [1327, 0]
click at [250, 168] on button "increase-product-quantity" at bounding box center [247, 163] width 18 height 18
type input "1"
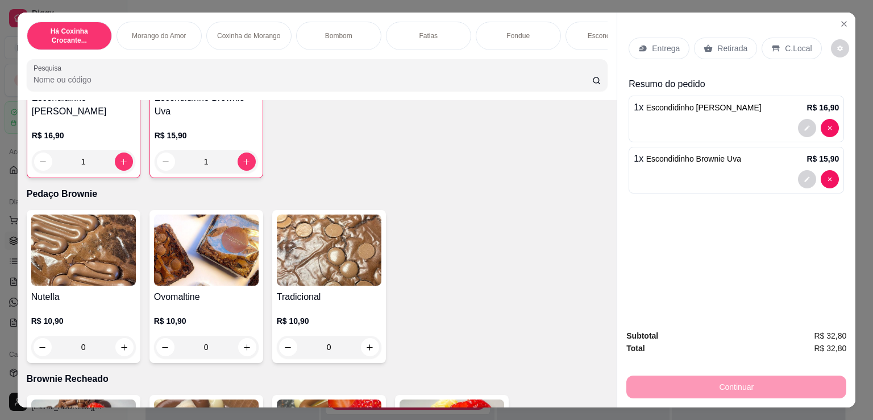
click at [718, 48] on p "Retirada" at bounding box center [733, 48] width 30 height 11
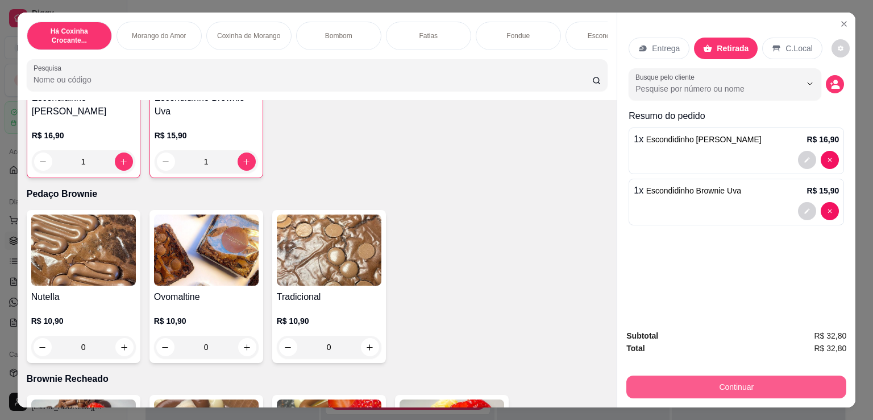
click at [685, 383] on button "Continuar" at bounding box center [737, 386] width 220 height 23
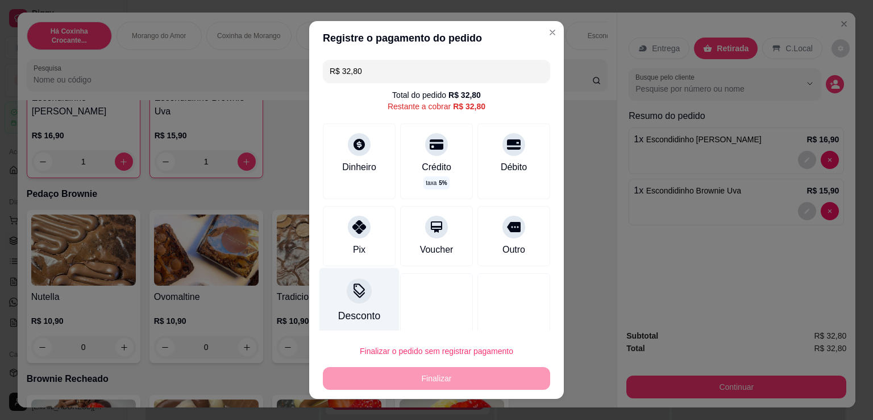
click at [362, 302] on div "Desconto" at bounding box center [360, 301] width 80 height 67
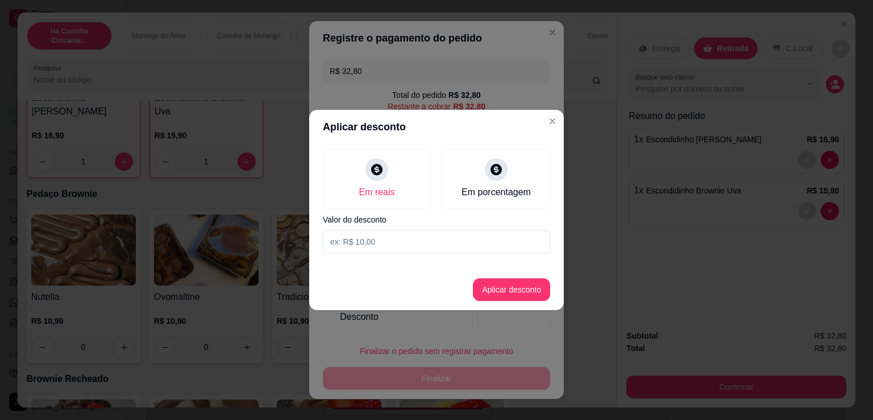
click at [409, 242] on input at bounding box center [436, 241] width 227 height 23
type input "2,80"
click at [489, 297] on button "Aplicar desconto" at bounding box center [511, 289] width 77 height 23
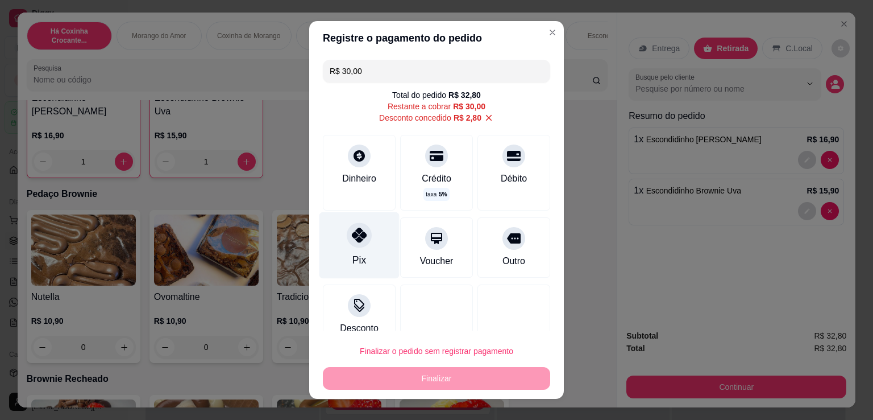
click at [357, 241] on icon at bounding box center [359, 234] width 15 height 15
type input "R$ 0,00"
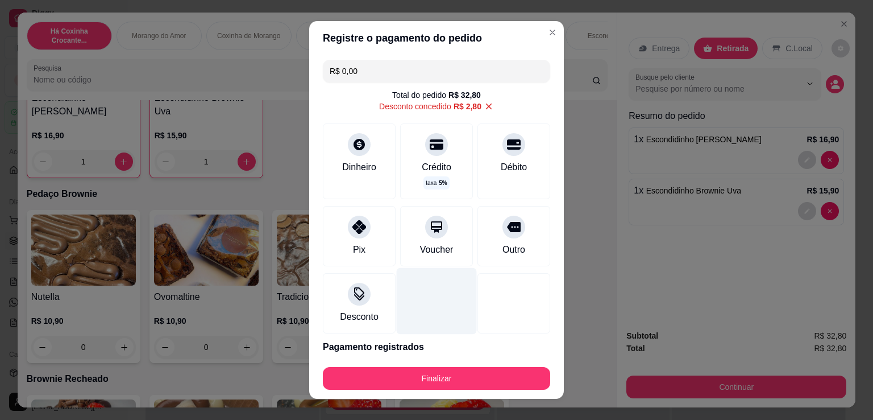
scroll to position [39, 0]
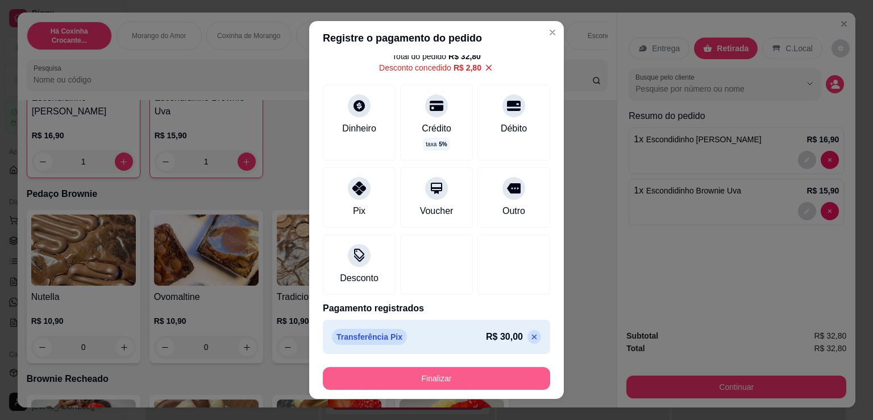
click at [457, 380] on button "Finalizar" at bounding box center [436, 378] width 227 height 23
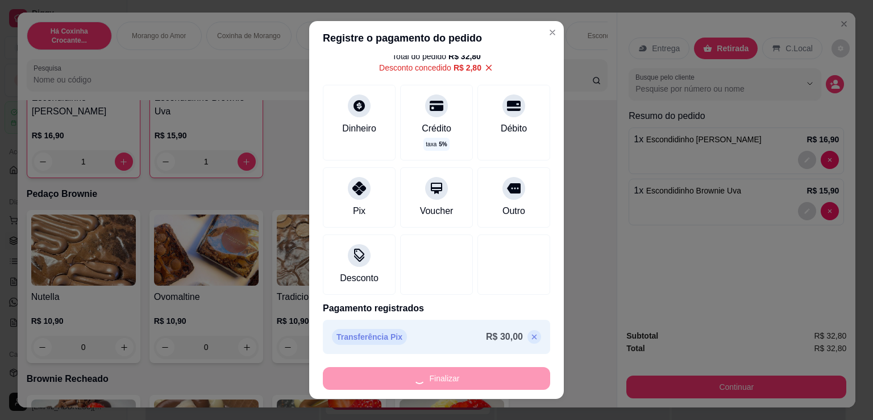
type input "0"
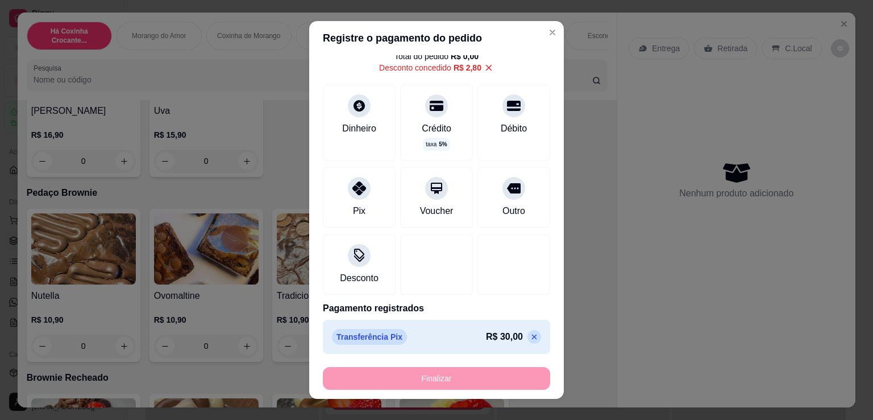
type input "-R$ 32,80"
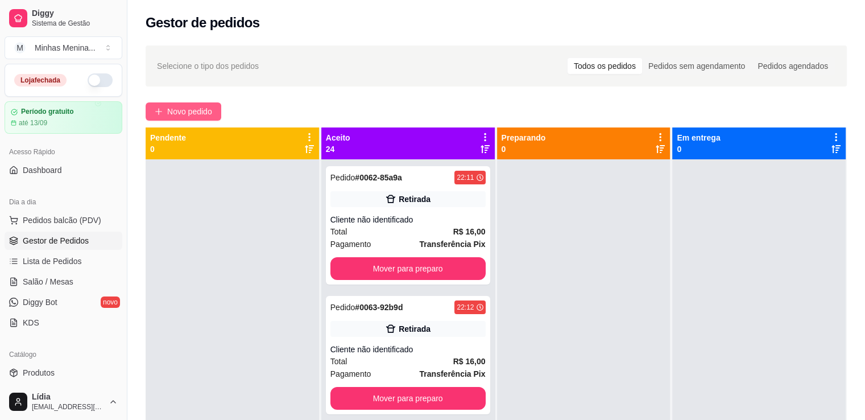
click at [200, 118] on button "Novo pedido" at bounding box center [184, 111] width 76 height 18
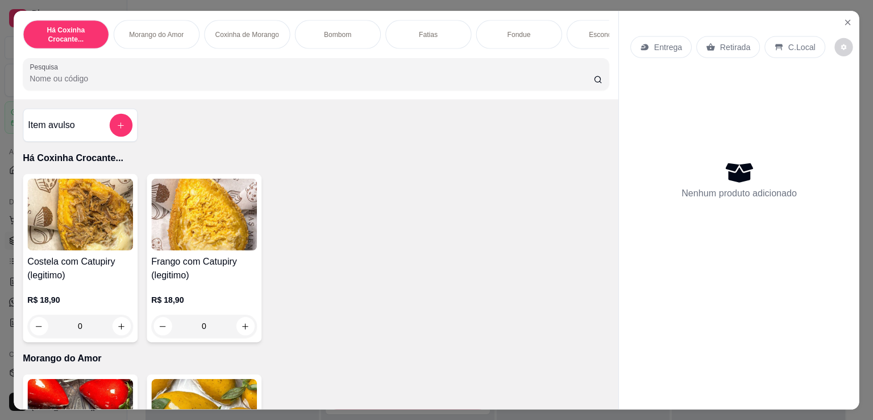
click at [198, 111] on div "Item avulso Há Coxinha Crocante... Costela com Catupiry (legitimo) R$ 18,90 0 F…" at bounding box center [316, 254] width 605 height 310
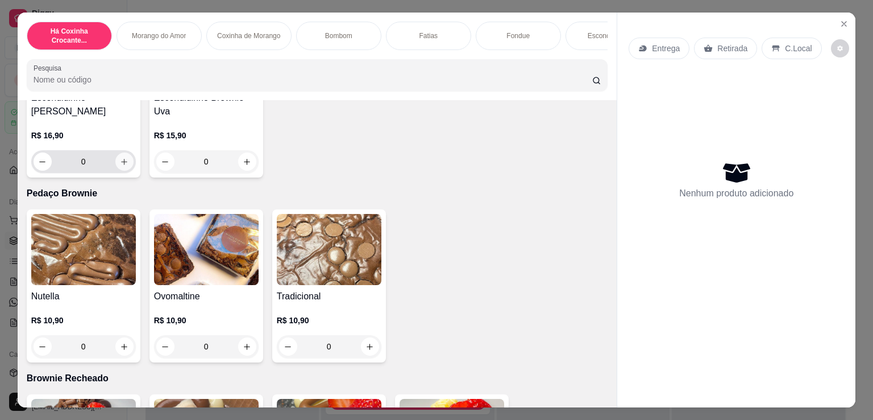
click at [122, 171] on button "increase-product-quantity" at bounding box center [124, 161] width 18 height 18
type input "1"
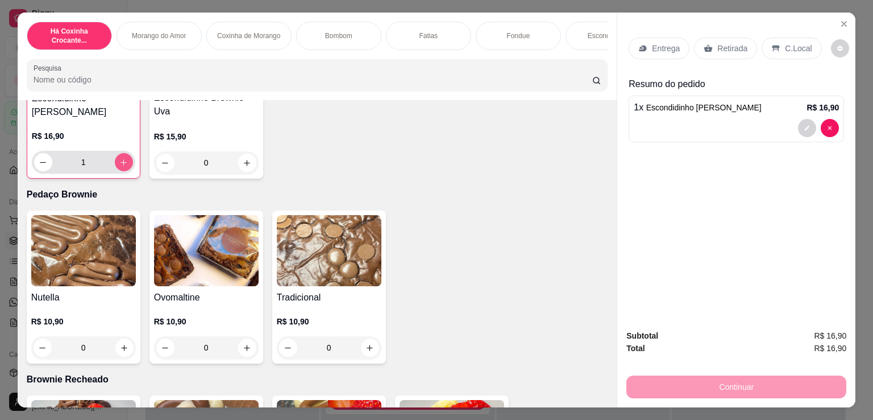
scroll to position [1327, 0]
drag, startPoint x: 724, startPoint y: 45, endPoint x: 710, endPoint y: 59, distance: 19.7
click at [724, 44] on p "Retirada" at bounding box center [733, 48] width 30 height 11
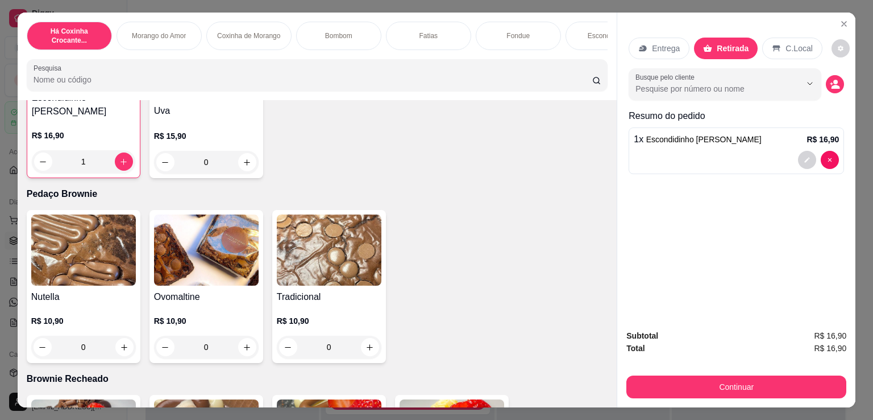
click at [669, 30] on div "Entrega Retirada C.Local" at bounding box center [737, 48] width 216 height 40
click at [662, 43] on p "Entrega" at bounding box center [666, 48] width 28 height 11
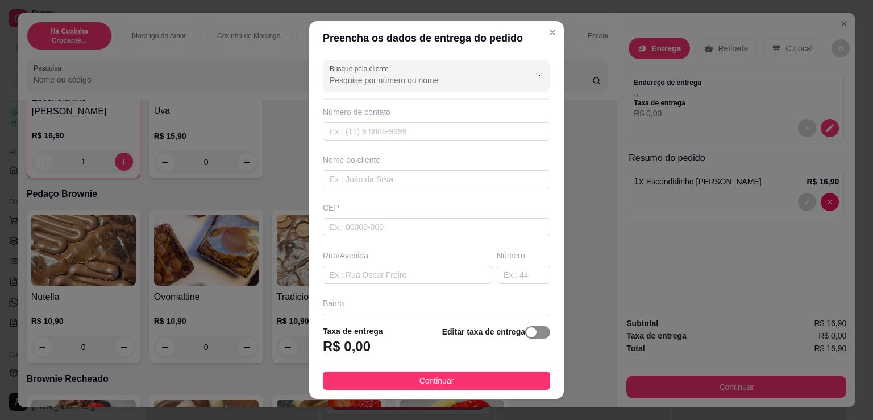
click at [527, 333] on span "button" at bounding box center [537, 332] width 25 height 13
drag, startPoint x: 375, startPoint y: 349, endPoint x: 312, endPoint y: 349, distance: 63.7
click at [312, 349] on footer "Taxa de entrega 0,00 Editar taxa de entrega Continuar" at bounding box center [436, 355] width 255 height 85
type input "8,00"
click at [361, 380] on button "Continuar" at bounding box center [436, 380] width 227 height 18
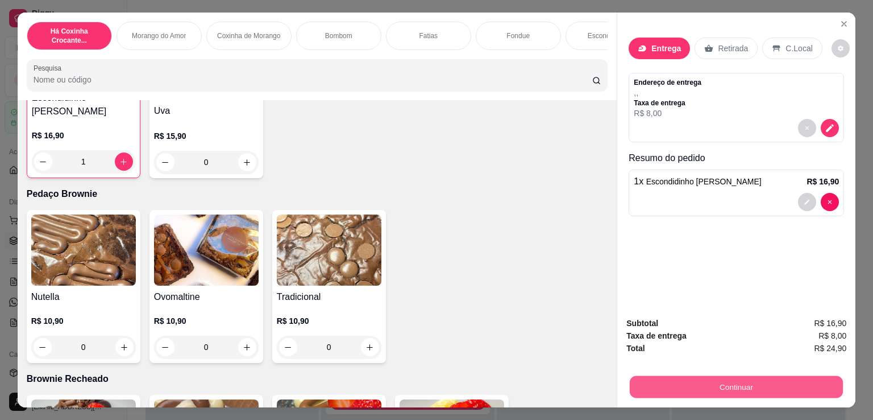
click at [666, 387] on button "Continuar" at bounding box center [736, 386] width 213 height 22
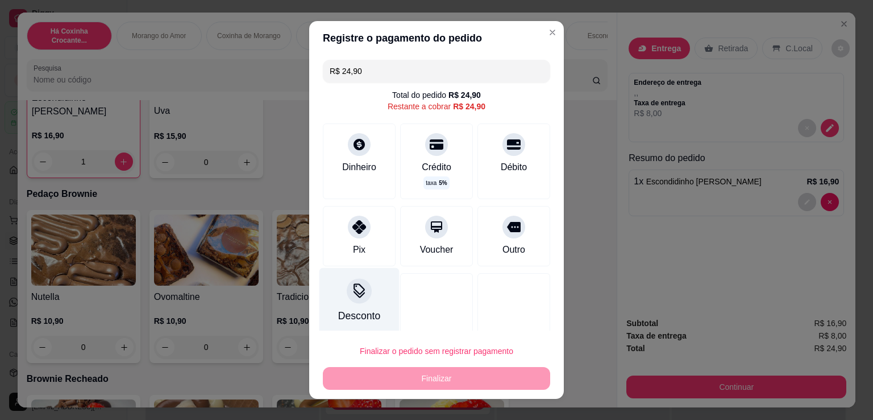
click at [369, 299] on div "Desconto" at bounding box center [360, 301] width 80 height 67
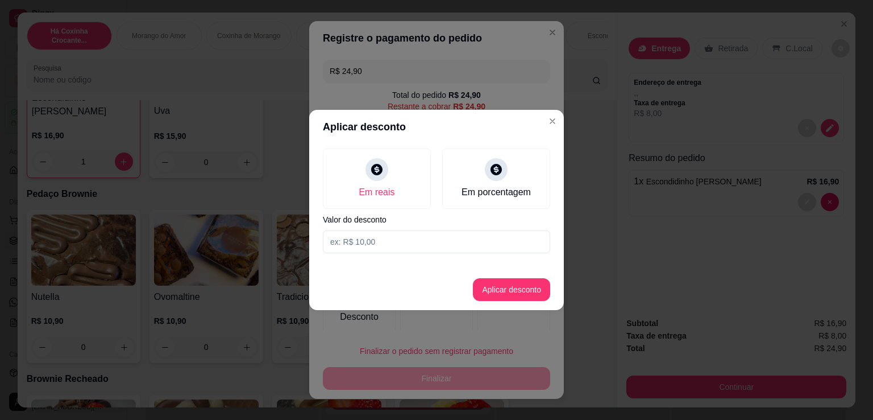
click at [400, 239] on input at bounding box center [436, 241] width 227 height 23
type input "0,90"
click at [535, 283] on button "Aplicar desconto" at bounding box center [511, 289] width 77 height 23
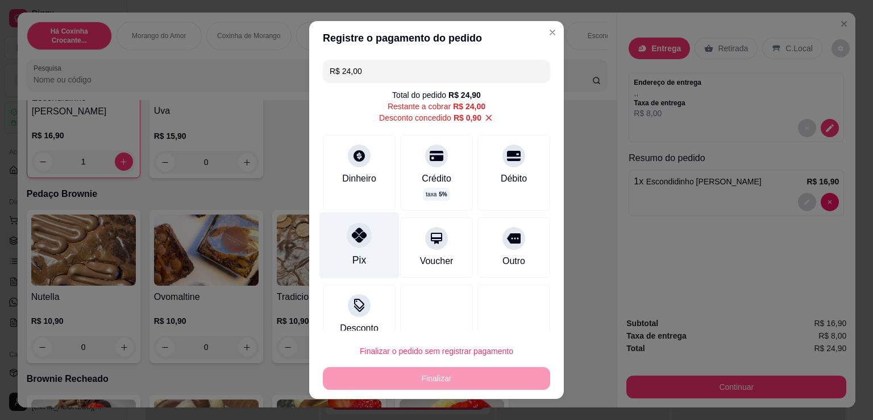
click at [351, 244] on div at bounding box center [359, 234] width 25 height 25
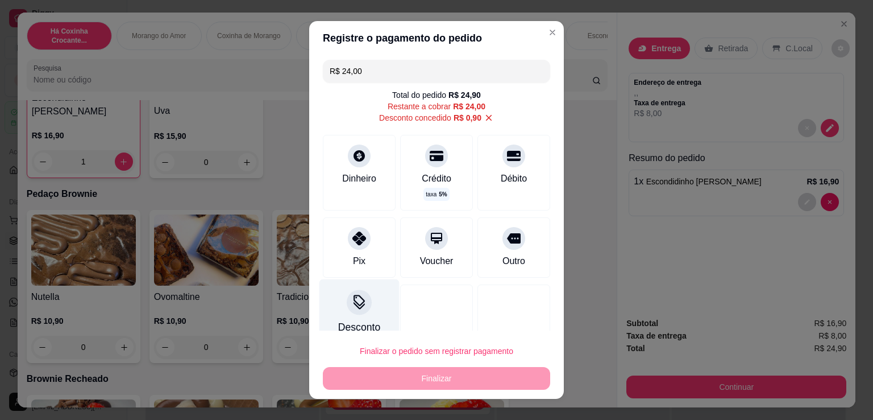
type input "R$ 0,00"
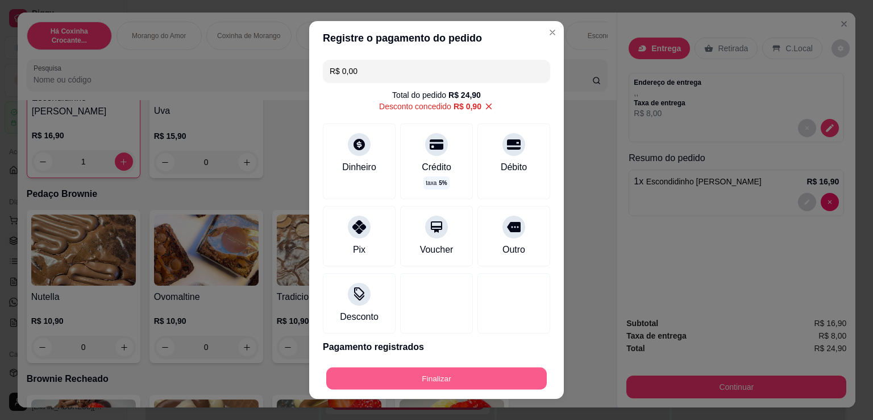
click at [416, 385] on button "Finalizar" at bounding box center [436, 378] width 221 height 22
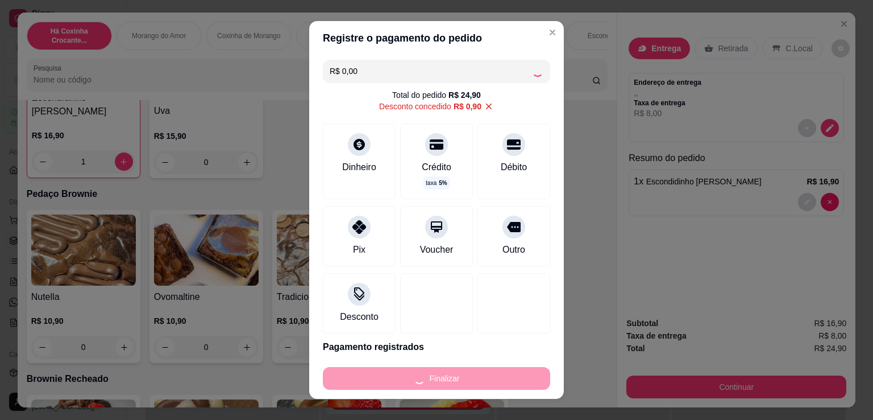
type input "0"
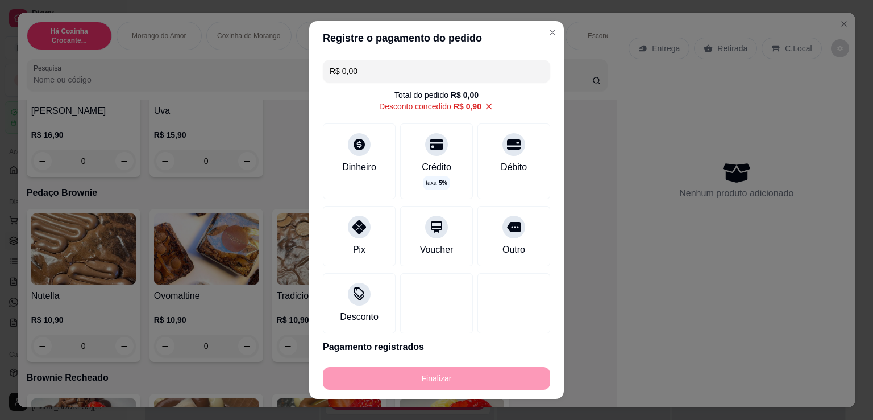
type input "-R$ 24,90"
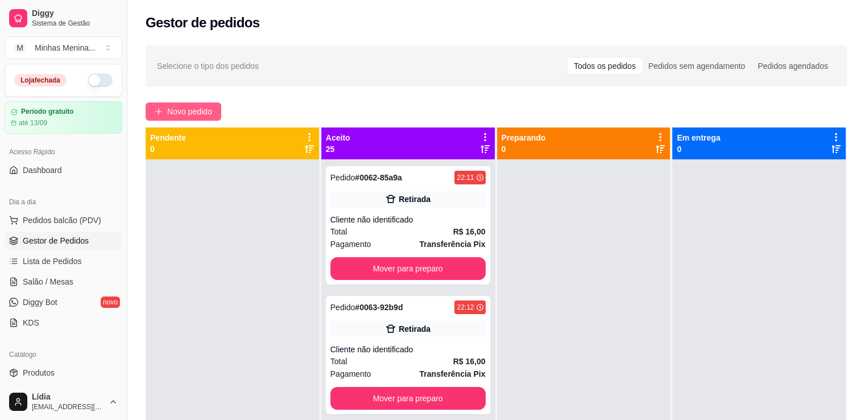
click at [202, 108] on span "Novo pedido" at bounding box center [189, 111] width 45 height 13
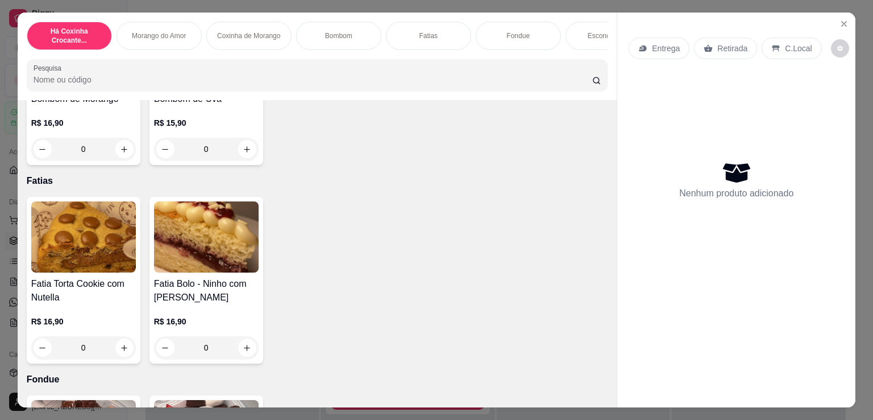
scroll to position [796, 0]
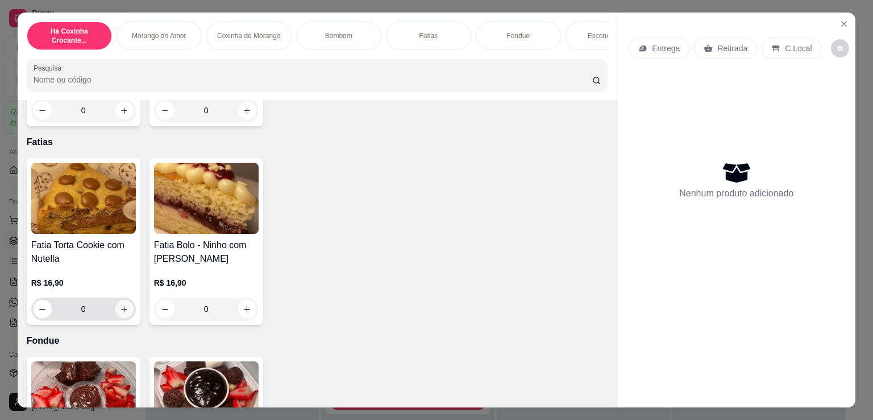
click at [124, 314] on button "increase-product-quantity" at bounding box center [124, 309] width 18 height 18
type input "1"
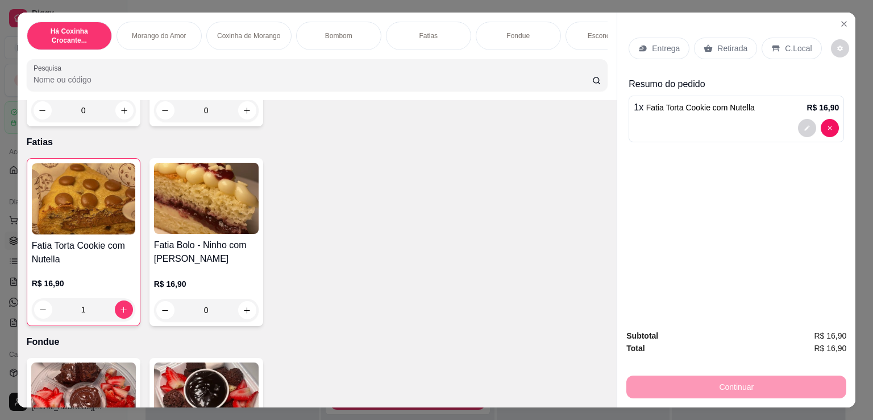
scroll to position [1061, 0]
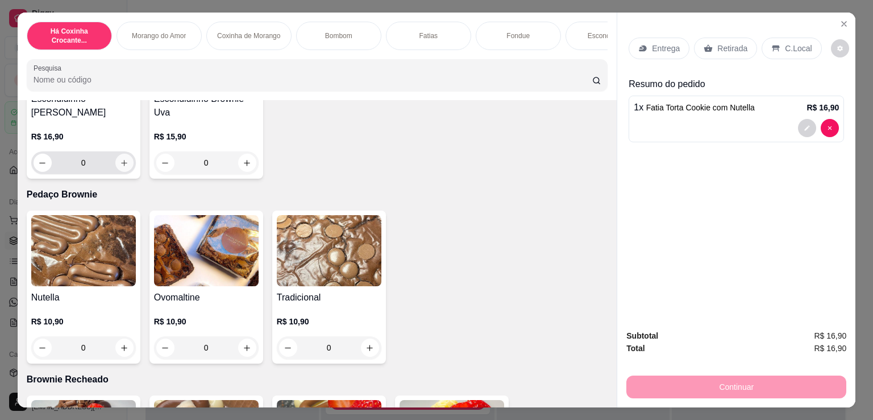
click at [117, 160] on button "increase-product-quantity" at bounding box center [124, 163] width 18 height 18
type input "1"
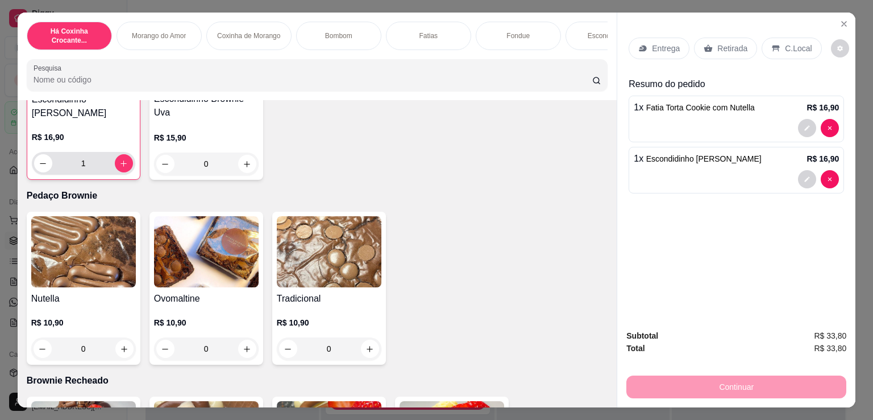
scroll to position [1327, 0]
click at [735, 43] on p "Retirada" at bounding box center [733, 48] width 30 height 11
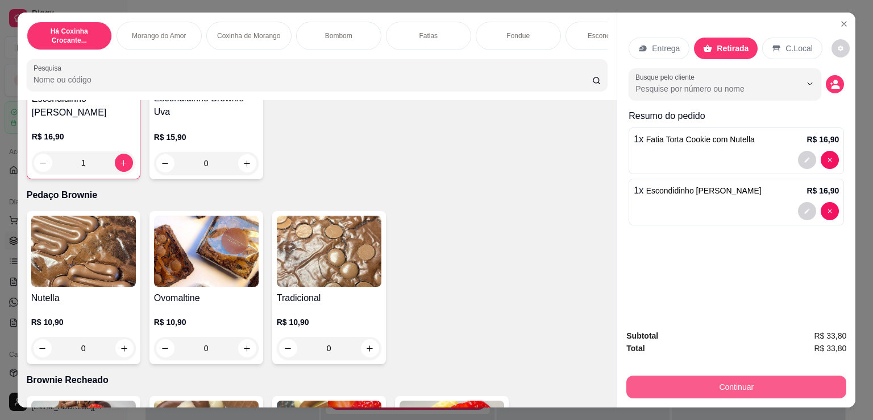
click at [698, 383] on button "Continuar" at bounding box center [737, 386] width 220 height 23
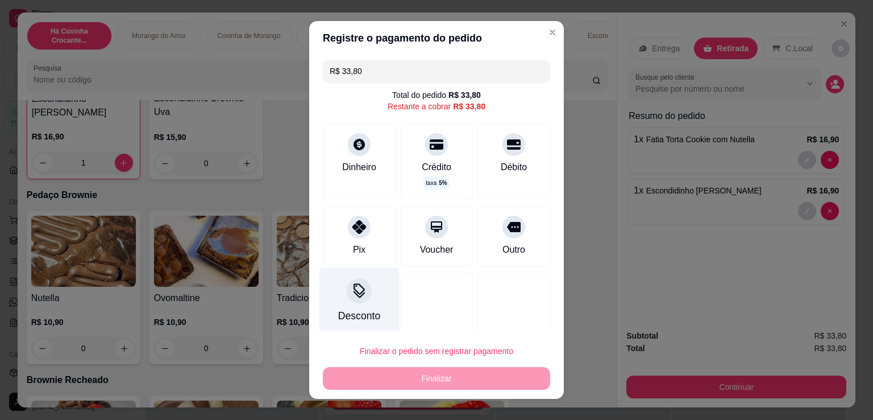
click at [359, 296] on icon at bounding box center [359, 290] width 15 height 15
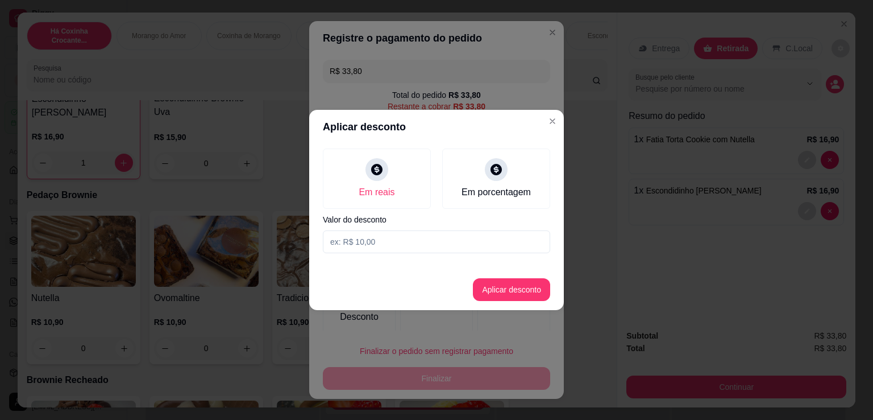
click at [401, 248] on input at bounding box center [436, 241] width 227 height 23
type input "1,80"
click at [486, 291] on button "Aplicar desconto" at bounding box center [511, 289] width 77 height 23
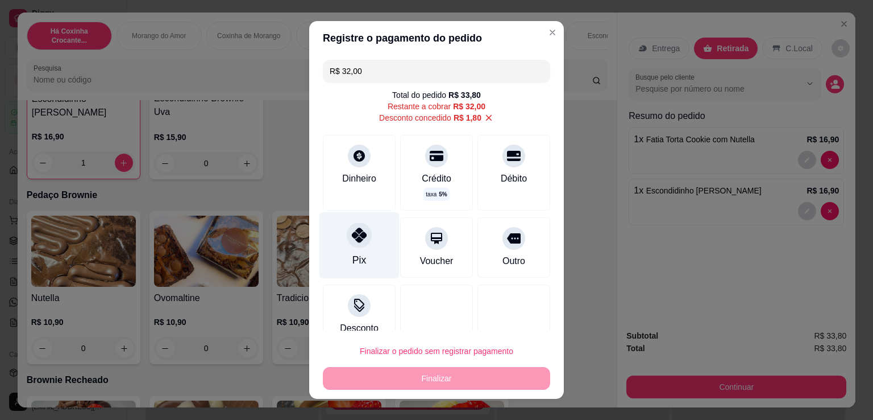
click at [365, 241] on div "Pix" at bounding box center [360, 245] width 80 height 67
type input "R$ 0,00"
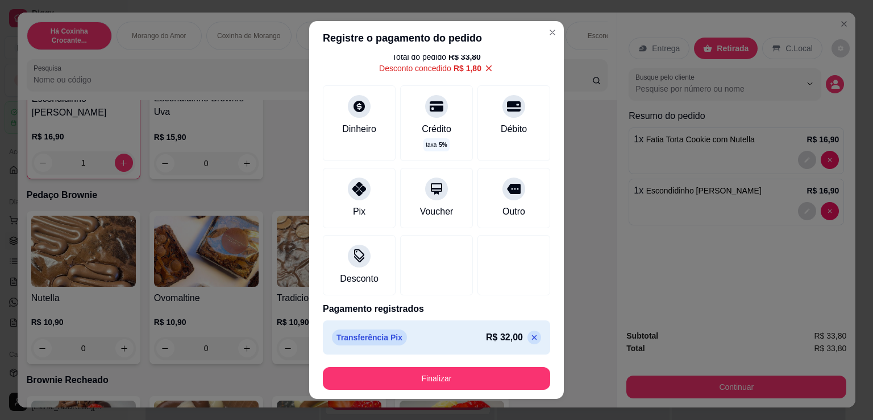
scroll to position [39, 0]
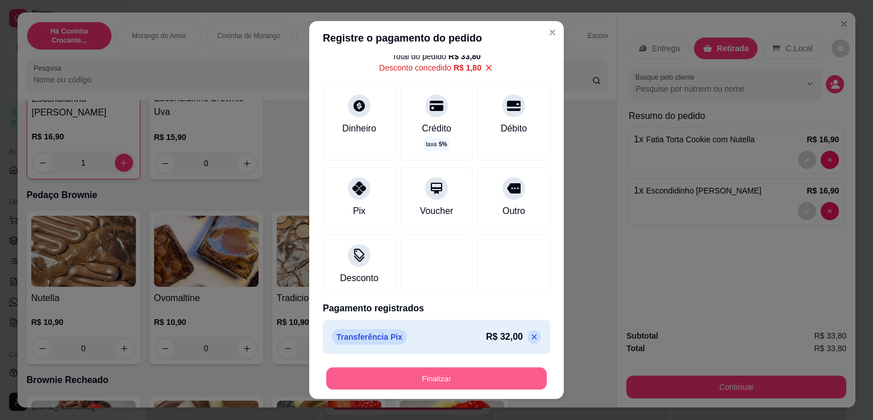
click at [458, 369] on button "Finalizar" at bounding box center [436, 378] width 221 height 22
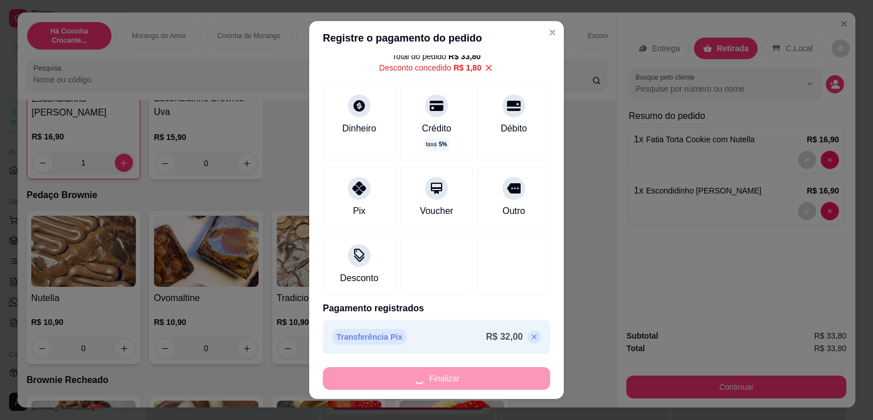
type input "0"
type input "-R$ 33,80"
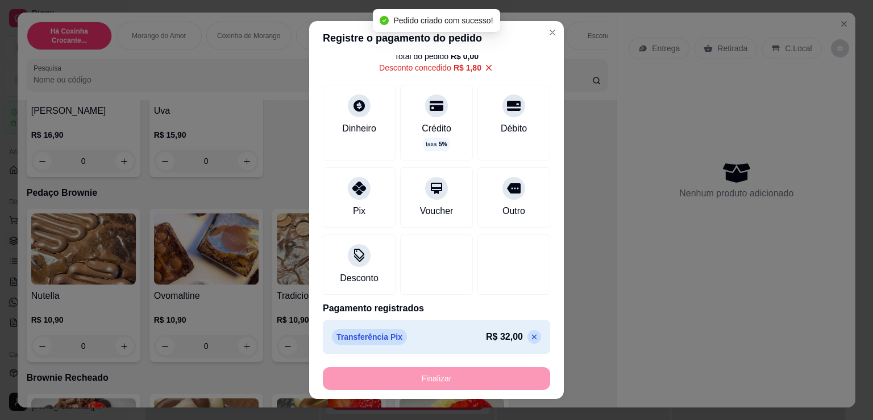
scroll to position [1326, 0]
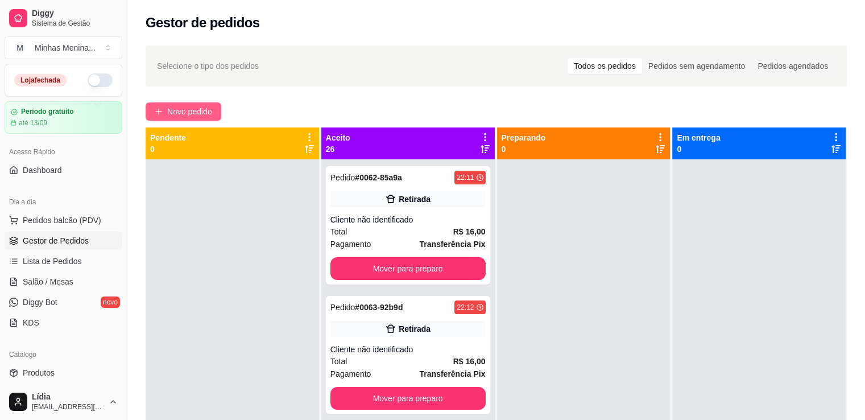
click at [212, 110] on span "Novo pedido" at bounding box center [189, 111] width 45 height 13
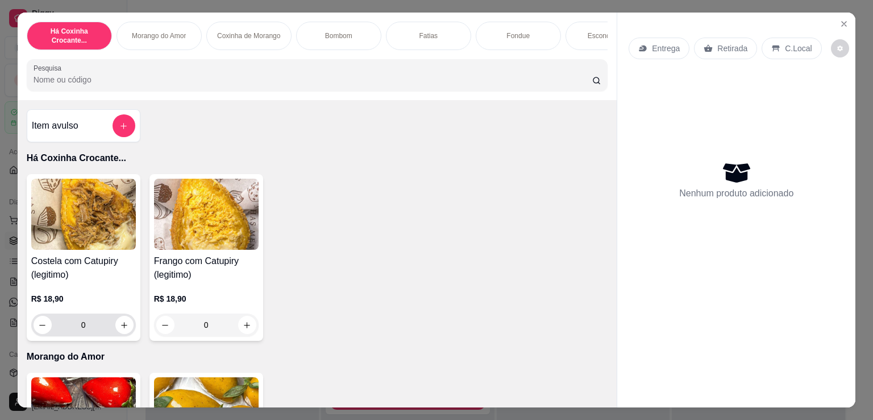
click at [127, 335] on div "0" at bounding box center [84, 324] width 100 height 23
click at [123, 329] on icon "increase-product-quantity" at bounding box center [124, 325] width 9 height 9
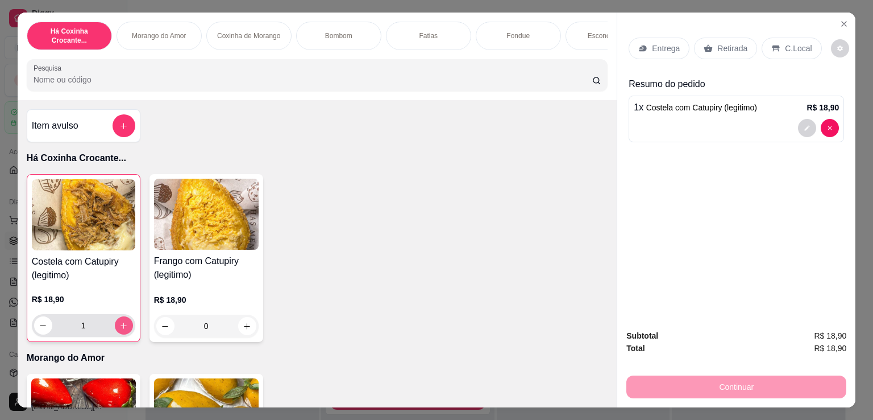
click at [123, 329] on icon "increase-product-quantity" at bounding box center [123, 325] width 9 height 9
type input "2"
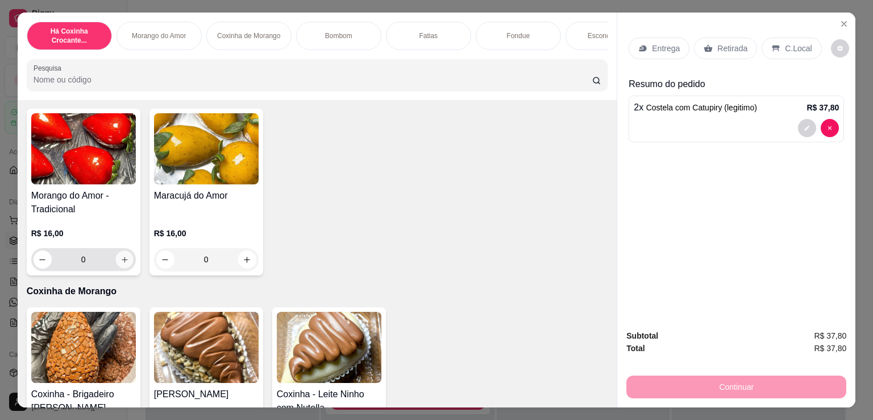
click at [122, 268] on button "increase-product-quantity" at bounding box center [124, 260] width 18 height 18
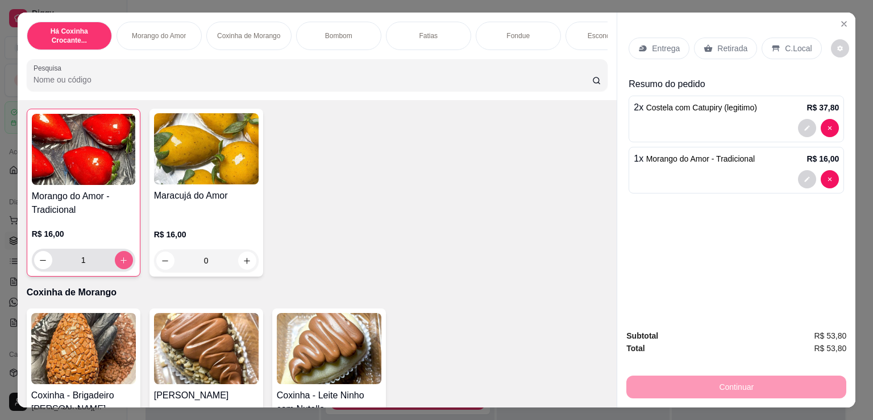
click at [122, 268] on button "increase-product-quantity" at bounding box center [124, 260] width 18 height 18
type input "2"
click at [652, 43] on p "Entrega" at bounding box center [666, 48] width 28 height 11
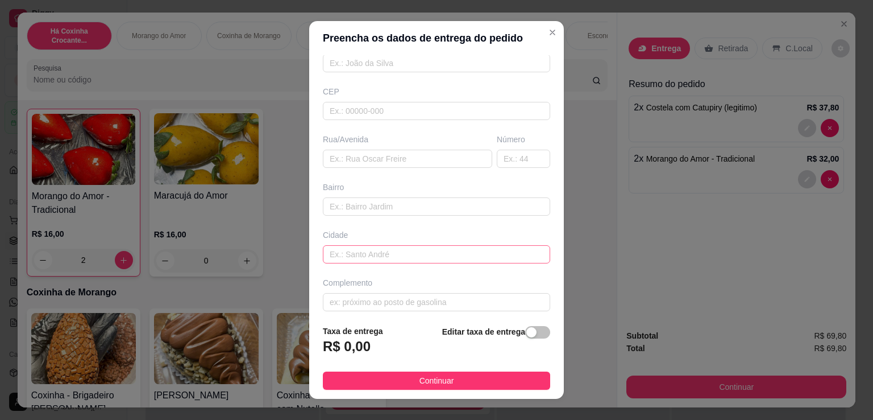
scroll to position [121, 0]
drag, startPoint x: 520, startPoint y: 345, endPoint x: 520, endPoint y: 337, distance: 8.0
click at [520, 345] on div "Editar taxa de entrega" at bounding box center [496, 344] width 108 height 38
click at [527, 337] on div "button" at bounding box center [532, 332] width 10 height 10
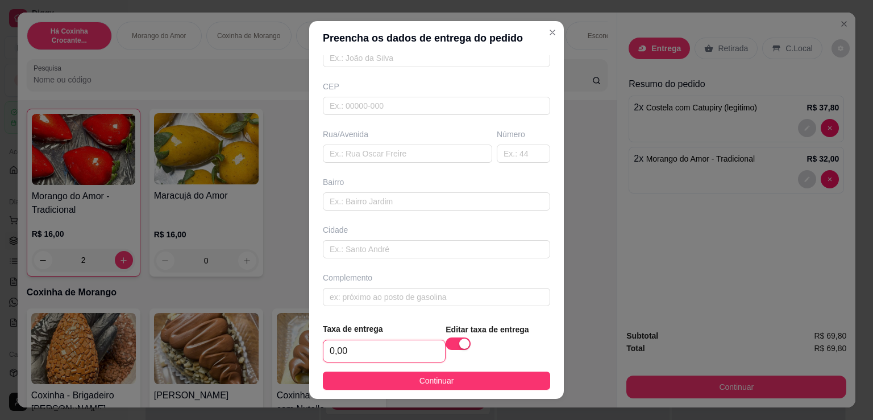
drag, startPoint x: 370, startPoint y: 350, endPoint x: 281, endPoint y: 340, distance: 88.8
click at [280, 346] on div "Preencha os dados de entrega do pedido Busque pelo cliente Número de contato No…" at bounding box center [436, 210] width 873 height 420
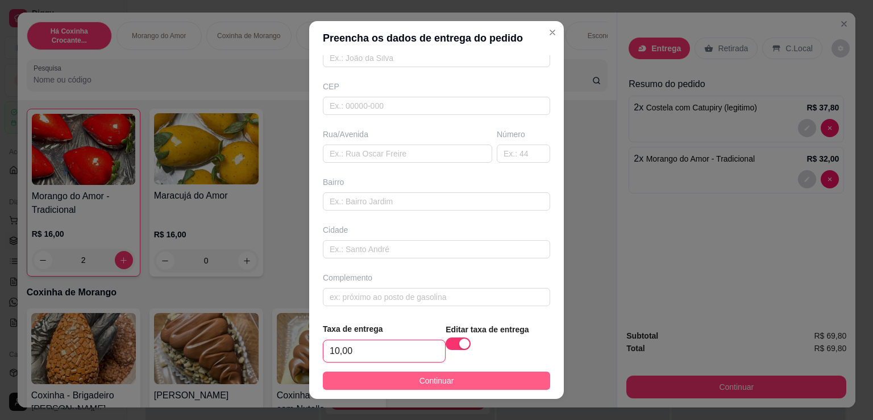
type input "10,00"
click at [387, 371] on button "Continuar" at bounding box center [436, 380] width 227 height 18
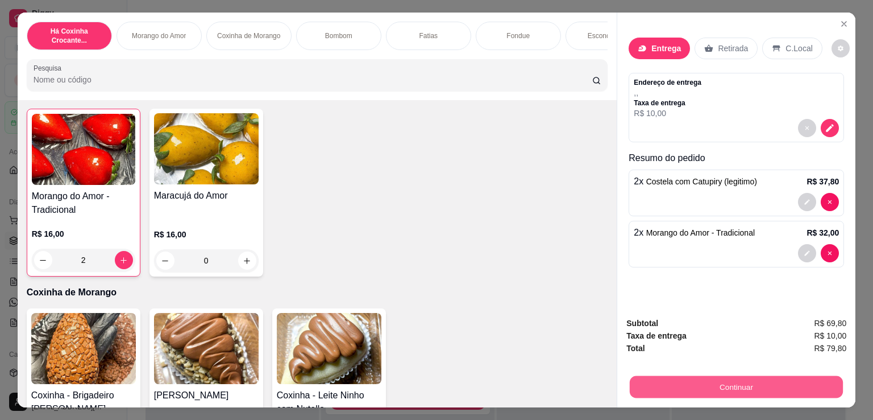
click at [705, 384] on button "Continuar" at bounding box center [736, 386] width 213 height 22
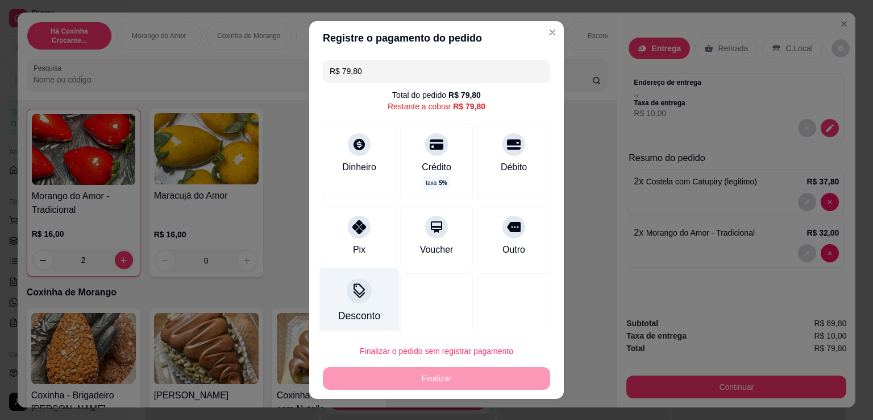
click at [355, 287] on icon at bounding box center [359, 290] width 15 height 15
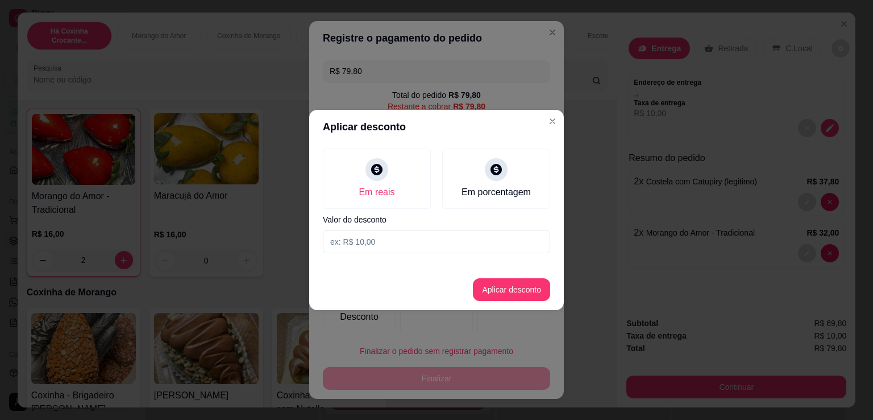
click at [434, 246] on input at bounding box center [436, 241] width 227 height 23
type input "5,80"
click at [507, 295] on button "Aplicar desconto" at bounding box center [511, 289] width 77 height 23
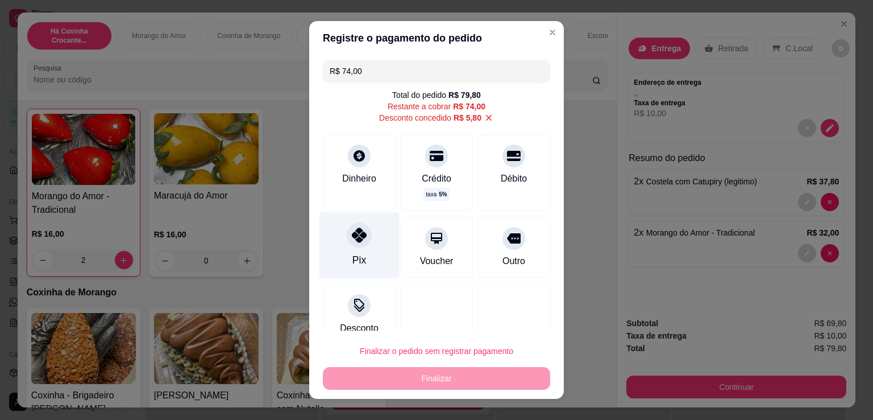
drag, startPoint x: 369, startPoint y: 255, endPoint x: 383, endPoint y: 253, distance: 15.0
click at [369, 254] on div "Pix" at bounding box center [360, 245] width 80 height 67
type input "R$ 0,00"
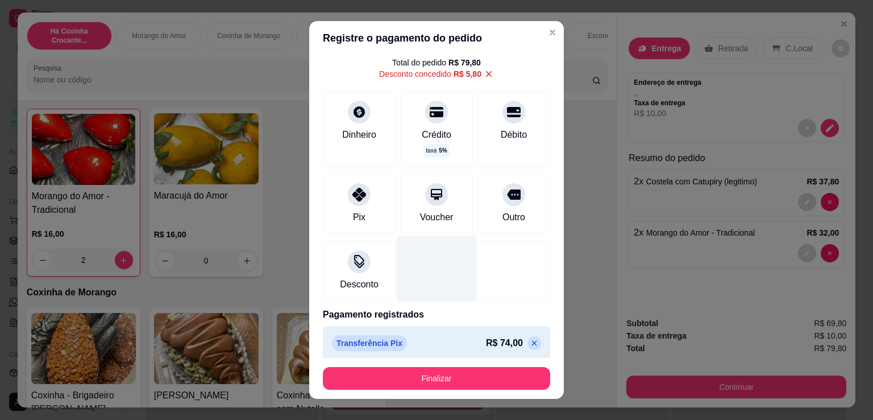
scroll to position [39, 0]
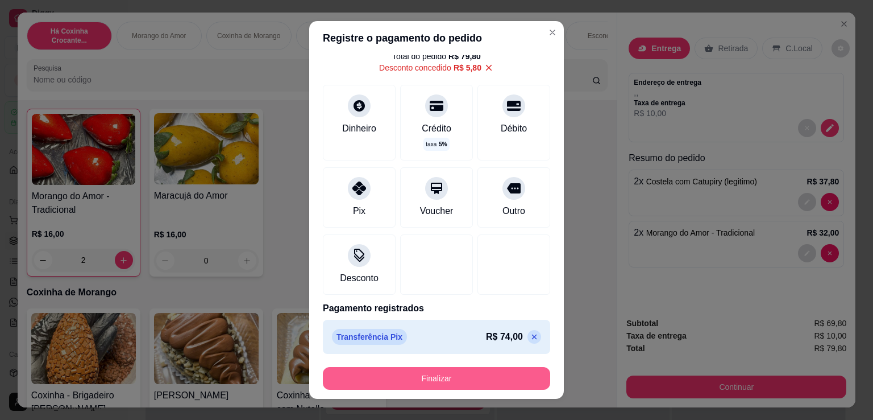
click at [446, 375] on button "Finalizar" at bounding box center [436, 378] width 227 height 23
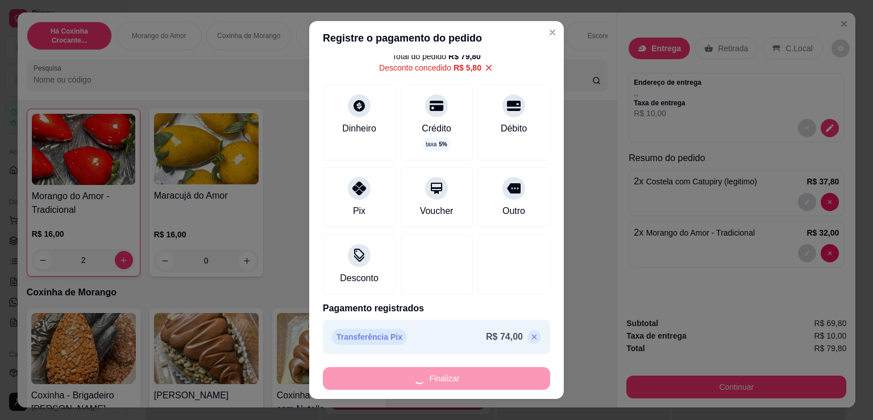
type input "0"
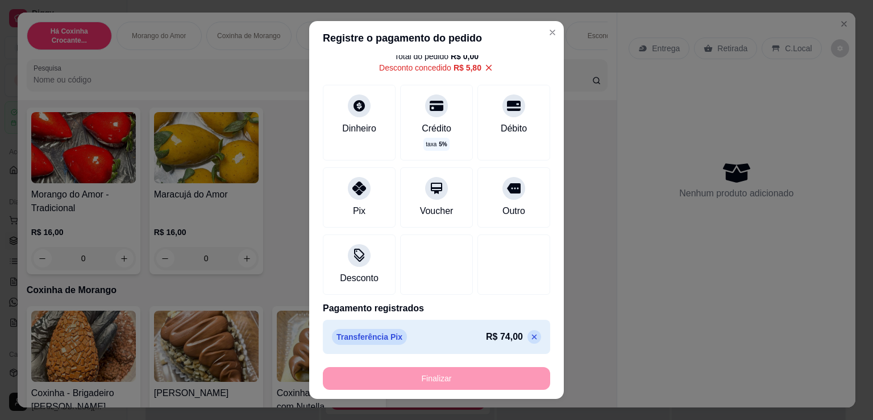
type input "-R$ 79,80"
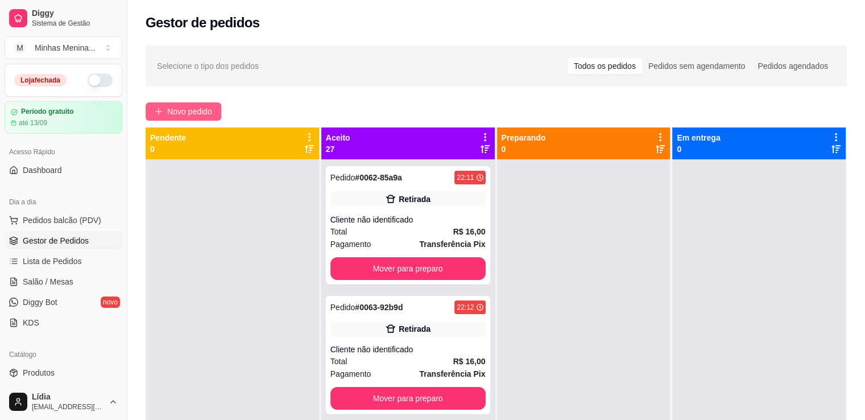
click at [184, 106] on span "Novo pedido" at bounding box center [189, 111] width 45 height 13
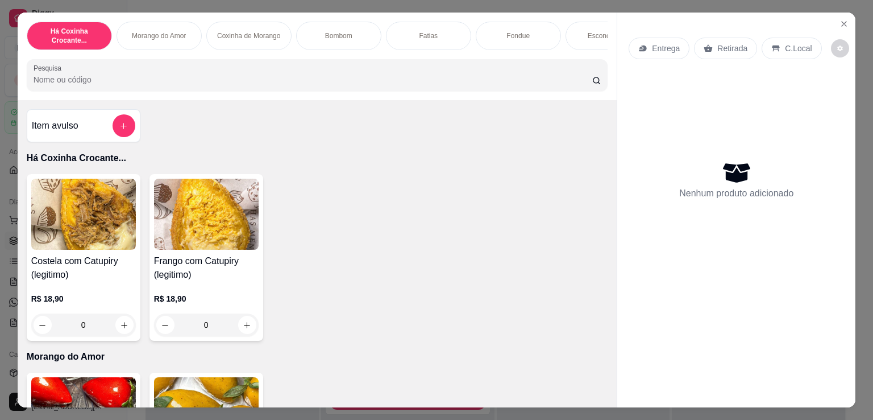
click at [245, 332] on div "0" at bounding box center [206, 324] width 105 height 23
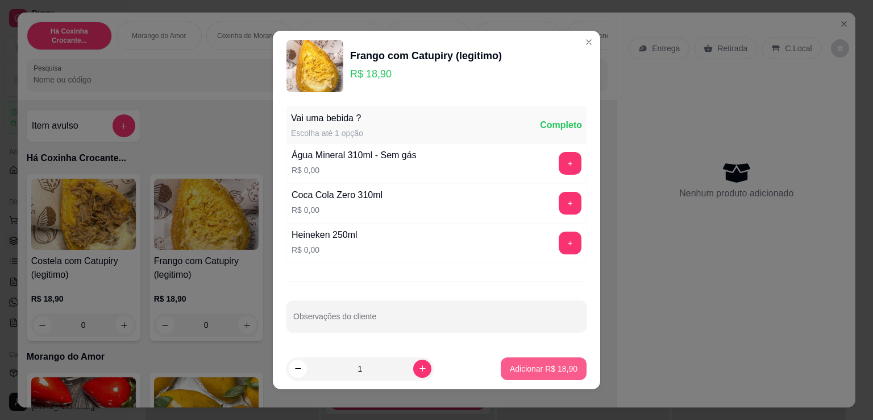
click at [514, 370] on p "Adicionar R$ 18,90" at bounding box center [544, 368] width 68 height 11
type input "1"
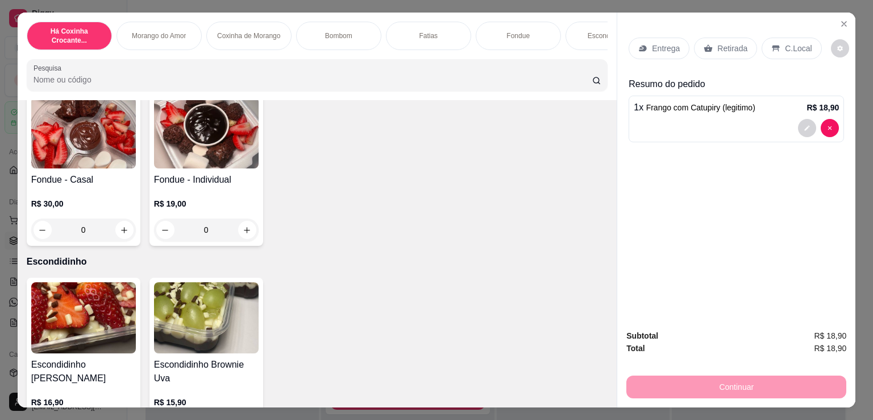
scroll to position [1327, 0]
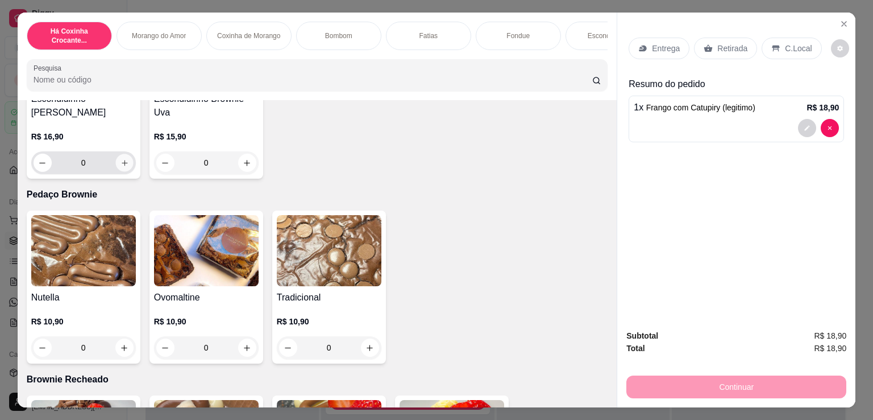
click at [122, 165] on icon "increase-product-quantity" at bounding box center [125, 163] width 6 height 6
type input "1"
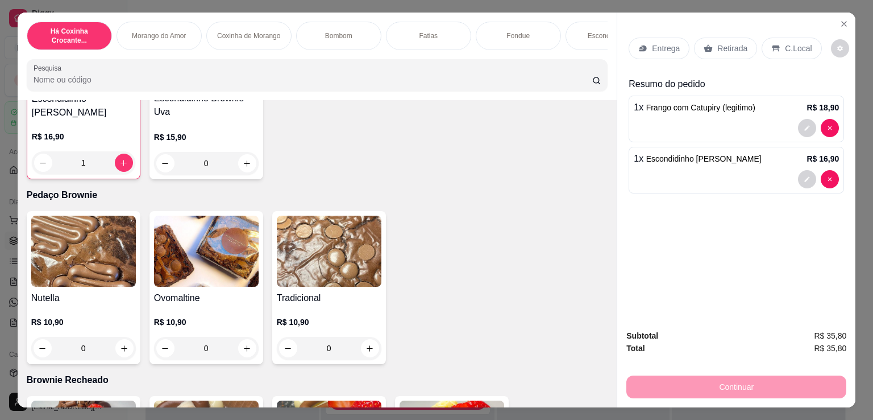
click at [669, 47] on p "Entrega" at bounding box center [666, 48] width 28 height 11
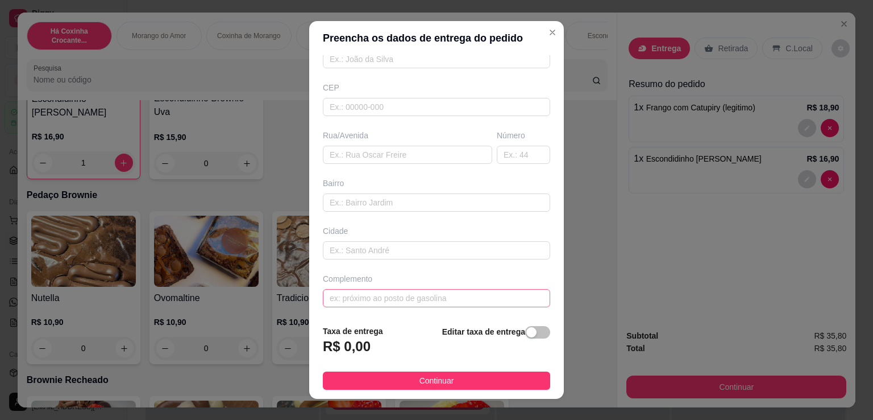
scroll to position [121, 0]
click at [527, 329] on div "button" at bounding box center [532, 332] width 10 height 10
drag, startPoint x: 375, startPoint y: 349, endPoint x: 362, endPoint y: 349, distance: 12.5
click at [362, 349] on input "0,00" at bounding box center [385, 351] width 122 height 22
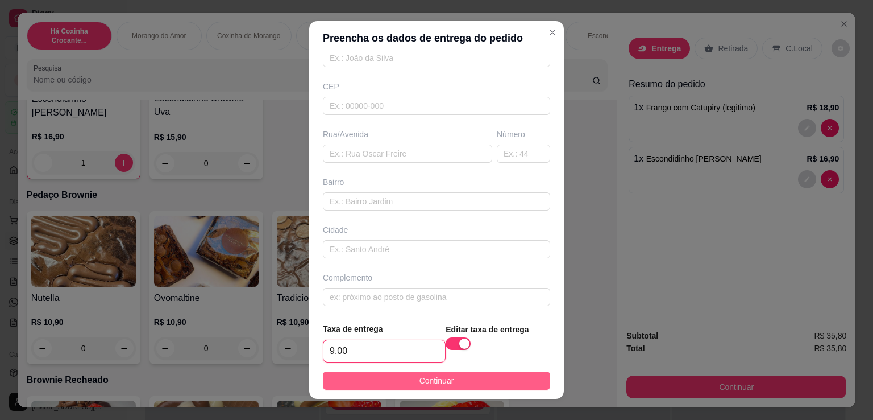
type input "9,00"
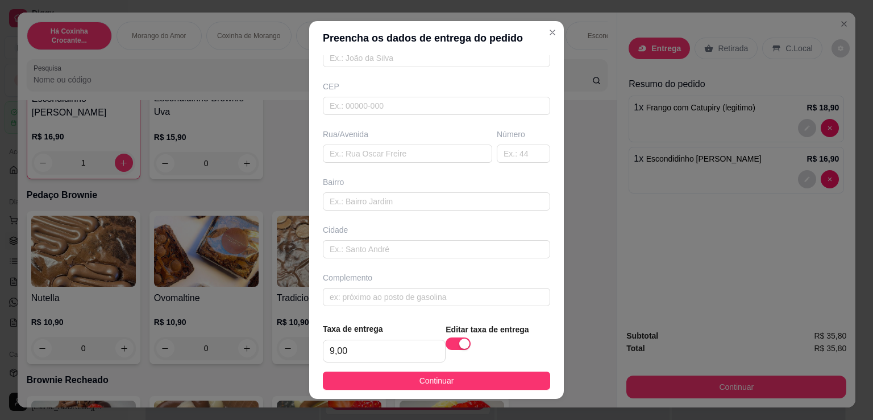
click at [382, 372] on button "Continuar" at bounding box center [436, 380] width 227 height 18
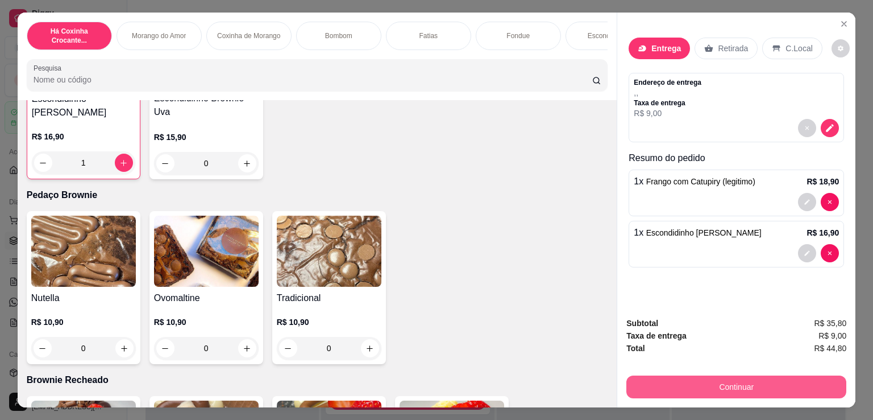
click at [718, 379] on button "Continuar" at bounding box center [737, 386] width 220 height 23
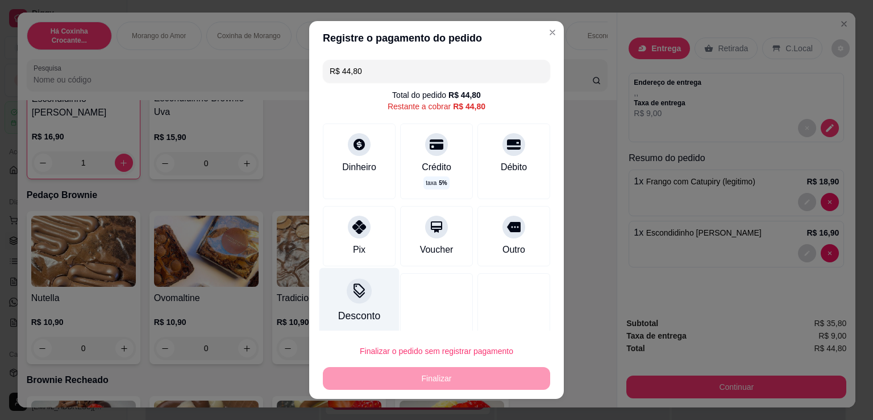
click at [357, 293] on icon at bounding box center [359, 290] width 15 height 15
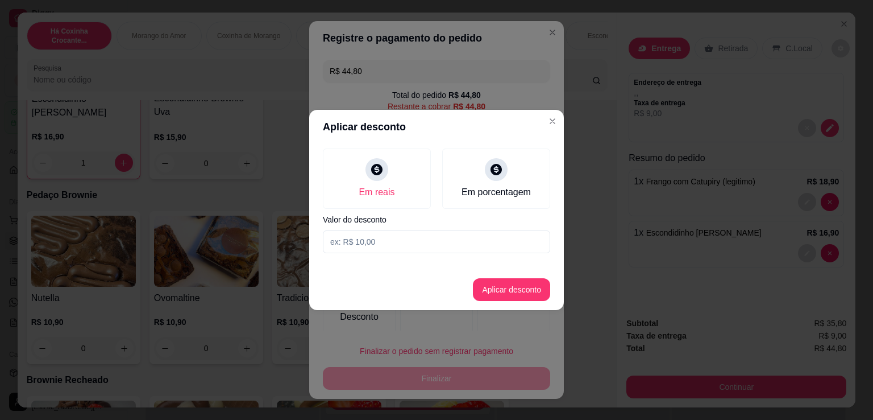
click at [391, 248] on input at bounding box center [436, 241] width 227 height 23
type input "1,80"
click at [503, 294] on button "Aplicar desconto" at bounding box center [511, 289] width 77 height 23
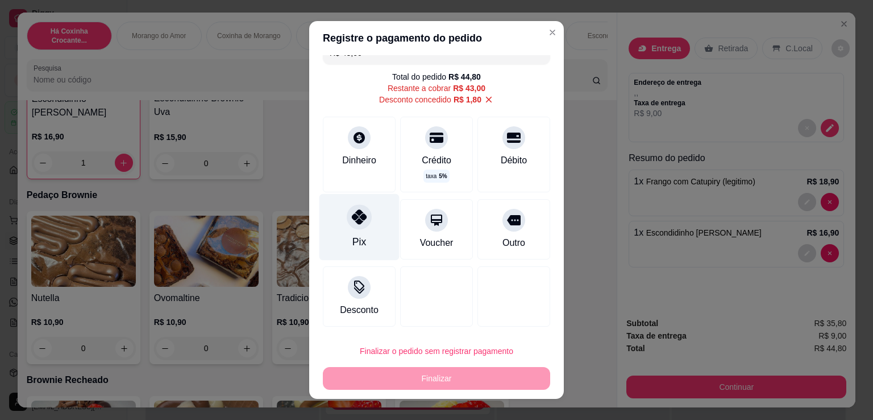
click at [347, 223] on div at bounding box center [359, 216] width 25 height 25
type input "R$ 0,00"
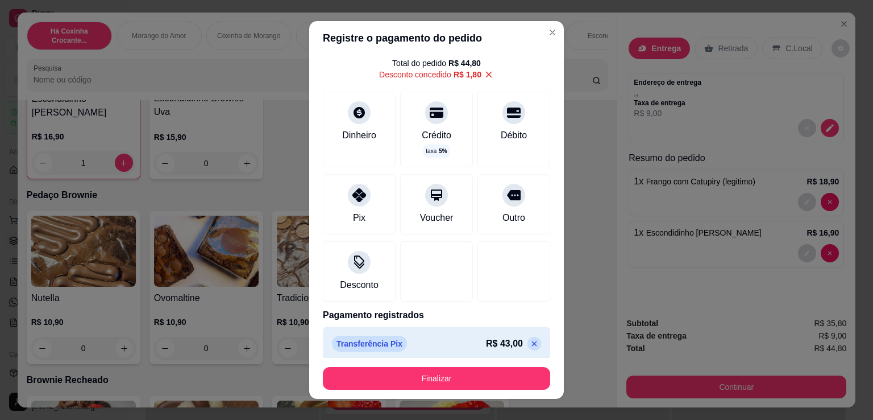
scroll to position [39, 0]
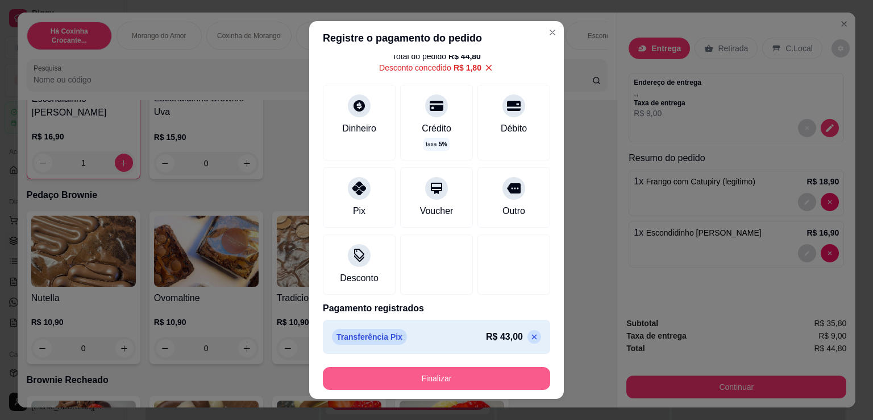
click at [463, 370] on button "Finalizar" at bounding box center [436, 378] width 227 height 23
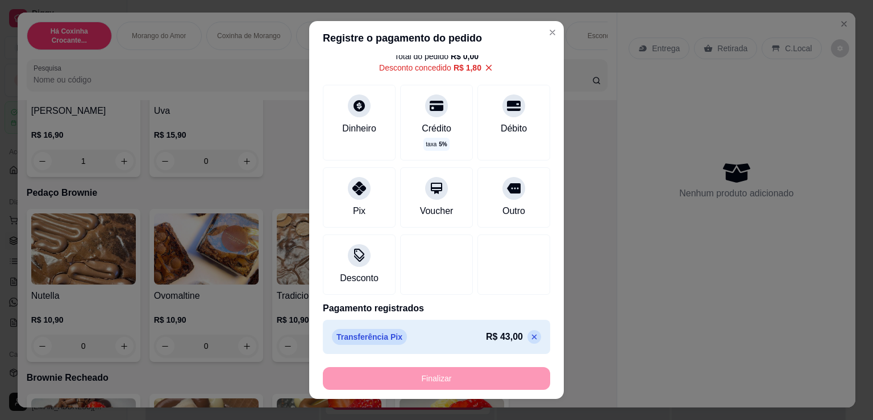
type input "0"
type input "-R$ 44,80"
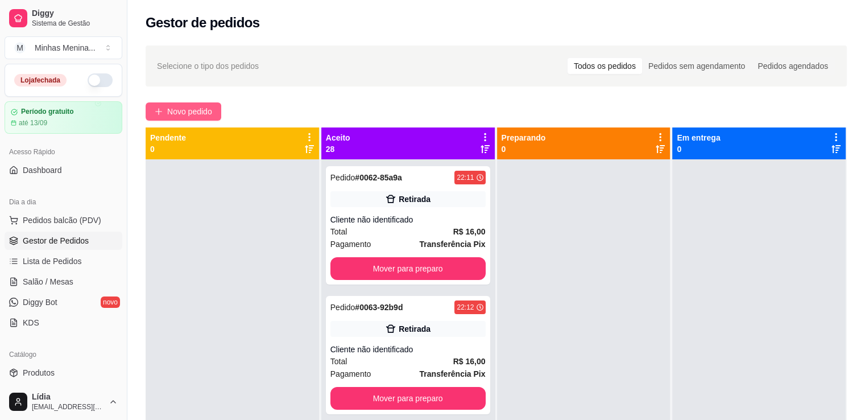
click at [193, 110] on span "Novo pedido" at bounding box center [189, 111] width 45 height 13
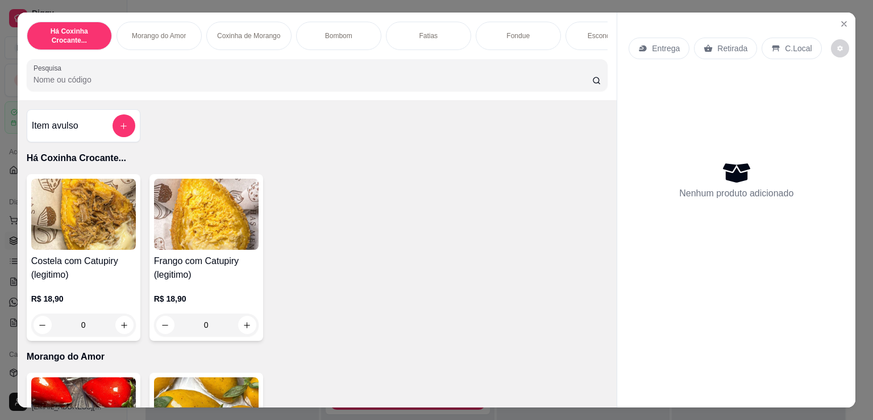
click at [241, 331] on div "0" at bounding box center [206, 324] width 105 height 23
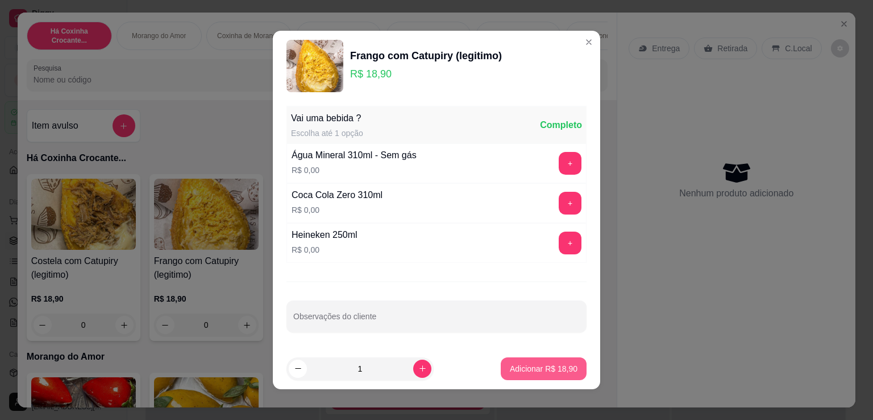
click at [538, 366] on p "Adicionar R$ 18,90" at bounding box center [544, 368] width 68 height 11
type input "1"
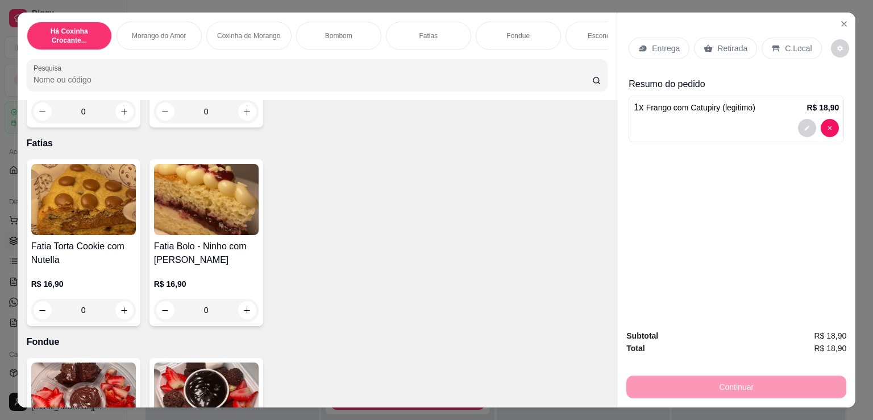
scroll to position [531, 0]
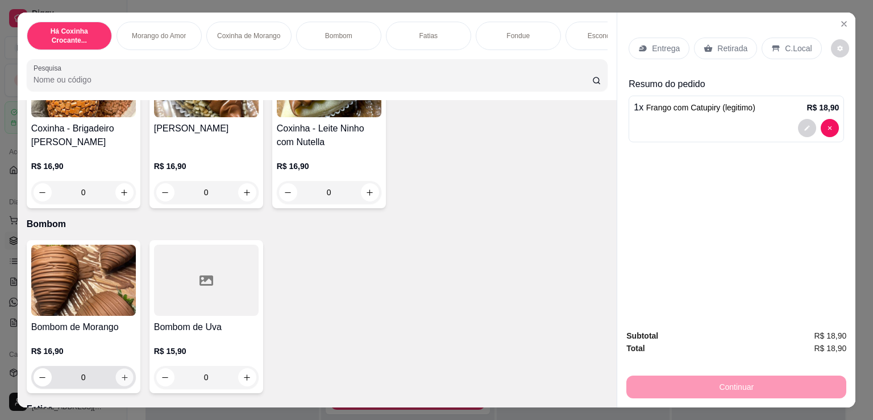
click at [120, 382] on icon "increase-product-quantity" at bounding box center [124, 377] width 9 height 9
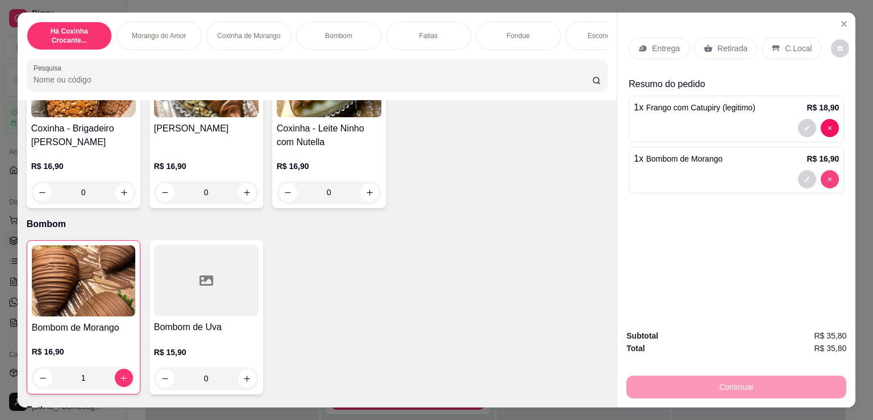
type input "0"
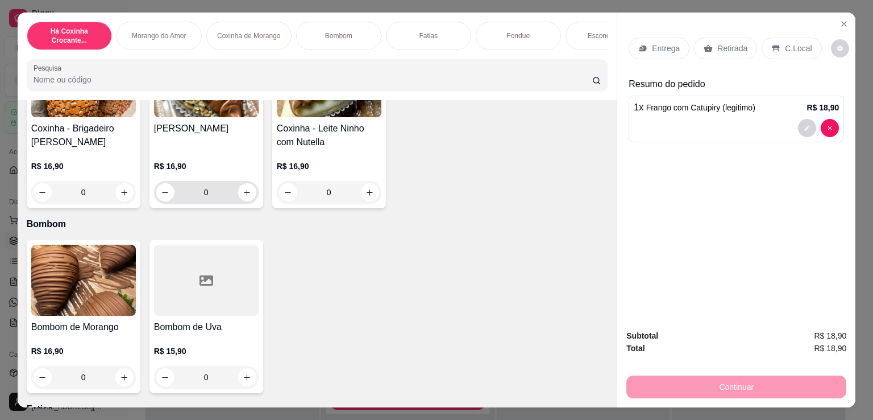
scroll to position [0, 0]
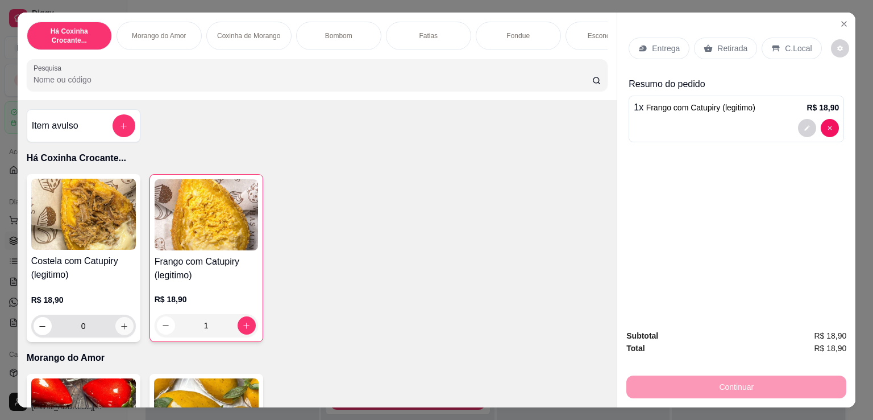
click at [120, 330] on icon "increase-product-quantity" at bounding box center [124, 326] width 9 height 9
type input "1"
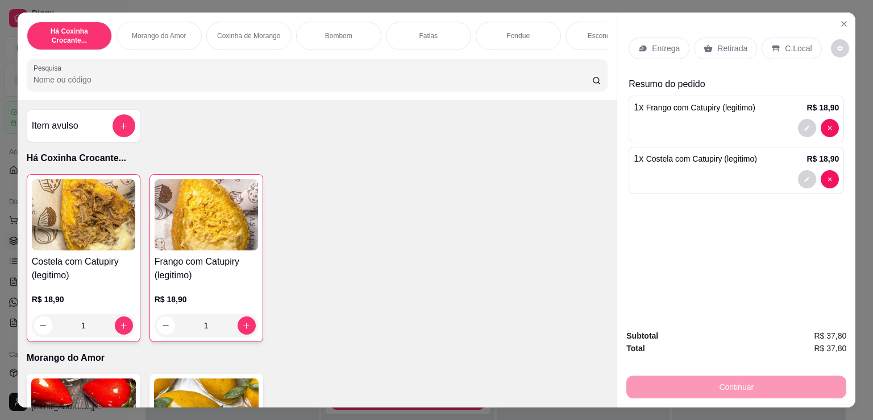
click at [725, 46] on p "Retirada" at bounding box center [733, 48] width 30 height 11
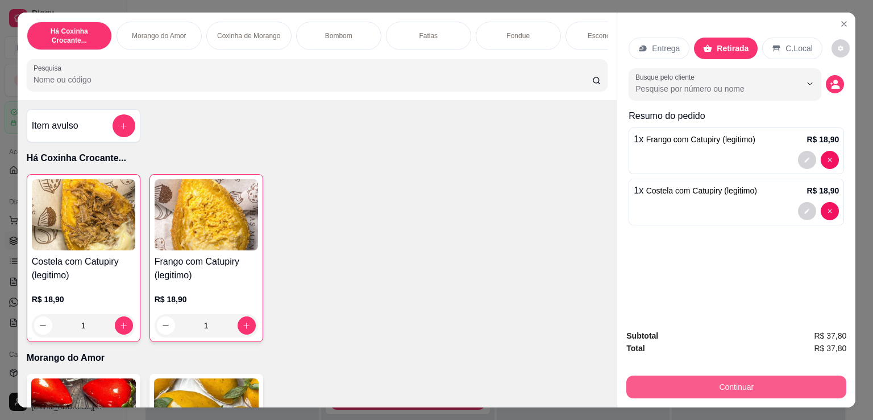
click at [714, 394] on div "Subtotal R$ 37,80 Total R$ 37,80 Continuar" at bounding box center [737, 363] width 238 height 87
click at [662, 375] on button "Continuar" at bounding box center [737, 386] width 220 height 23
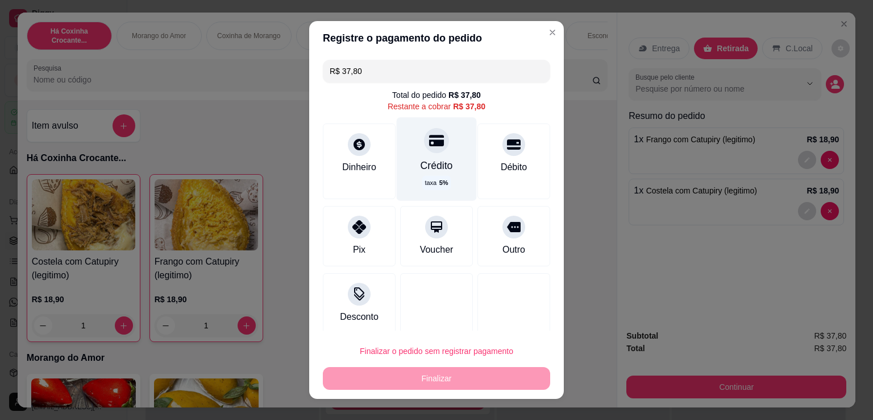
click at [429, 155] on div "Crédito taxa 5 %" at bounding box center [437, 158] width 80 height 83
type input "R$ 0,00"
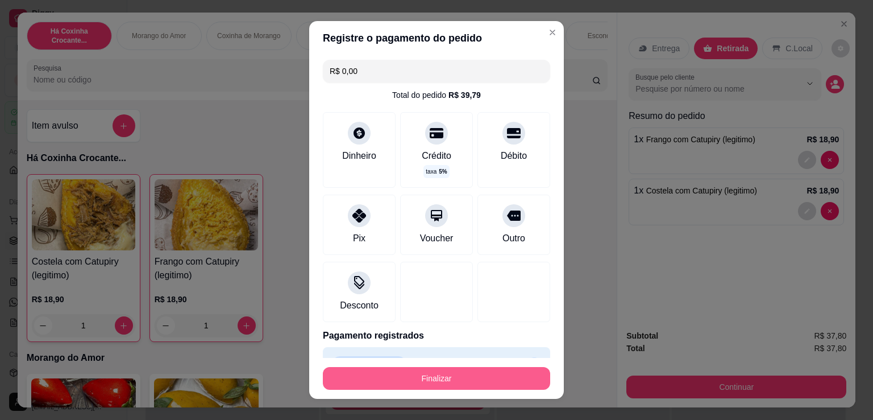
click at [432, 370] on button "Finalizar" at bounding box center [436, 378] width 227 height 23
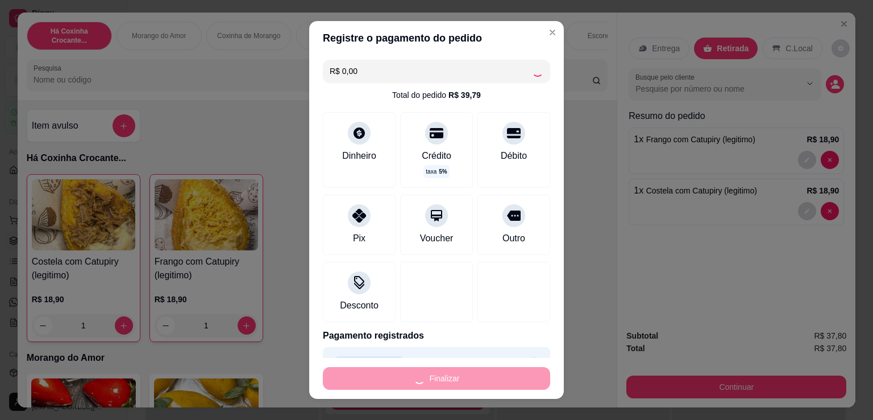
type input "0"
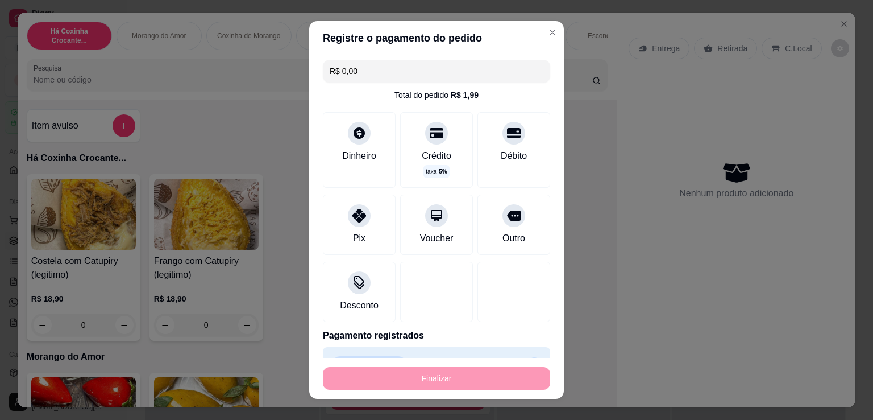
type input "-R$ 37,80"
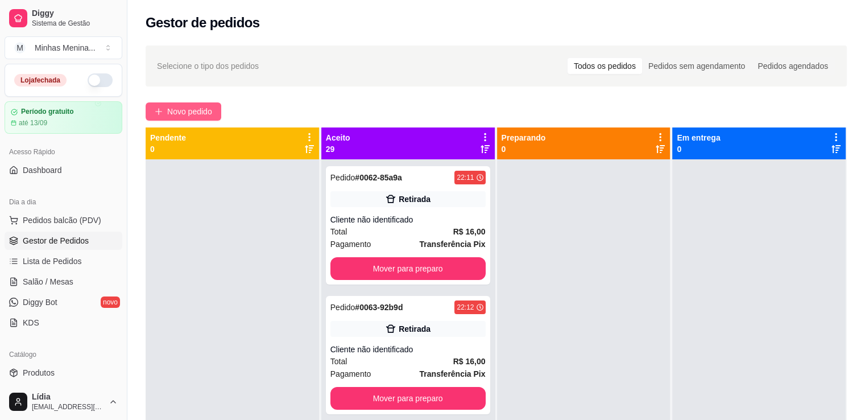
click at [197, 108] on span "Novo pedido" at bounding box center [189, 111] width 45 height 13
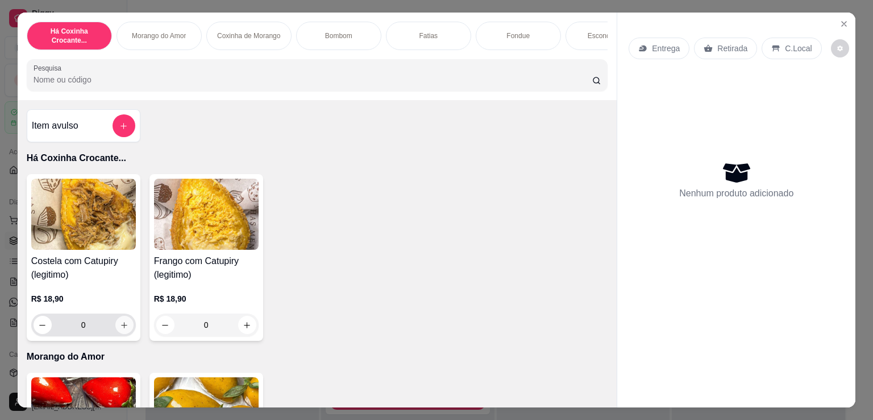
click at [120, 327] on icon "increase-product-quantity" at bounding box center [124, 325] width 9 height 9
type input "1"
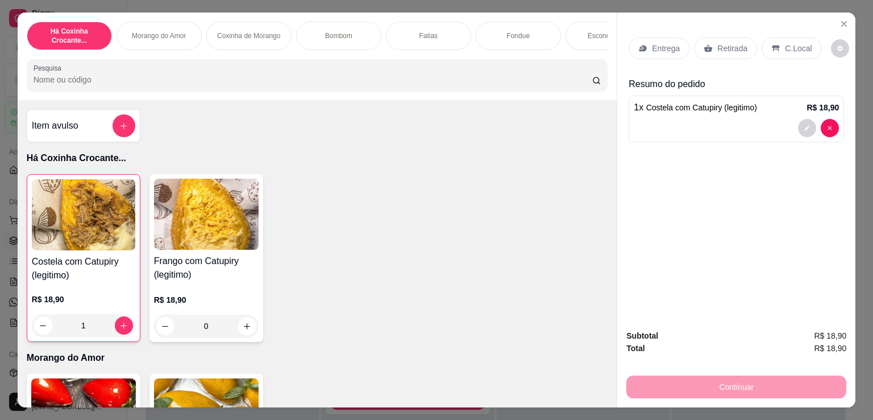
click at [236, 333] on div "0" at bounding box center [206, 325] width 105 height 23
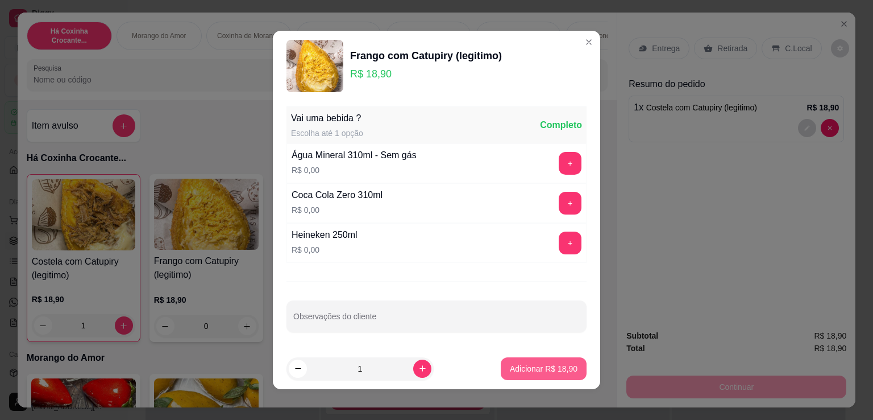
click at [532, 369] on p "Adicionar R$ 18,90" at bounding box center [544, 368] width 68 height 11
type input "1"
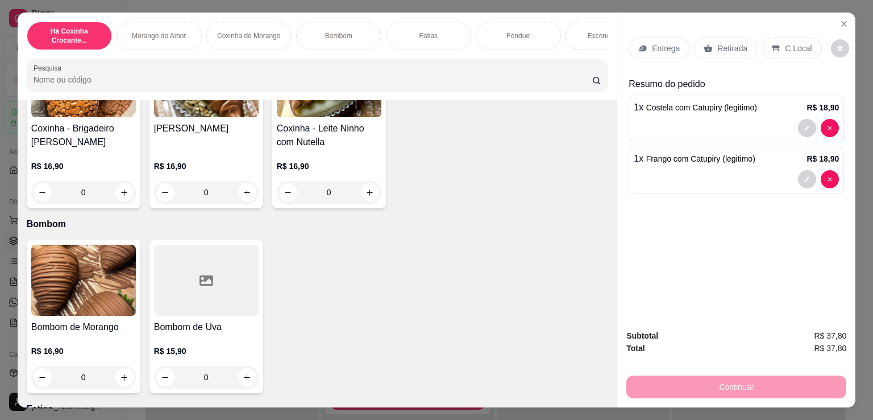
scroll to position [796, 0]
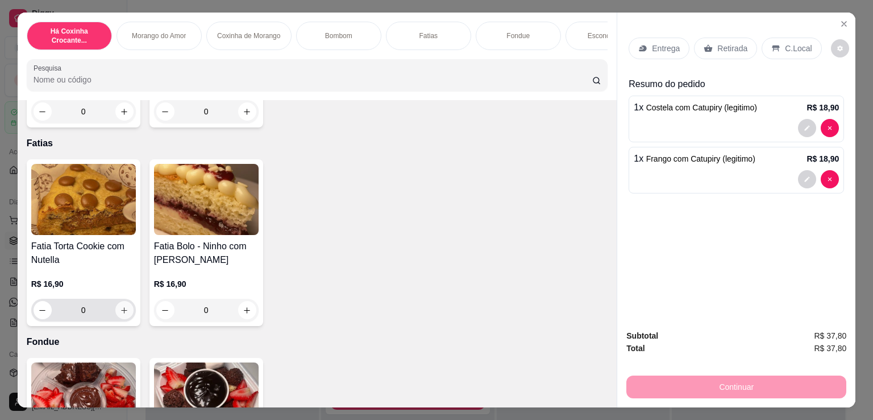
click at [122, 310] on icon "increase-product-quantity" at bounding box center [124, 310] width 9 height 9
type input "1"
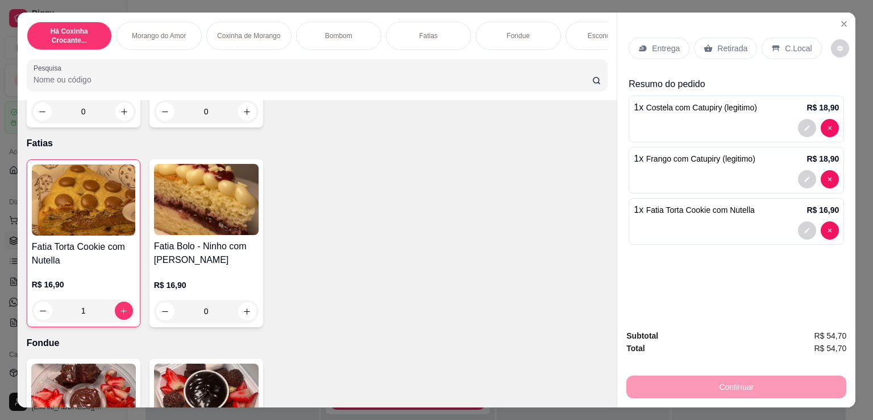
drag, startPoint x: 653, startPoint y: 52, endPoint x: 654, endPoint y: 46, distance: 5.7
click at [654, 46] on div "Entrega" at bounding box center [659, 49] width 61 height 22
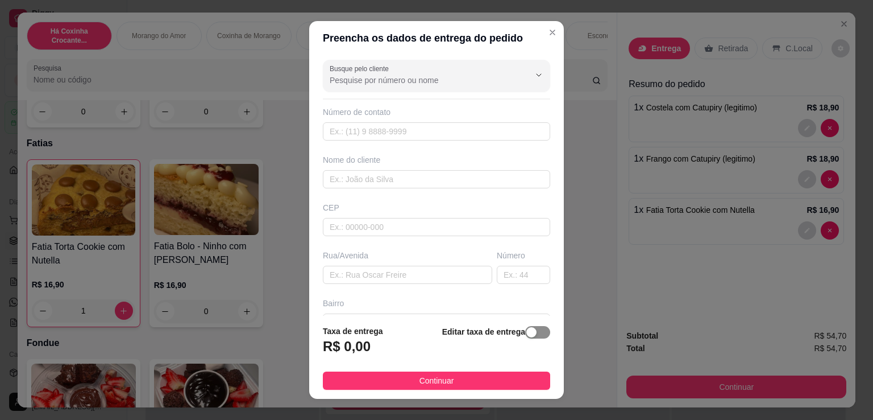
click at [519, 326] on div "Editar taxa de entrega" at bounding box center [496, 344] width 108 height 38
click at [527, 337] on div "button" at bounding box center [532, 332] width 10 height 10
drag, startPoint x: 364, startPoint y: 349, endPoint x: 317, endPoint y: 353, distance: 47.4
click at [317, 353] on footer "Taxa de entrega 0,00 Editar taxa de entrega Continuar" at bounding box center [436, 355] width 255 height 85
type input "7,00"
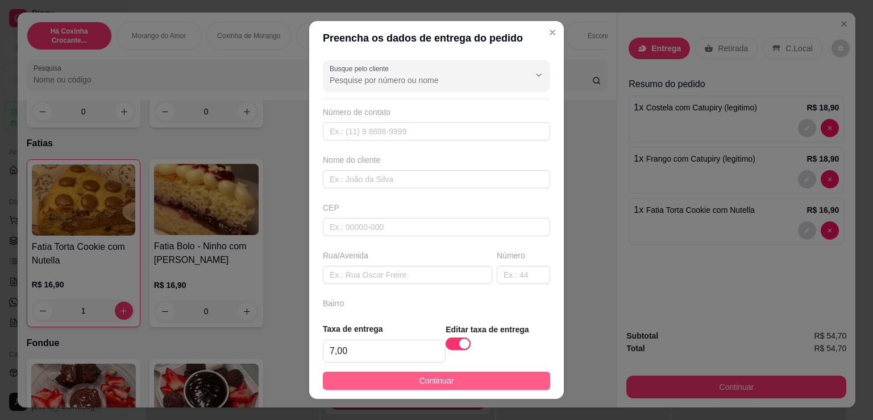
click at [381, 374] on button "Continuar" at bounding box center [436, 380] width 227 height 18
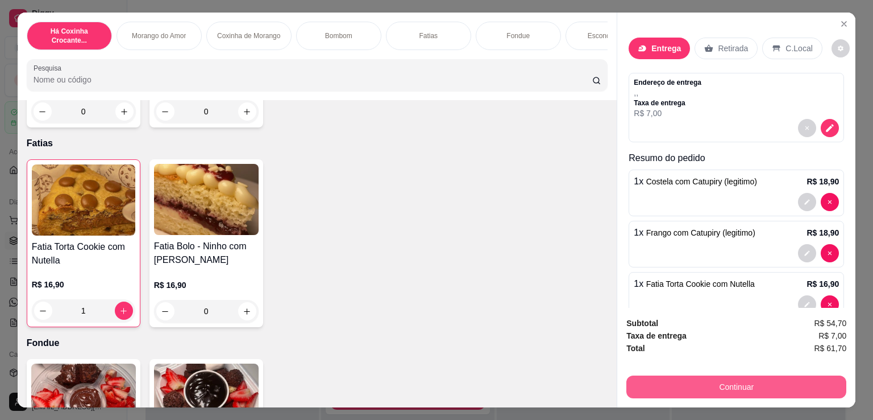
click at [710, 375] on button "Continuar" at bounding box center [737, 386] width 220 height 23
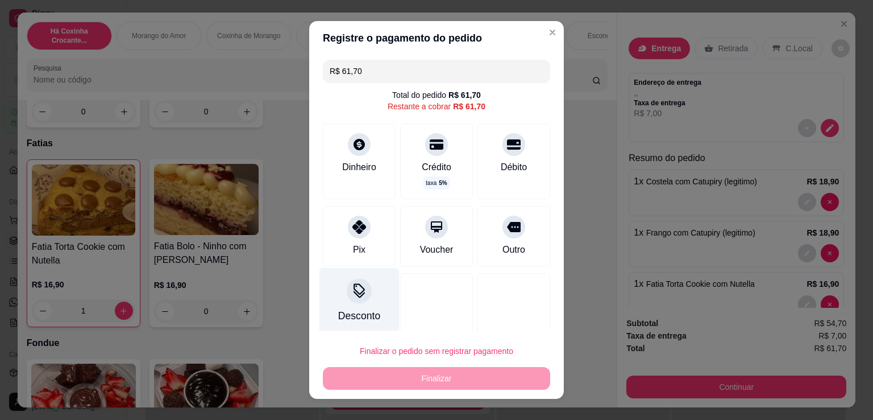
click at [349, 303] on div "Desconto" at bounding box center [360, 301] width 80 height 67
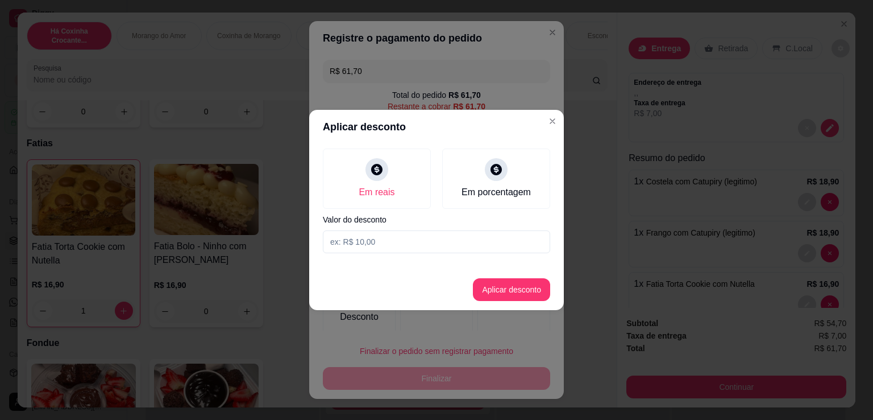
click at [373, 250] on input at bounding box center [436, 241] width 227 height 23
click at [516, 279] on button "Aplicar desconto" at bounding box center [511, 289] width 77 height 23
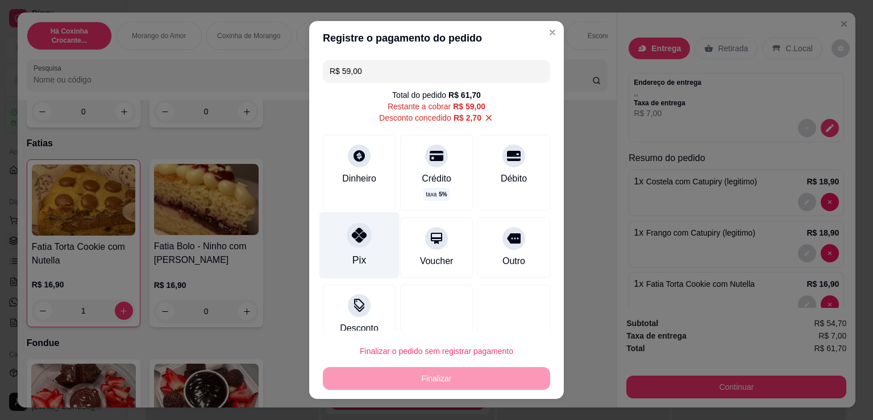
drag, startPoint x: 356, startPoint y: 256, endPoint x: 361, endPoint y: 252, distance: 6.5
click at [357, 255] on div "Pix" at bounding box center [360, 259] width 14 height 15
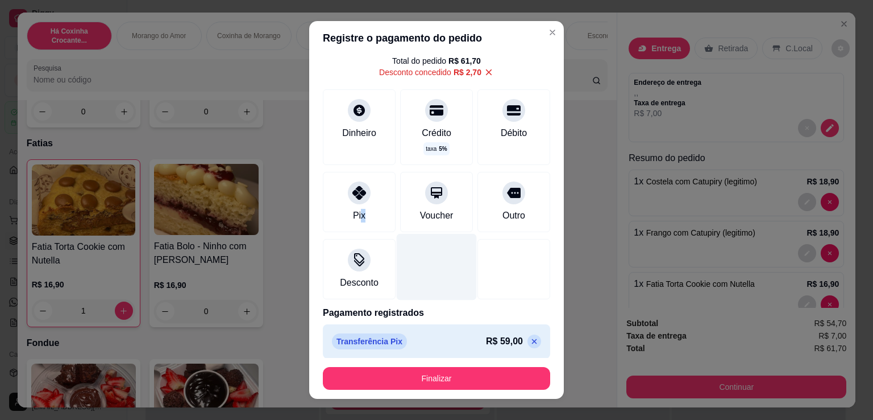
scroll to position [39, 0]
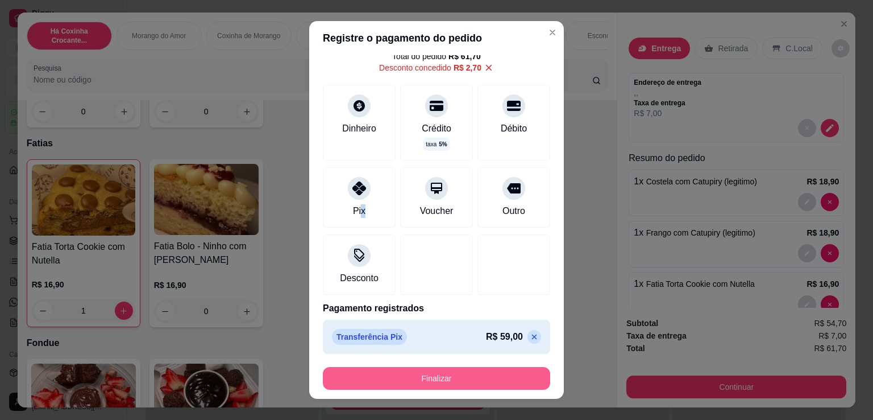
click at [453, 376] on button "Finalizar" at bounding box center [436, 378] width 227 height 23
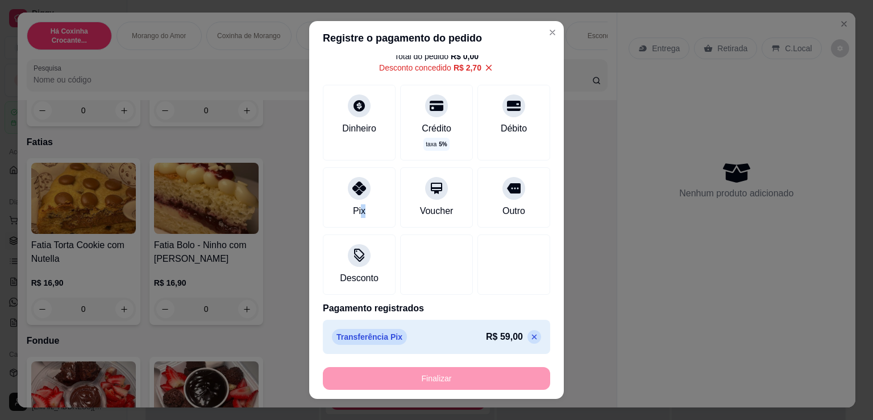
scroll to position [795, 0]
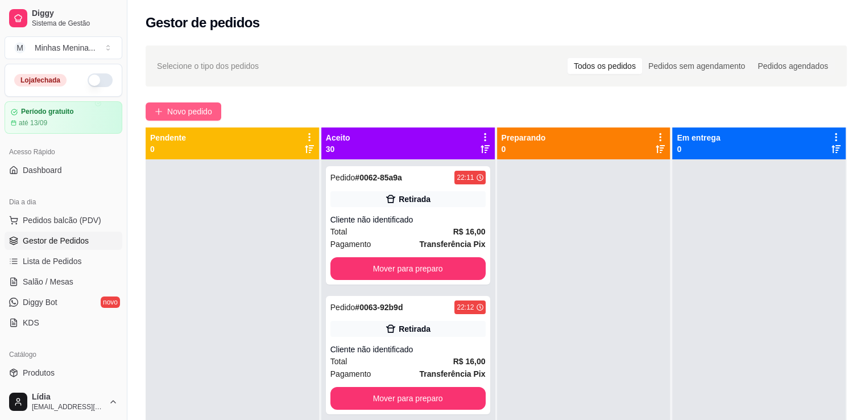
click at [171, 117] on span "Novo pedido" at bounding box center [189, 111] width 45 height 13
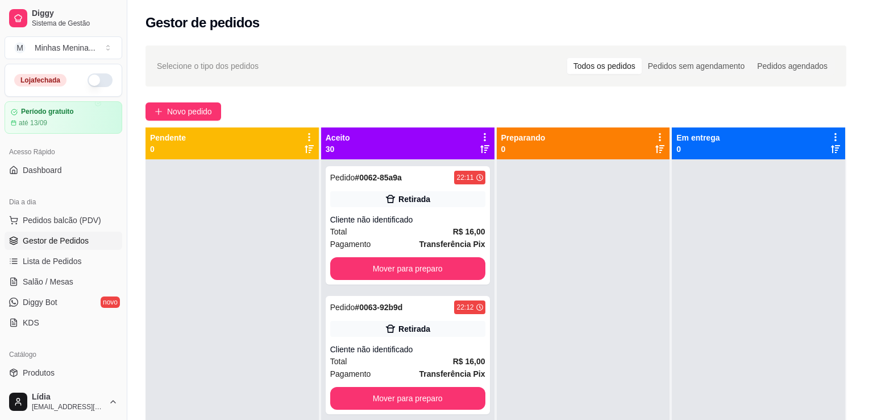
scroll to position [265, 0]
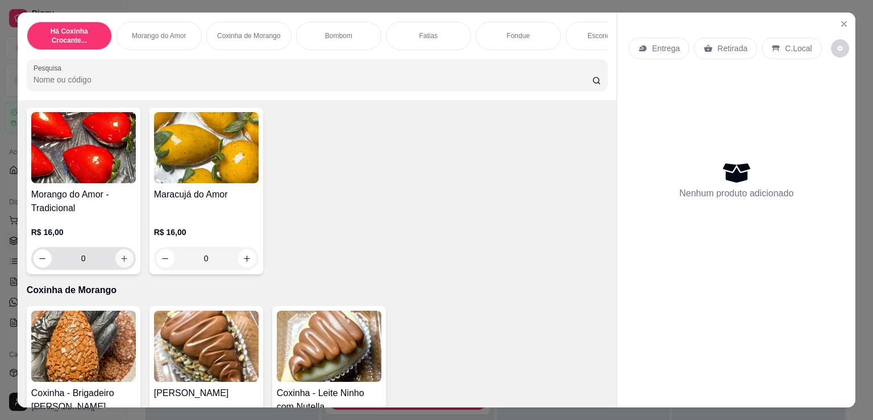
click at [127, 262] on button "increase-product-quantity" at bounding box center [124, 258] width 18 height 18
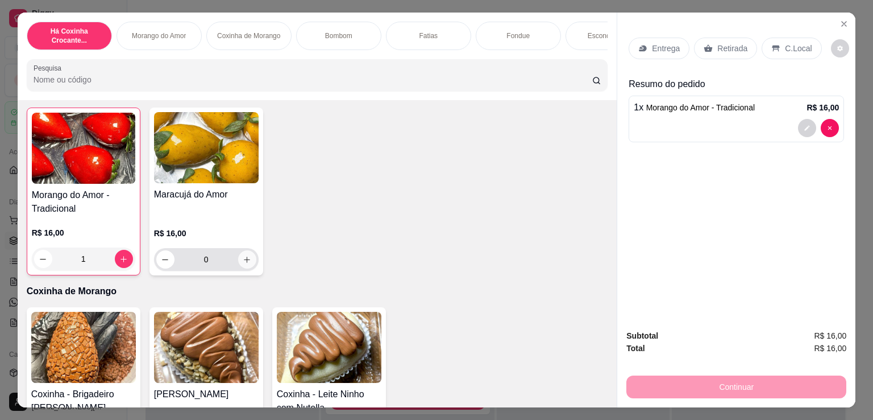
click at [243, 264] on icon "increase-product-quantity" at bounding box center [247, 259] width 9 height 9
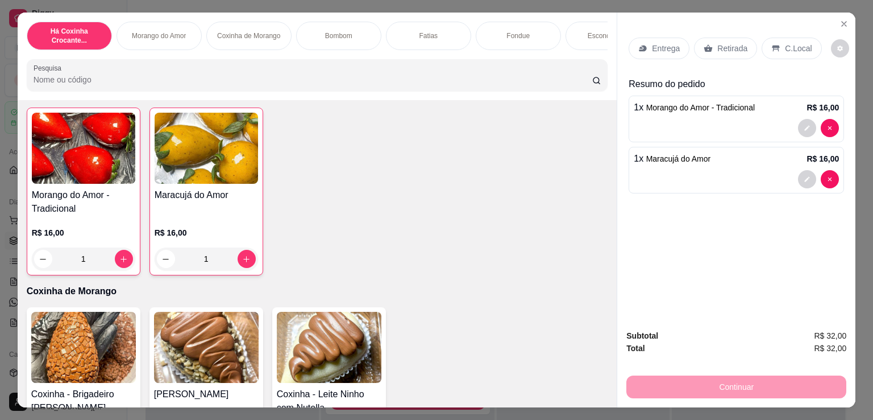
click at [718, 53] on div "Retirada" at bounding box center [725, 49] width 63 height 22
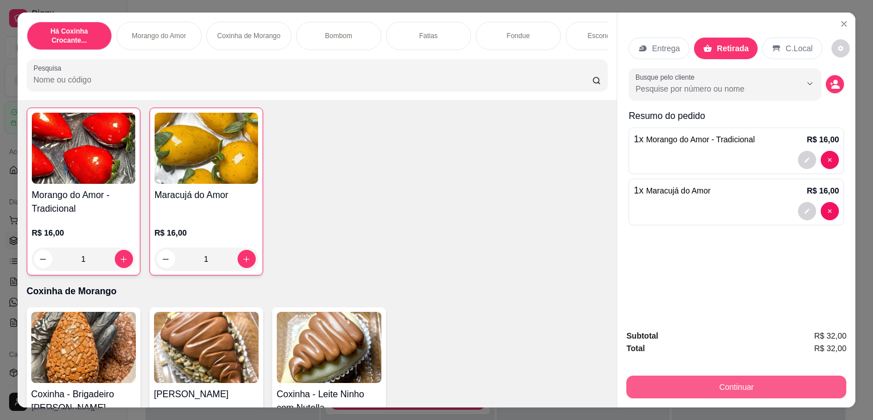
click at [685, 378] on button "Continuar" at bounding box center [737, 386] width 220 height 23
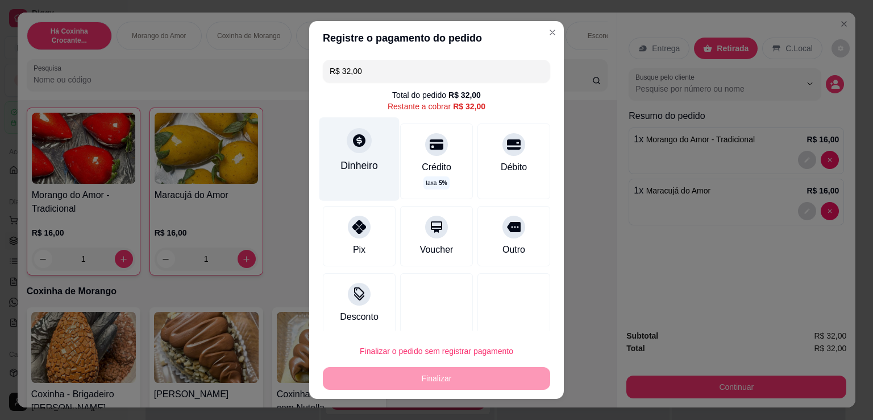
click at [365, 172] on div "Dinheiro" at bounding box center [360, 165] width 38 height 15
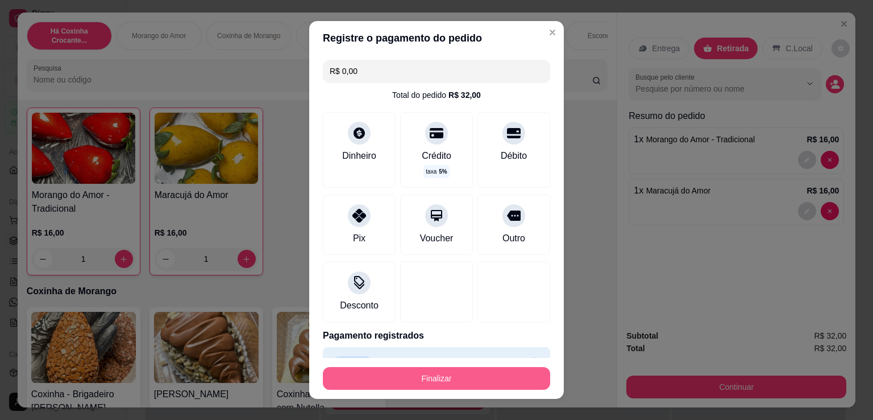
click at [481, 374] on button "Finalizar" at bounding box center [436, 378] width 227 height 23
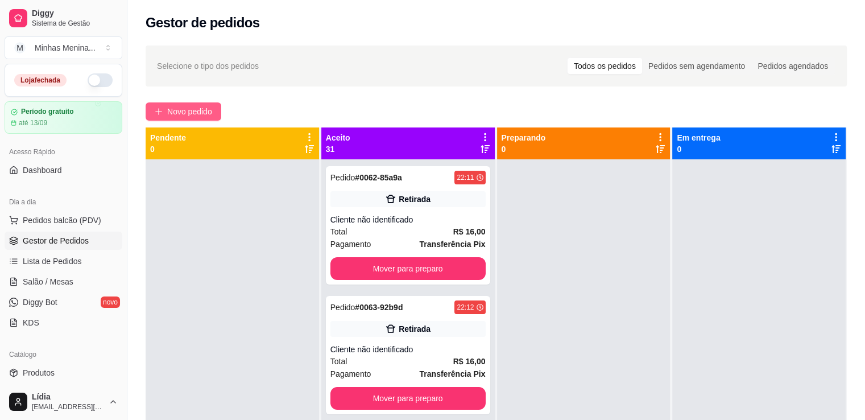
click at [201, 111] on span "Novo pedido" at bounding box center [189, 111] width 45 height 13
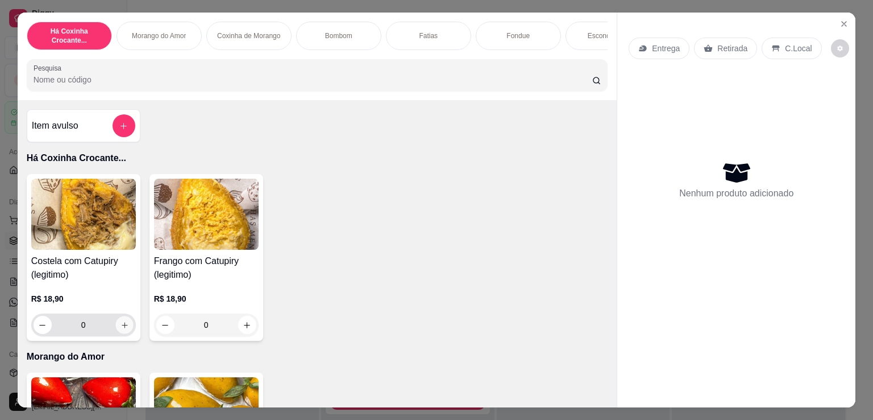
click at [120, 328] on icon "increase-product-quantity" at bounding box center [124, 325] width 9 height 9
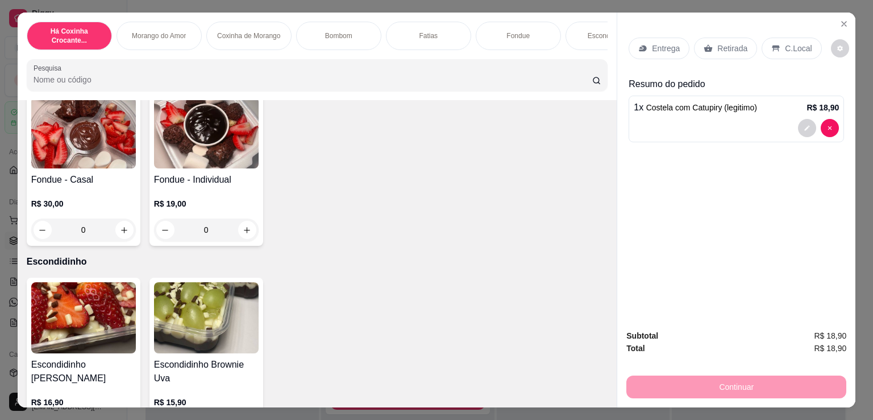
scroll to position [1327, 0]
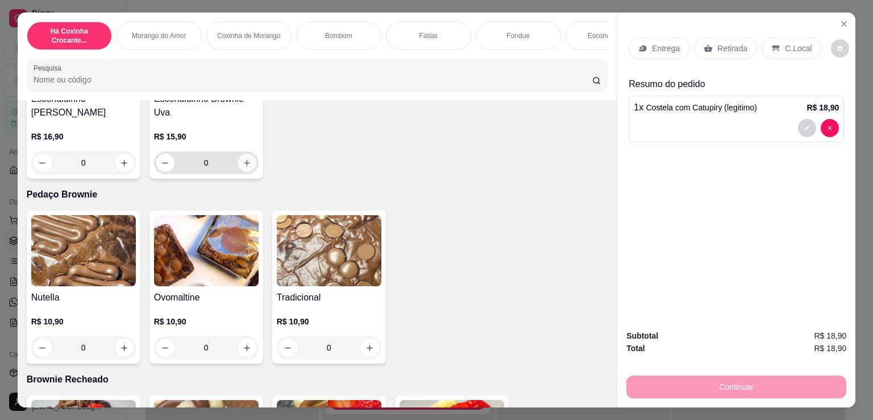
click at [238, 167] on button "increase-product-quantity" at bounding box center [247, 163] width 18 height 18
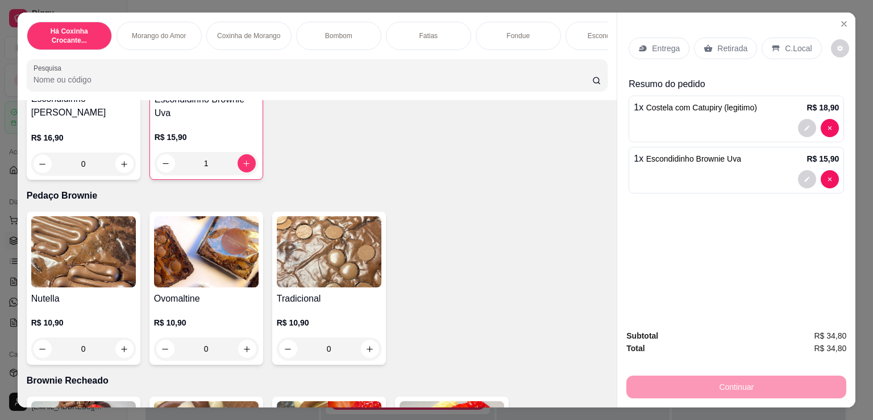
click at [731, 43] on p "Retirada" at bounding box center [733, 48] width 30 height 11
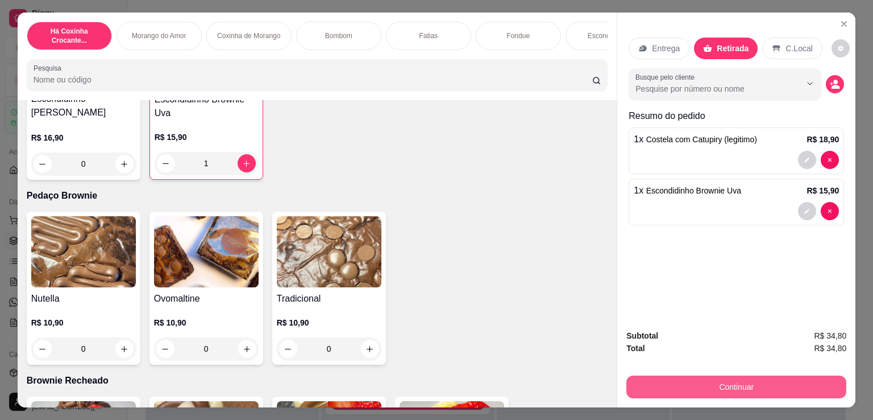
click at [748, 383] on button "Continuar" at bounding box center [737, 386] width 220 height 23
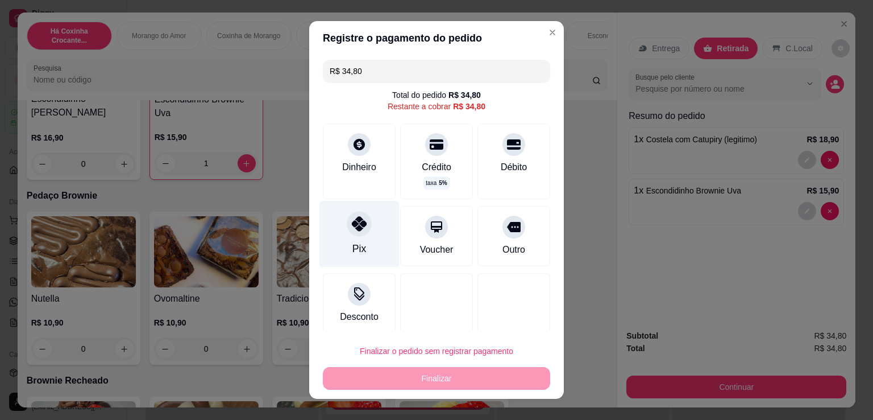
click at [362, 242] on div "Pix" at bounding box center [360, 234] width 80 height 67
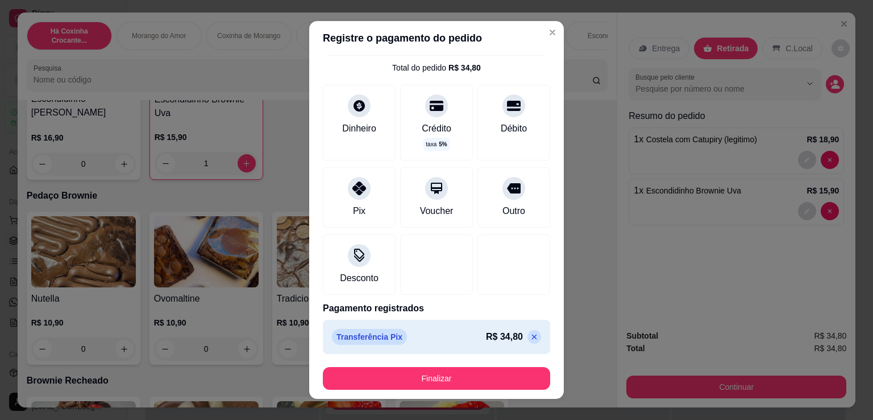
click at [532, 335] on icon at bounding box center [534, 336] width 5 height 5
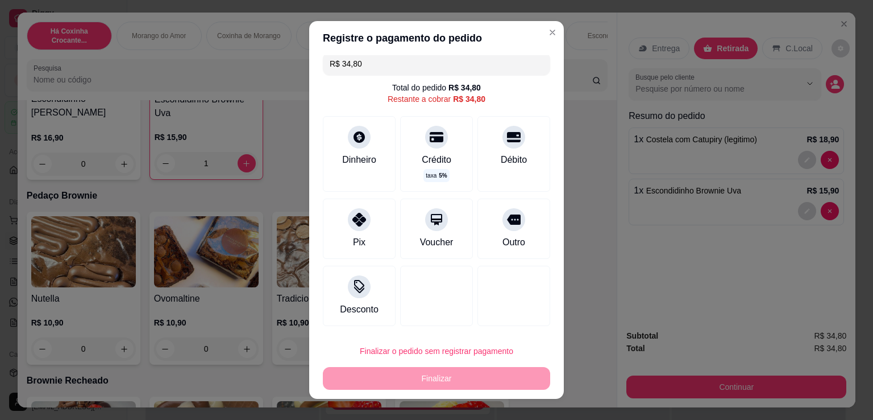
scroll to position [7, 0]
click at [347, 294] on div at bounding box center [359, 283] width 25 height 25
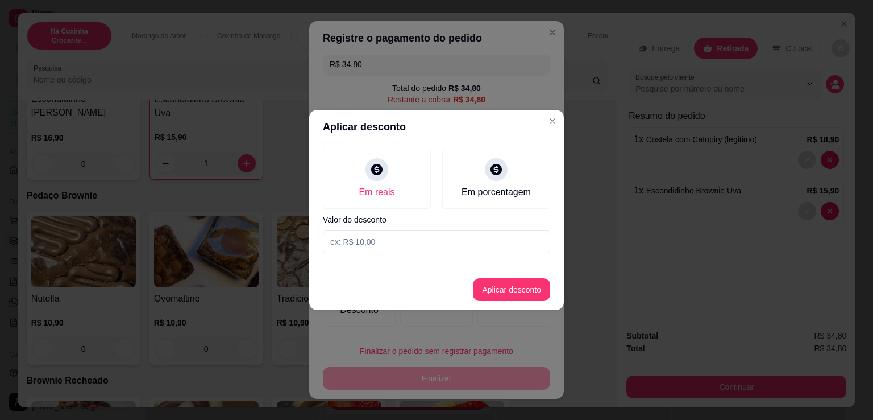
click at [397, 244] on input at bounding box center [436, 241] width 227 height 23
click at [508, 298] on button "Aplicar desconto" at bounding box center [511, 289] width 77 height 23
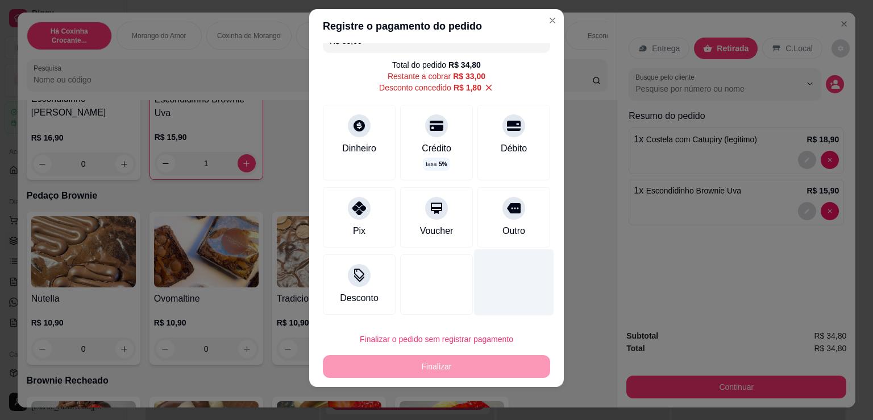
scroll to position [15, 0]
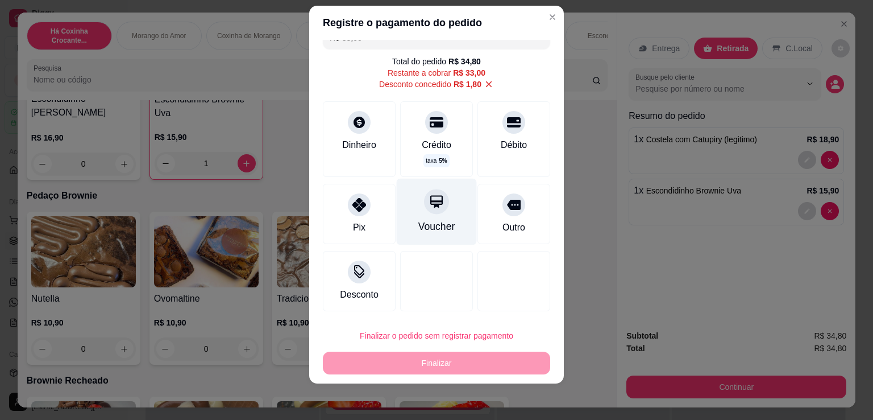
drag, startPoint x: 364, startPoint y: 201, endPoint x: 394, endPoint y: 208, distance: 30.5
click at [365, 200] on div "Pix" at bounding box center [359, 214] width 73 height 60
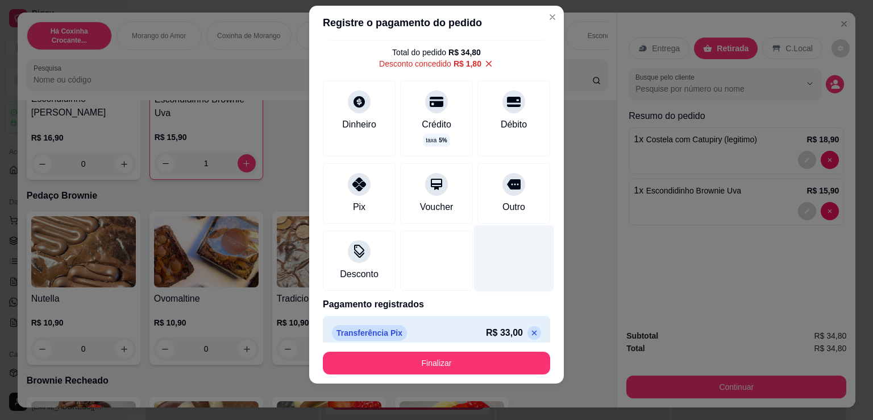
scroll to position [39, 0]
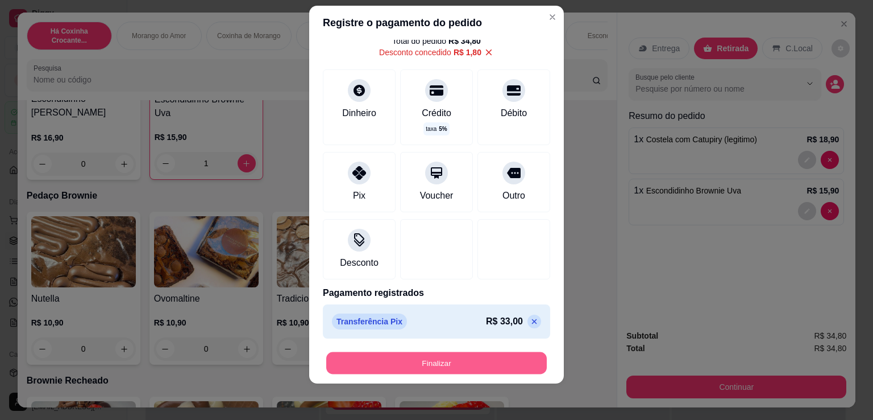
click at [452, 360] on button "Finalizar" at bounding box center [436, 363] width 221 height 22
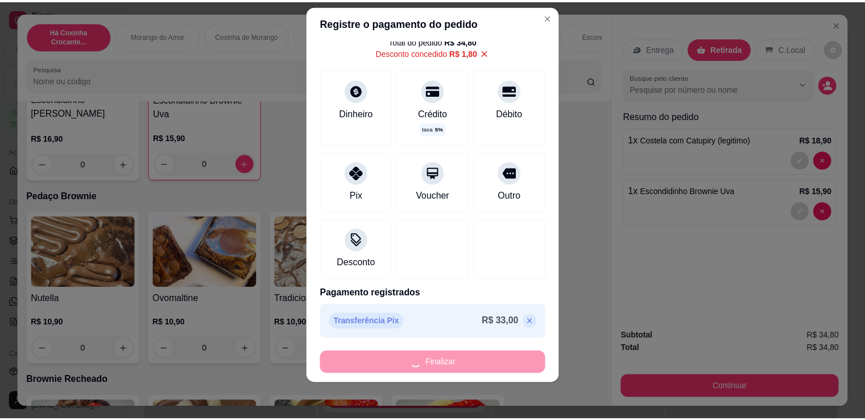
scroll to position [1326, 0]
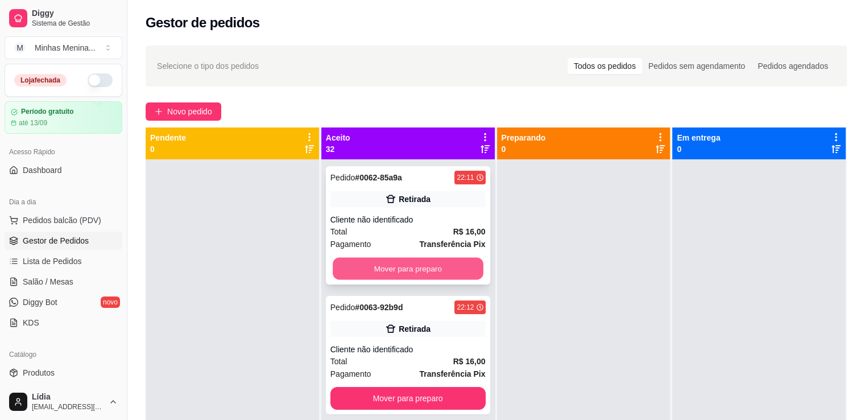
click at [434, 274] on button "Mover para preparo" at bounding box center [408, 269] width 151 height 22
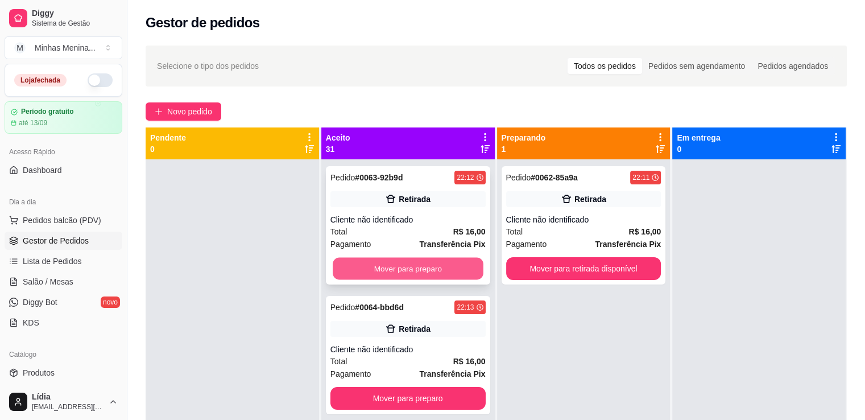
click at [434, 273] on button "Mover para preparo" at bounding box center [408, 269] width 151 height 22
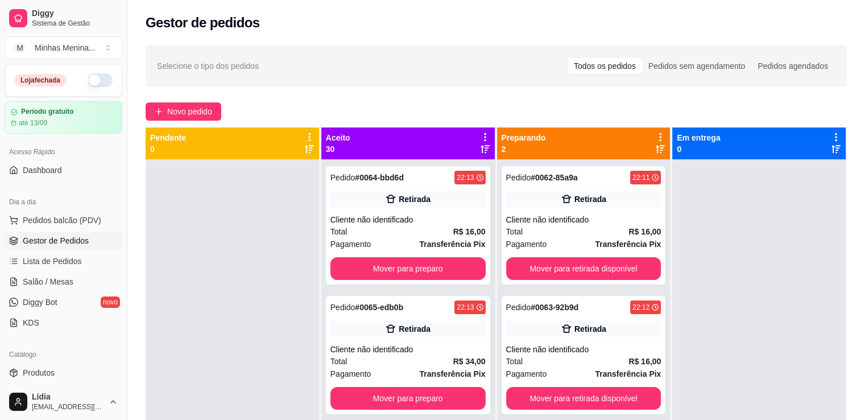
click at [481, 135] on icon at bounding box center [485, 137] width 10 height 10
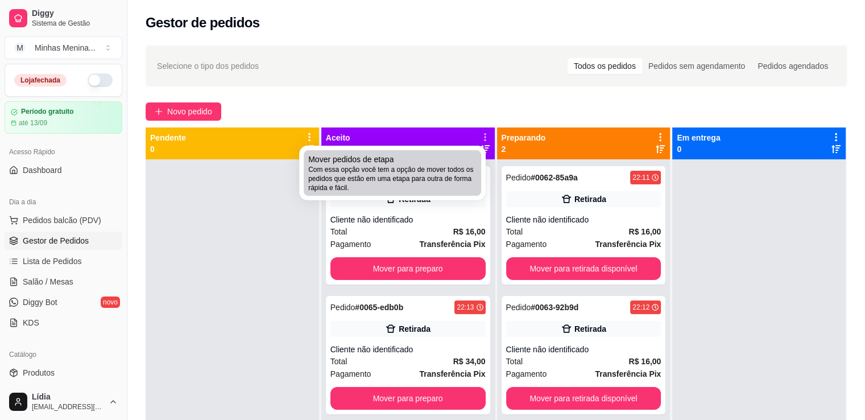
click at [401, 192] on span "Com essa opção você tem a opção de mover todos os pedidos que estão em uma etap…" at bounding box center [392, 178] width 168 height 27
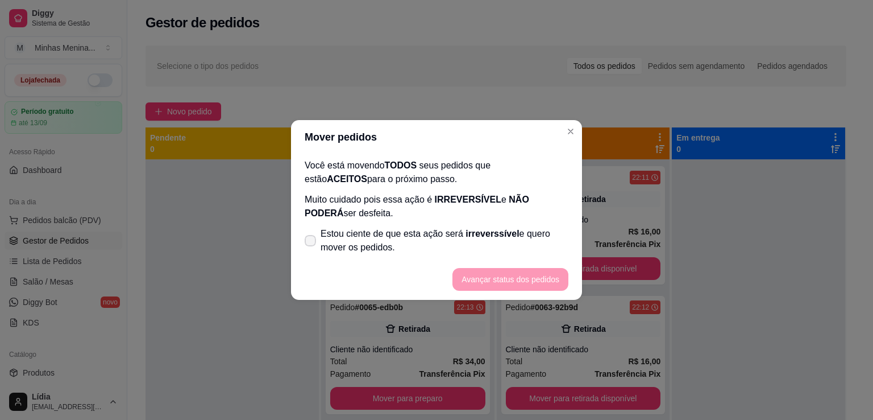
click at [312, 242] on icon at bounding box center [310, 240] width 9 height 7
click at [312, 243] on input "Estou ciente de que esta ação será irreverssível e quero mover os pedidos." at bounding box center [307, 246] width 7 height 7
click at [508, 280] on button "Avançar status dos pedidos" at bounding box center [511, 279] width 116 height 23
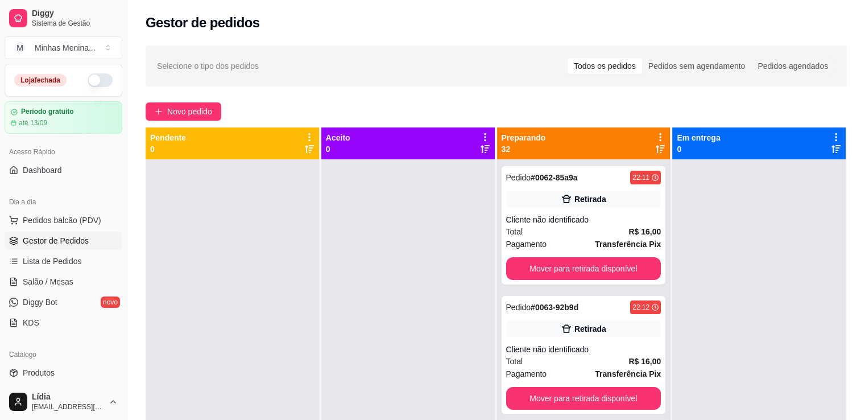
click at [655, 133] on icon at bounding box center [660, 137] width 10 height 10
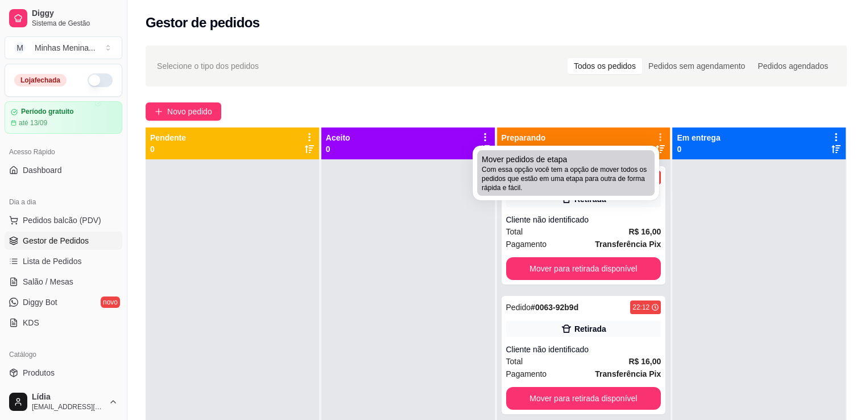
click at [535, 175] on span "Com essa opção você tem a opção de mover todos os pedidos que estão em uma etap…" at bounding box center [566, 178] width 168 height 27
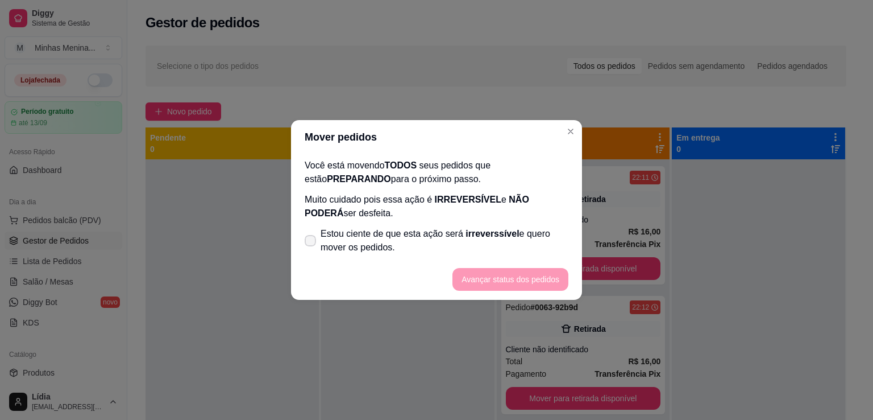
click at [311, 235] on span at bounding box center [310, 240] width 11 height 11
click at [311, 243] on input "Estou ciente de que esta ação será irreverssível e quero mover os pedidos." at bounding box center [307, 246] width 7 height 7
click at [528, 272] on button "Avançar status dos pedidos" at bounding box center [511, 279] width 116 height 23
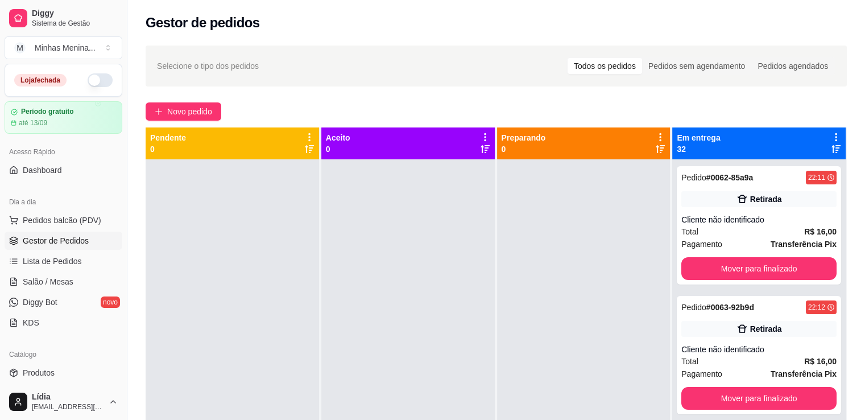
click at [835, 137] on icon at bounding box center [836, 137] width 2 height 8
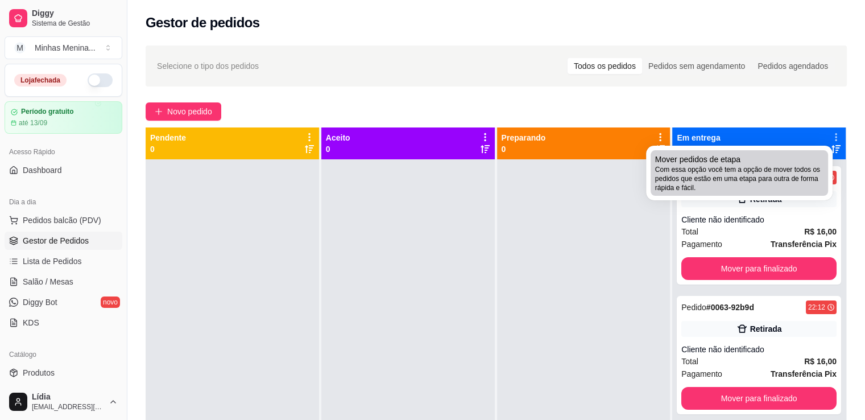
click at [712, 180] on span "Com essa opção você tem a opção de mover todos os pedidos que estão em uma etap…" at bounding box center [739, 178] width 168 height 27
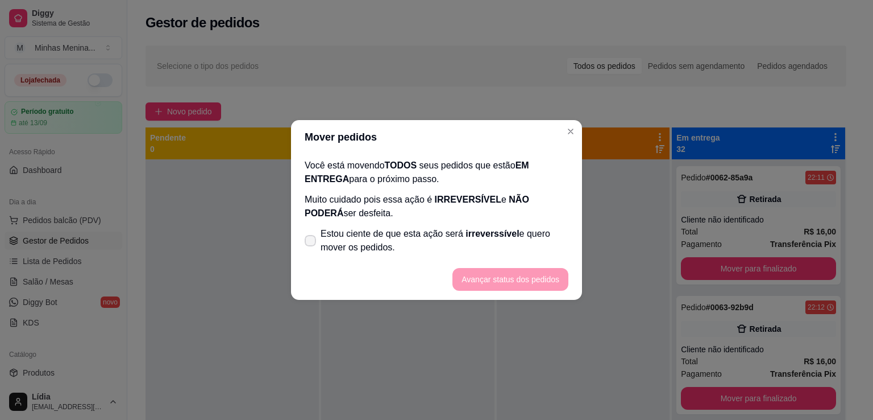
click at [310, 241] on icon at bounding box center [310, 240] width 9 height 7
click at [310, 243] on input "Estou ciente de que esta ação será irreverssível e quero mover os pedidos." at bounding box center [307, 246] width 7 height 7
click at [481, 274] on button "Avançar status dos pedidos" at bounding box center [511, 279] width 116 height 23
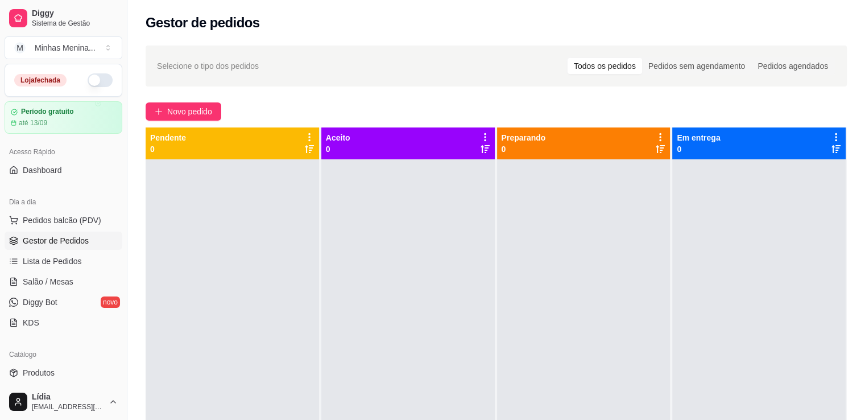
scroll to position [265, 0]
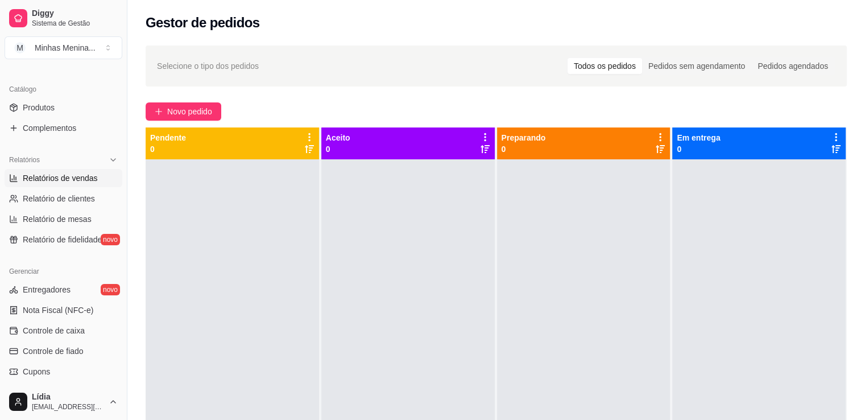
click at [72, 180] on span "Relatórios de vendas" at bounding box center [60, 177] width 75 height 11
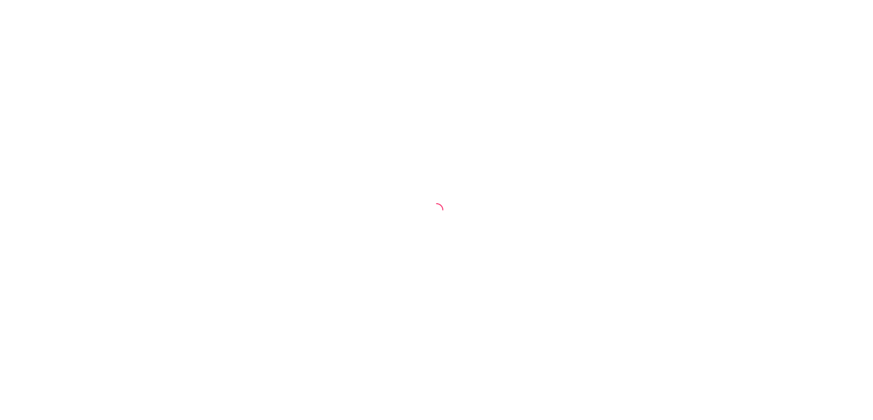
select select "ALL"
select select "0"
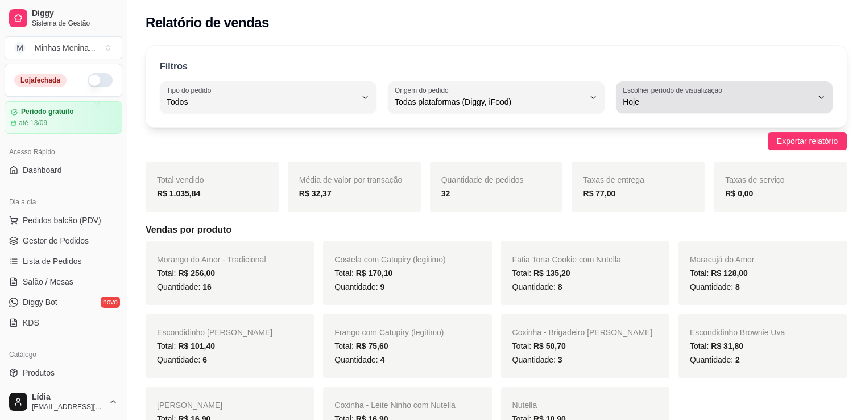
click at [661, 110] on button "Escolher período de visualização Hoje" at bounding box center [724, 97] width 217 height 32
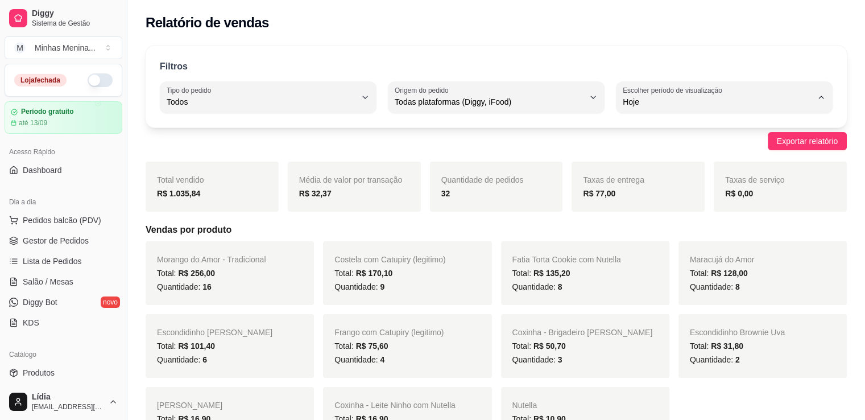
click at [651, 205] on span "30 dias" at bounding box center [719, 202] width 180 height 11
type input "30"
select select "30"
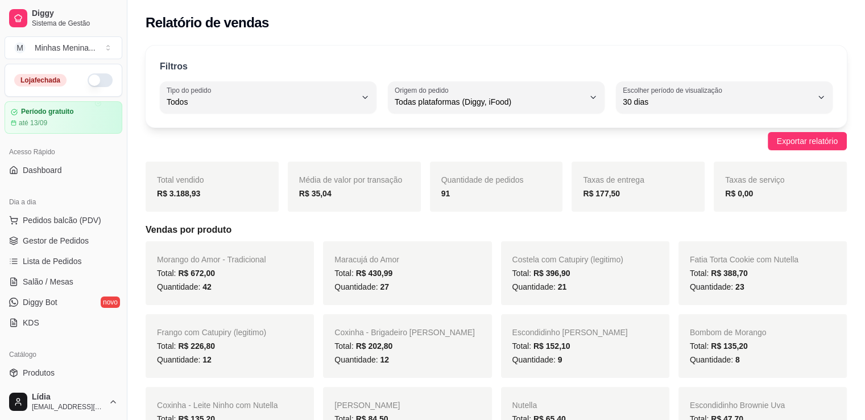
click at [466, 198] on div "91" at bounding box center [496, 194] width 110 height 14
